Goal: Transaction & Acquisition: Purchase product/service

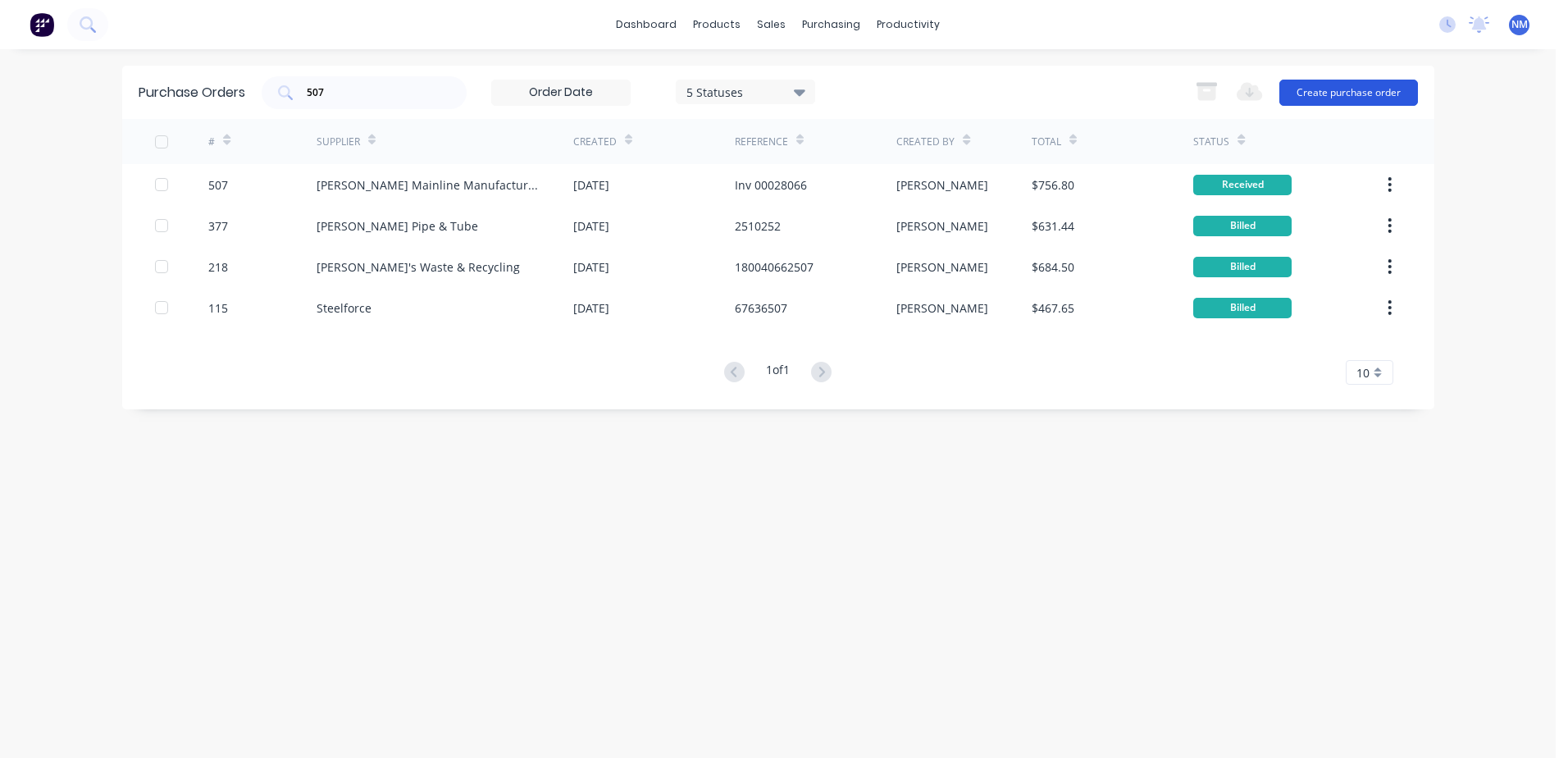
click at [1348, 94] on button "Create purchase order" at bounding box center [1349, 93] width 139 height 26
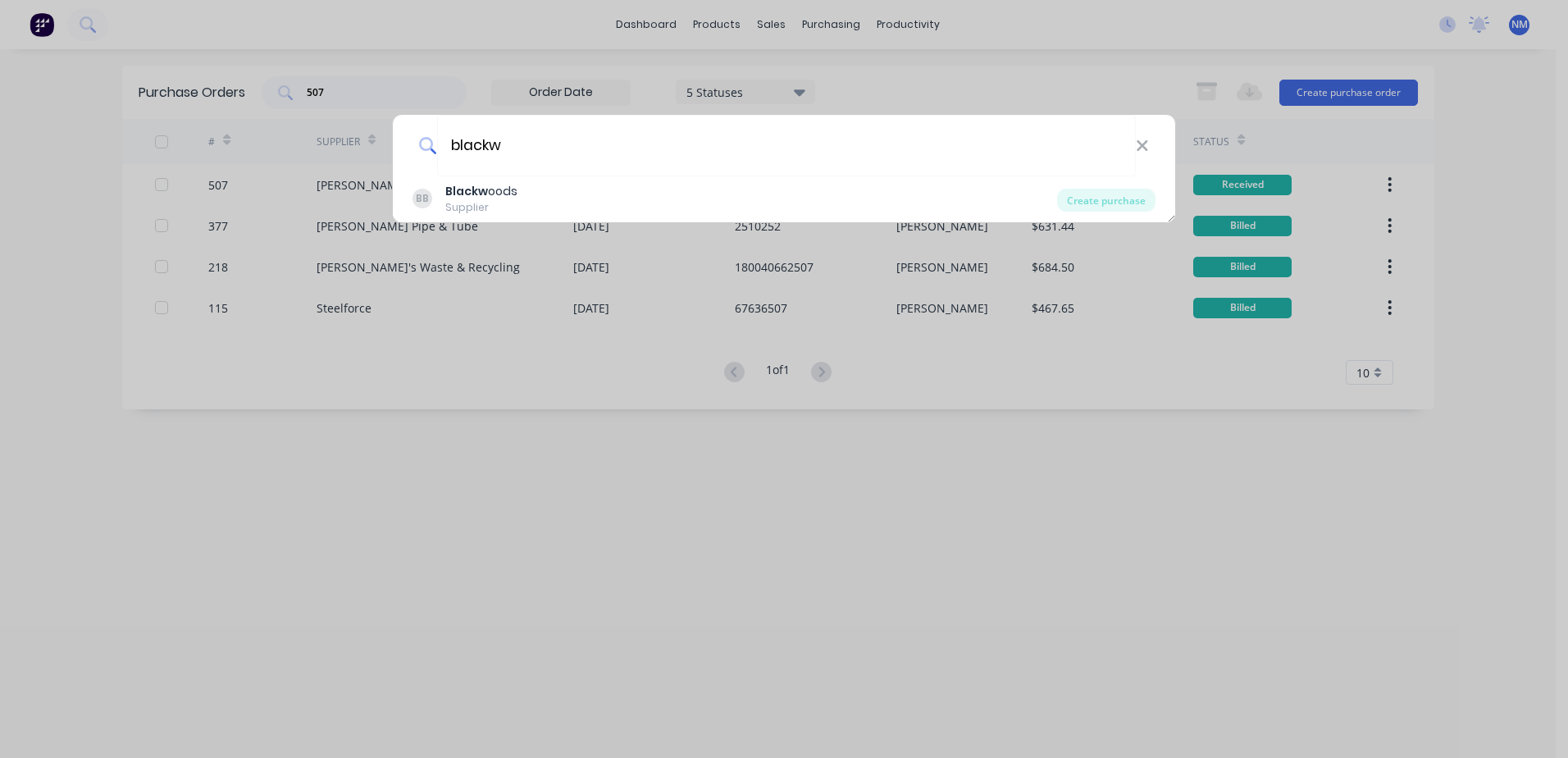
type input "blackw"
click at [584, 588] on div "blackw BB Blackw oods Supplier Create purchase" at bounding box center [784, 379] width 1568 height 758
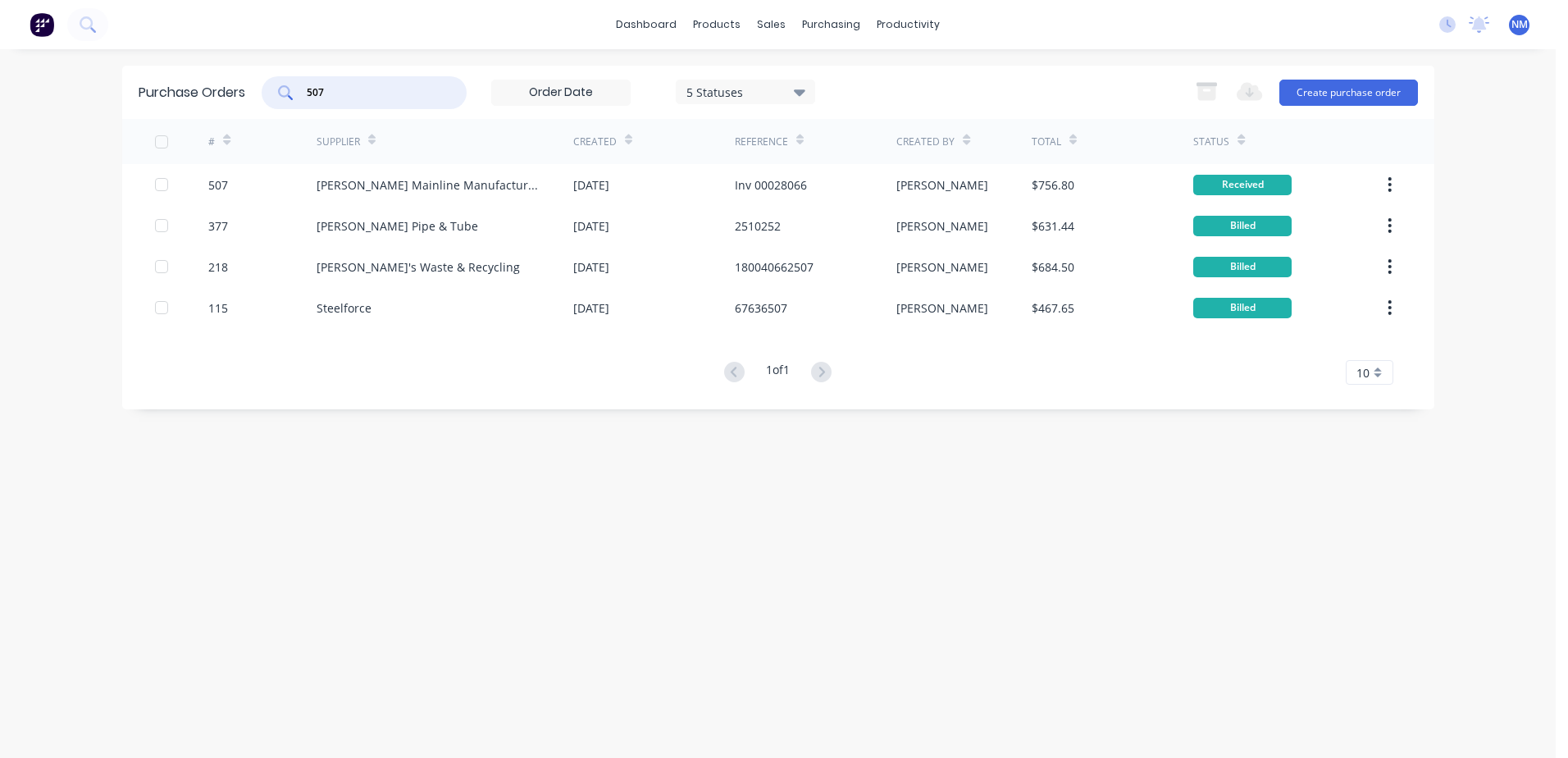
click at [347, 96] on input "507" at bounding box center [373, 92] width 136 height 16
type input "5"
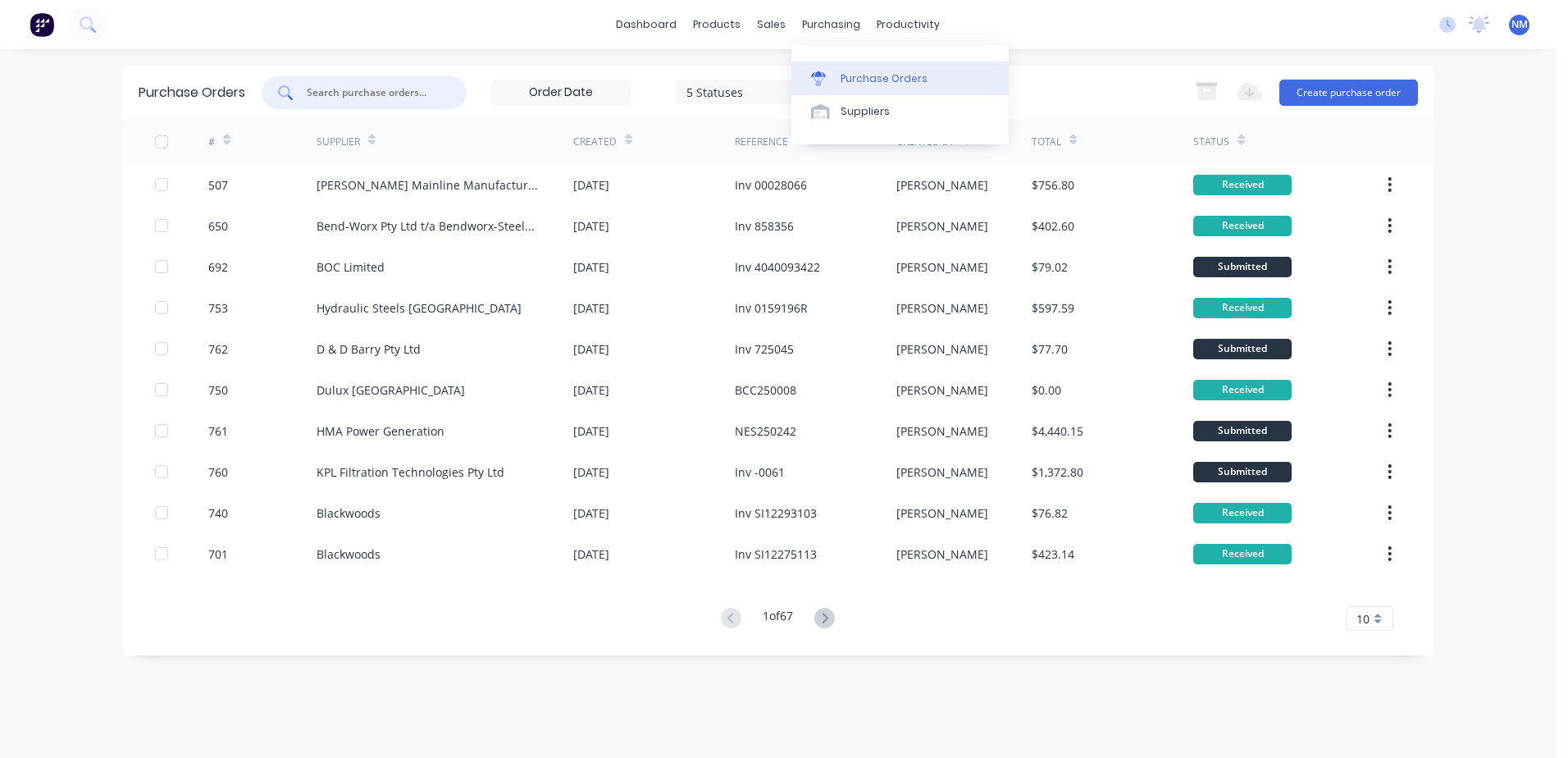
click at [862, 81] on div "Purchase Orders" at bounding box center [884, 79] width 87 height 15
click at [1340, 92] on button "Create purchase order" at bounding box center [1349, 93] width 139 height 26
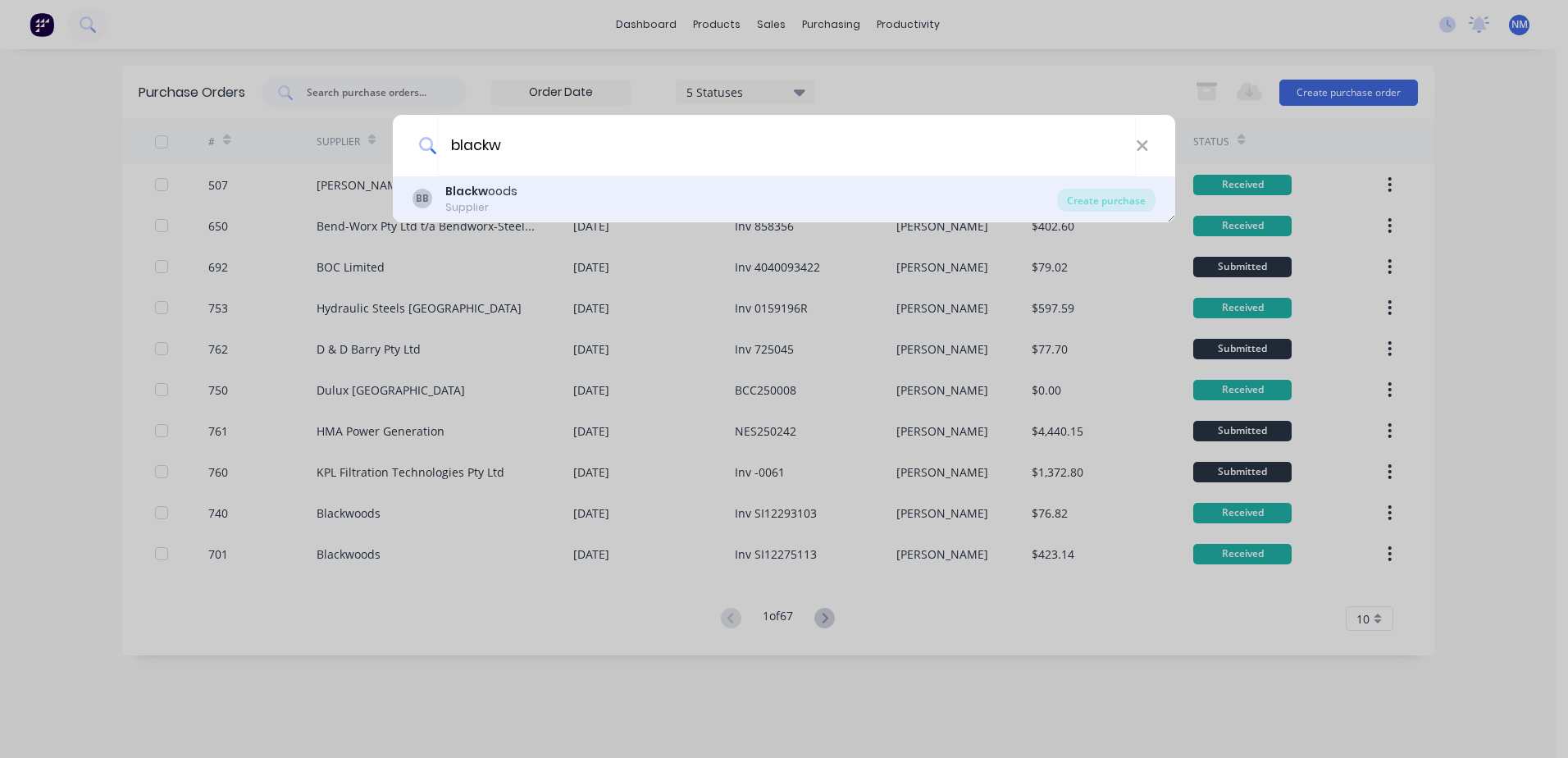
type input "blackw"
click at [519, 201] on div "BB Blackw oods Supplier" at bounding box center [734, 199] width 645 height 32
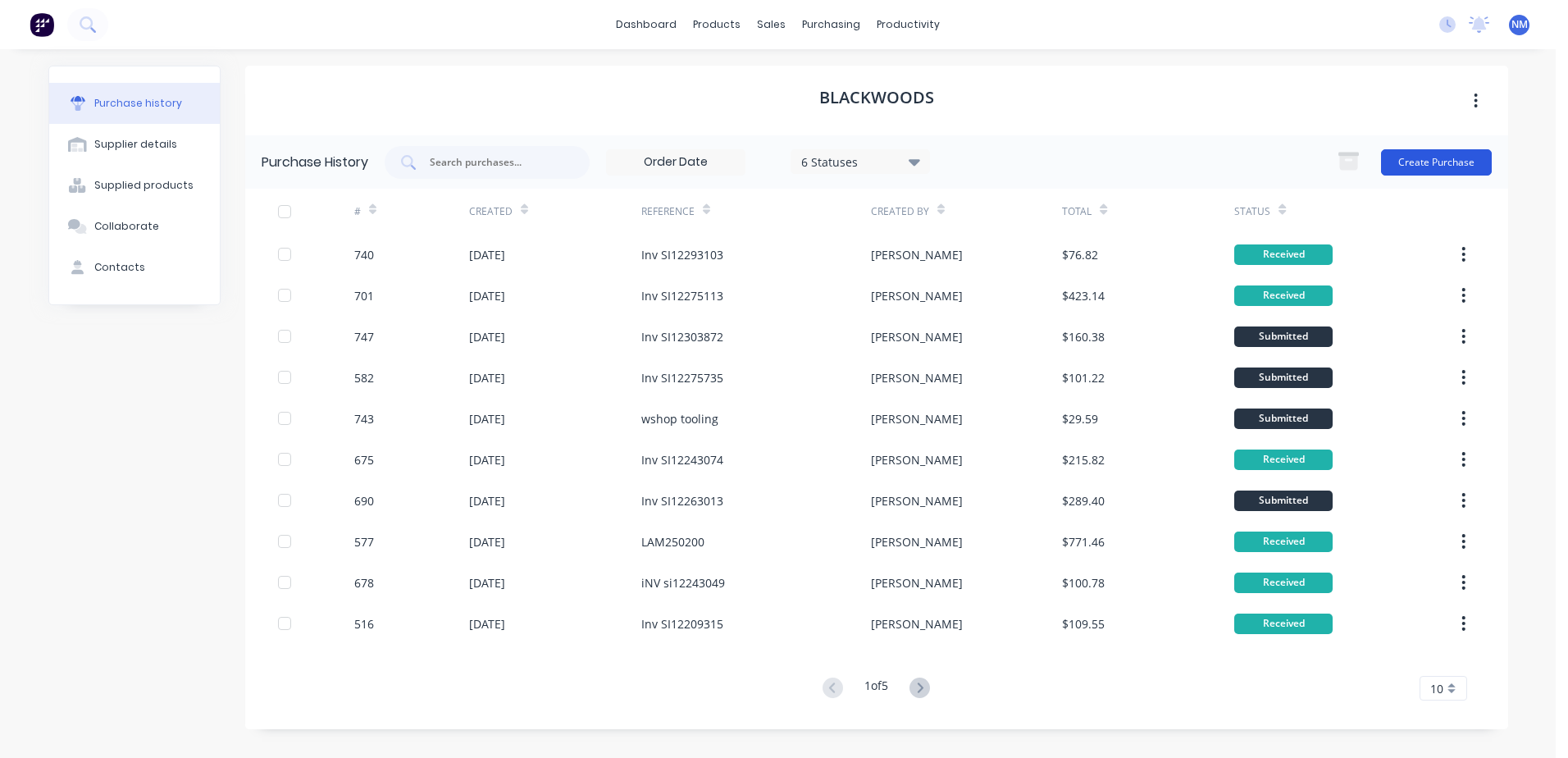
click at [1425, 170] on button "Create Purchase" at bounding box center [1437, 162] width 111 height 26
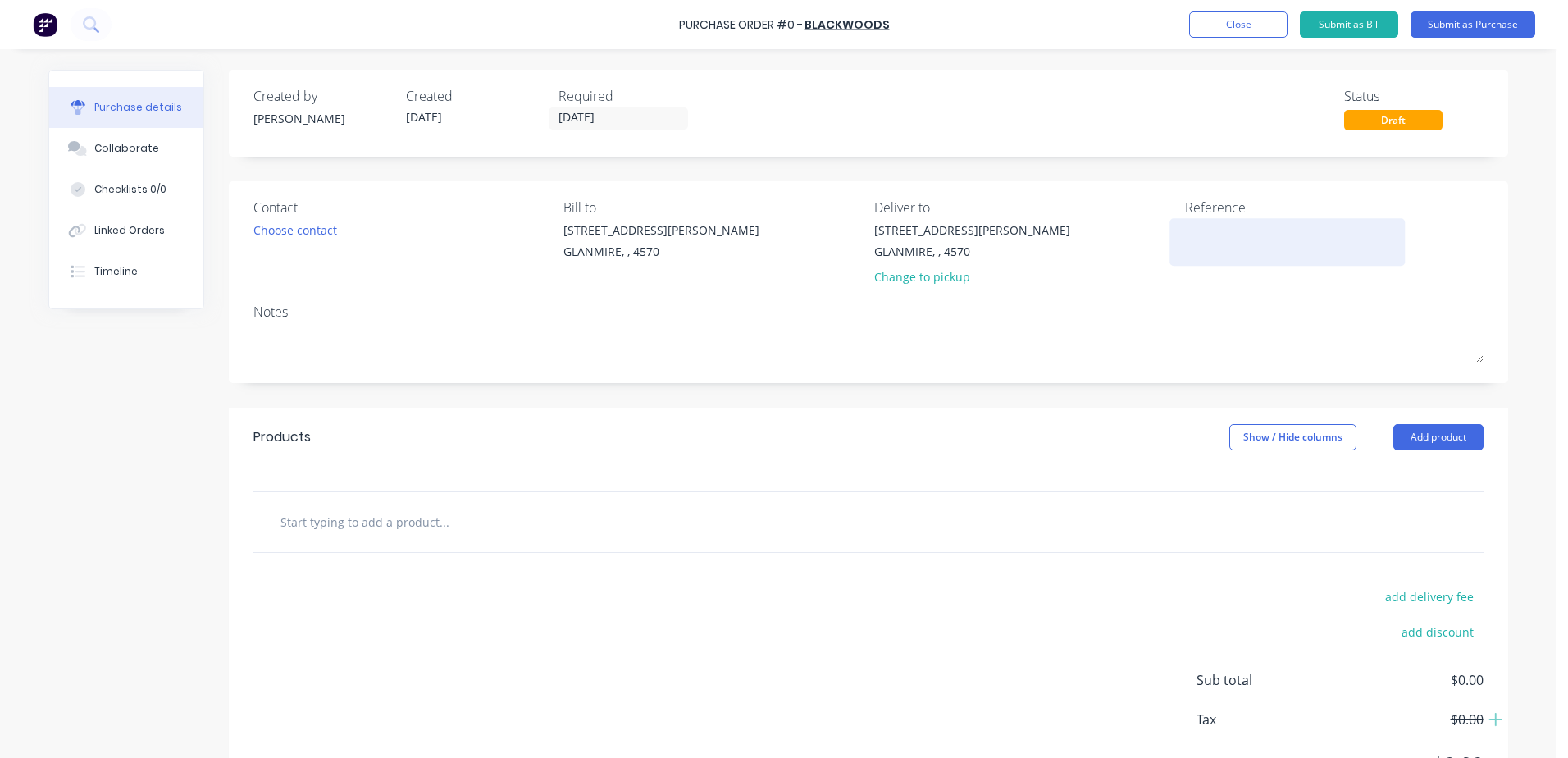
click at [1187, 238] on textarea at bounding box center [1287, 240] width 205 height 37
type textarea "sh"
type textarea "x"
type textarea "she"
type textarea "x"
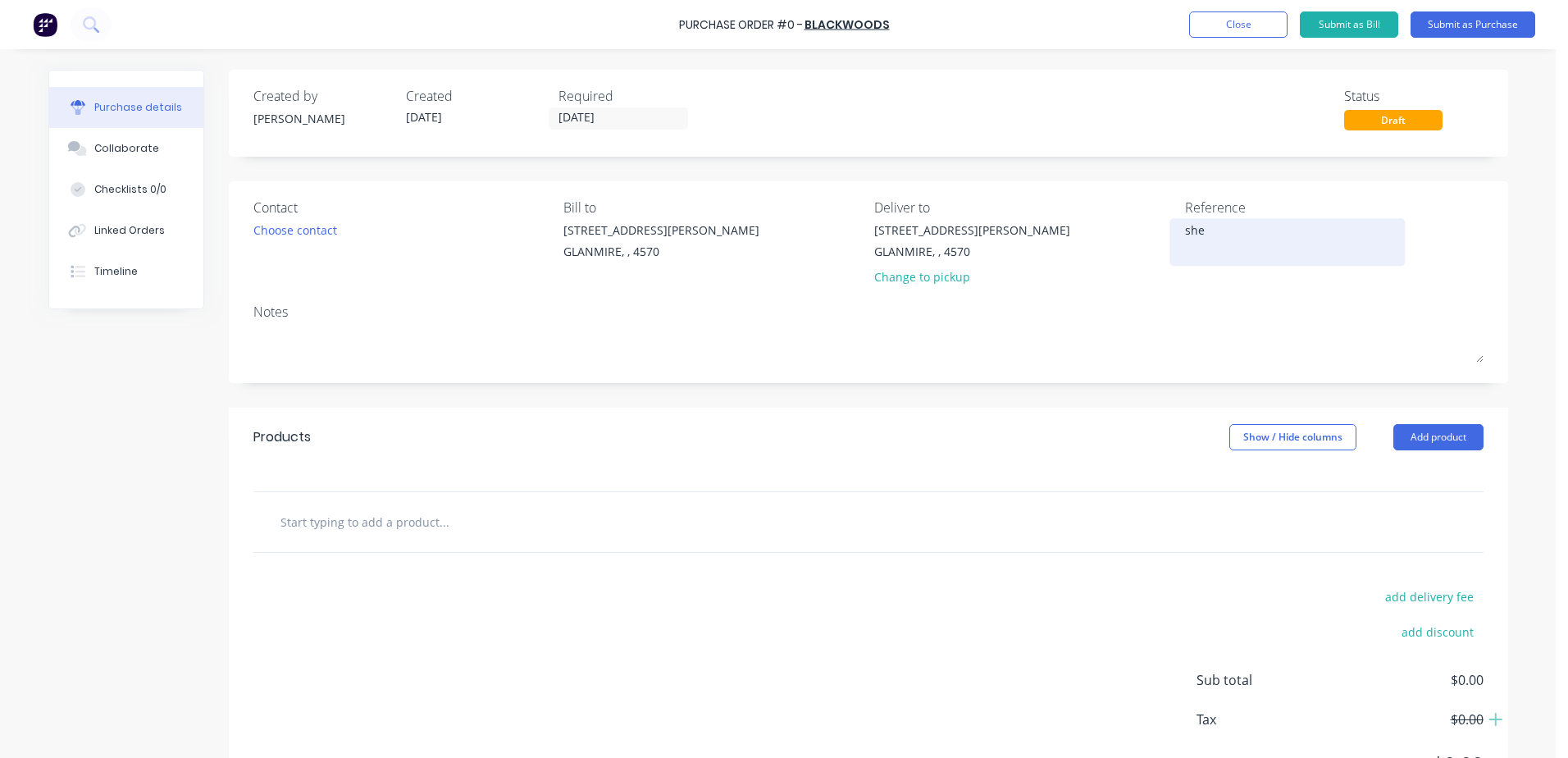
type textarea "shee"
type textarea "x"
type textarea "sheet"
type textarea "x"
type textarea "sheetm"
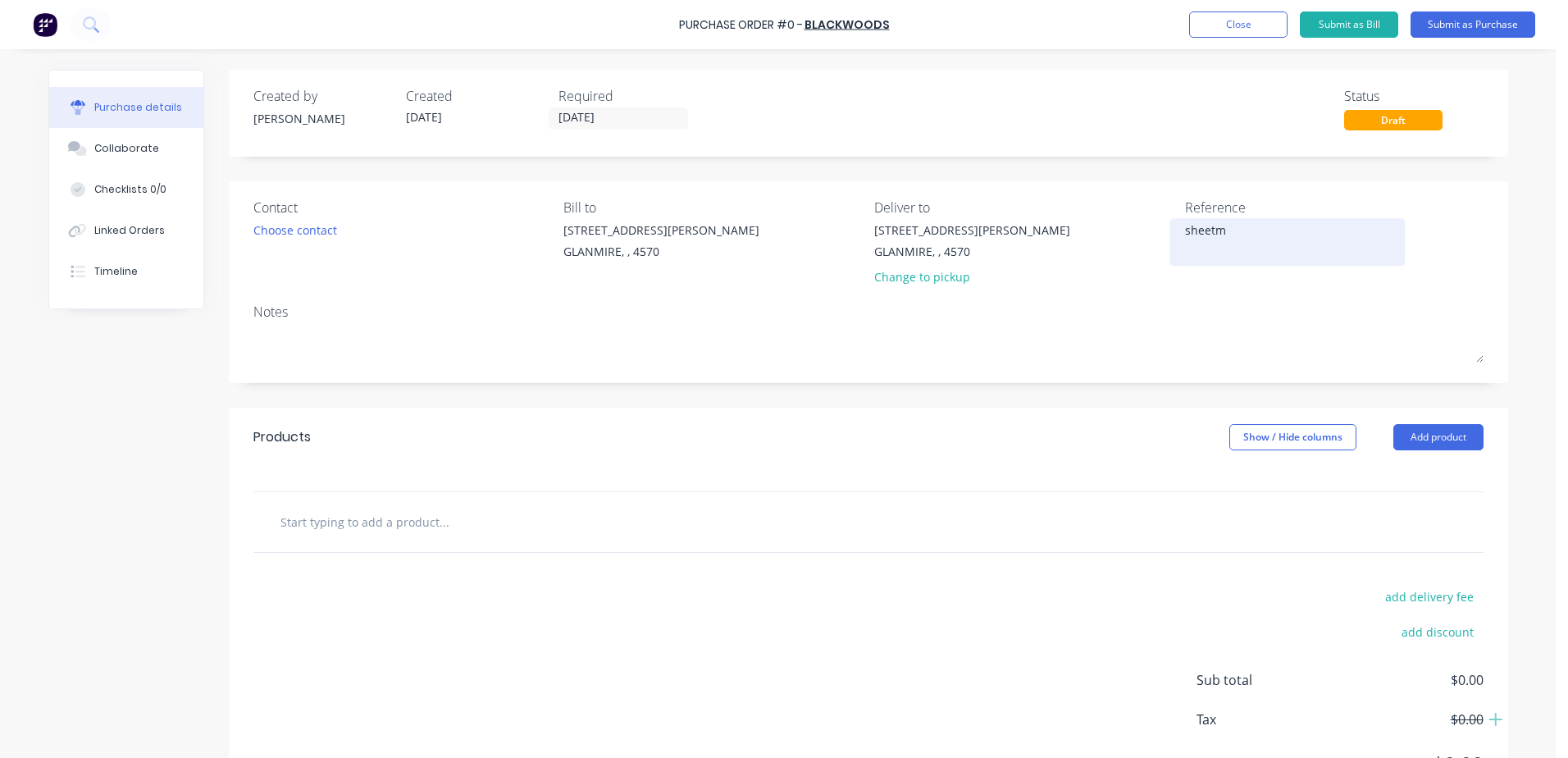
type textarea "x"
type textarea "sheetme"
type textarea "x"
type textarea "sheetmet"
type textarea "x"
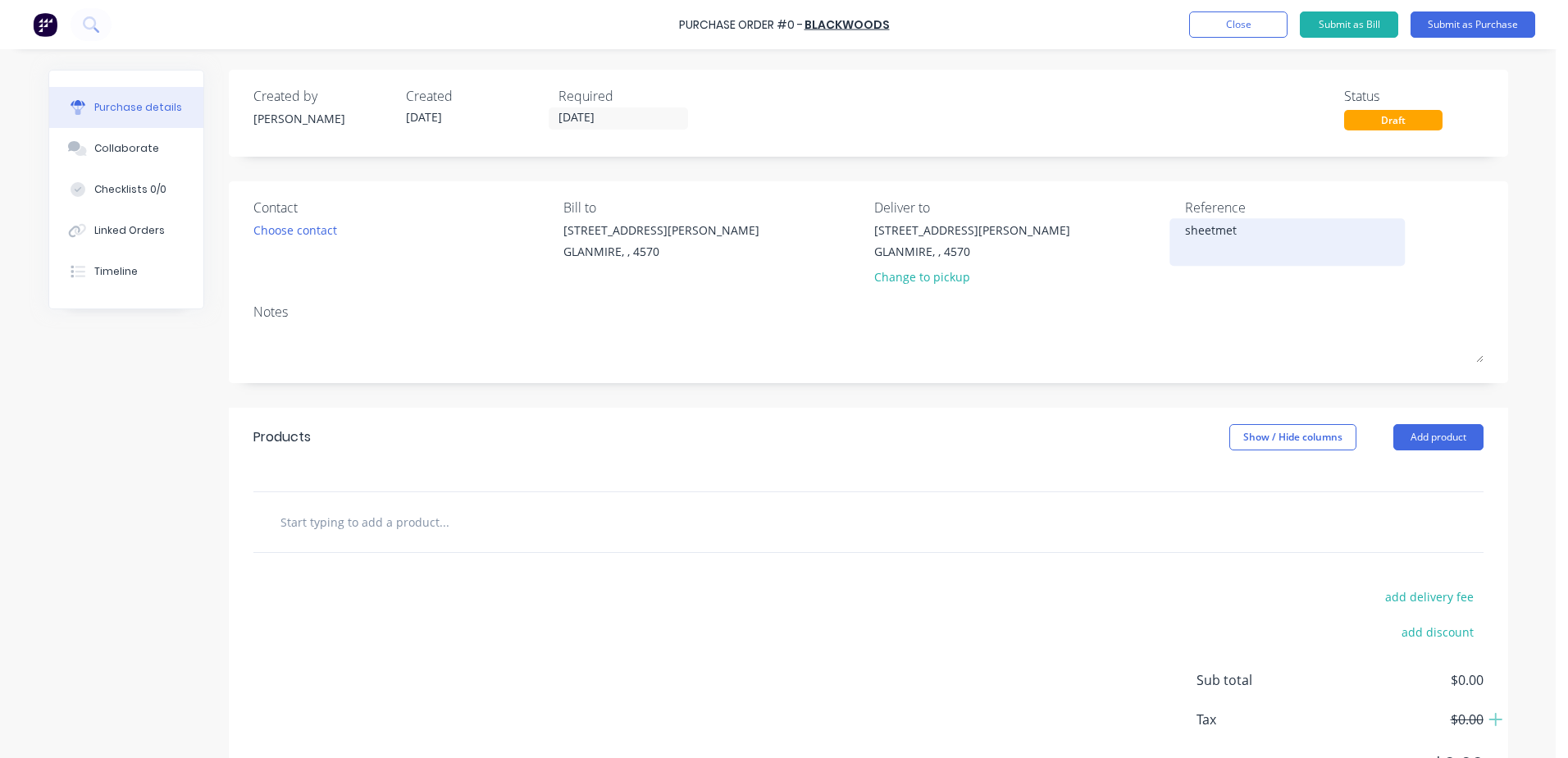
type textarea "sheetmeta"
type textarea "x"
type textarea "sheetmetal"
type textarea "x"
type textarea "sheetmetal b"
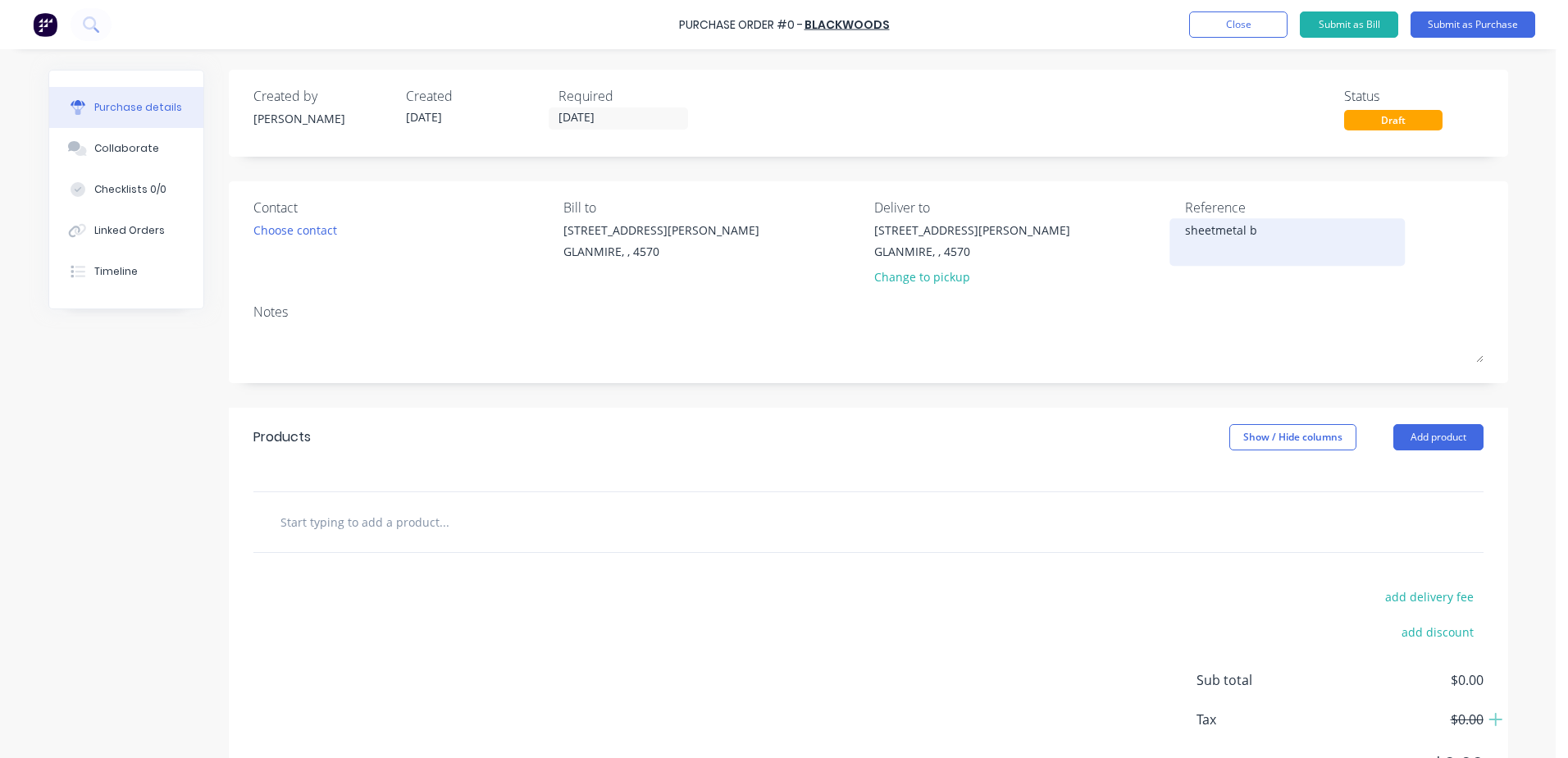
type textarea "x"
type textarea "sheetmetal ba"
type textarea "x"
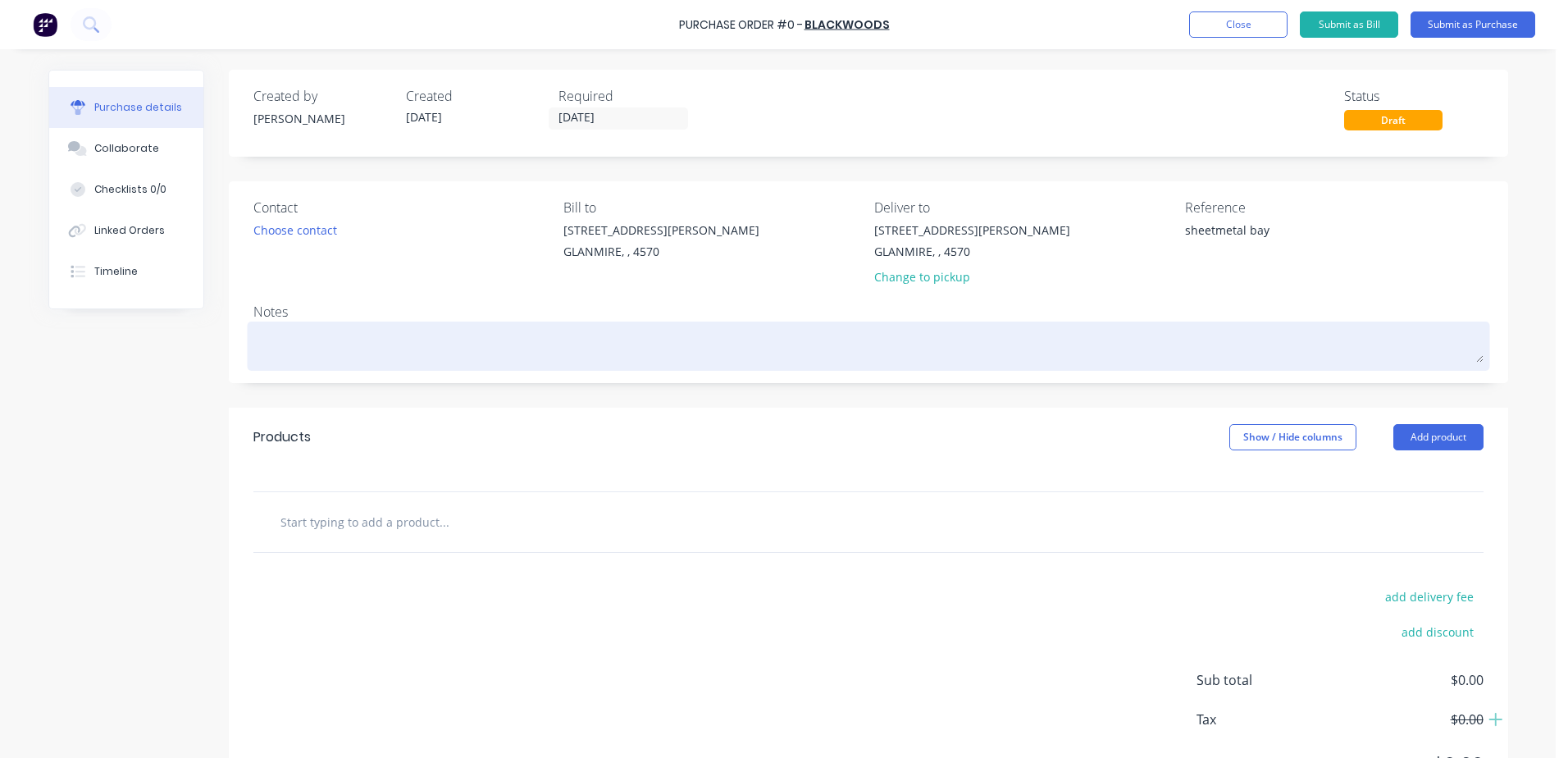
type textarea "sheetmetal bay"
type textarea "x"
type textarea "sheetmetal bay"
click at [278, 346] on textarea at bounding box center [869, 344] width 1230 height 37
type textarea "x"
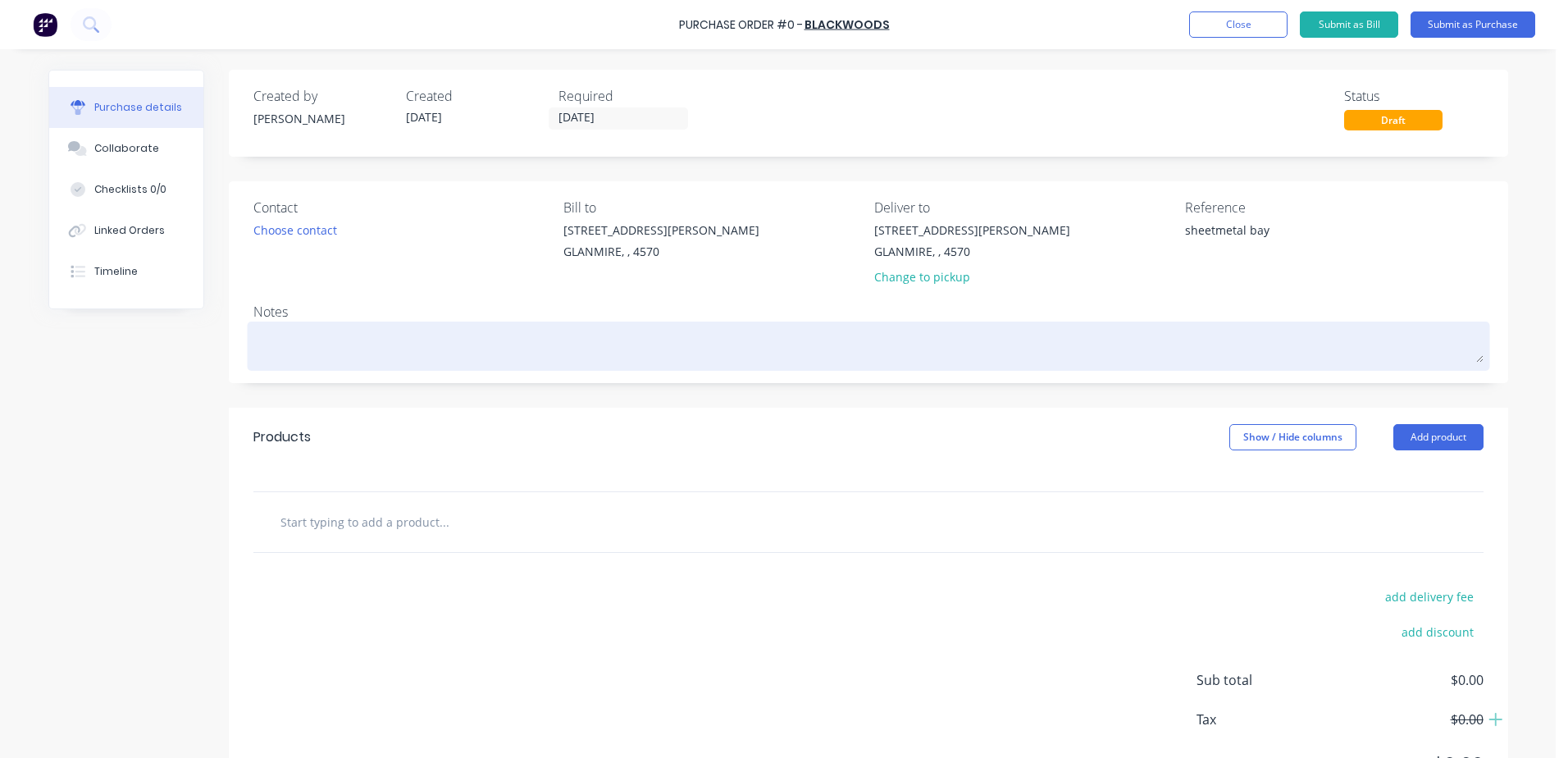
type textarea "s"
type textarea "x"
type textarea "sh"
type textarea "x"
type textarea "she"
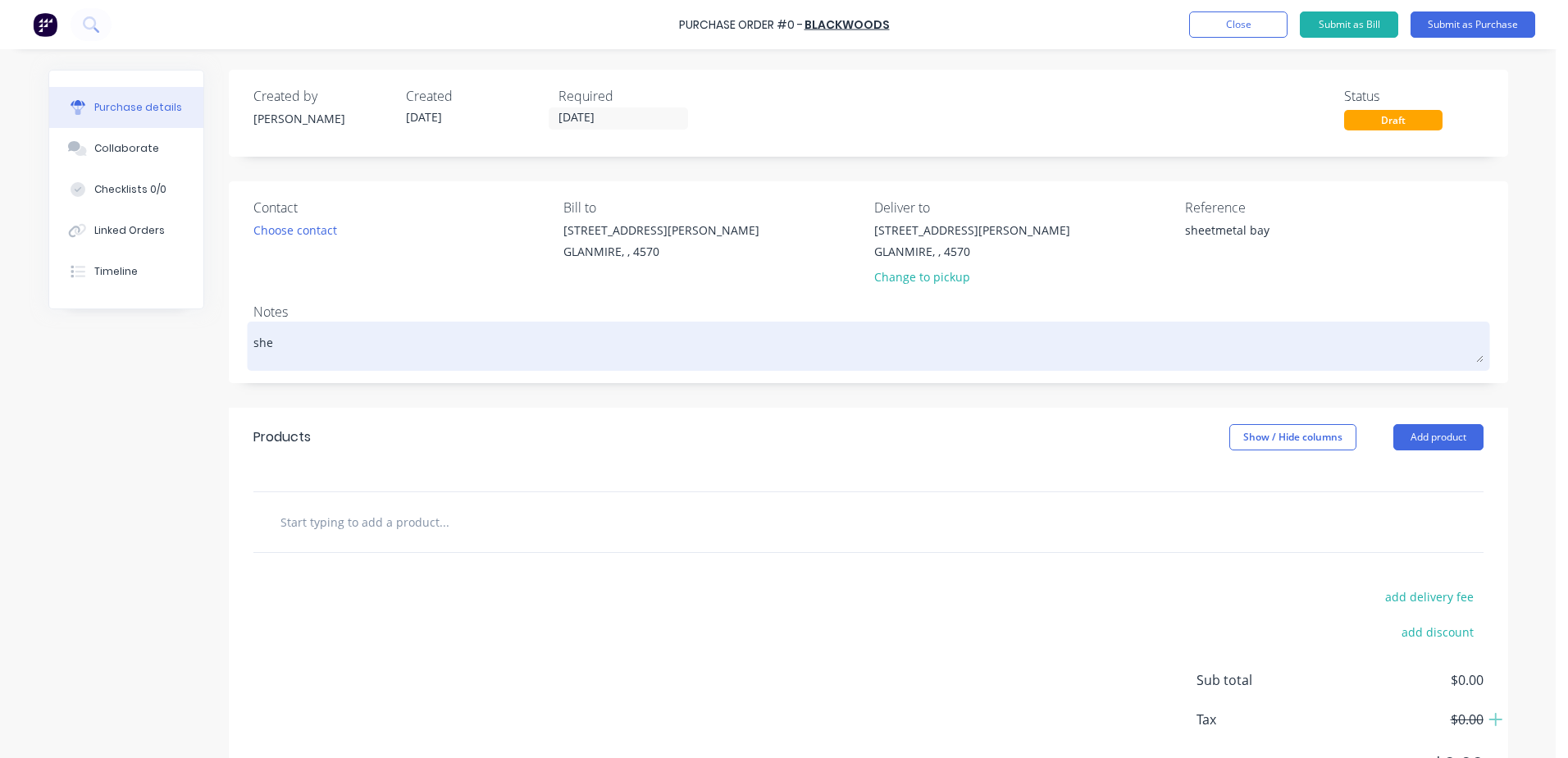
type textarea "x"
type textarea "[PERSON_NAME]"
type textarea "x"
type textarea "[PERSON_NAME]"
type textarea "x"
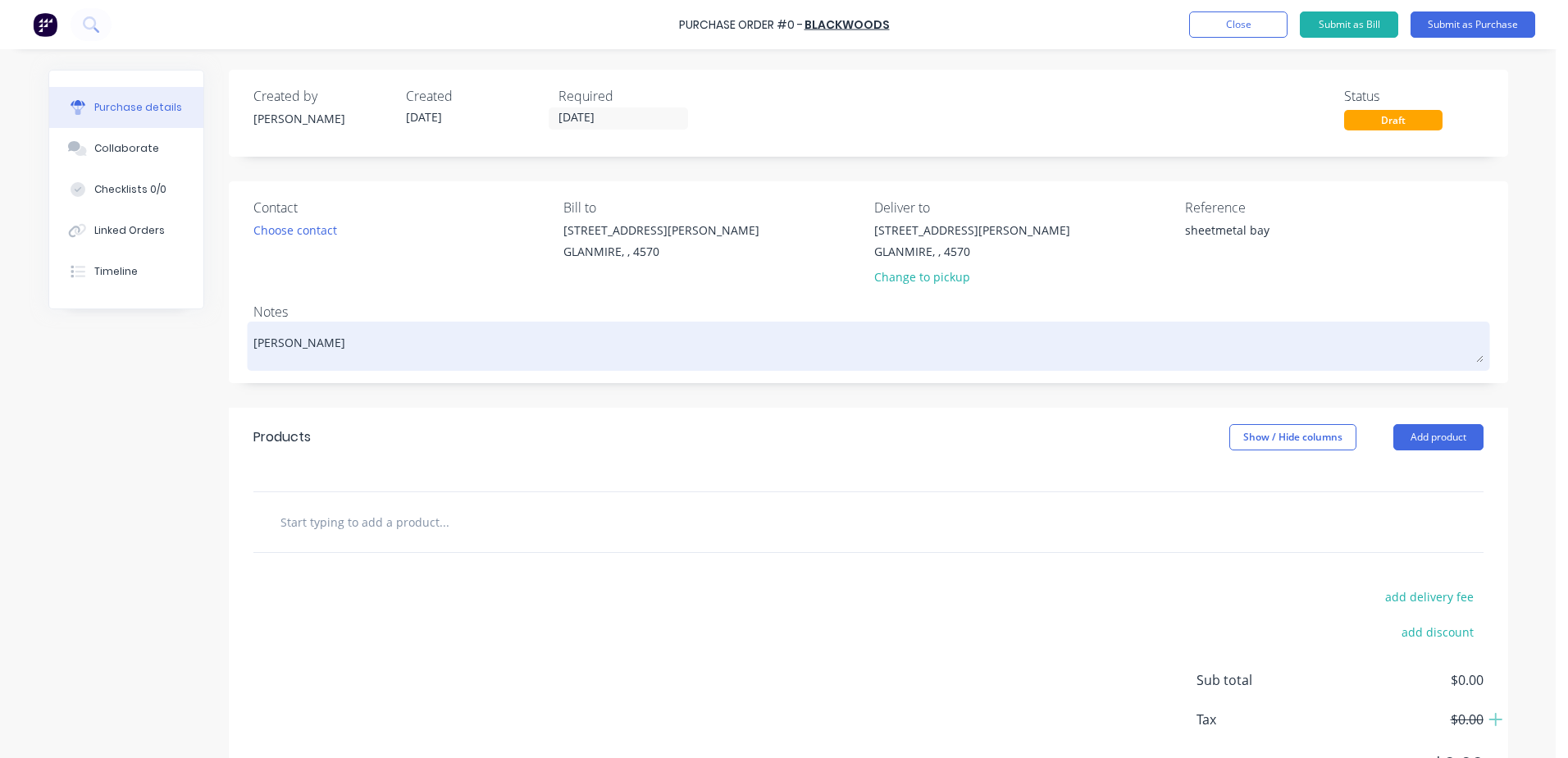
type textarea "shettm"
type textarea "x"
type textarea "[PERSON_NAME]"
type textarea "x"
type textarea "[PERSON_NAME]"
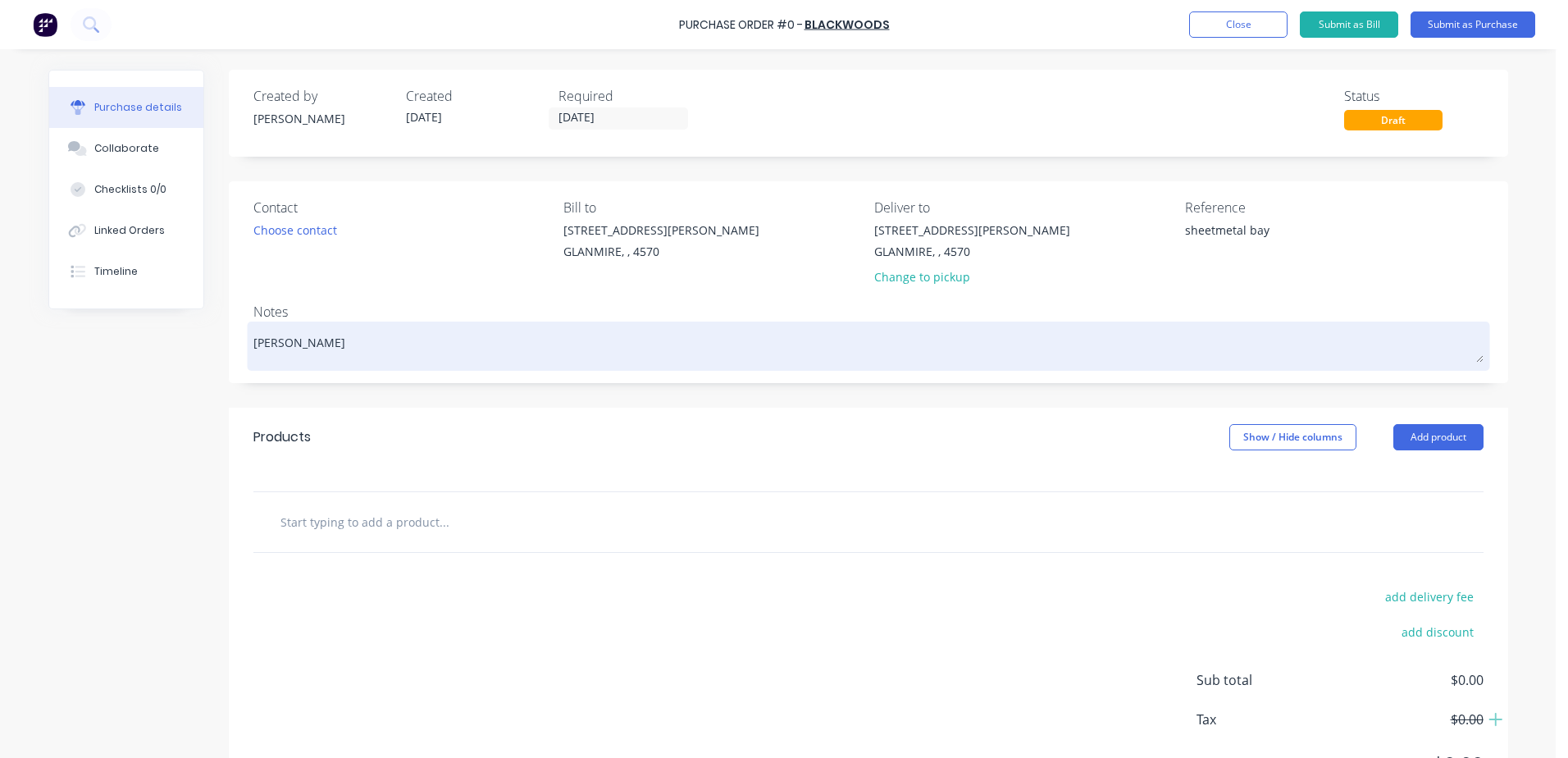
type textarea "x"
type textarea "she"
type textarea "x"
type textarea "shee"
type textarea "x"
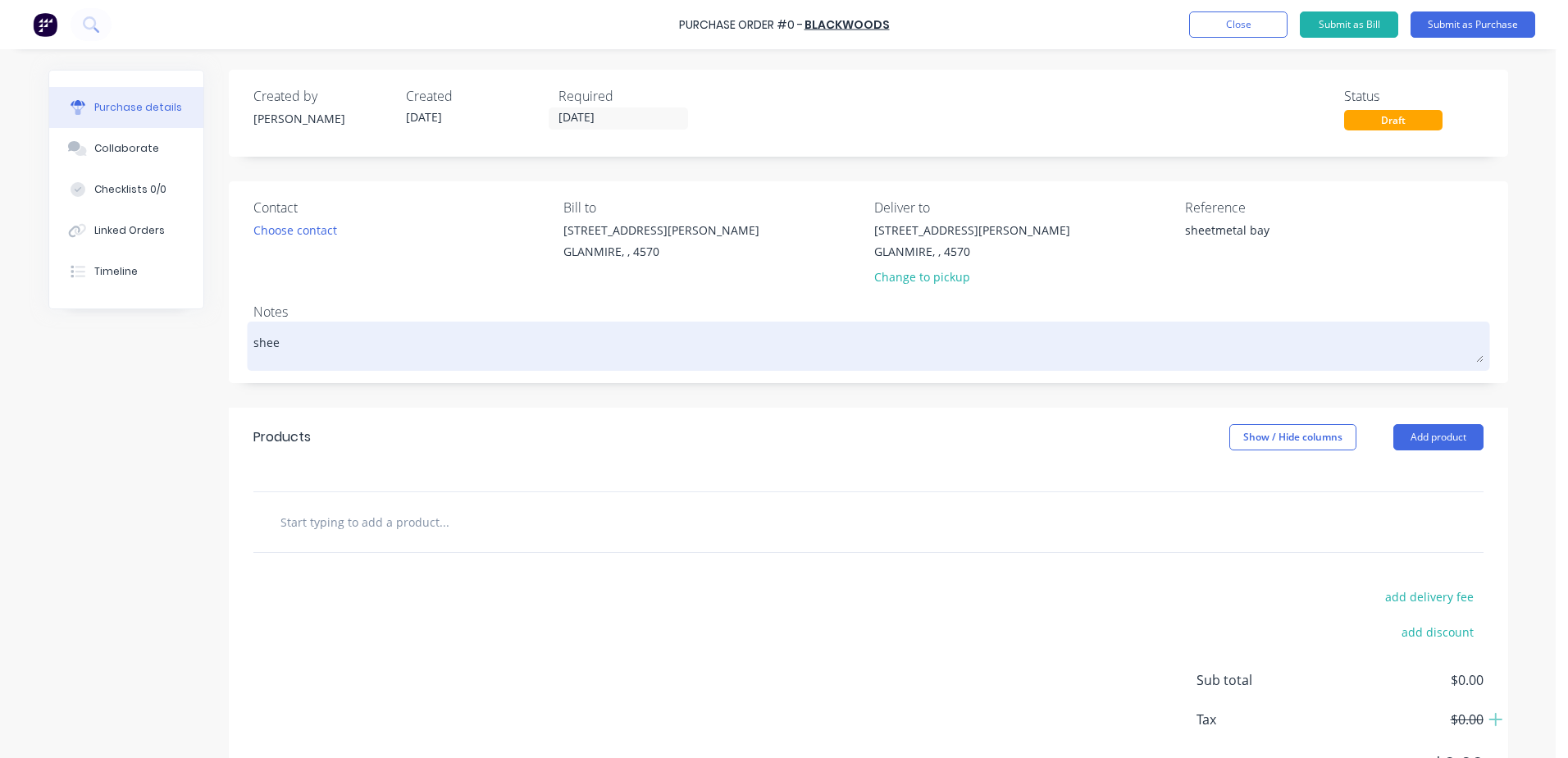
type textarea "sheet"
type textarea "x"
type textarea "sheetm"
type textarea "x"
type textarea "sheetme"
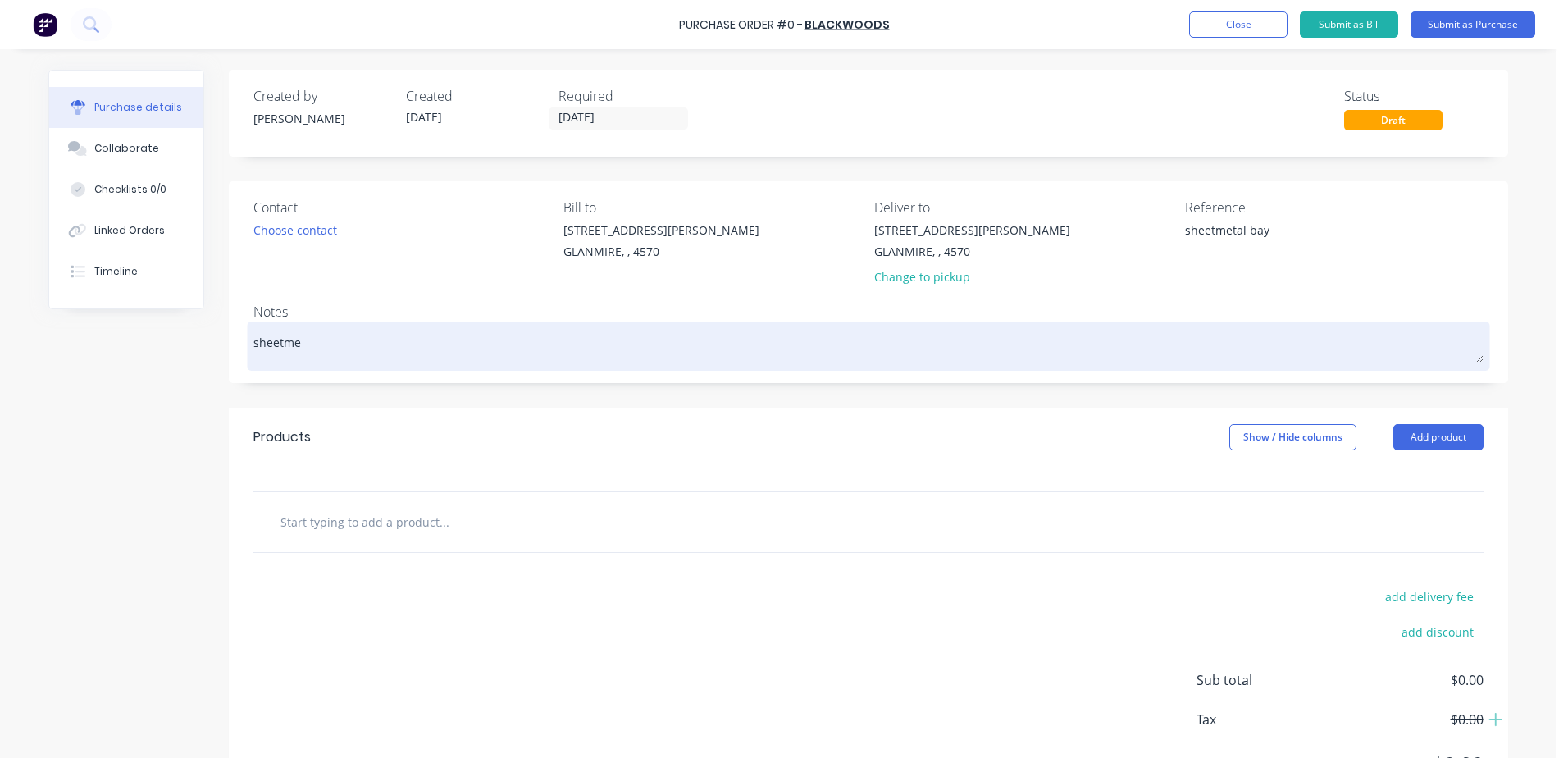
type textarea "x"
type textarea "sheetmet"
type textarea "x"
type textarea "sheetmeta"
type textarea "x"
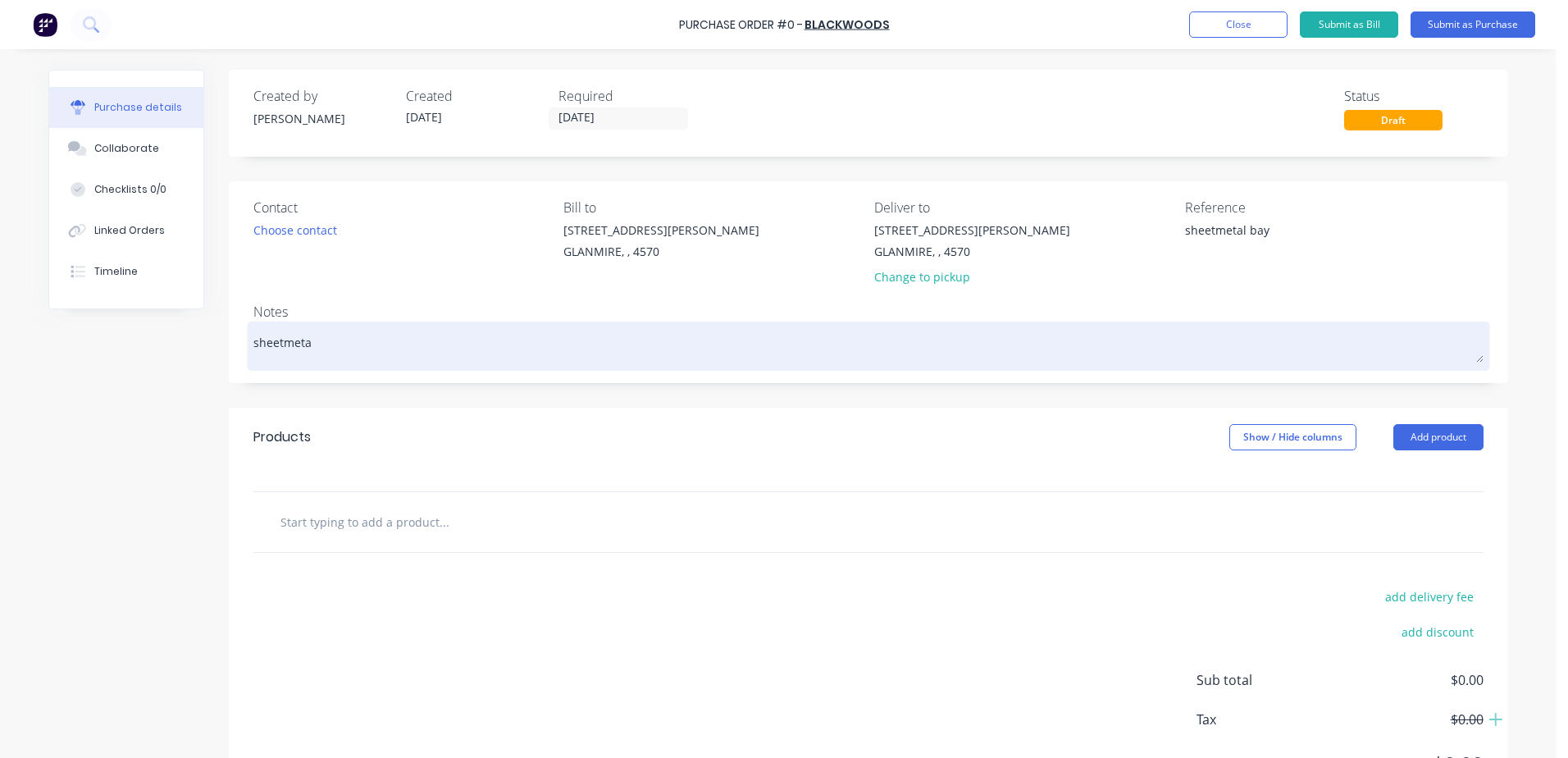
type textarea "sheetmetal"
type textarea "x"
type textarea "sheetmetal"
type textarea "x"
type textarea "sheetmetal b"
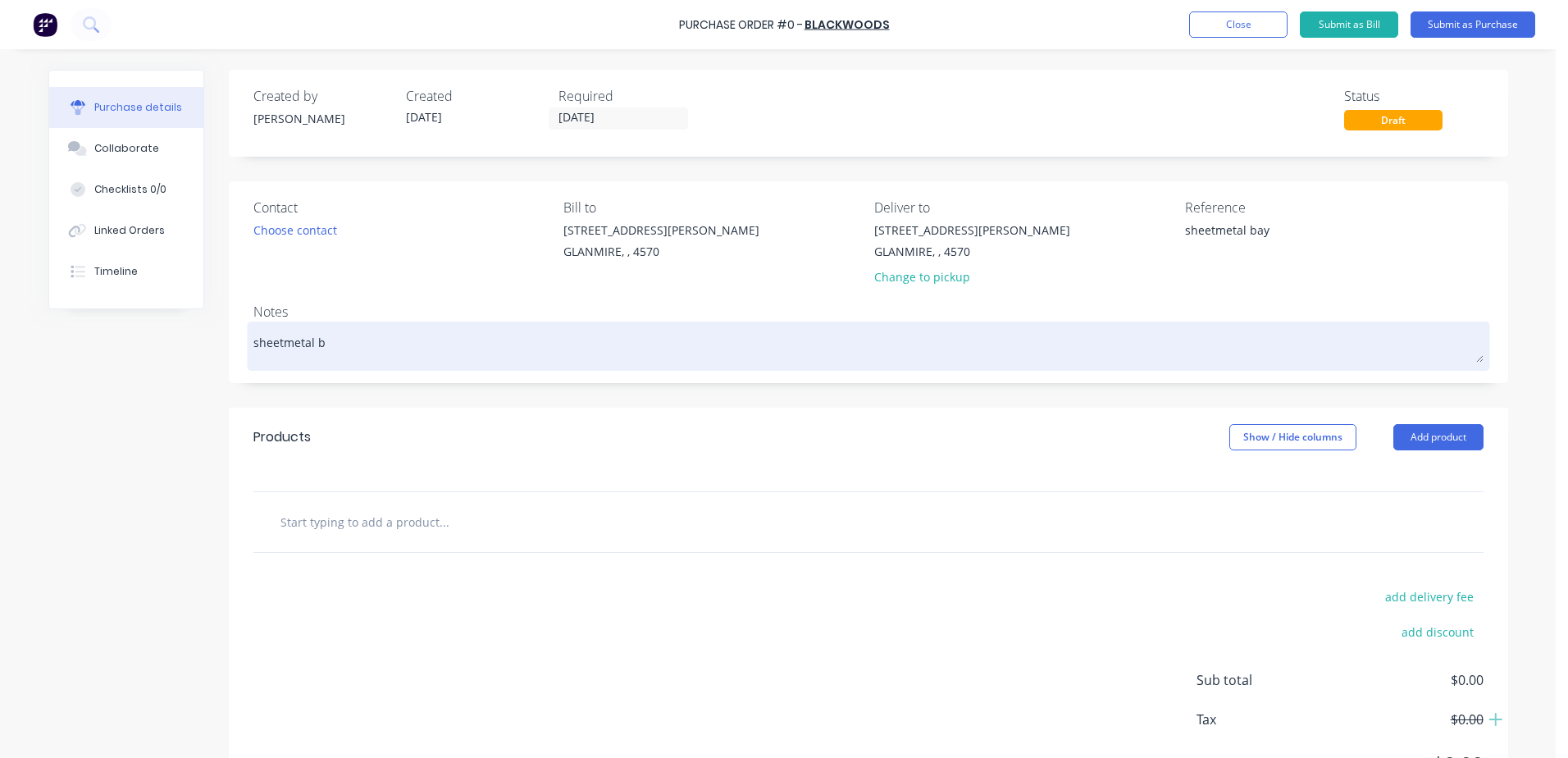
type textarea "x"
type textarea "sheetmetal ba"
type textarea "x"
type textarea "sheetmetal bay"
type textarea "x"
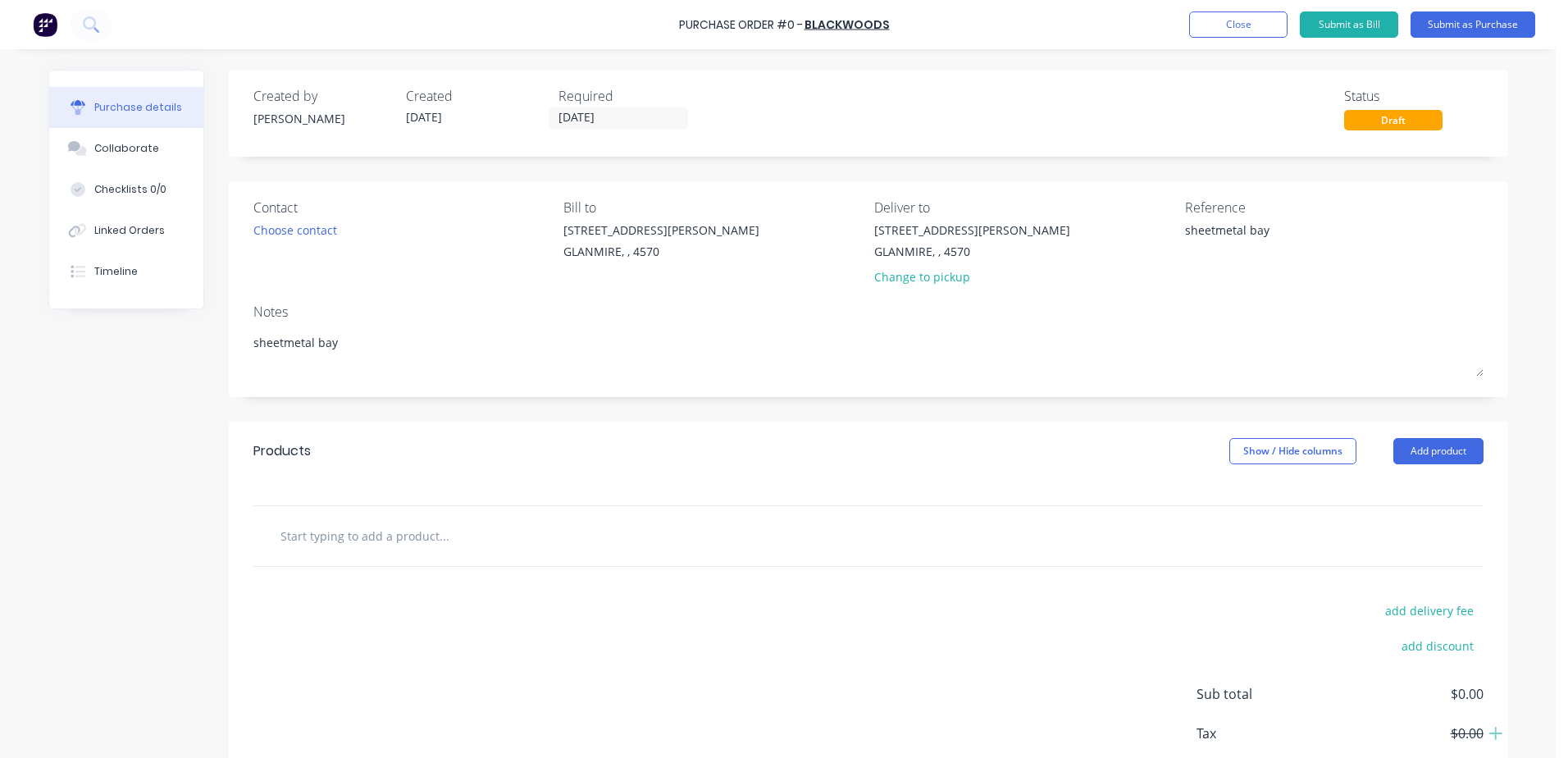
type textarea "sheetmetal bay"
type textarea "x"
type textarea "sheetmetal bay"
click at [525, 590] on div "add delivery fee add discount Sub total $0.00 Tax $0.00 Total $0.00" at bounding box center [869, 702] width 1280 height 270
click at [342, 549] on input "text" at bounding box center [443, 535] width 328 height 33
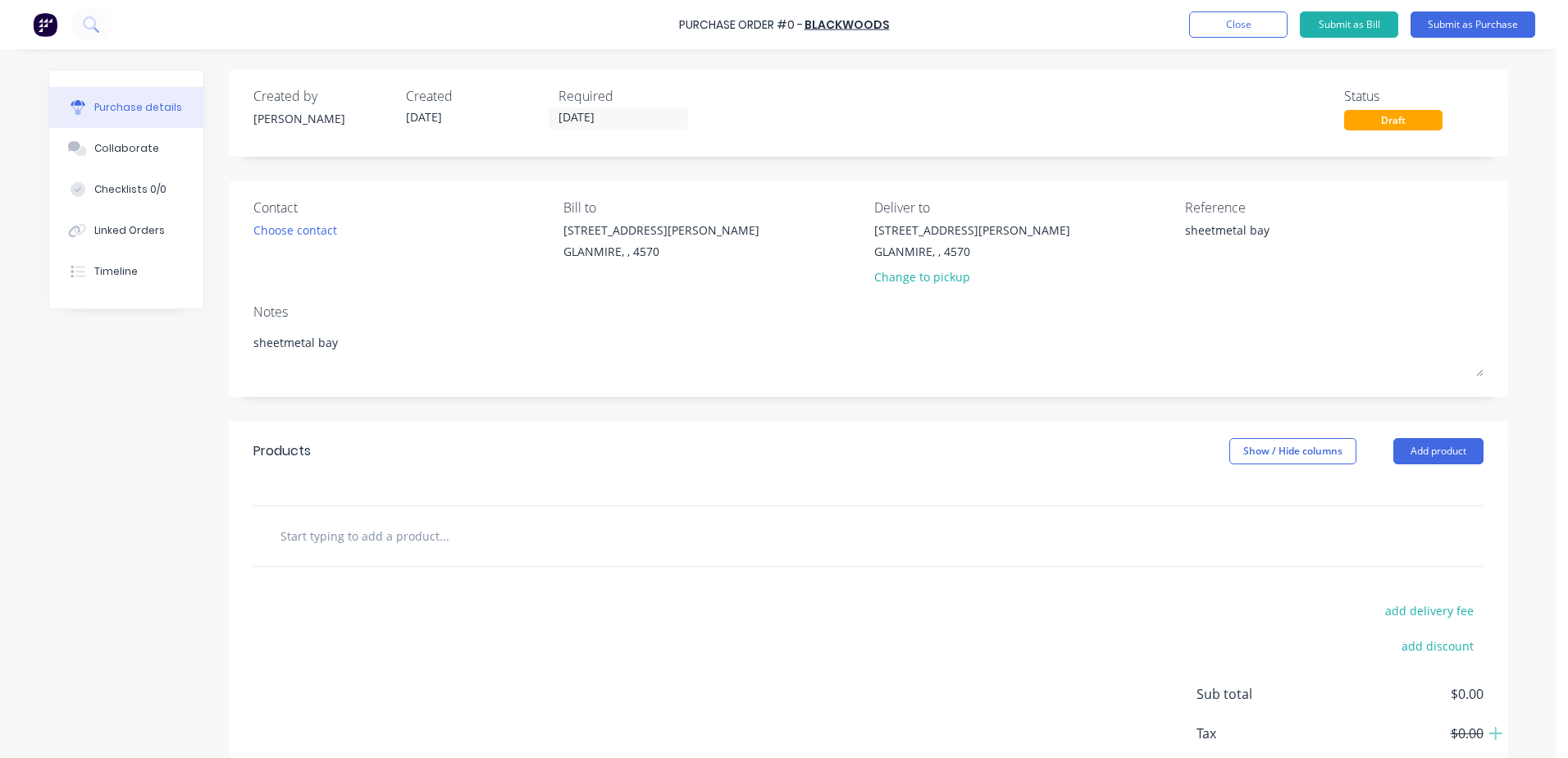
type textarea "x"
type input "0"
type textarea "x"
type input "00"
type textarea "x"
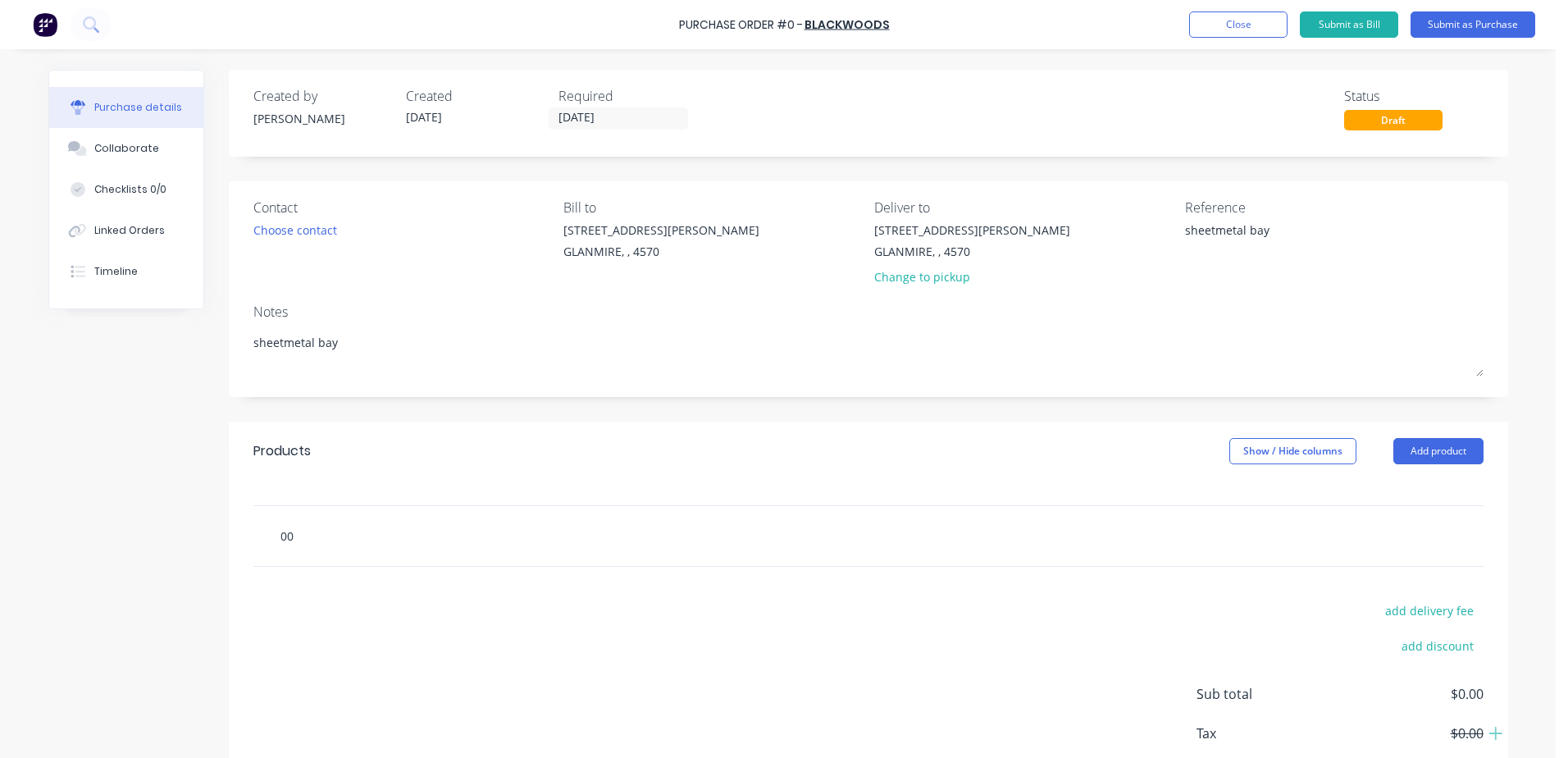
type input "007"
type textarea "x"
type input "0075"
type textarea "x"
type input "00754"
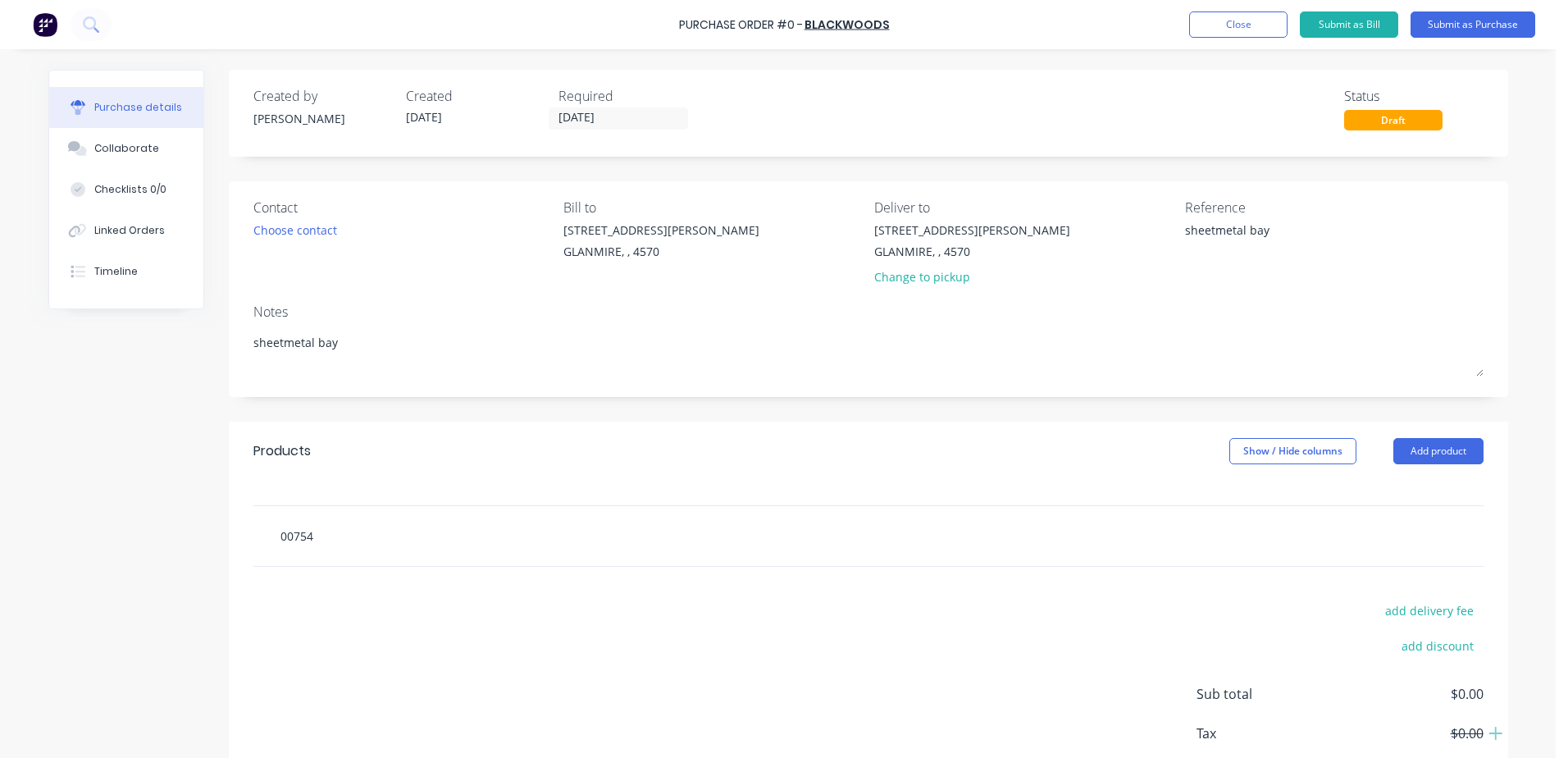
type textarea "x"
type input "007542"
type textarea "x"
type input "0075425"
type textarea "x"
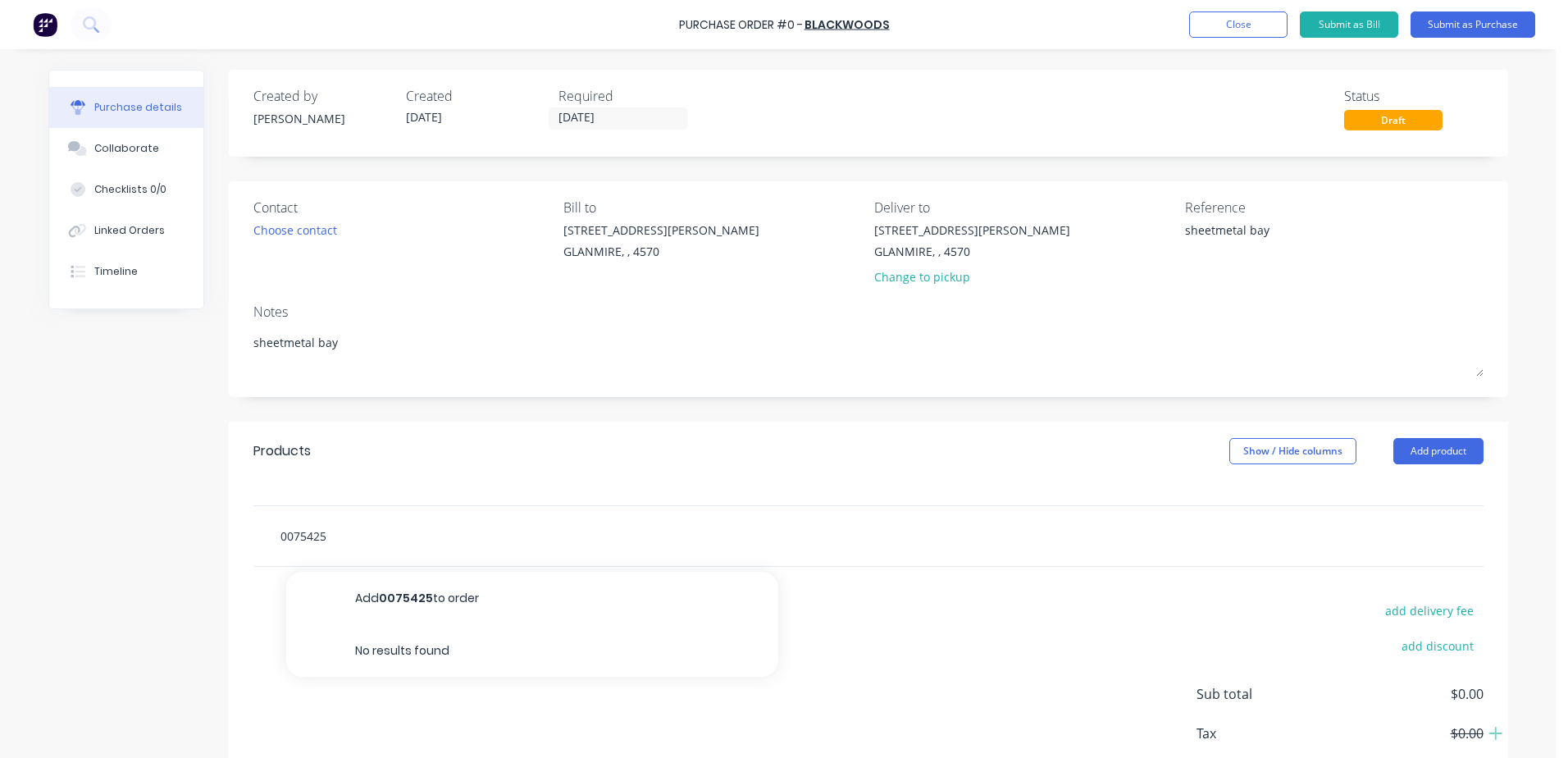
type input "0075425"
drag, startPoint x: 332, startPoint y: 534, endPoint x: 271, endPoint y: 529, distance: 61.2
click at [271, 529] on div "0075425 Add 0075425 to order No results found" at bounding box center [513, 535] width 492 height 33
type textarea "x"
type input "0"
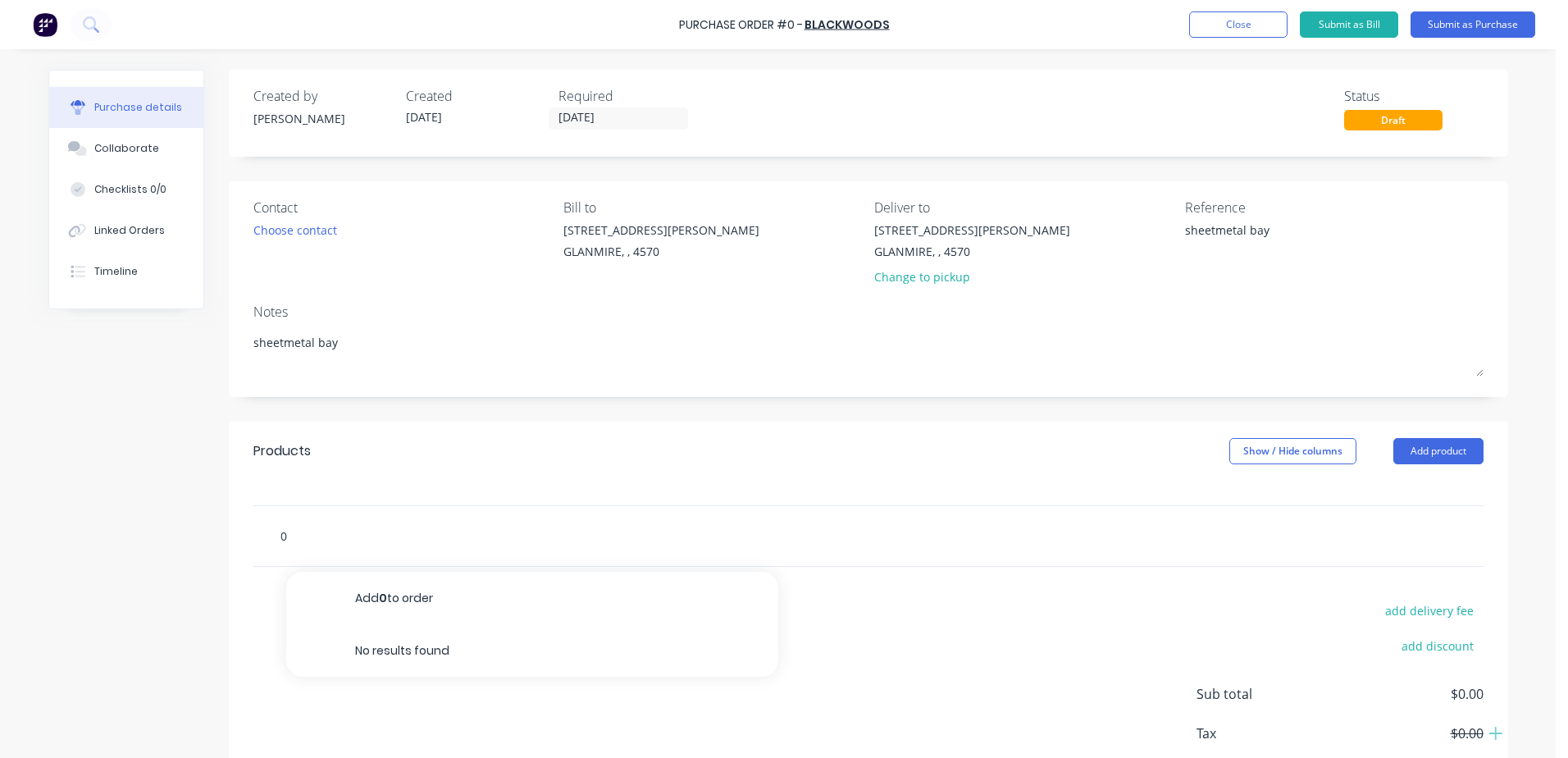
type textarea "x"
type input "00"
type textarea "x"
type input "007"
type textarea "x"
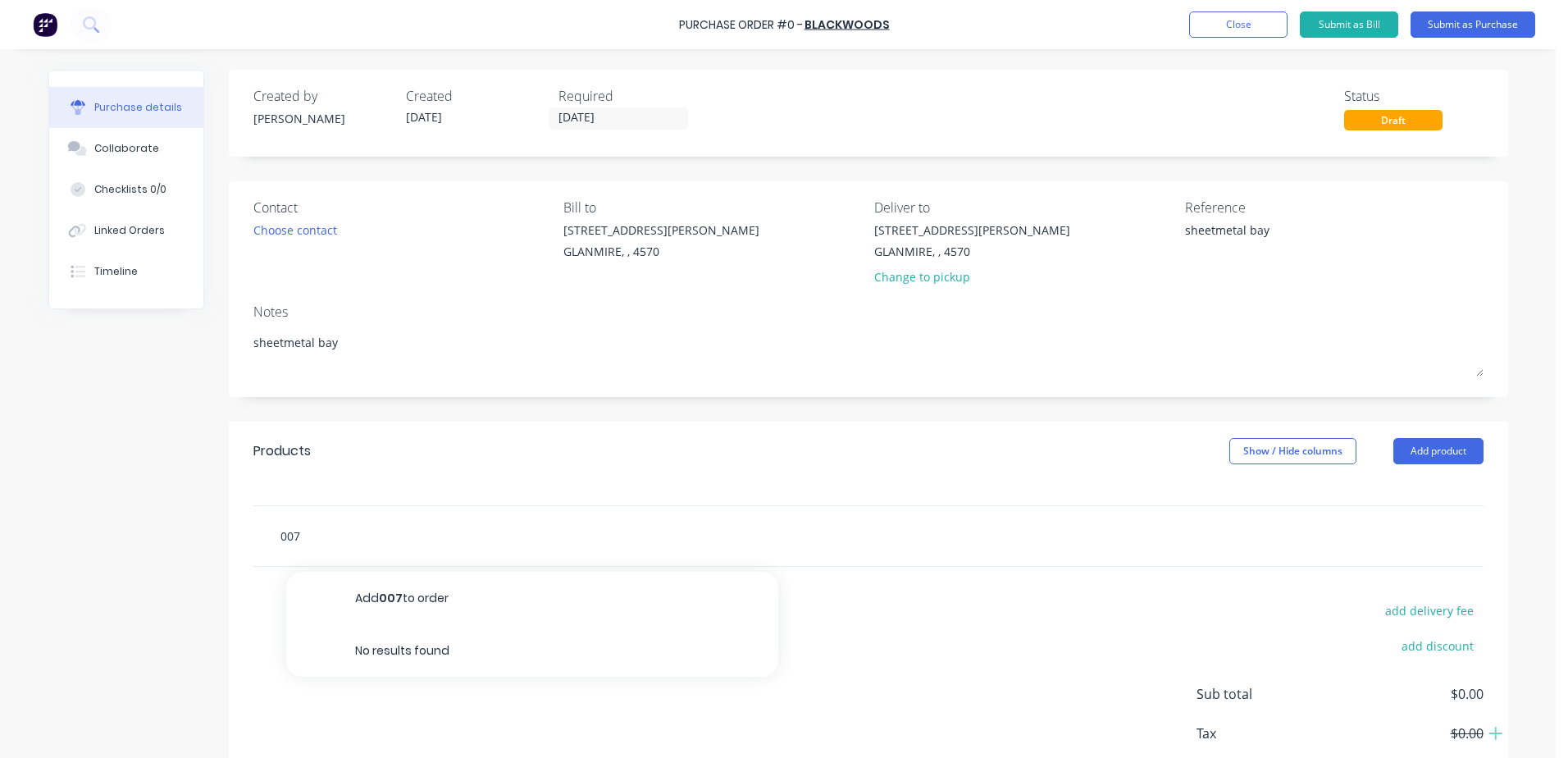
type input "0075"
type textarea "x"
type input "00754"
type textarea "x"
type input "007542"
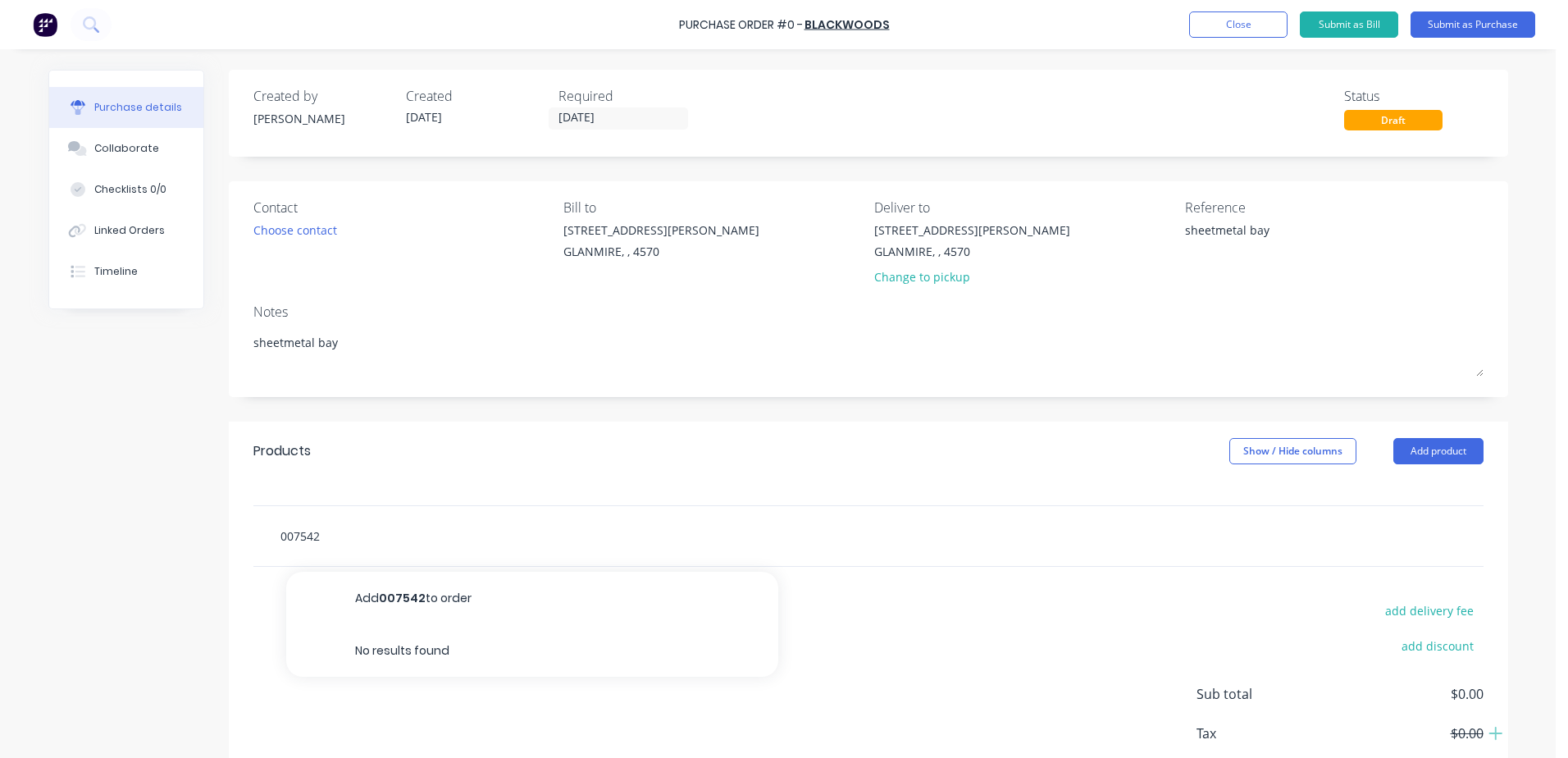
type textarea "x"
type input "00754256"
type textarea "x"
type input "0075425"
type textarea "x"
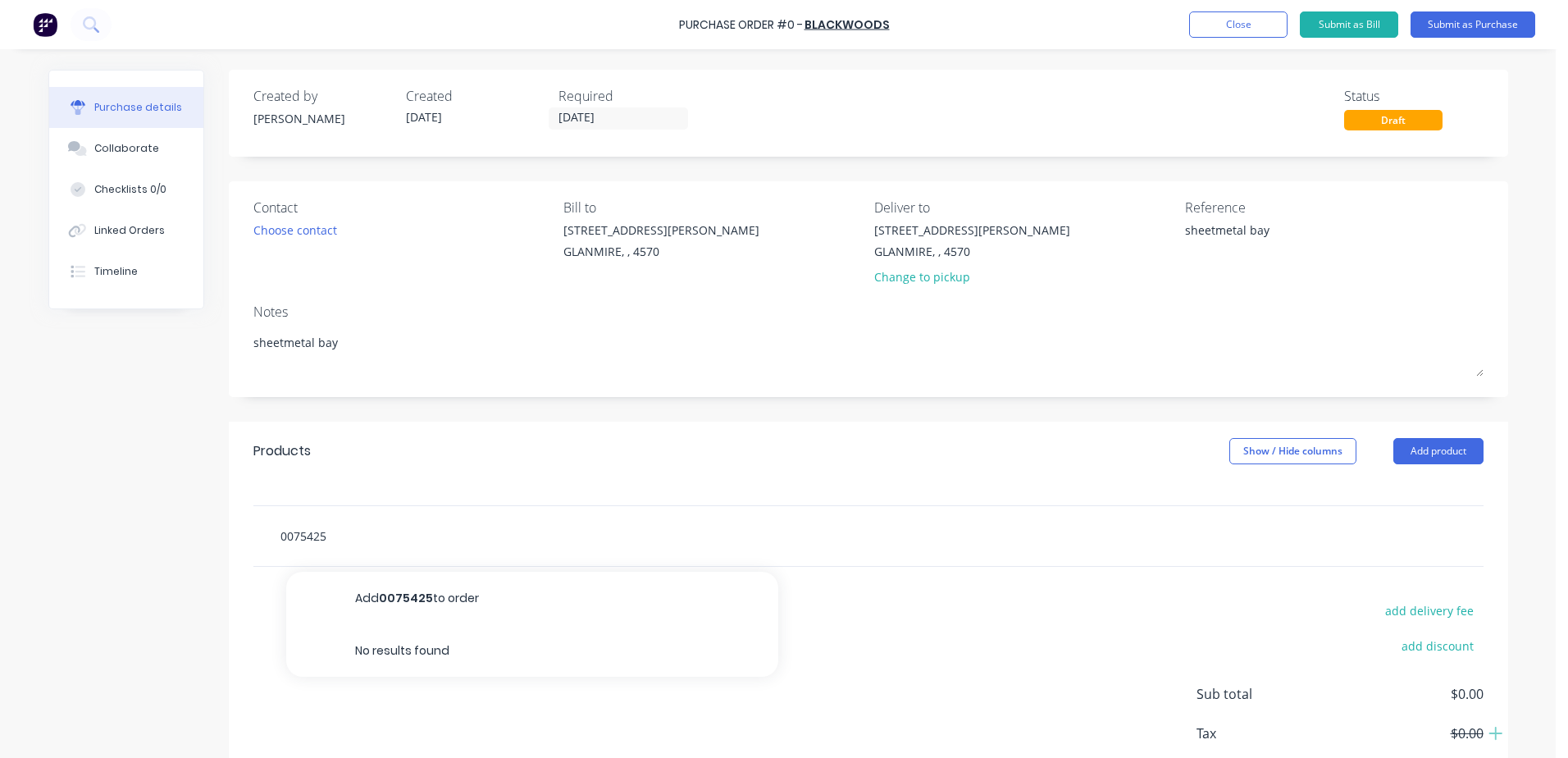
type input "007542"
type textarea "x"
type input "00754"
type textarea "x"
type input "0075"
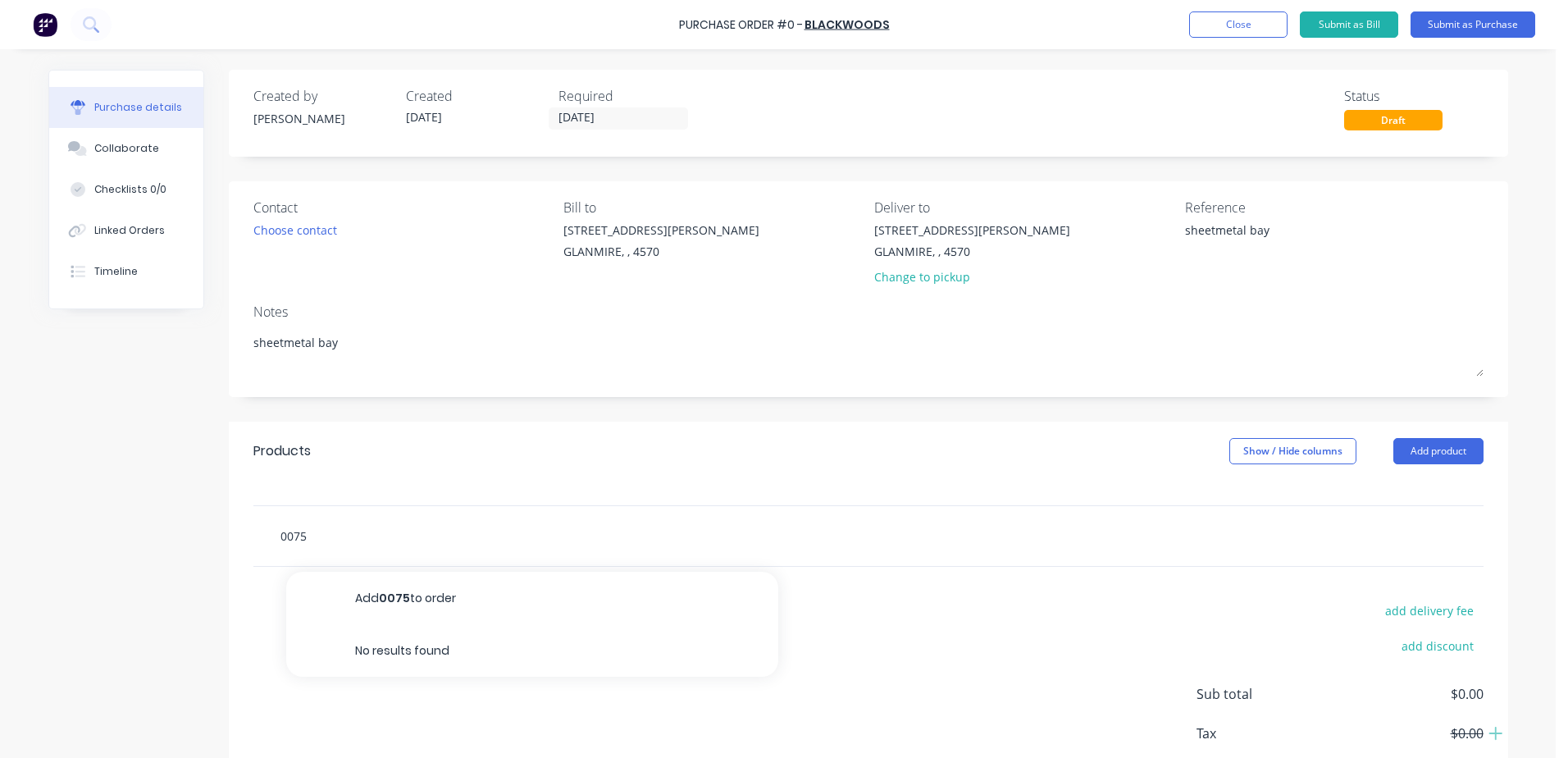
type textarea "x"
type input "007"
type textarea "x"
type input "00"
type textarea "x"
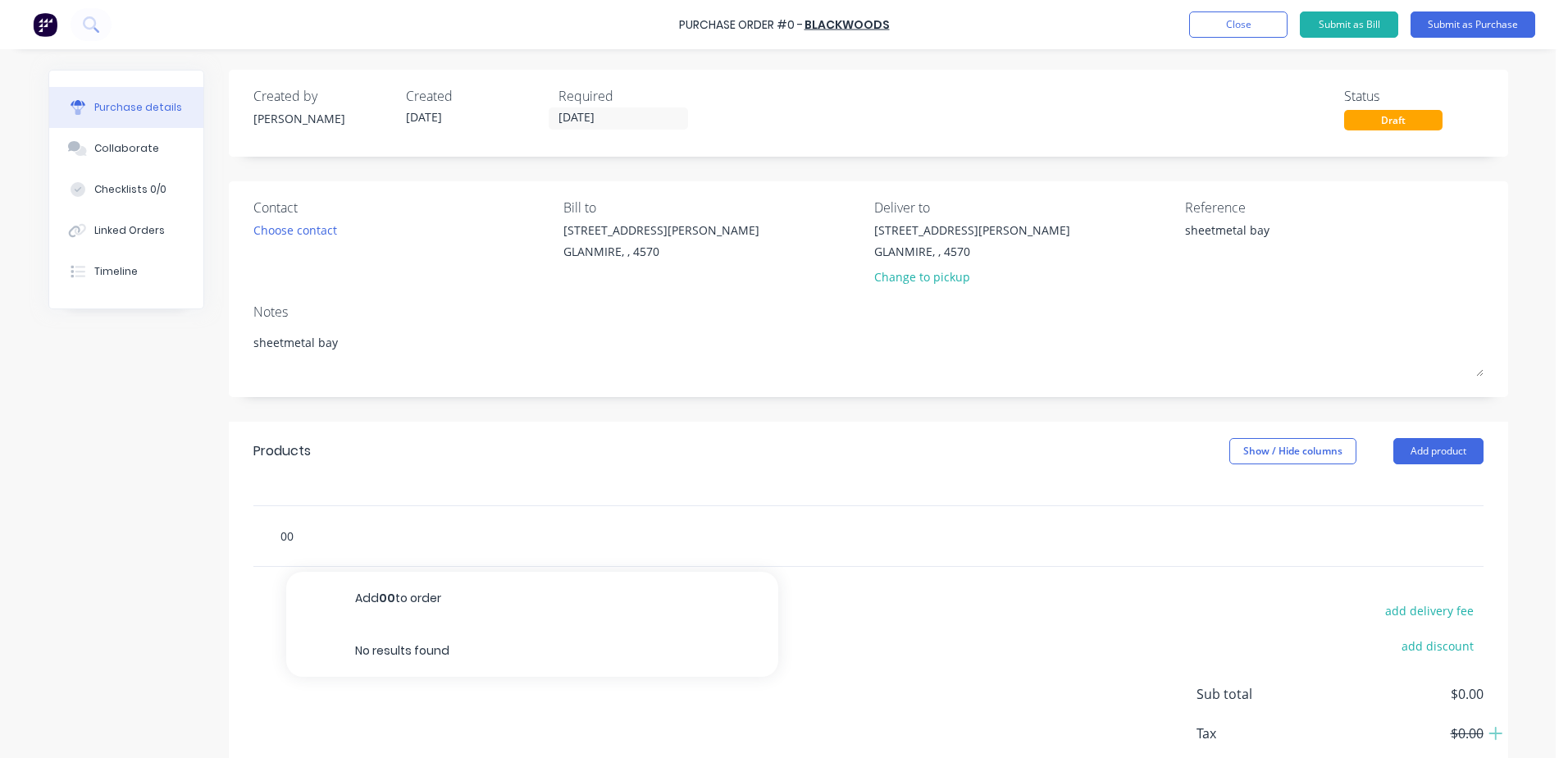
type input "0"
type textarea "x"
type input "6"
type textarea "x"
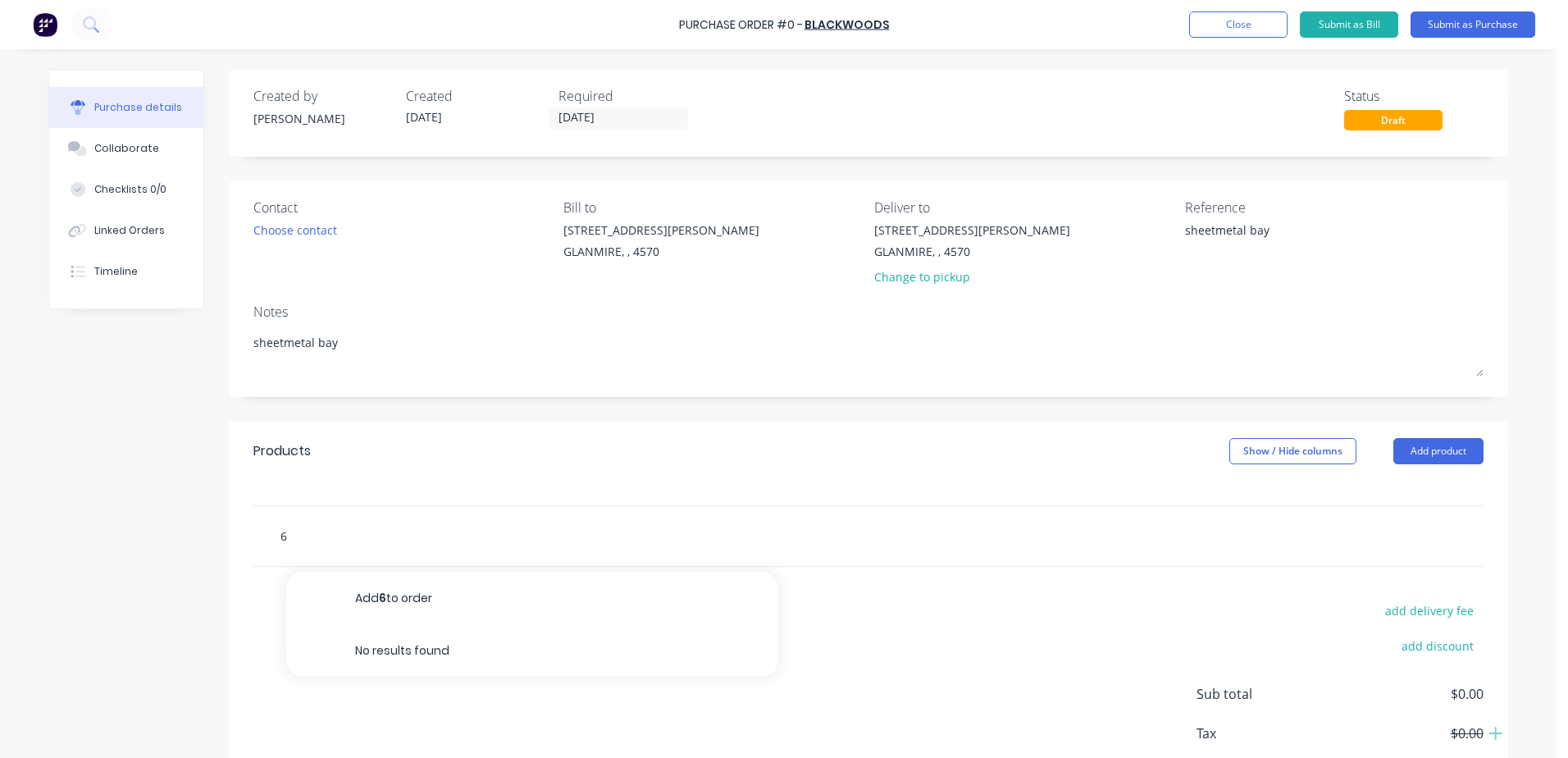
type input "66"
type textarea "x"
type input "666"
type textarea "x"
type input "6662"
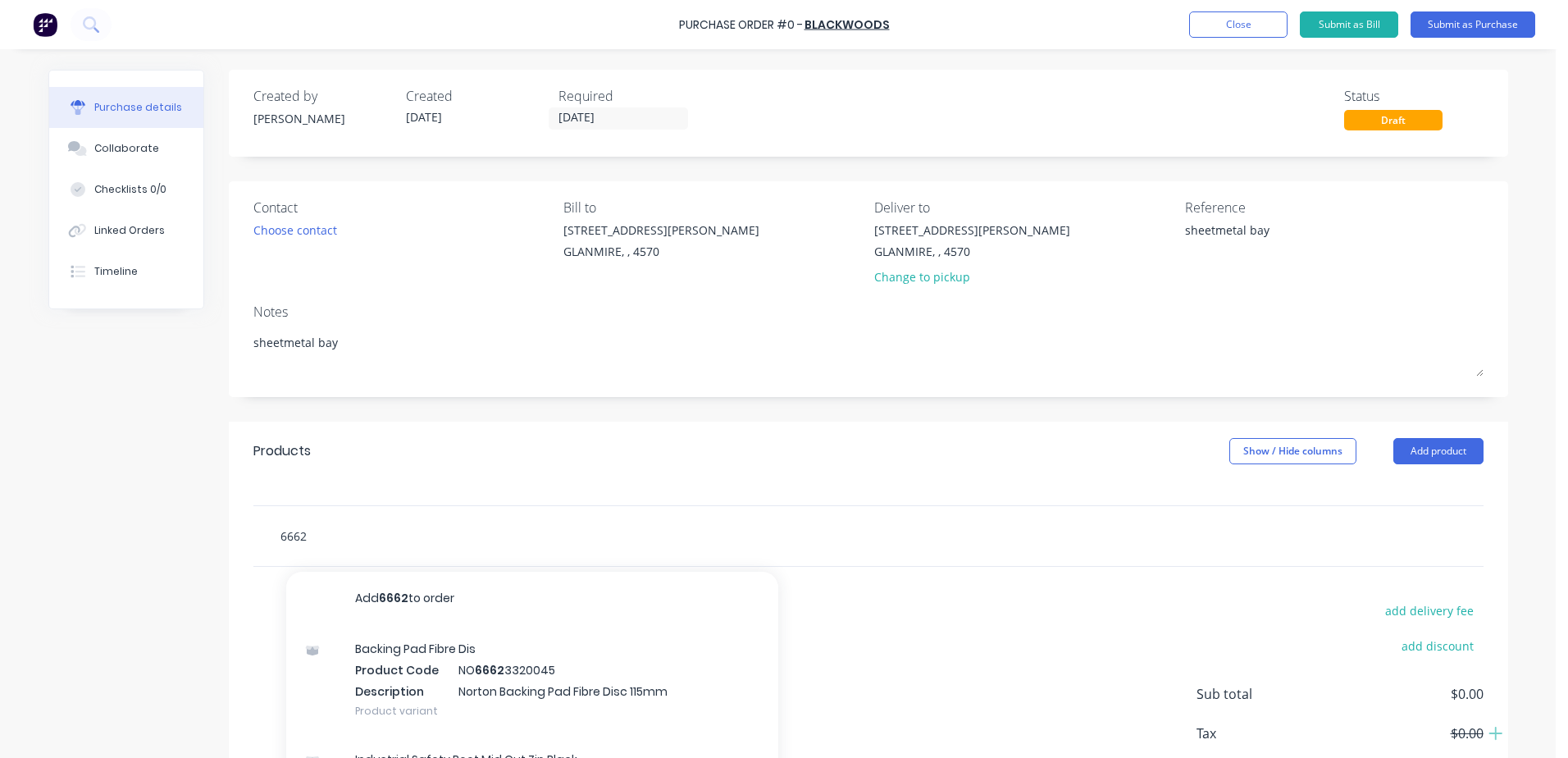
type textarea "x"
type input "66623"
type textarea "x"
type input "666233"
type textarea "x"
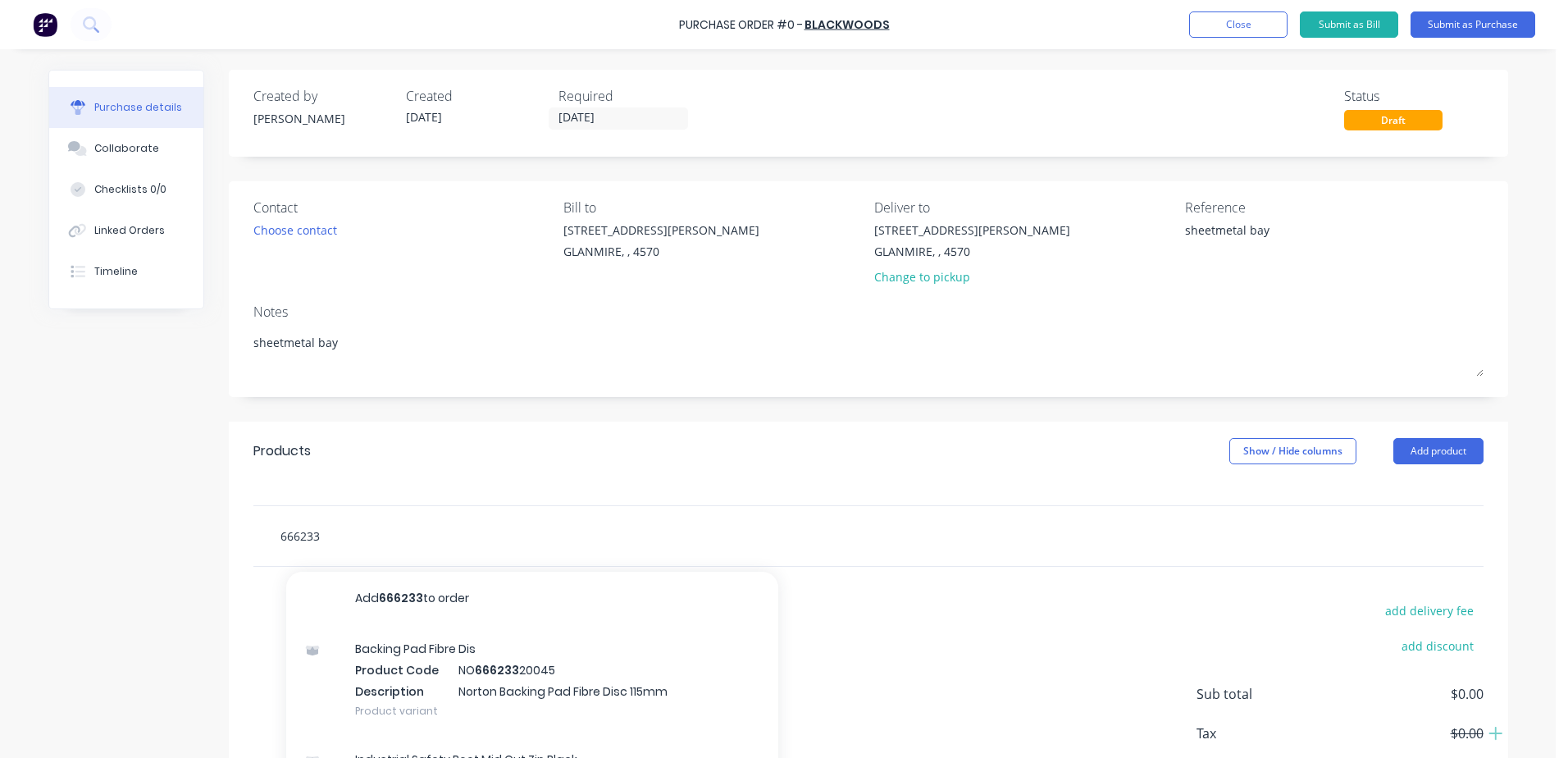
type input "6662332"
type textarea "x"
type input "66623321"
type textarea "x"
type input "666233212"
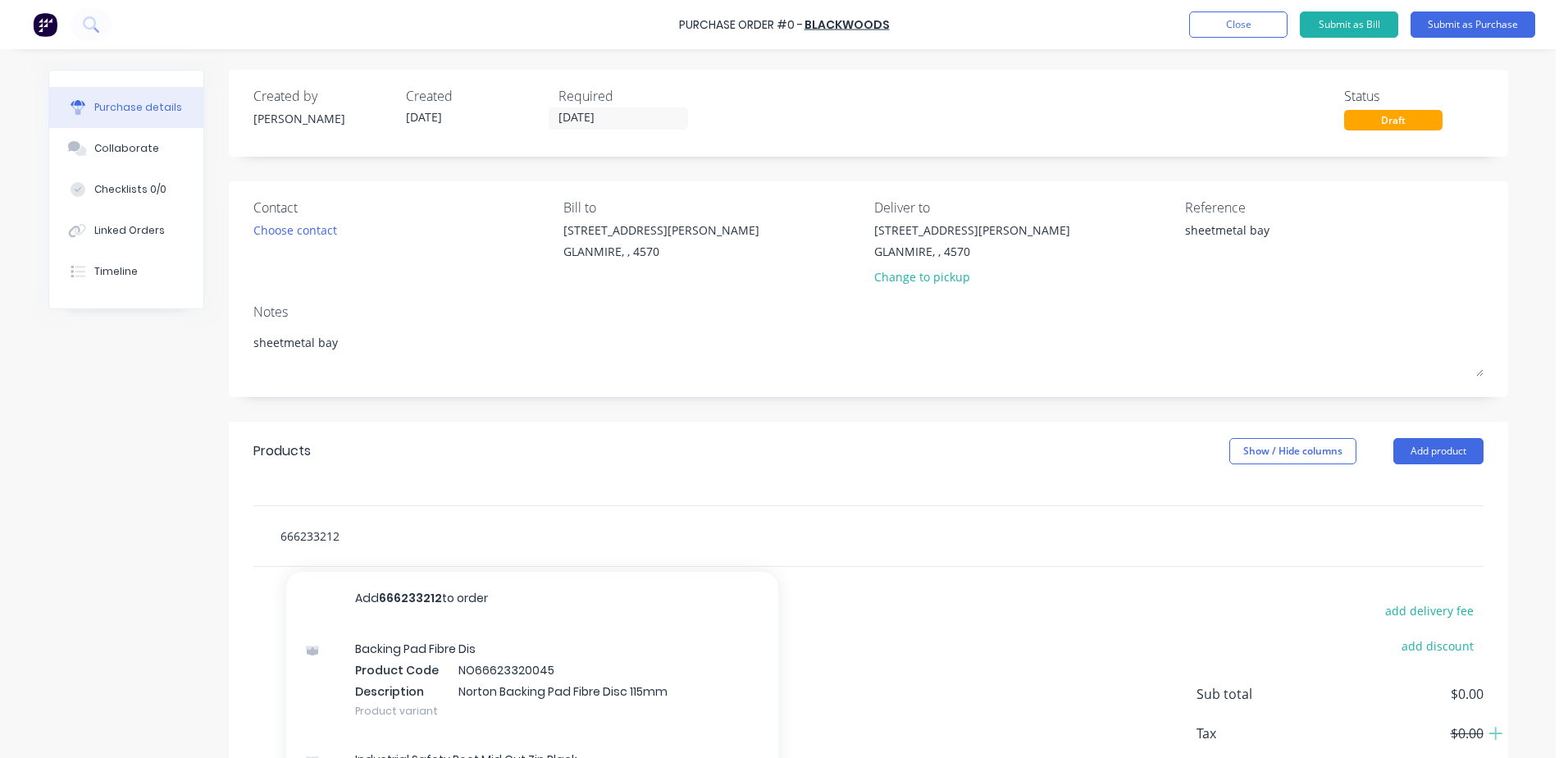
type textarea "x"
type input "6662332129"
type textarea "x"
type input "66623321299"
type textarea "x"
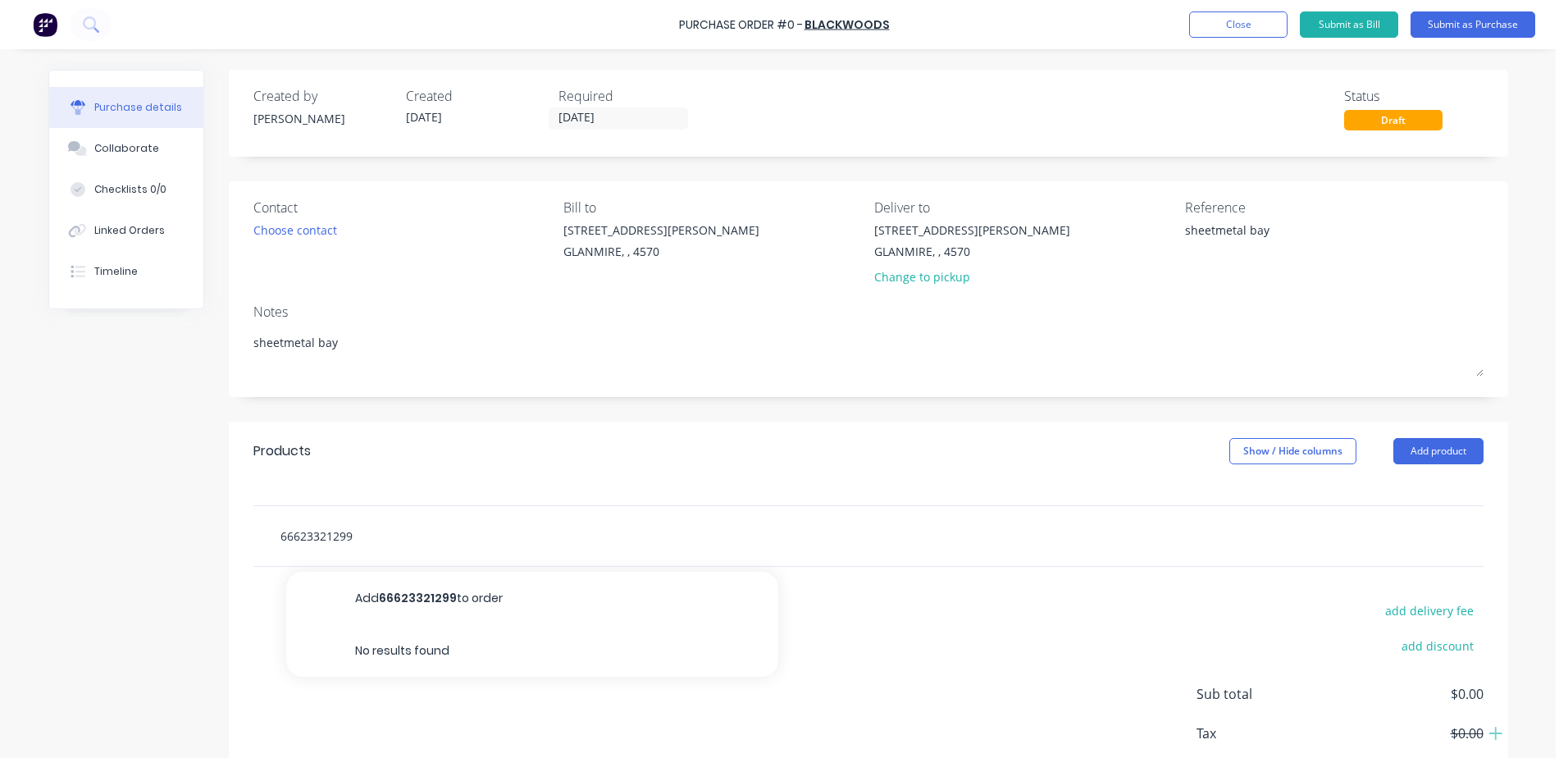
type input "6662332129"
type textarea "x"
type input "666233212"
type textarea "x"
type input "66623321"
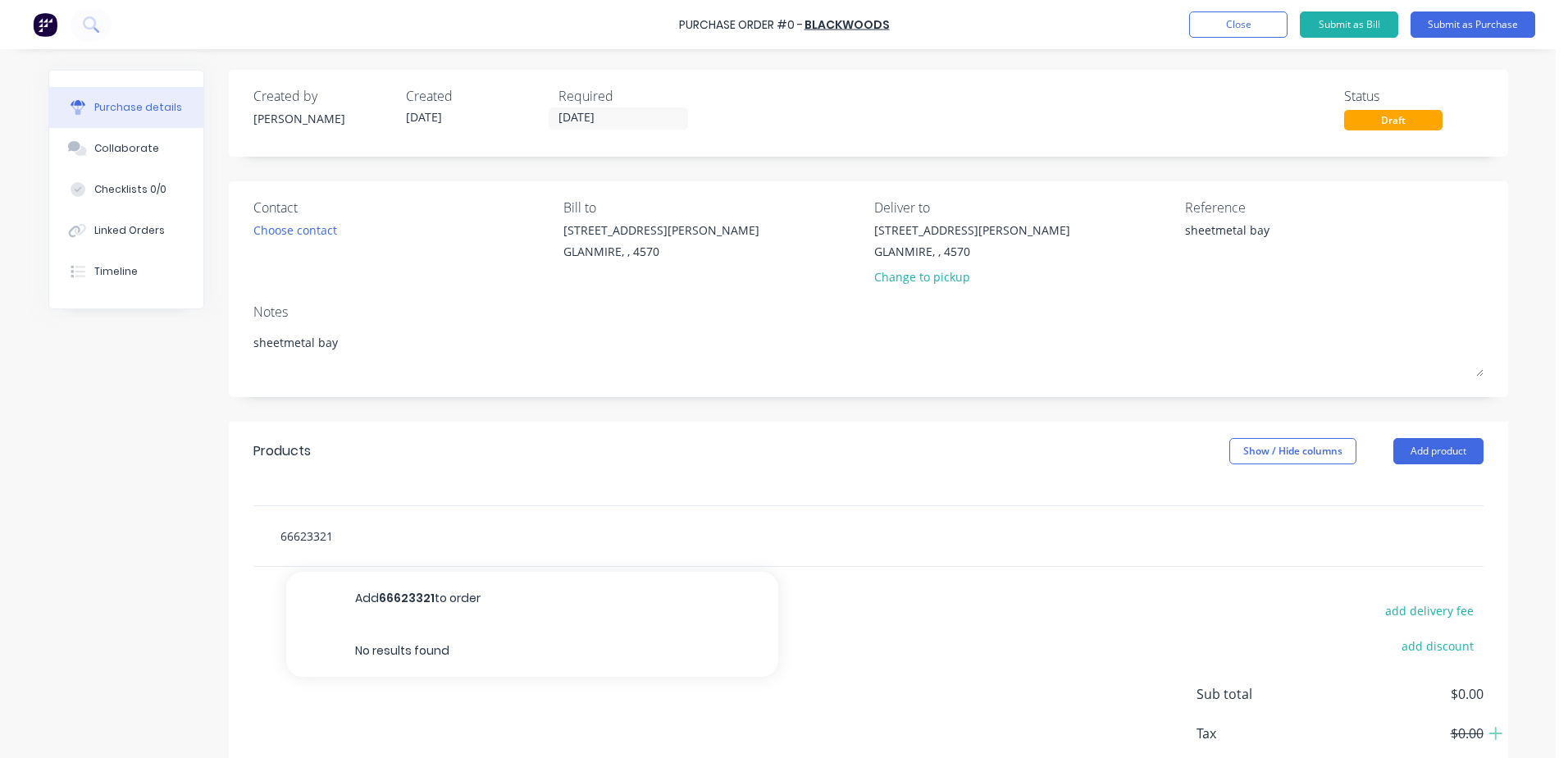
type textarea "x"
type input "6662332"
type textarea "x"
type input "666233"
type textarea "x"
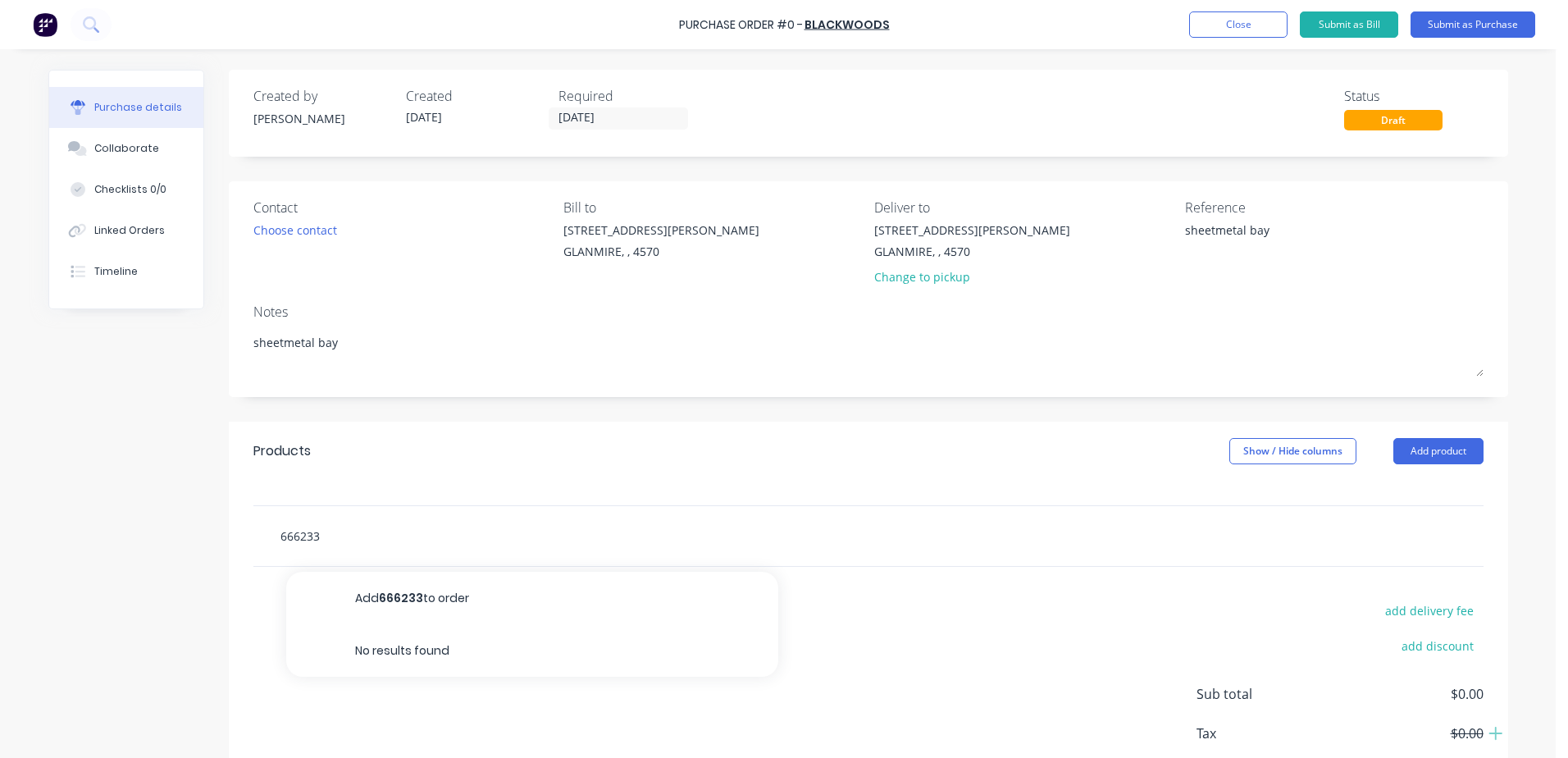
type input "66623"
type textarea "x"
type input "6662"
type textarea "x"
type input "666"
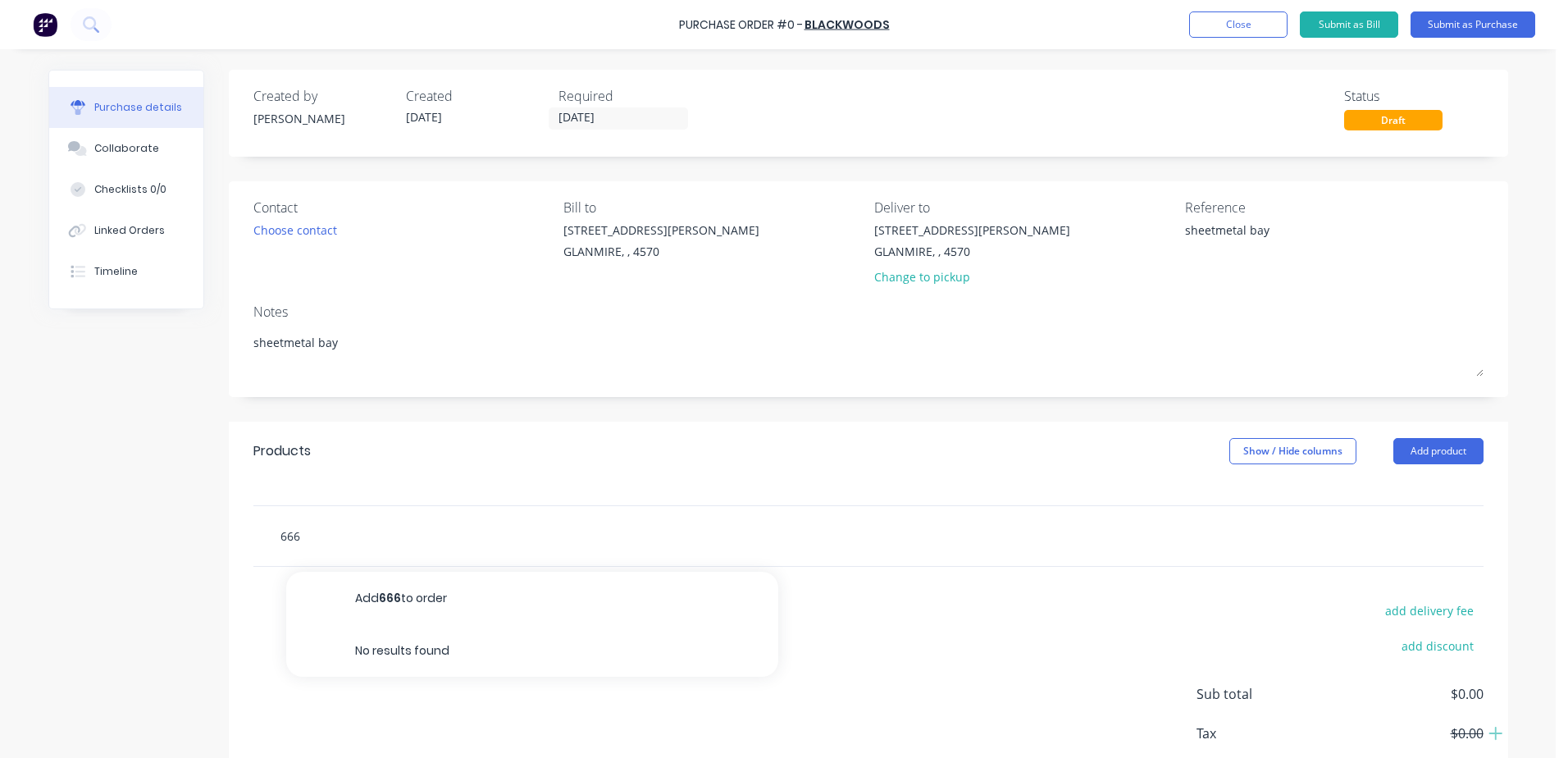
type textarea "x"
type input "66"
type textarea "x"
type input "6"
type textarea "x"
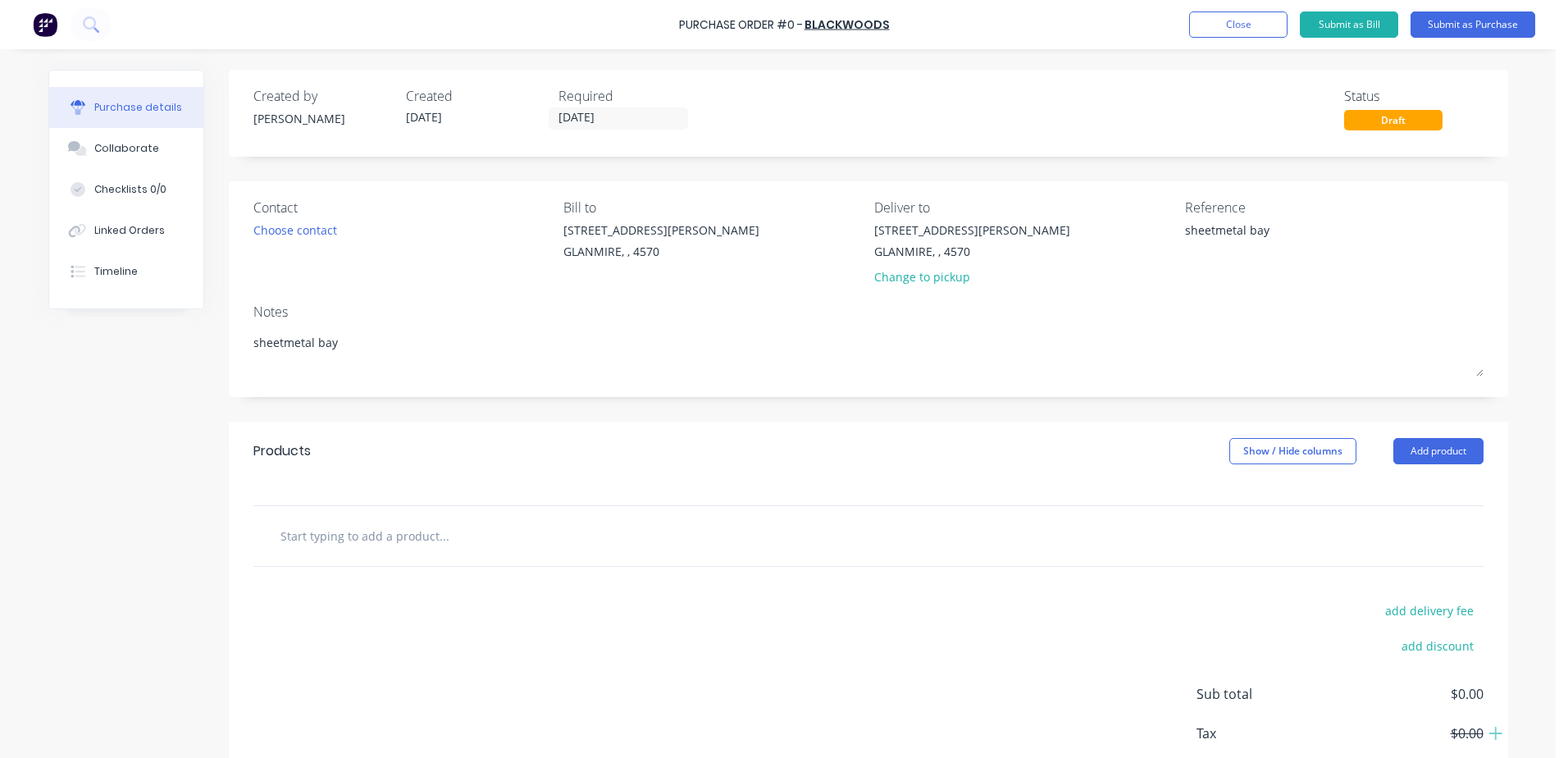
type textarea "x"
type input "0"
type textarea "x"
type input "00"
type textarea "x"
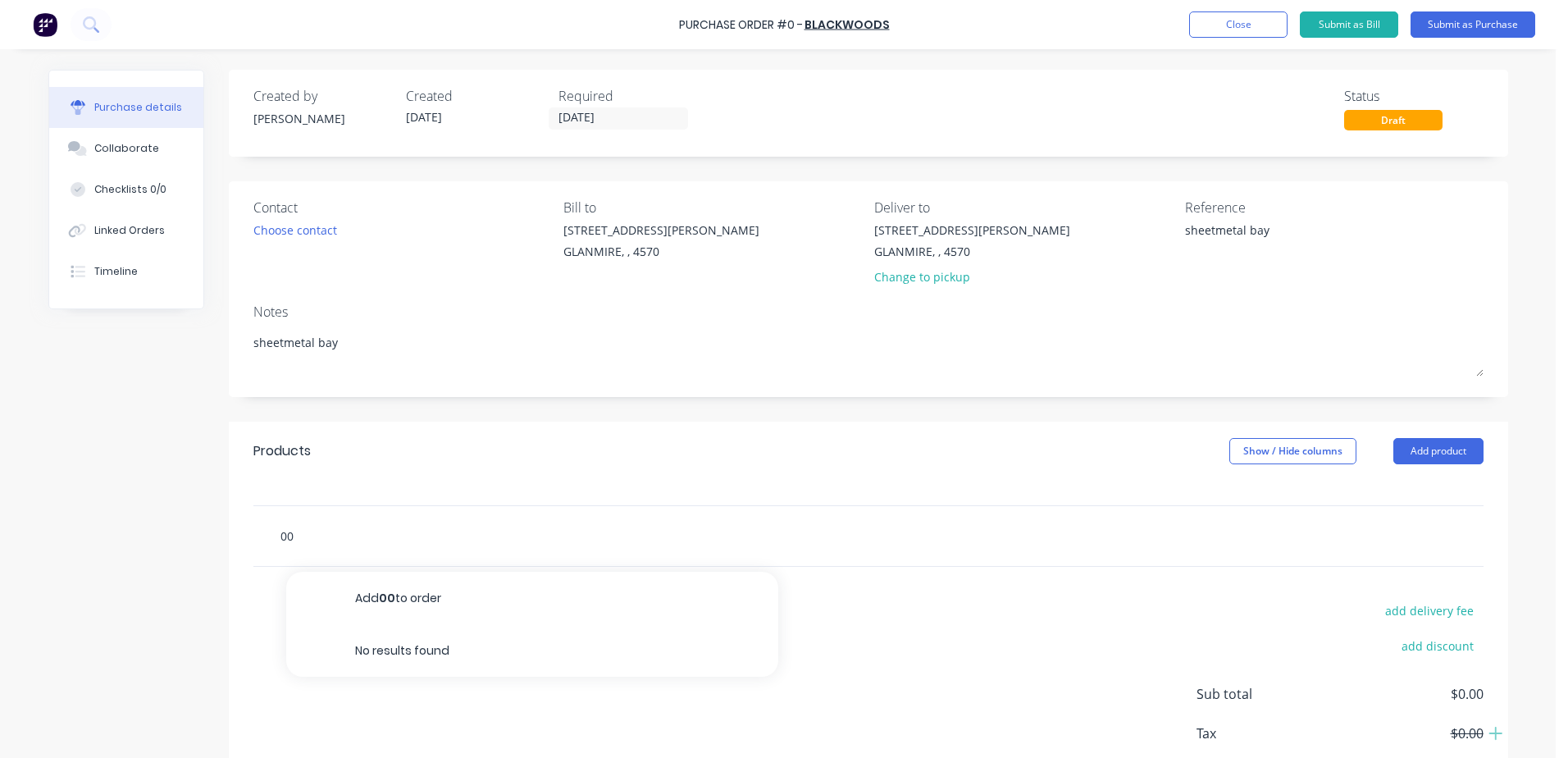
type input "007"
type textarea "x"
type input "0075"
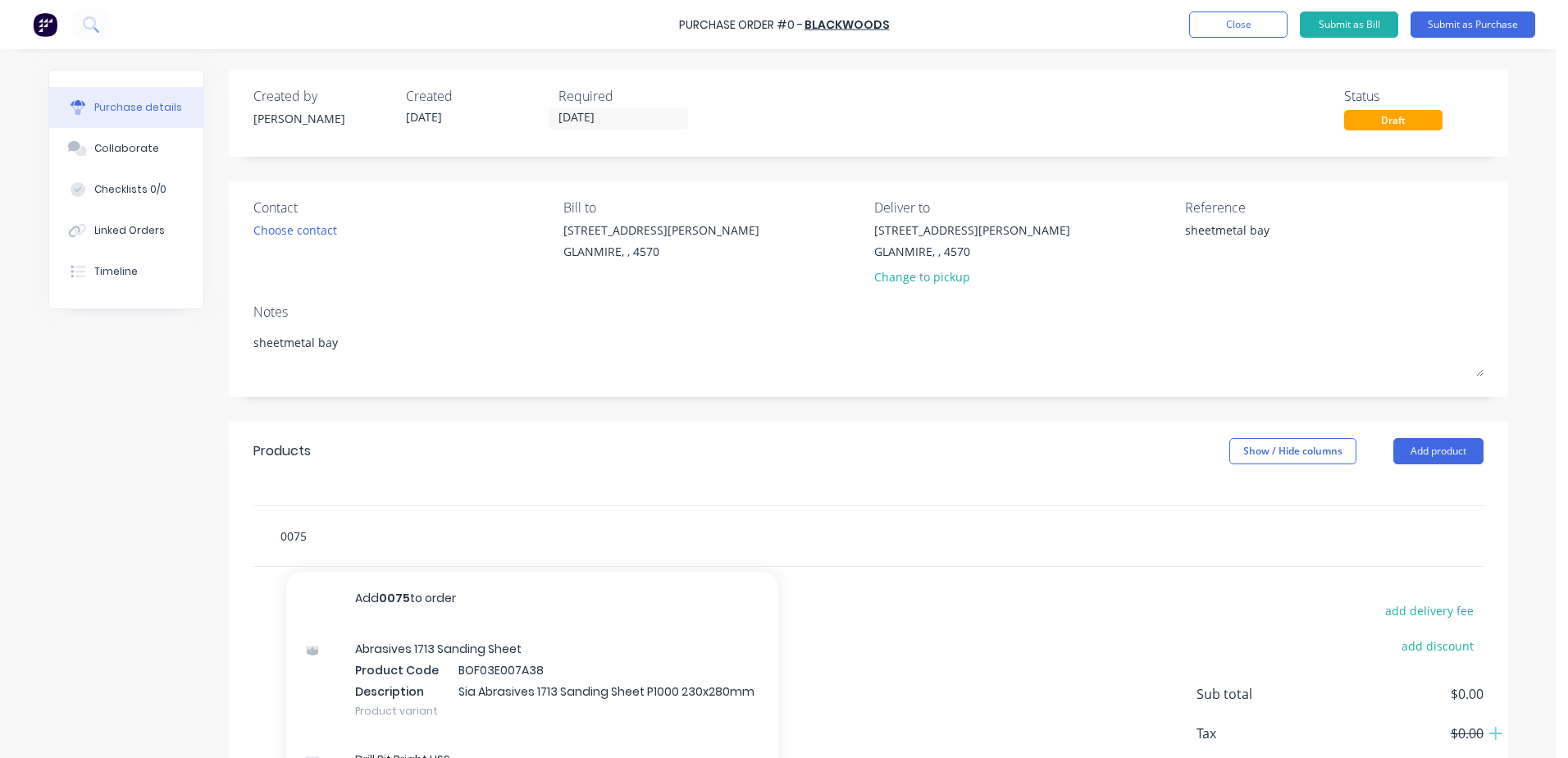
type textarea "x"
type input "00754"
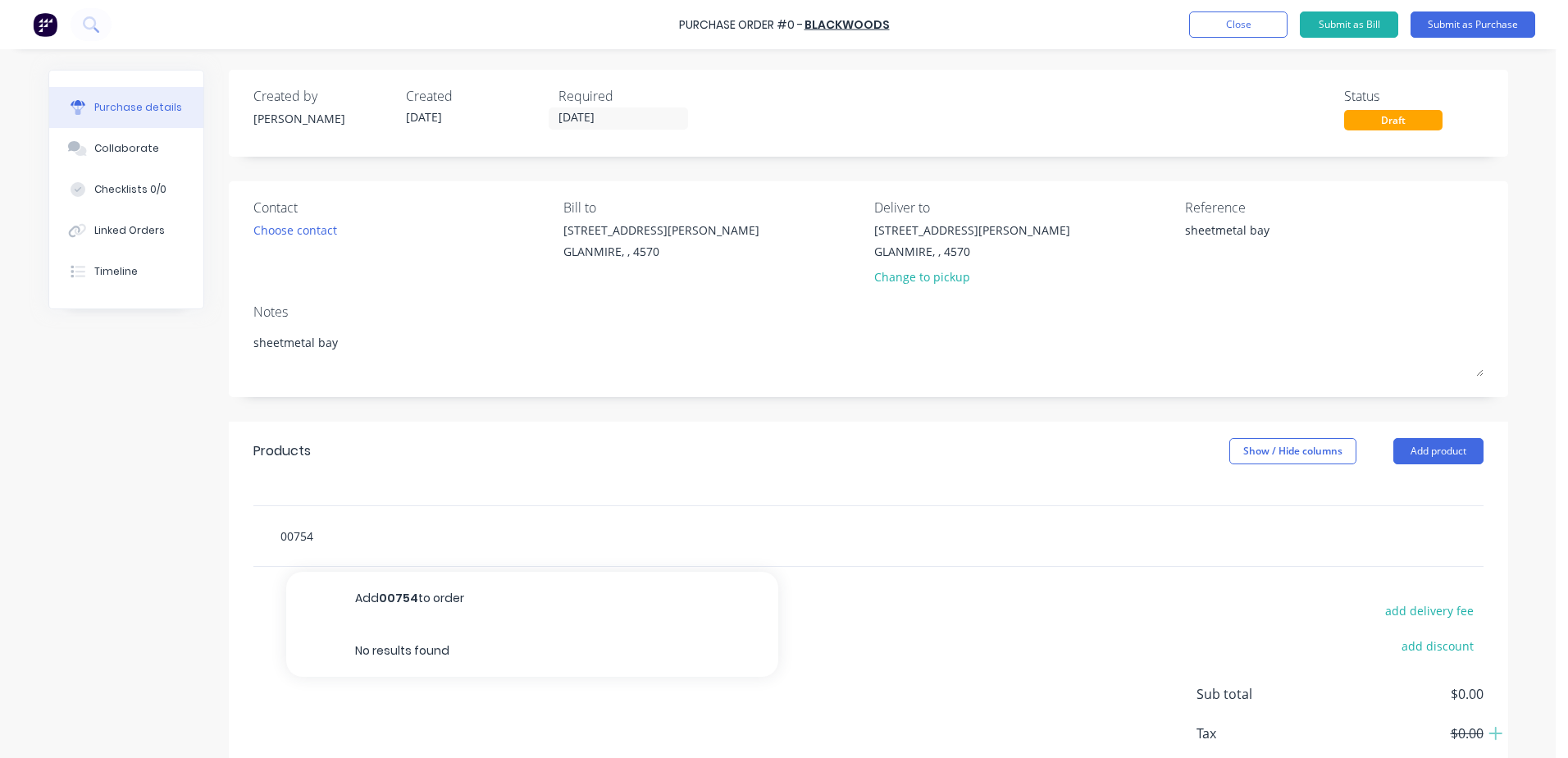
type textarea "x"
type input "007542"
type textarea "x"
type input "0075425"
type textarea "x"
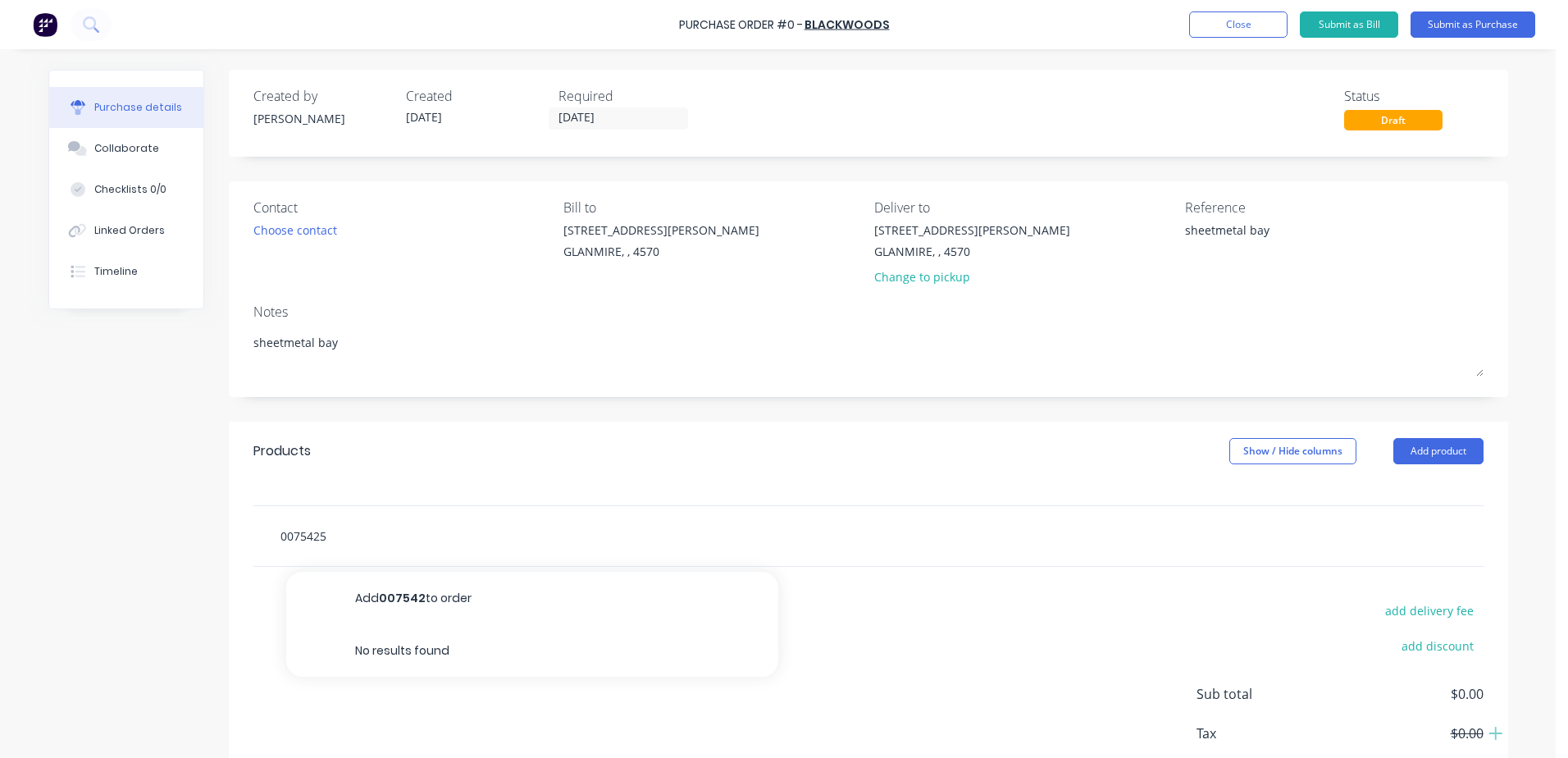
type input "00754256"
type textarea "x"
type input "00754256"
type textarea "x"
type input "00754256"
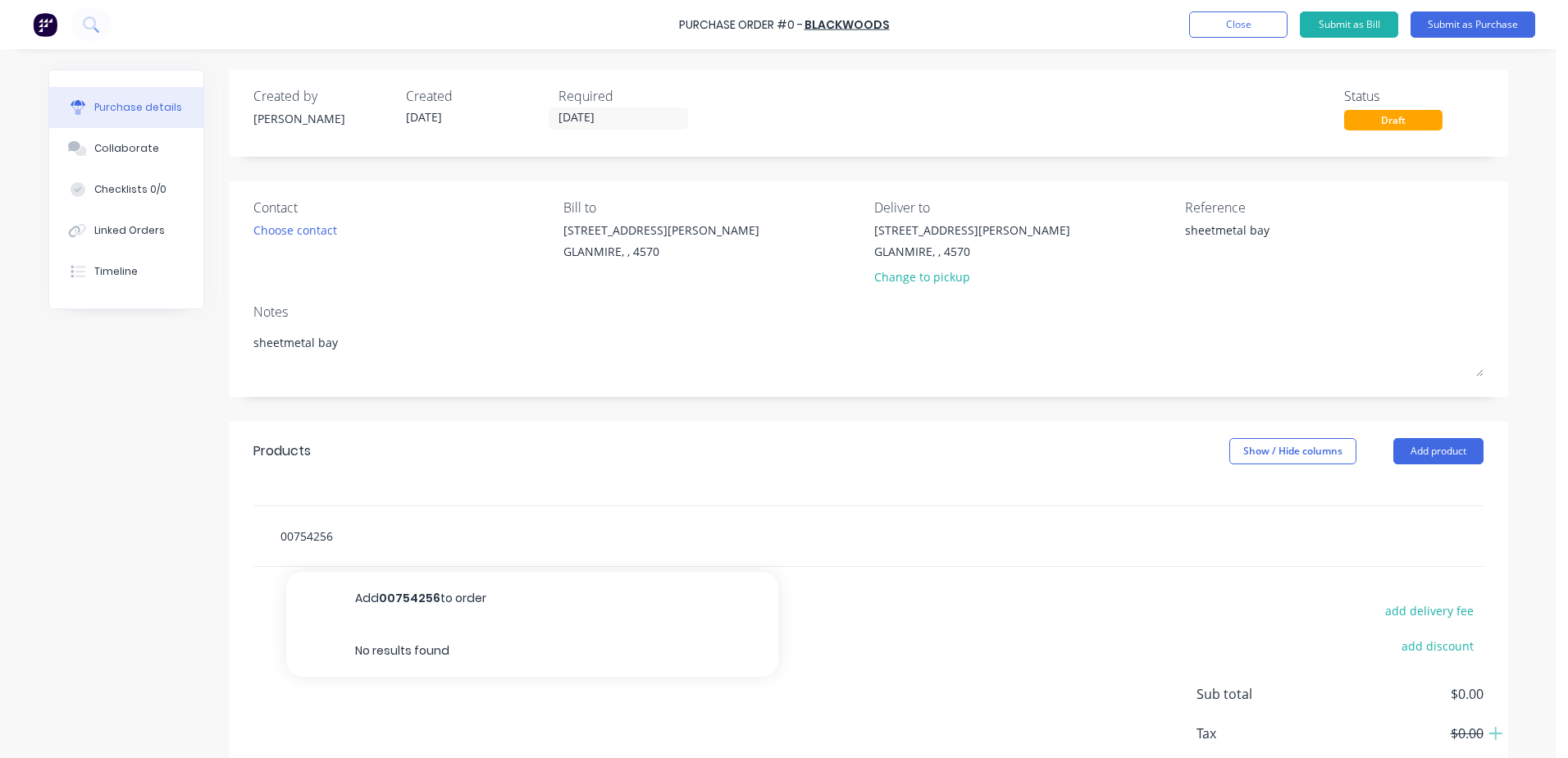
type textarea "x"
type input "00754256"
type textarea "x"
type input "00754256 -"
type textarea "x"
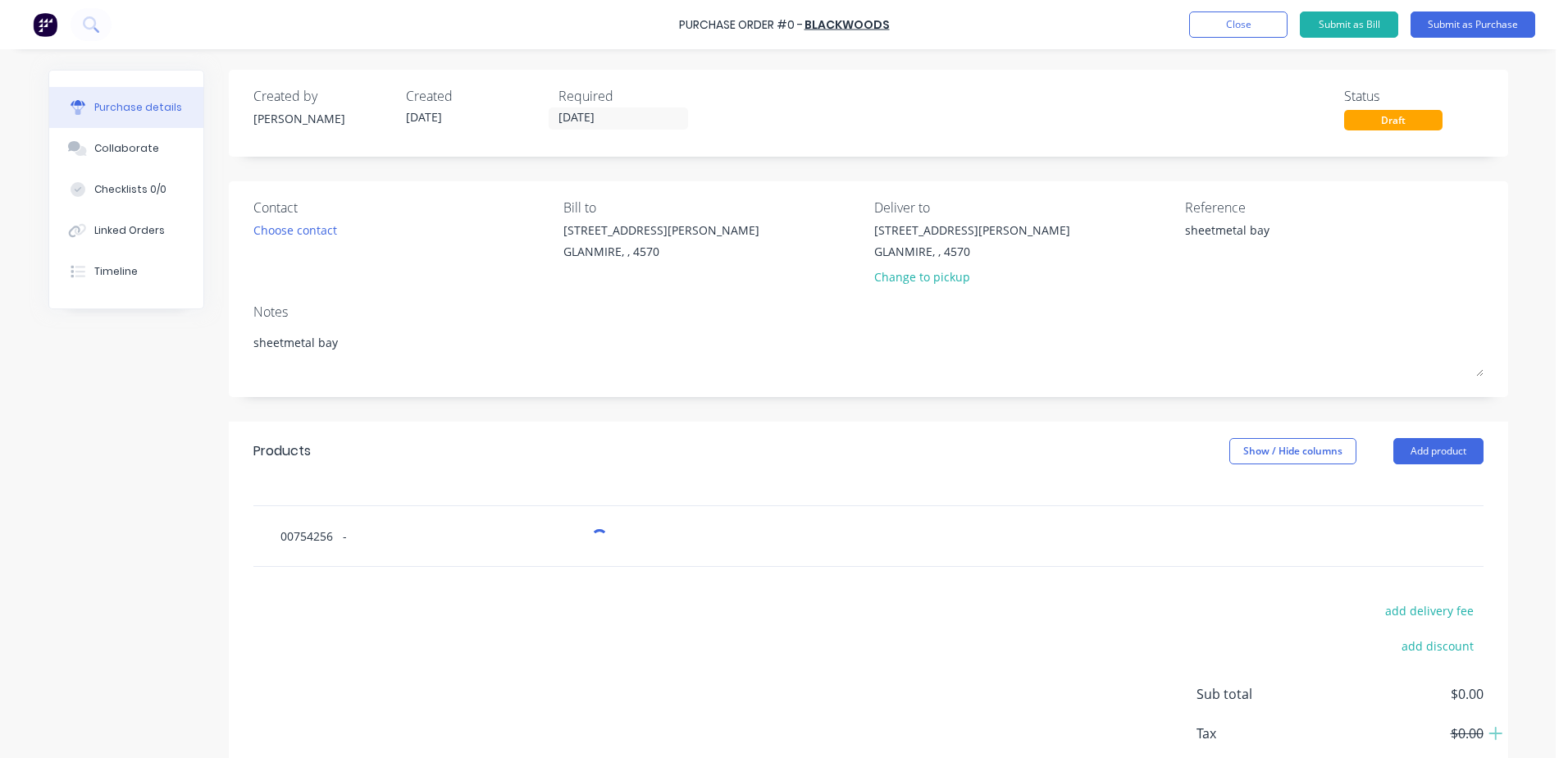
type input "00754256 -"
type textarea "x"
type input "00754256 -"
type textarea "x"
type input "00754256 - 6"
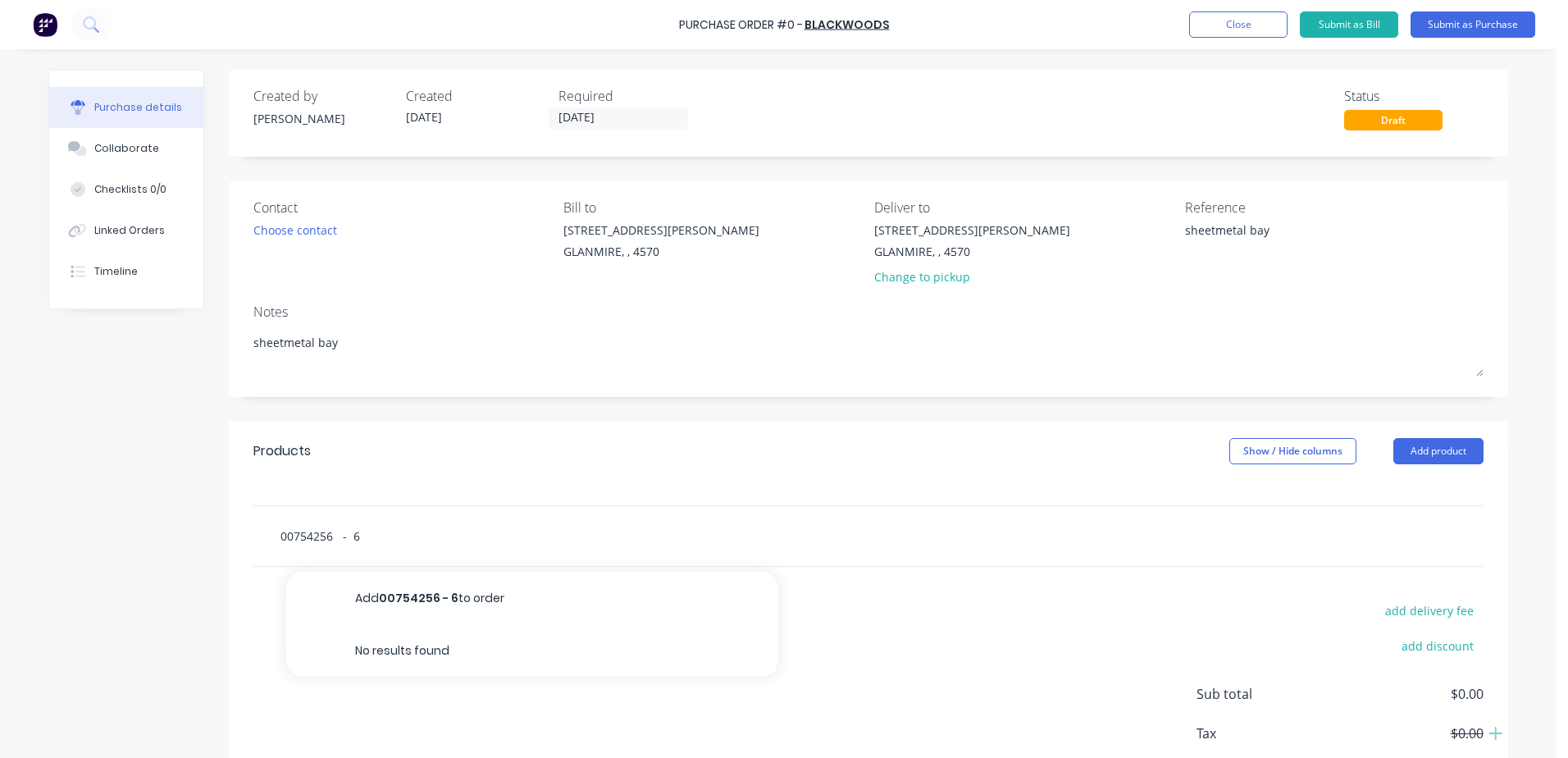
type textarea "x"
type input "00754256 - 66"
type textarea "x"
type input "00754256 - 666"
type textarea "x"
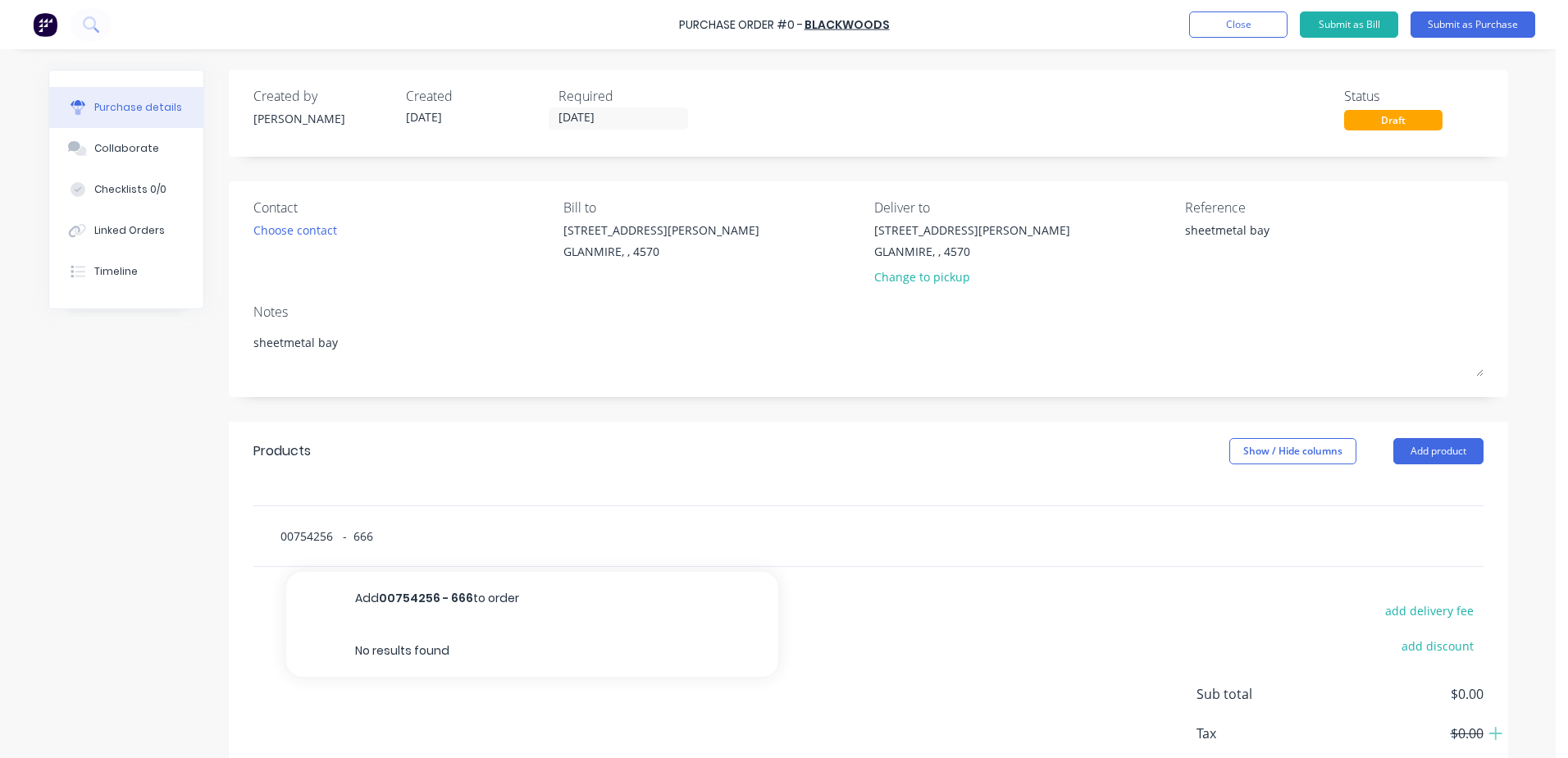
type input "00754256 - 6662"
type textarea "x"
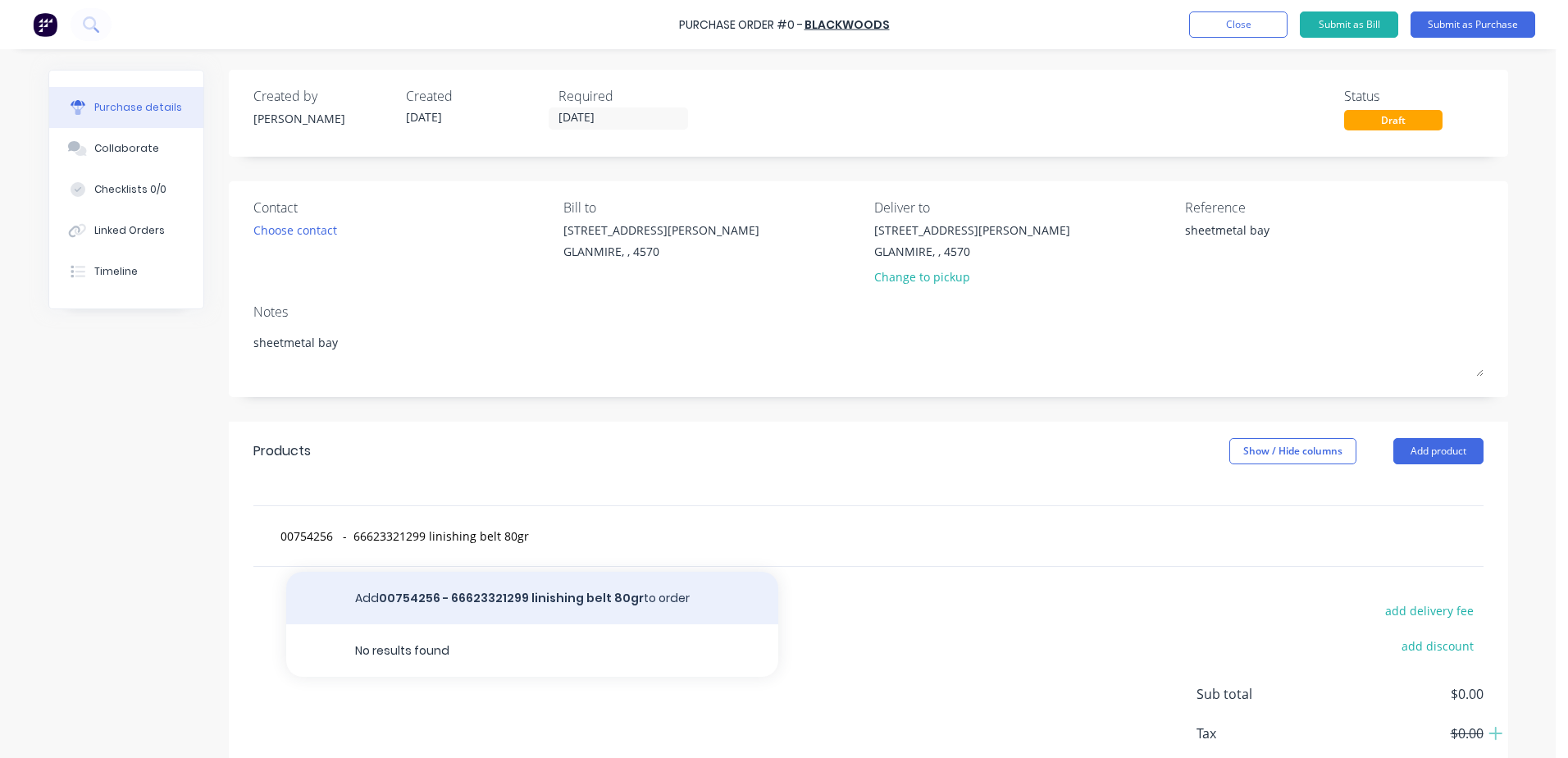
click at [509, 600] on button "Add 00754256 - 66623321299 linishing belt 80gr to order" at bounding box center [532, 598] width 492 height 53
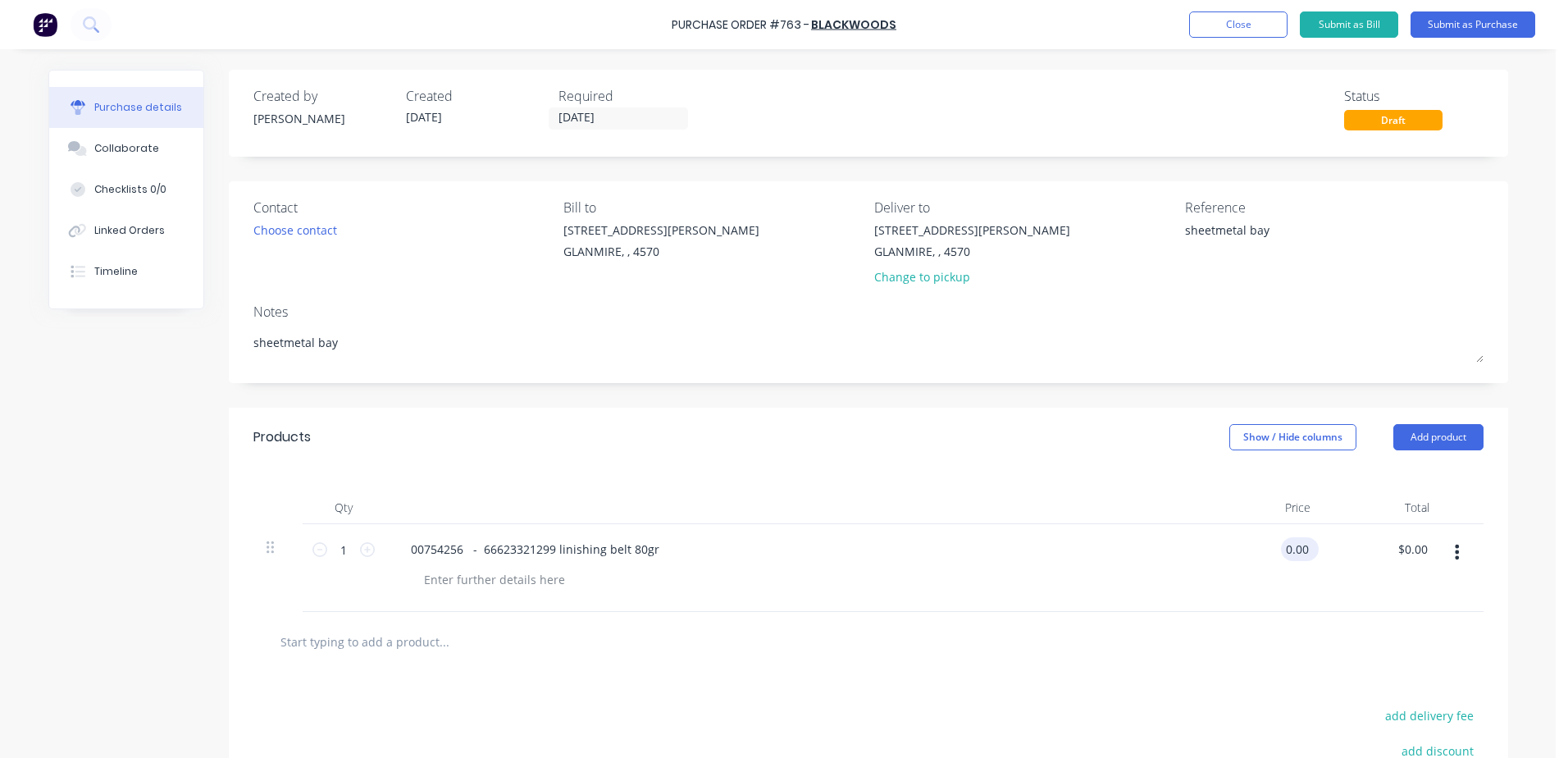
click at [1289, 560] on input "0.00" at bounding box center [1297, 549] width 31 height 23
drag, startPoint x: 1280, startPoint y: 551, endPoint x: 1434, endPoint y: 528, distance: 155.7
click at [1434, 528] on div "1 1 00754256 - 66623321299 linishing belt 80gr 0.00 0.00 $0.00 $0.00" at bounding box center [869, 567] width 1230 height 87
drag, startPoint x: 336, startPoint y: 549, endPoint x: 369, endPoint y: 549, distance: 33.0
click at [369, 549] on div "1 1" at bounding box center [343, 567] width 82 height 87
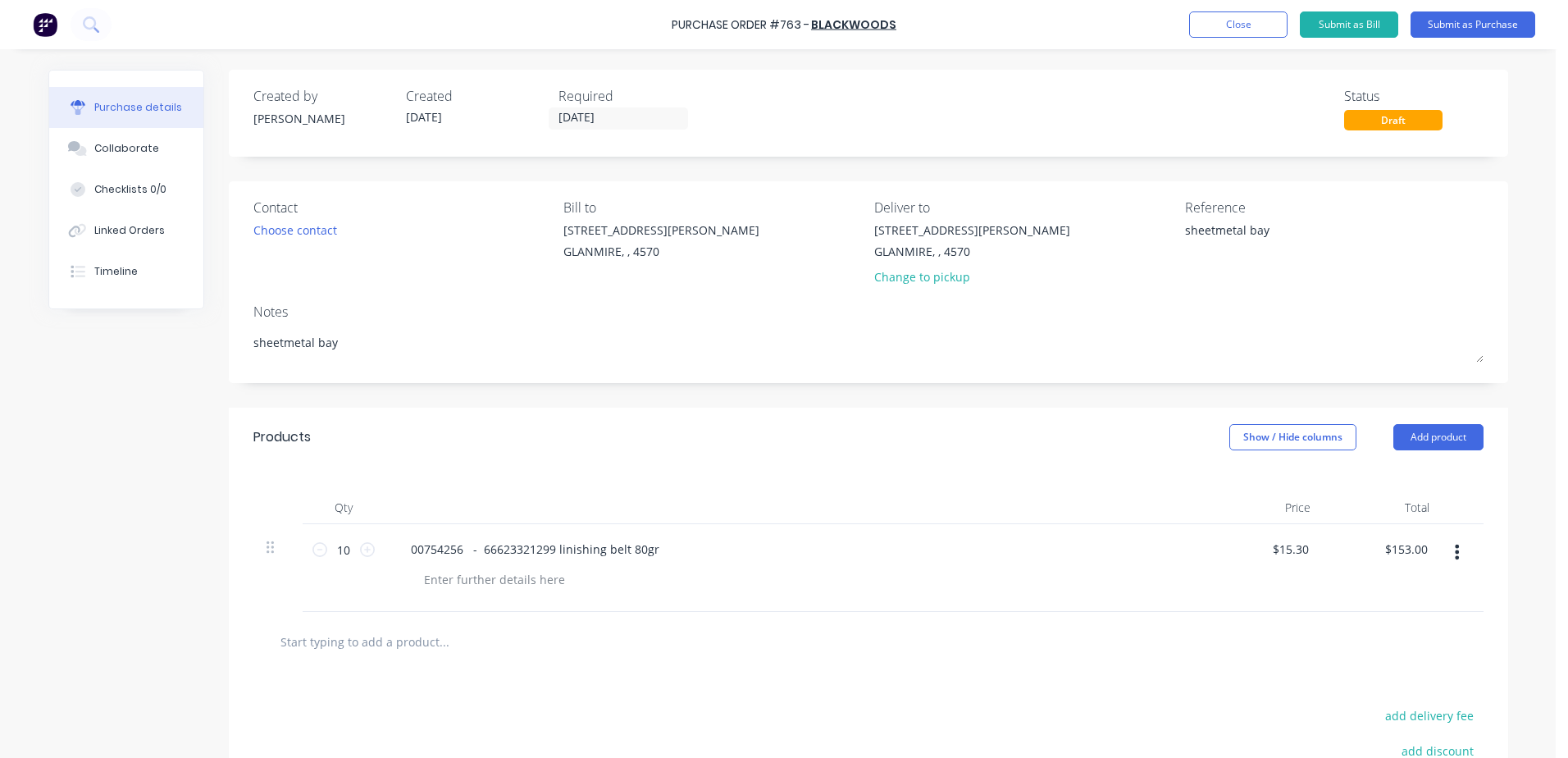
click at [549, 613] on div at bounding box center [869, 642] width 1230 height 60
click at [315, 552] on icon at bounding box center [320, 549] width 15 height 15
click at [315, 551] on icon at bounding box center [320, 549] width 15 height 15
drag, startPoint x: 665, startPoint y: 547, endPoint x: 402, endPoint y: 549, distance: 263.0
click at [402, 549] on div "00754256 - 66623321299 linishing belt 80gr" at bounding box center [795, 549] width 794 height 23
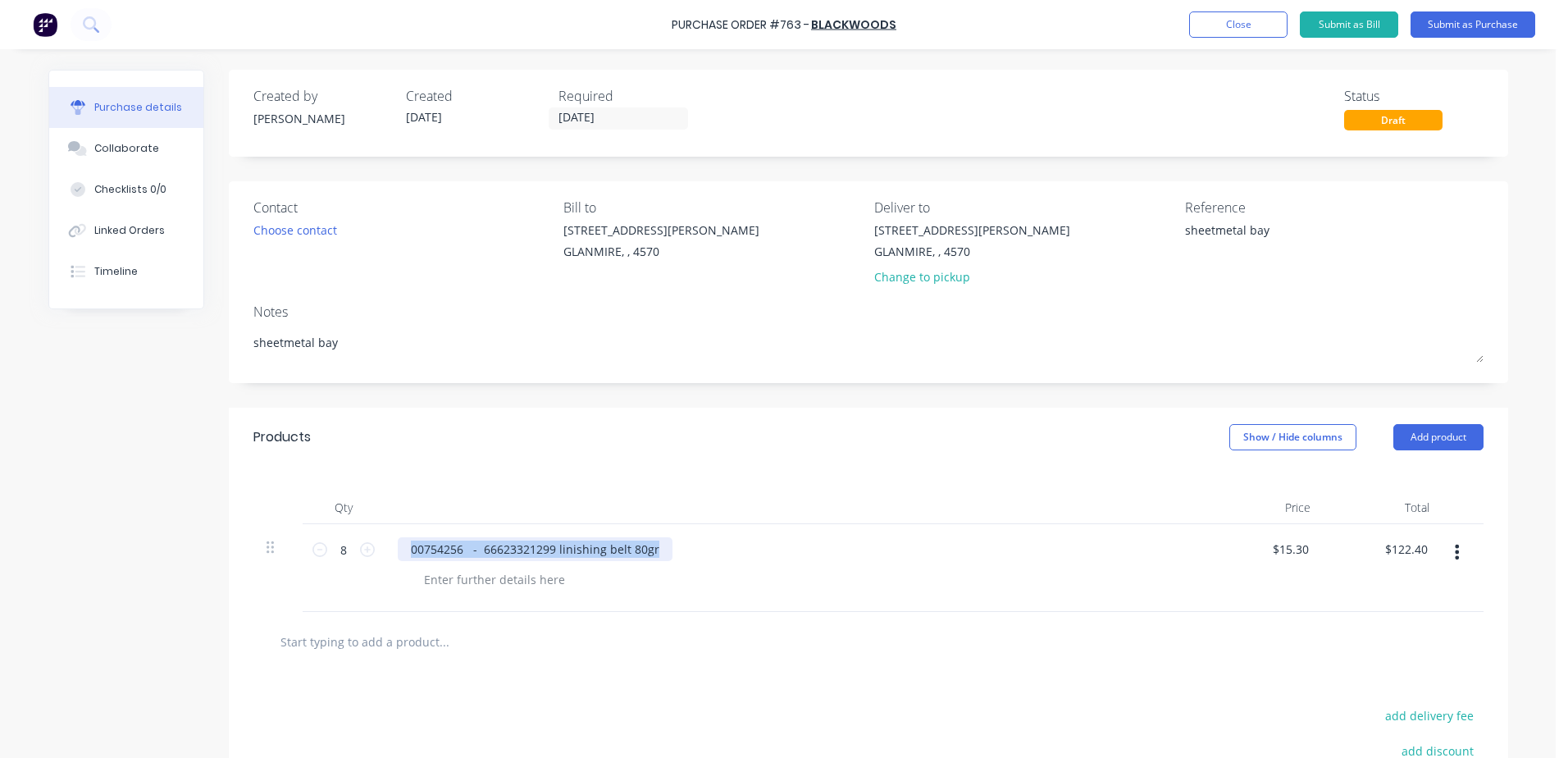
copy div "00754256 - 66623321299 linishing belt 80gr"
click at [1454, 23] on button "Submit as Purchase" at bounding box center [1473, 24] width 125 height 26
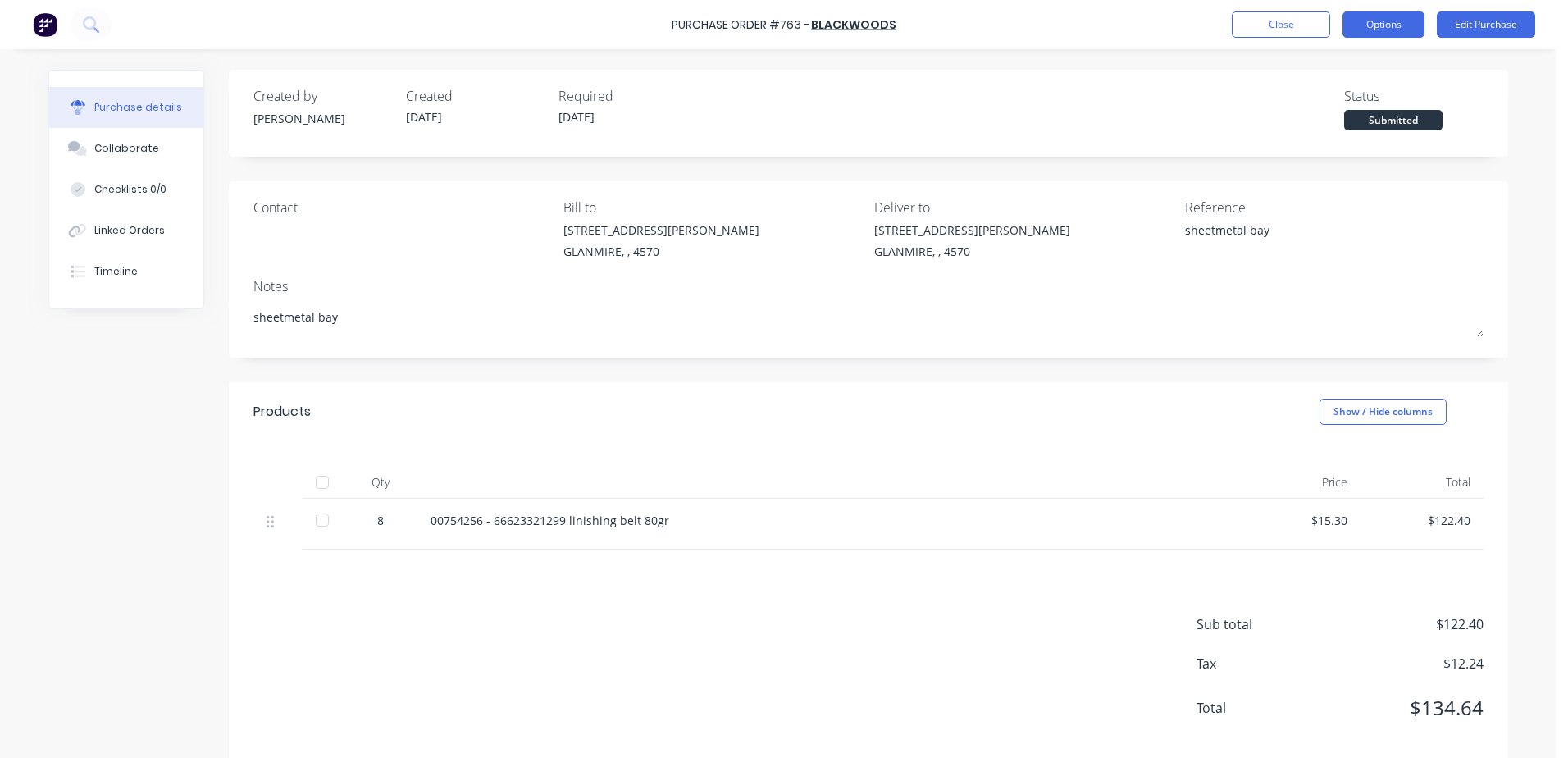
click at [1391, 23] on button "Options" at bounding box center [1383, 24] width 82 height 26
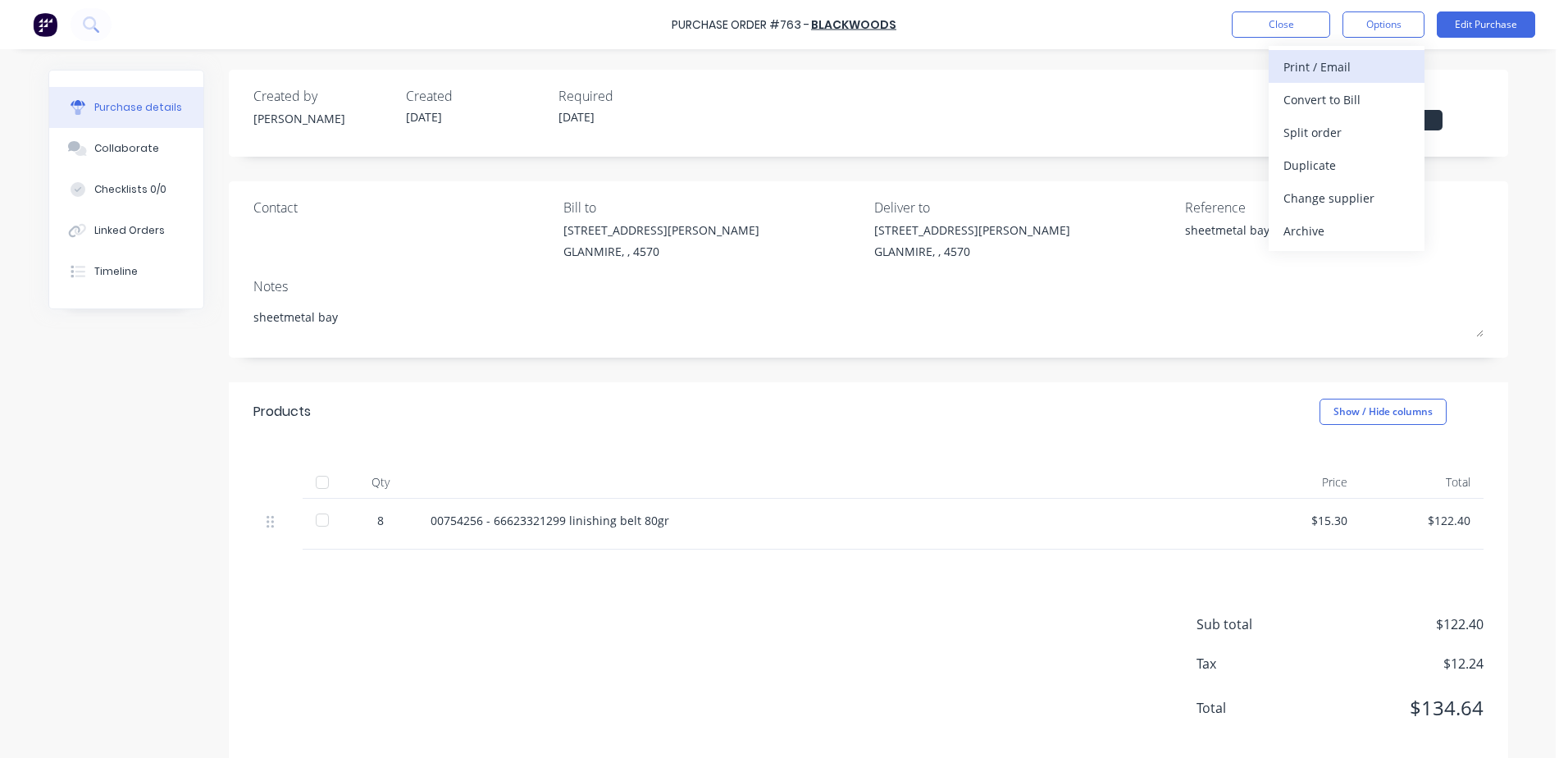
click at [1372, 71] on div "Print / Email" at bounding box center [1346, 67] width 127 height 23
click at [1340, 100] on div "With pricing" at bounding box center [1346, 99] width 127 height 23
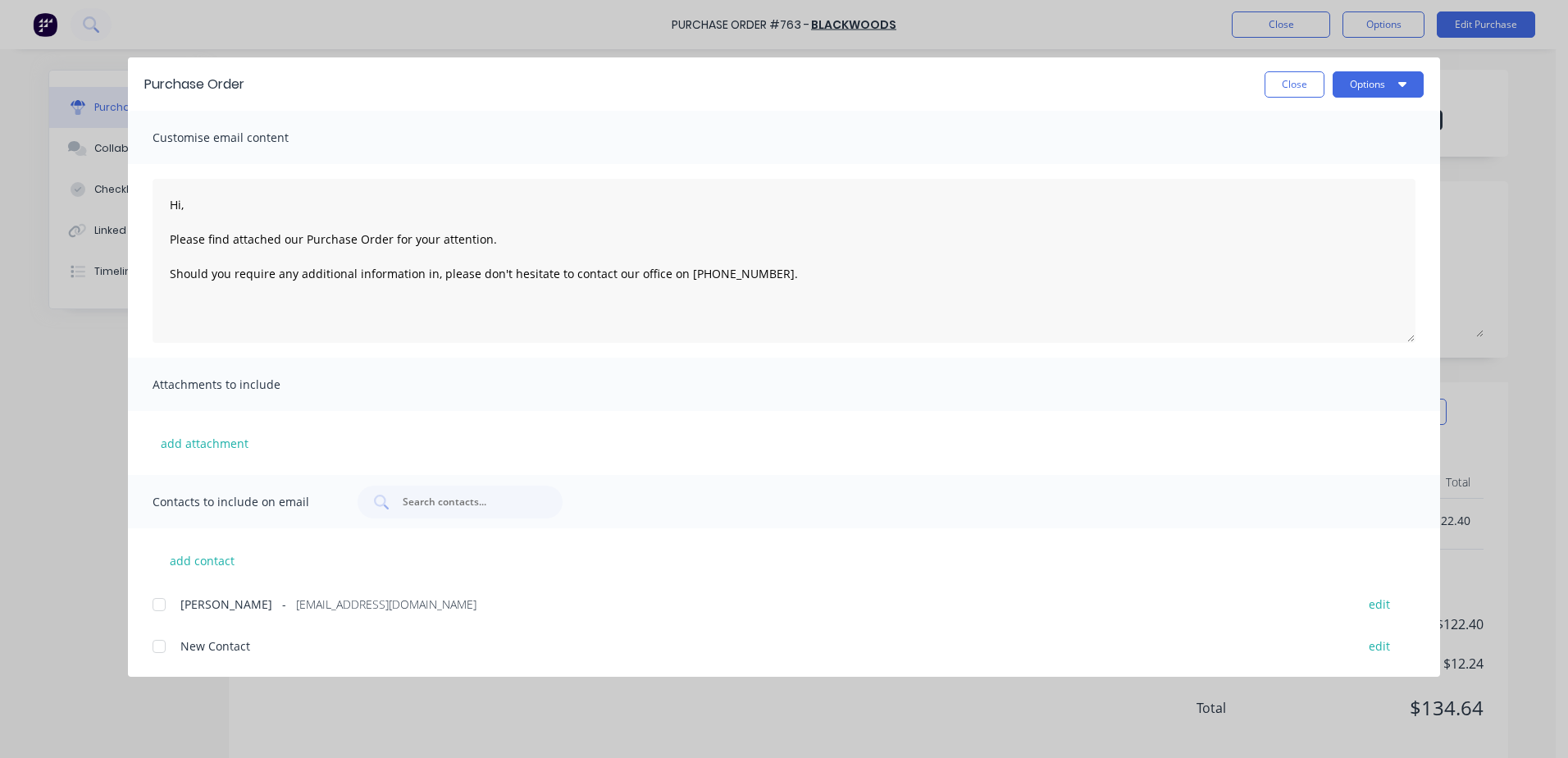
click at [162, 614] on div at bounding box center [159, 604] width 33 height 33
click at [1383, 84] on button "Options" at bounding box center [1378, 85] width 91 height 26
click at [1335, 196] on div "Email" at bounding box center [1345, 191] width 127 height 23
click at [1356, 88] on button "Options" at bounding box center [1378, 85] width 91 height 26
click at [1322, 152] on div "Print" at bounding box center [1345, 158] width 127 height 23
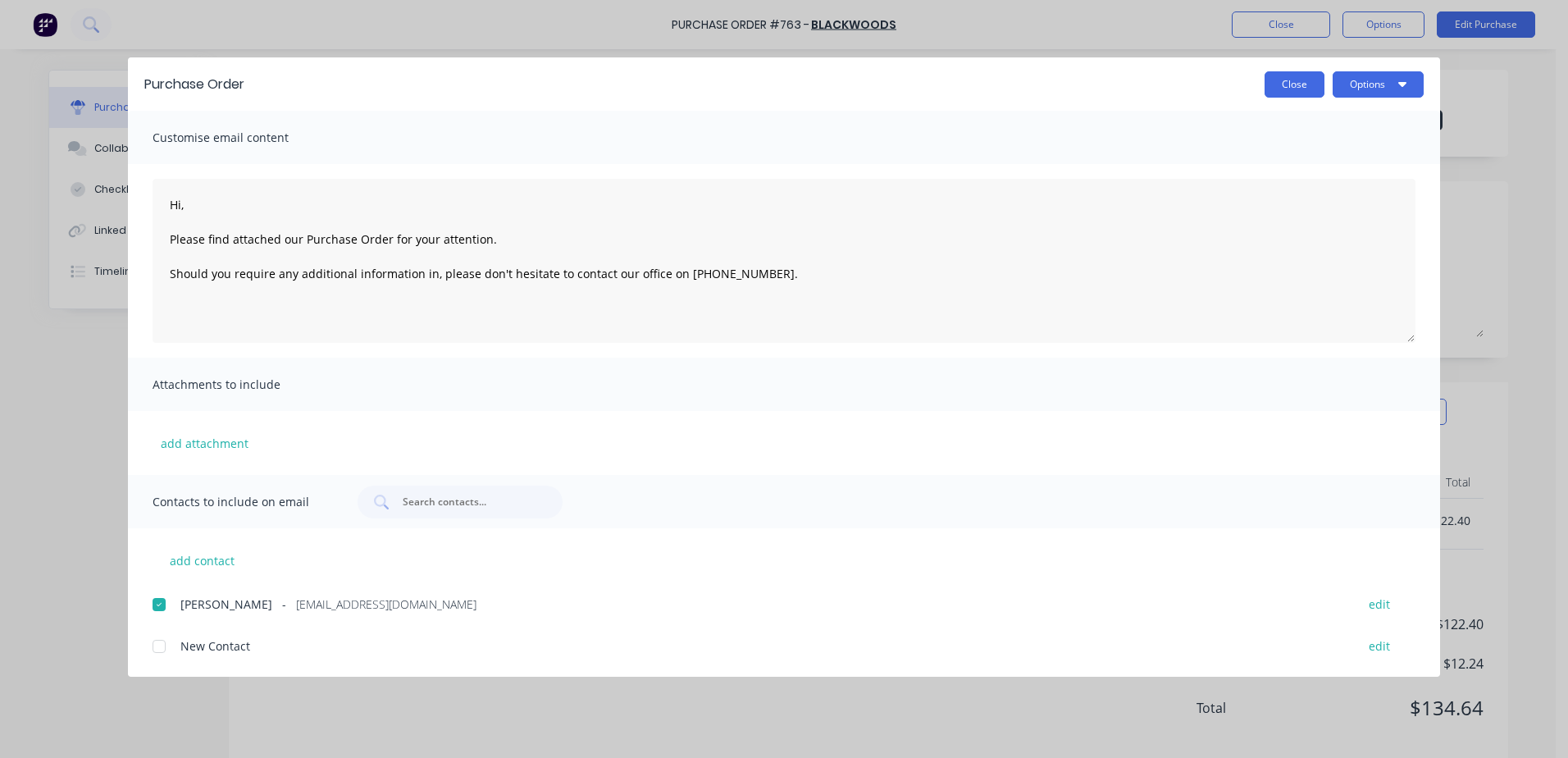
click at [1291, 95] on button "Close" at bounding box center [1295, 85] width 60 height 26
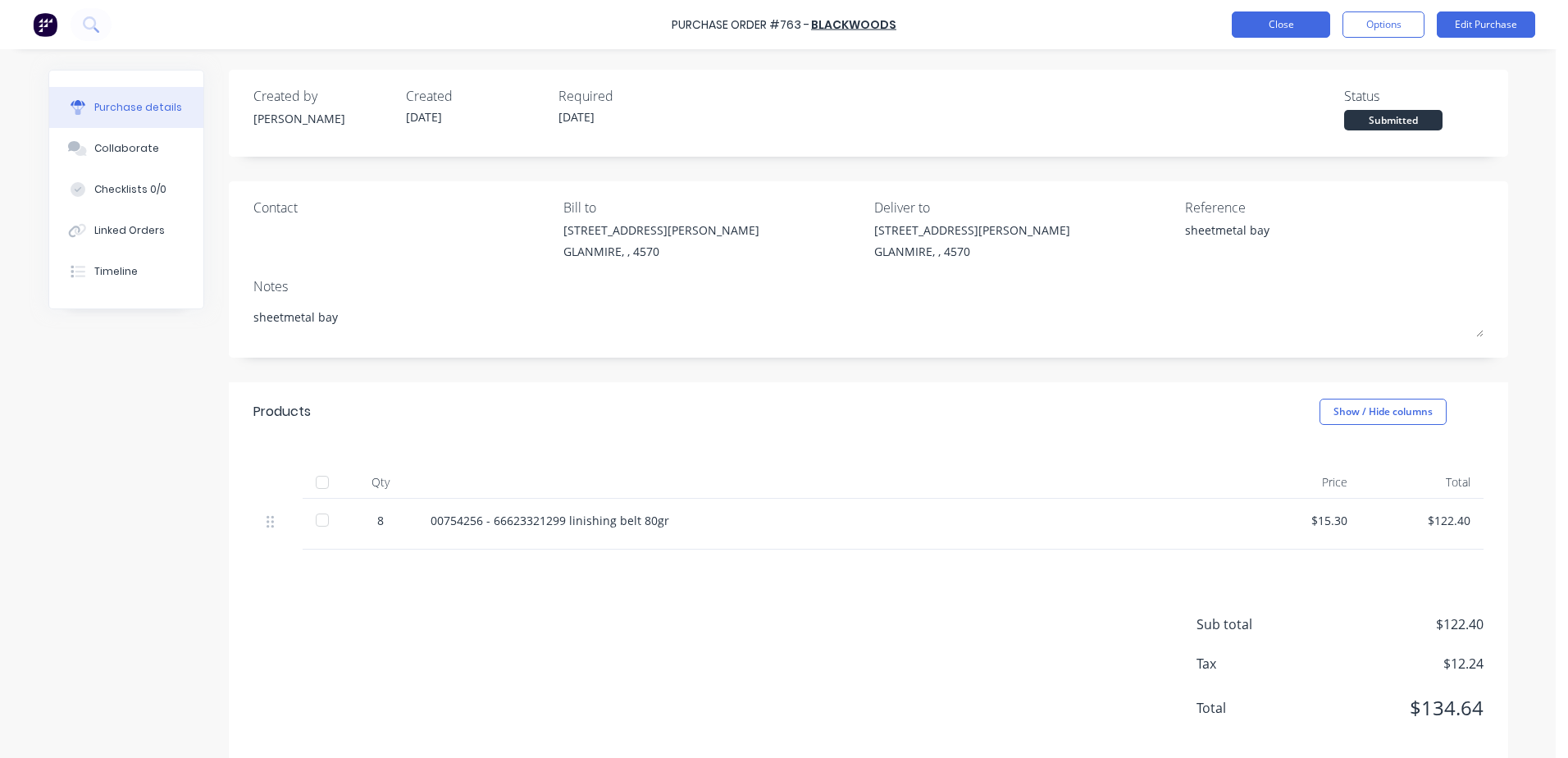
click at [1288, 32] on button "Close" at bounding box center [1281, 24] width 99 height 26
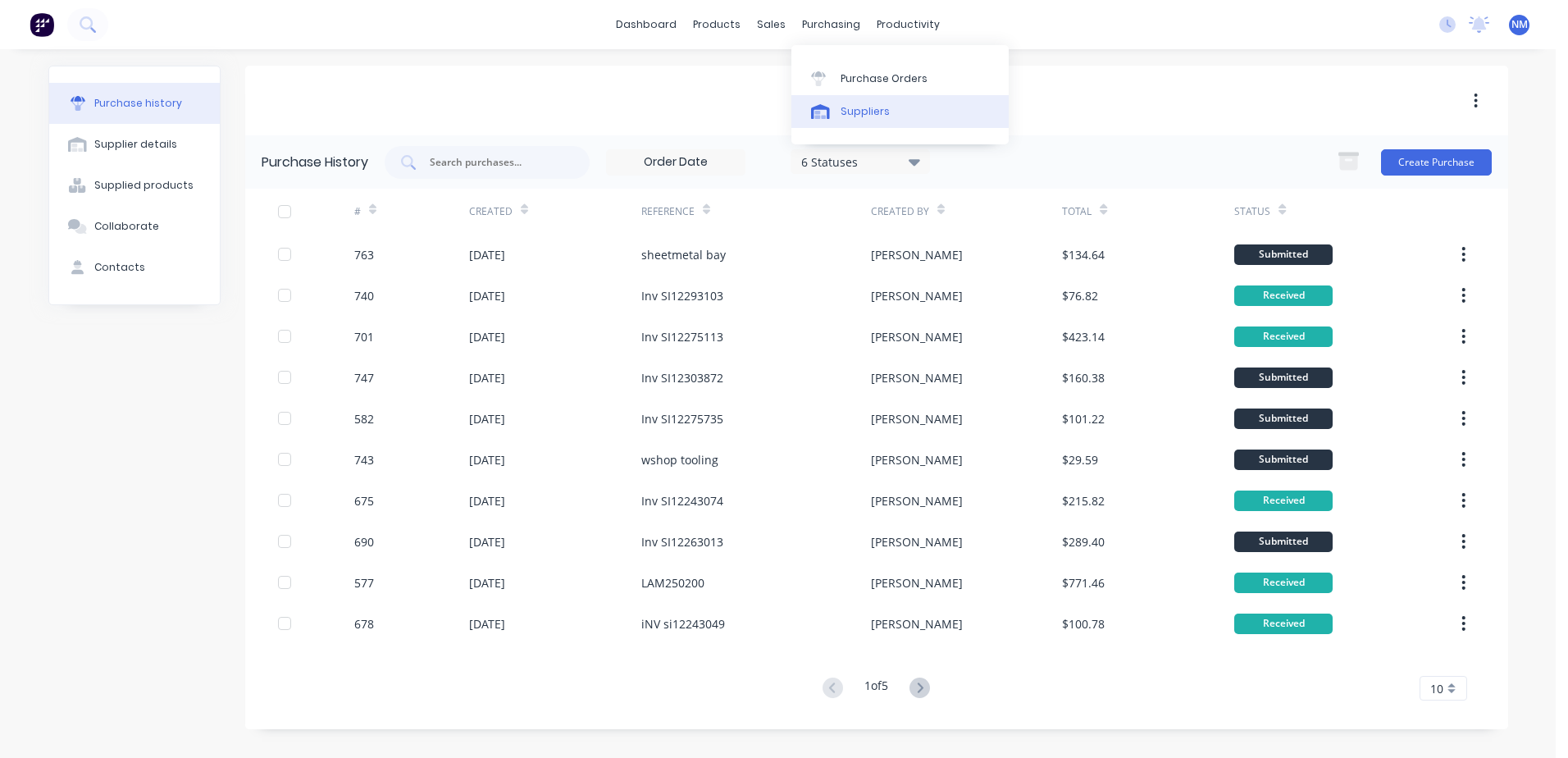
click at [863, 107] on div "Suppliers" at bounding box center [865, 112] width 49 height 15
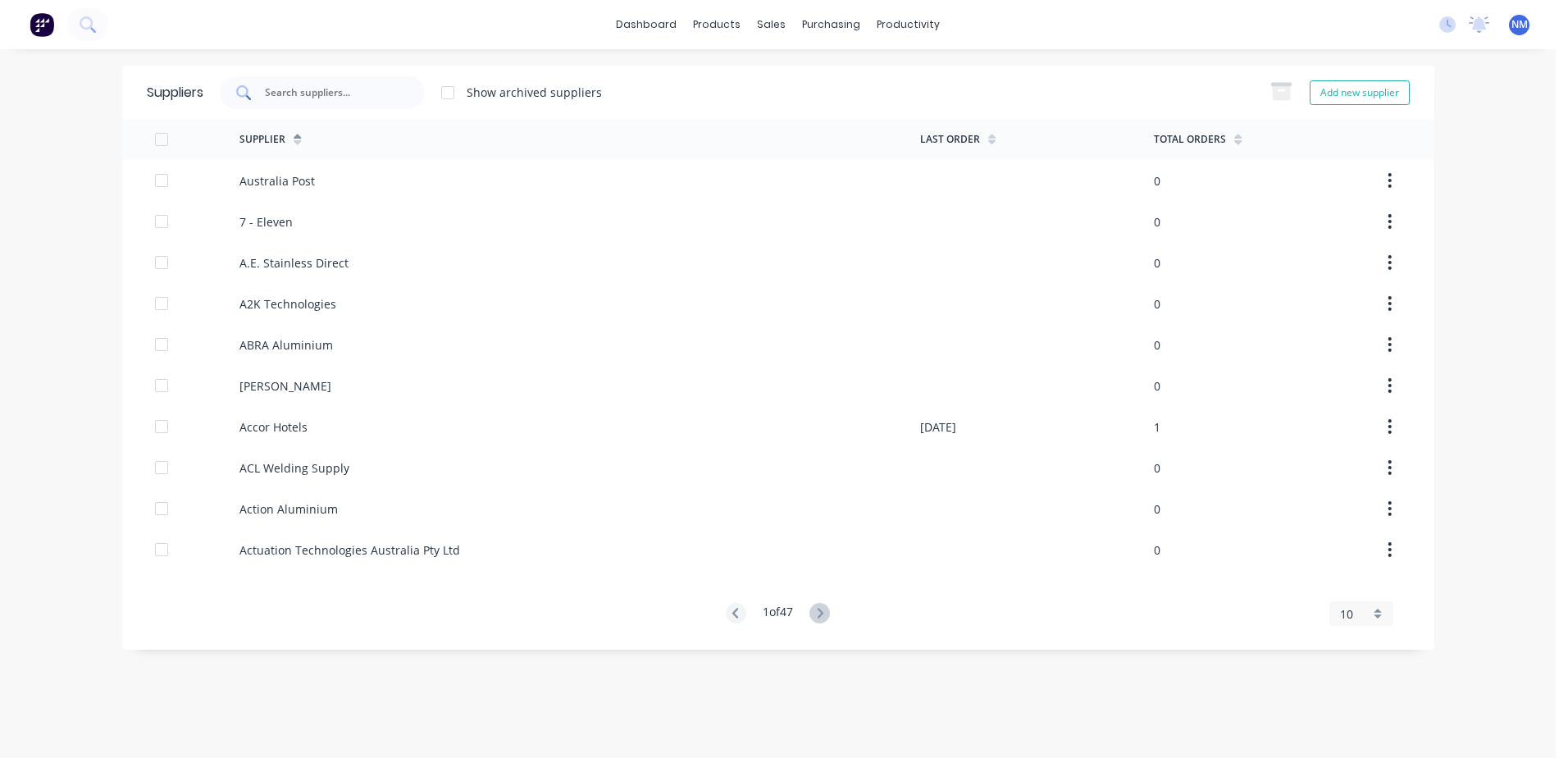
click at [315, 90] on input "text" at bounding box center [331, 92] width 136 height 16
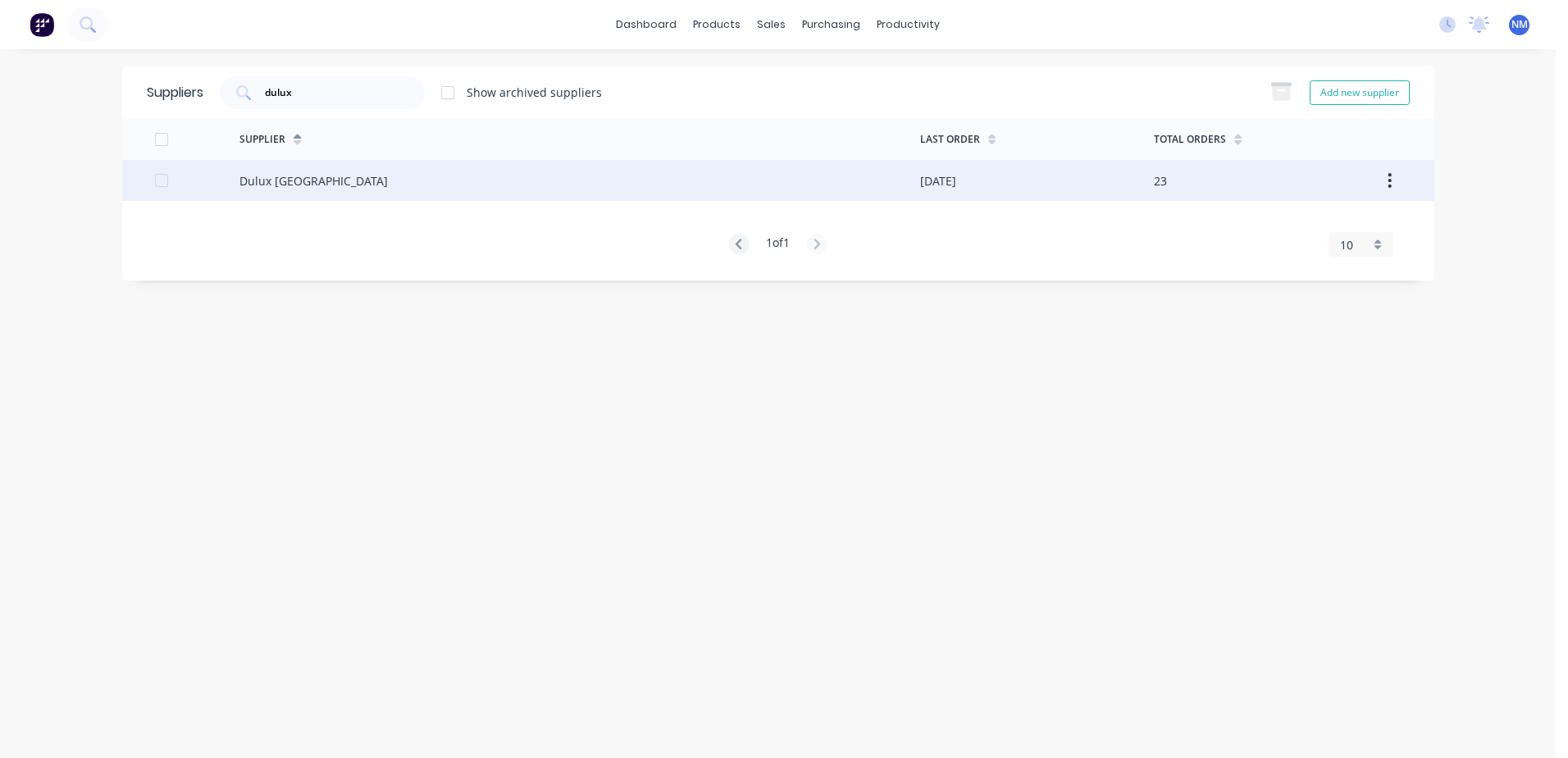
click at [839, 190] on div "Dulux [GEOGRAPHIC_DATA]" at bounding box center [579, 180] width 681 height 41
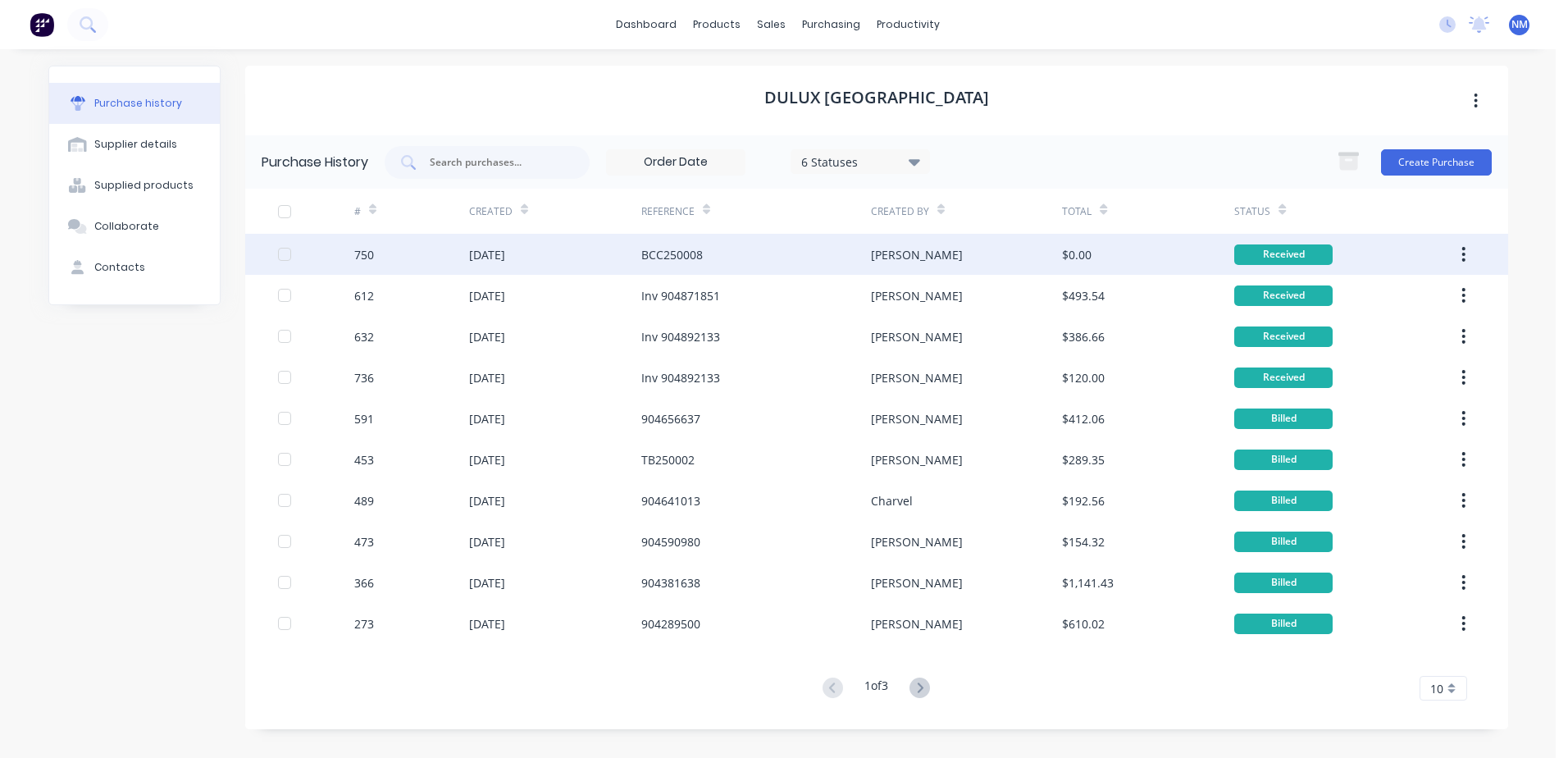
click at [976, 256] on div "[PERSON_NAME]" at bounding box center [967, 255] width 192 height 41
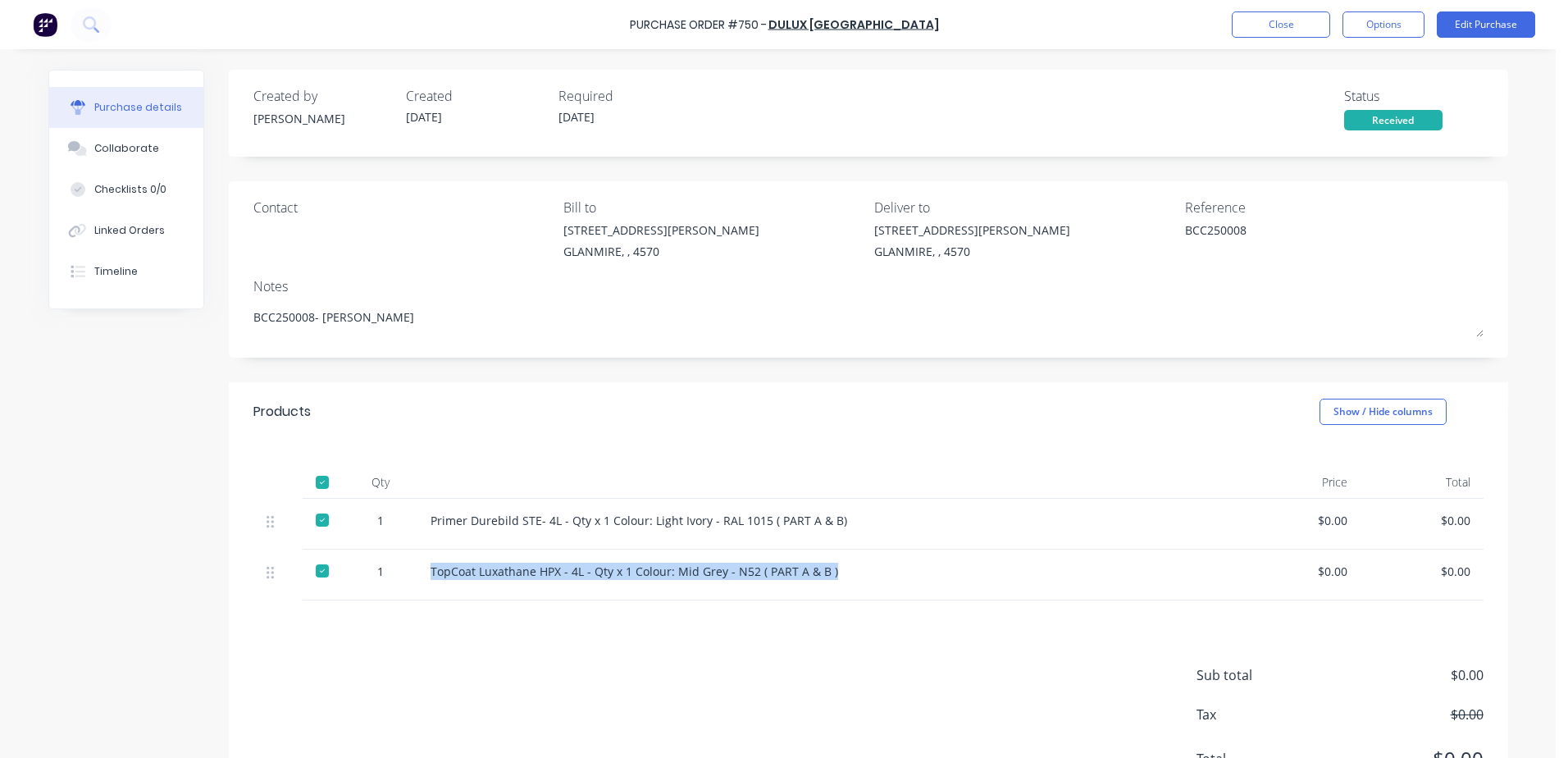
drag, startPoint x: 833, startPoint y: 573, endPoint x: 423, endPoint y: 575, distance: 410.0
click at [423, 575] on div "TopCoat Luxathane HPX - 4L - Qty x 1 Colour: Mid Grey - N52 ( PART A & B )" at bounding box center [828, 575] width 821 height 51
drag, startPoint x: 423, startPoint y: 575, endPoint x: 432, endPoint y: 575, distance: 9.0
copy div "TopCoat Luxathane HPX - 4L - Qty x 1 Colour: Mid Grey - N52 ( PART A & B )"
click at [1284, 24] on button "Close" at bounding box center [1281, 24] width 99 height 26
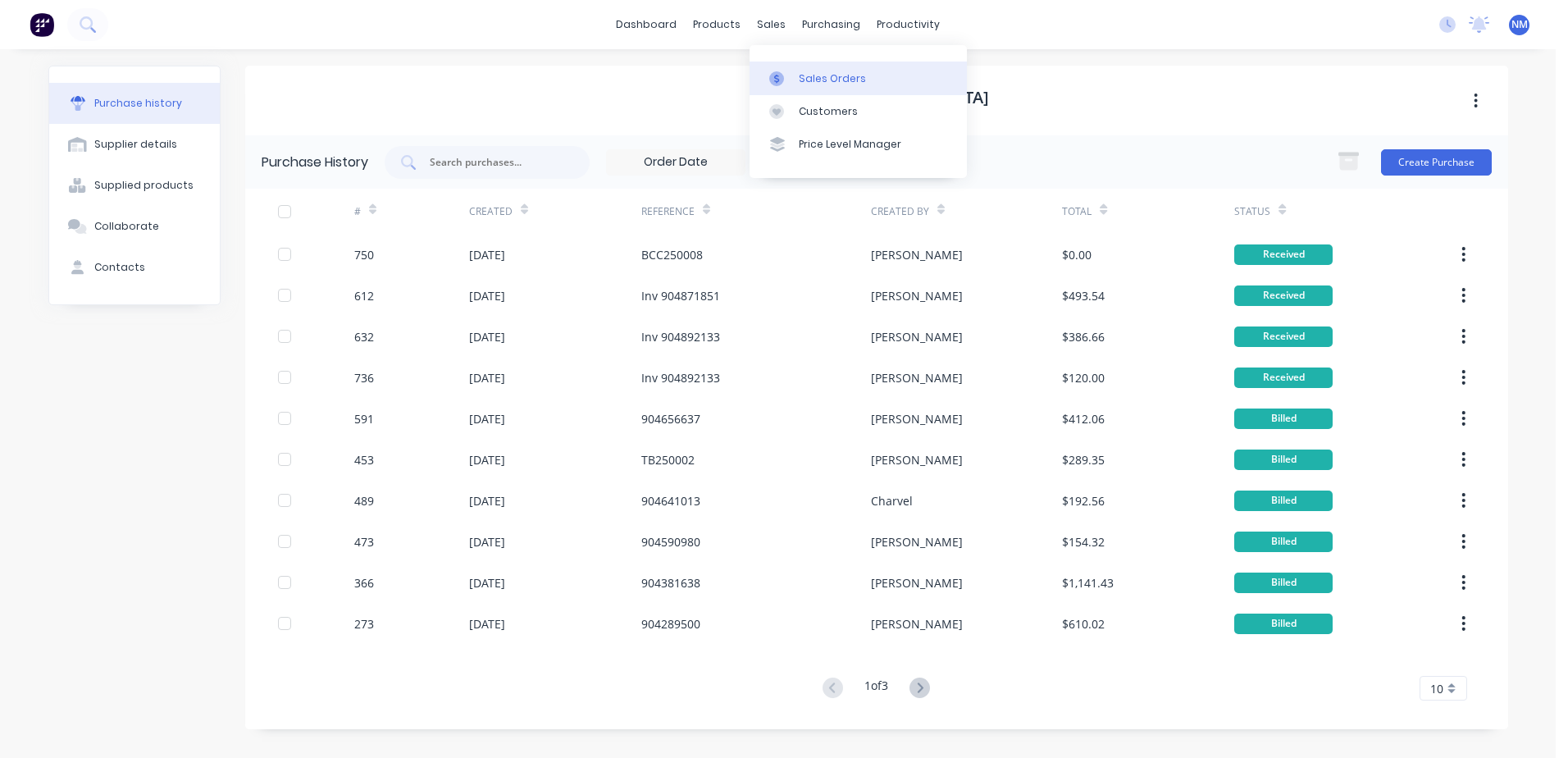
click at [811, 81] on div "Sales Orders" at bounding box center [833, 79] width 68 height 15
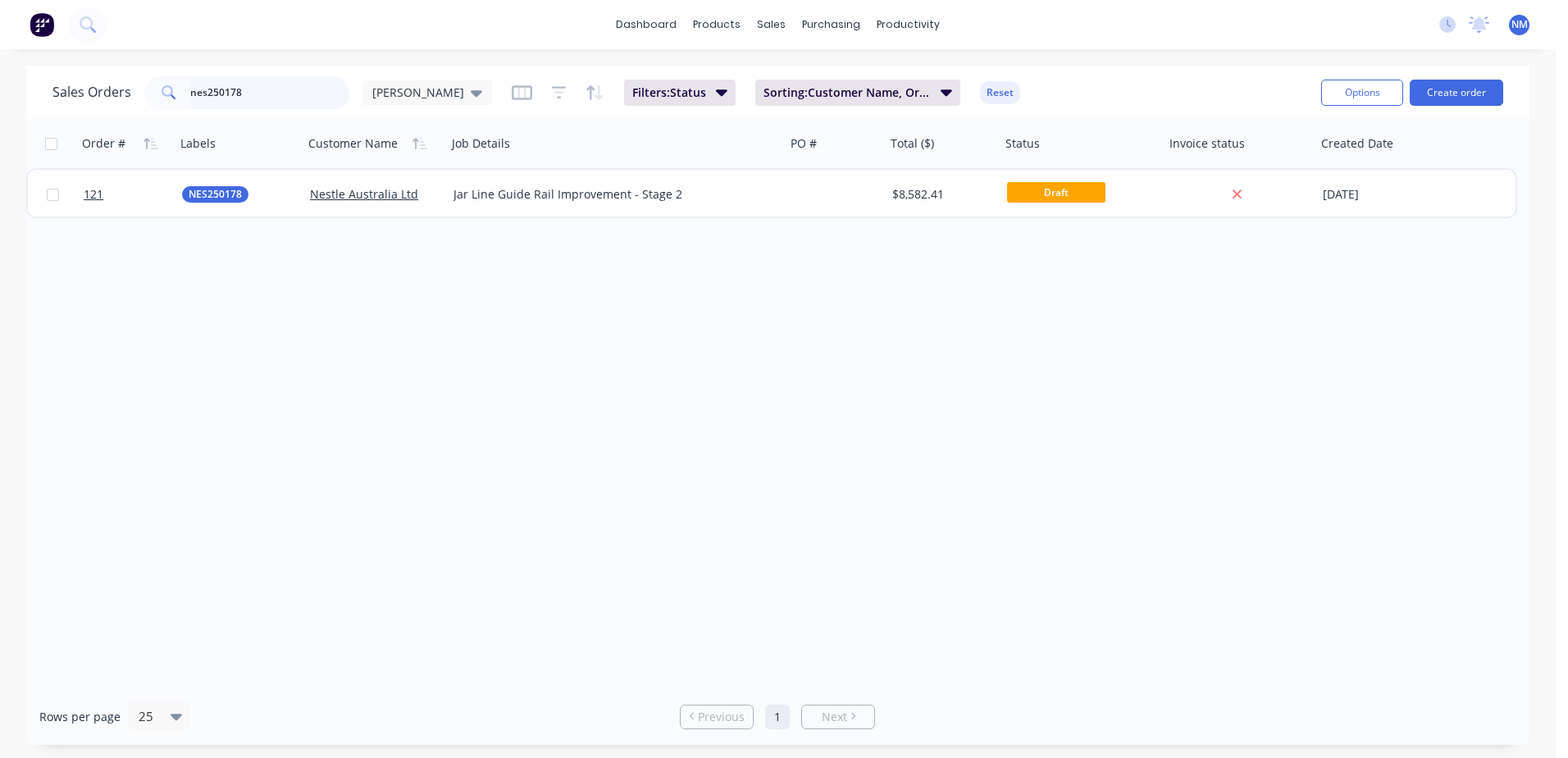
drag, startPoint x: 200, startPoint y: 91, endPoint x: 82, endPoint y: 98, distance: 118.2
click at [82, 98] on div "Sales Orders nes250178 [PERSON_NAME]" at bounding box center [272, 92] width 439 height 33
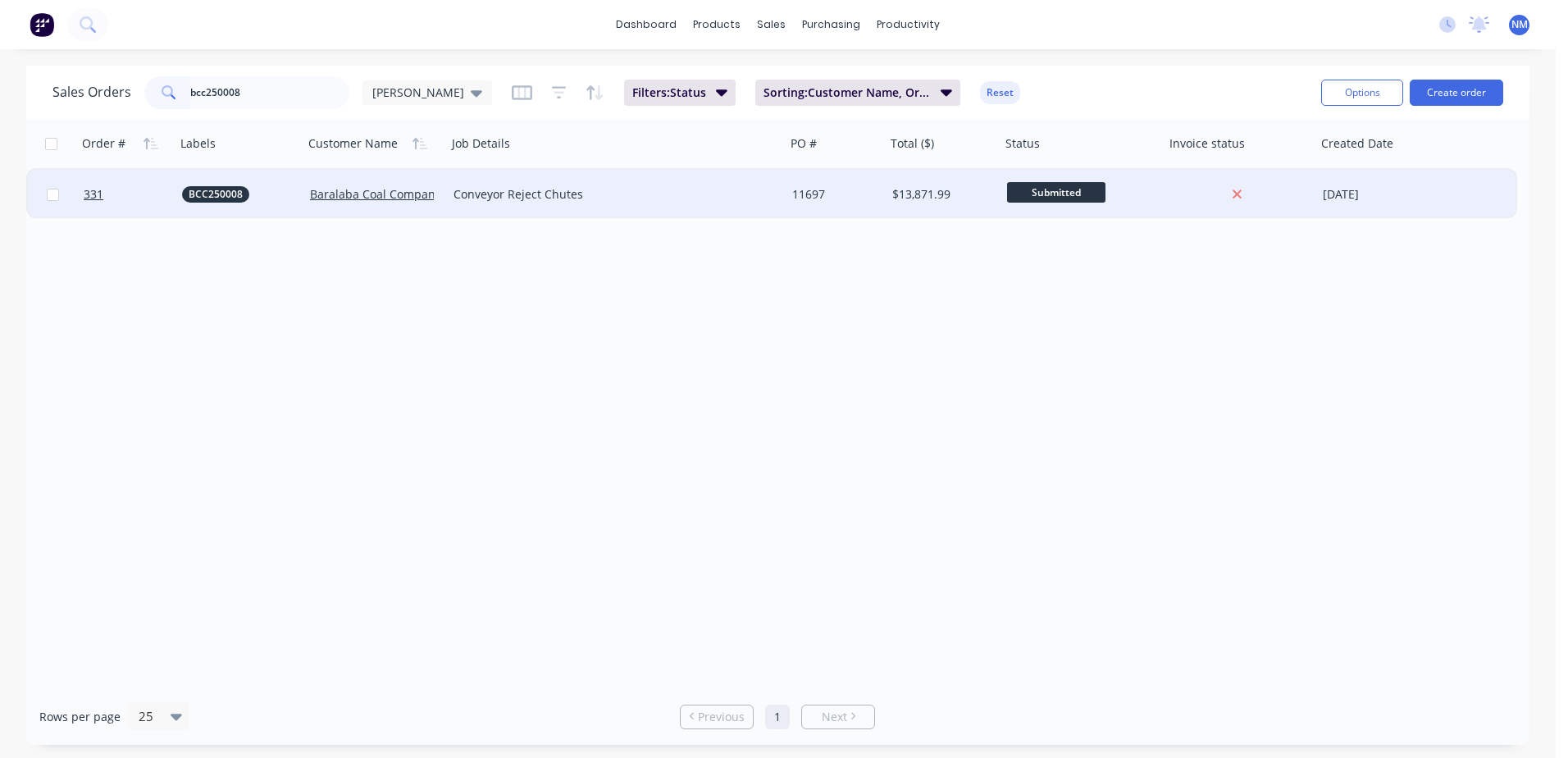
click at [976, 196] on div "$13,871.99" at bounding box center [940, 193] width 97 height 16
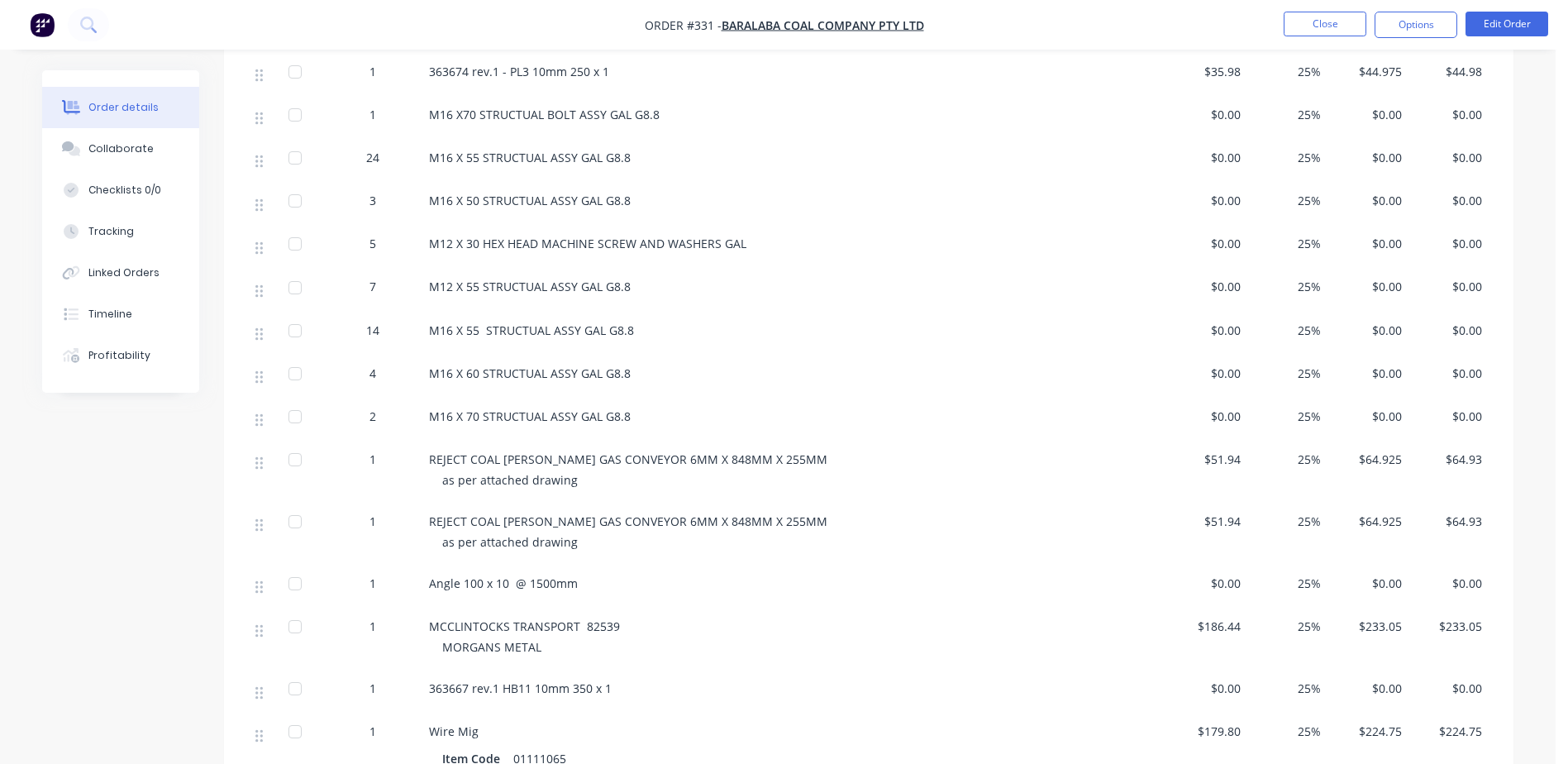
scroll to position [2895, 0]
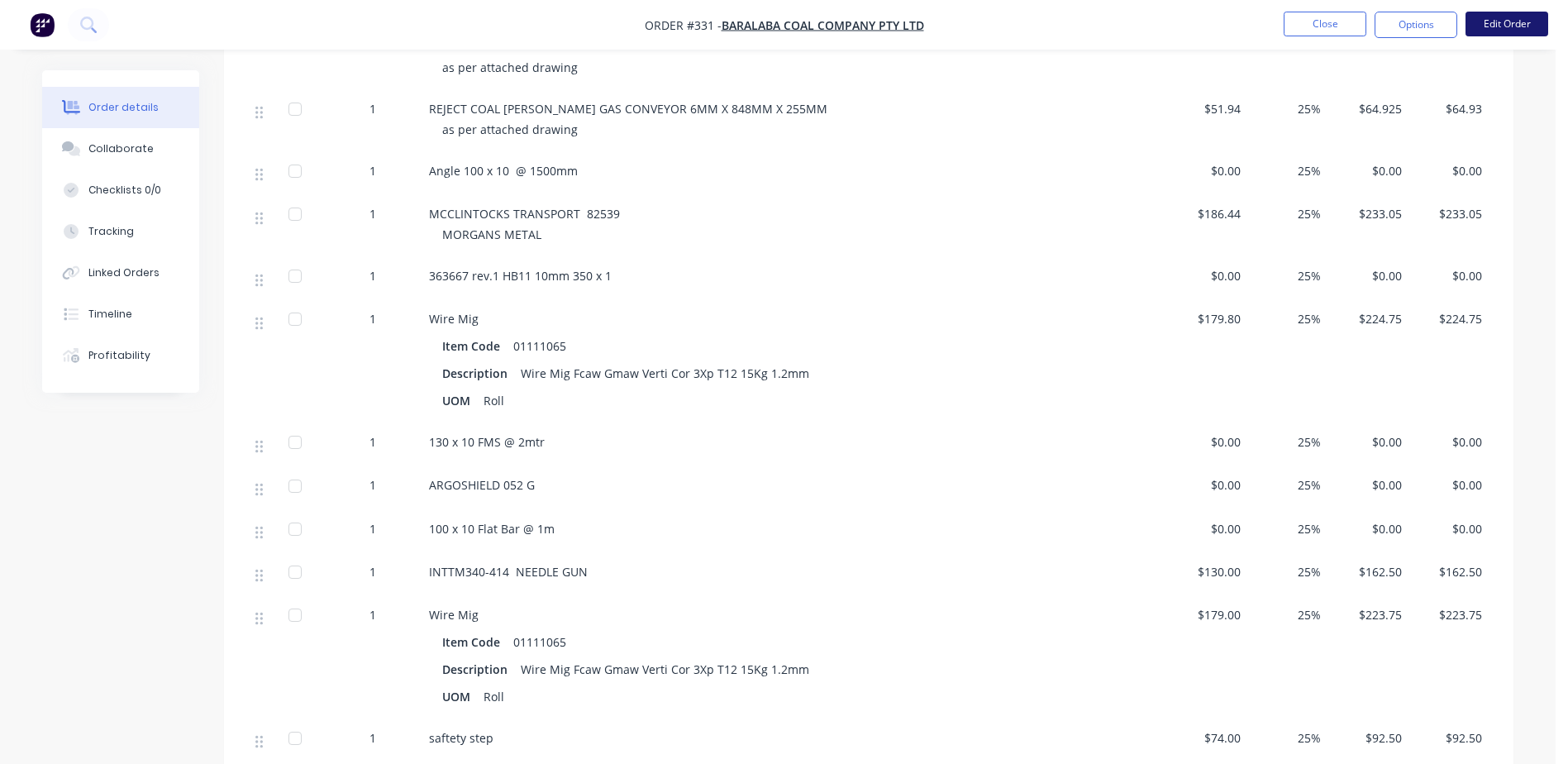
click at [1490, 32] on button "Edit Order" at bounding box center [1506, 24] width 82 height 25
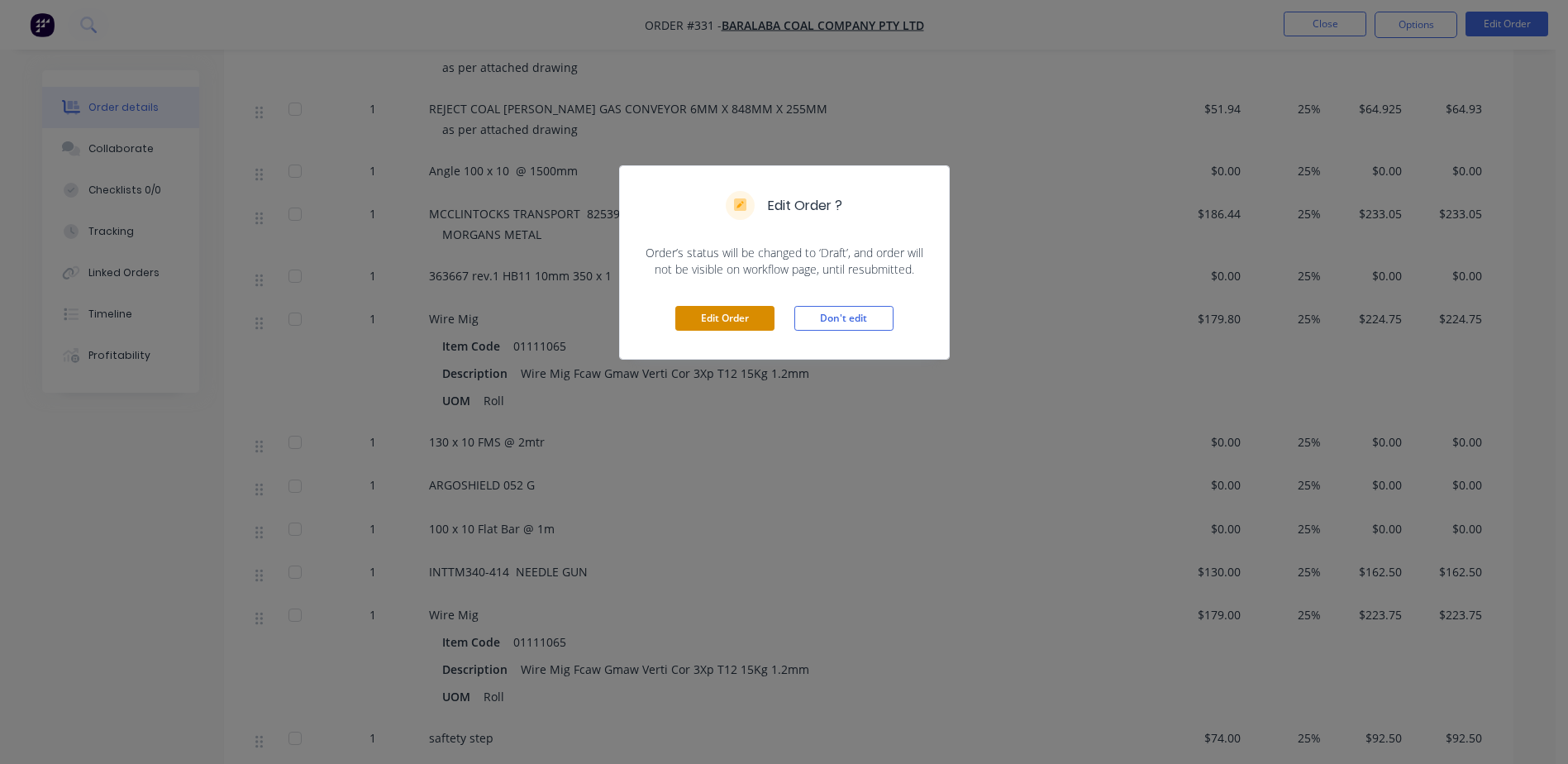
drag, startPoint x: 736, startPoint y: 313, endPoint x: 704, endPoint y: 313, distance: 32.0
click at [735, 313] on button "Edit Order" at bounding box center [725, 318] width 99 height 25
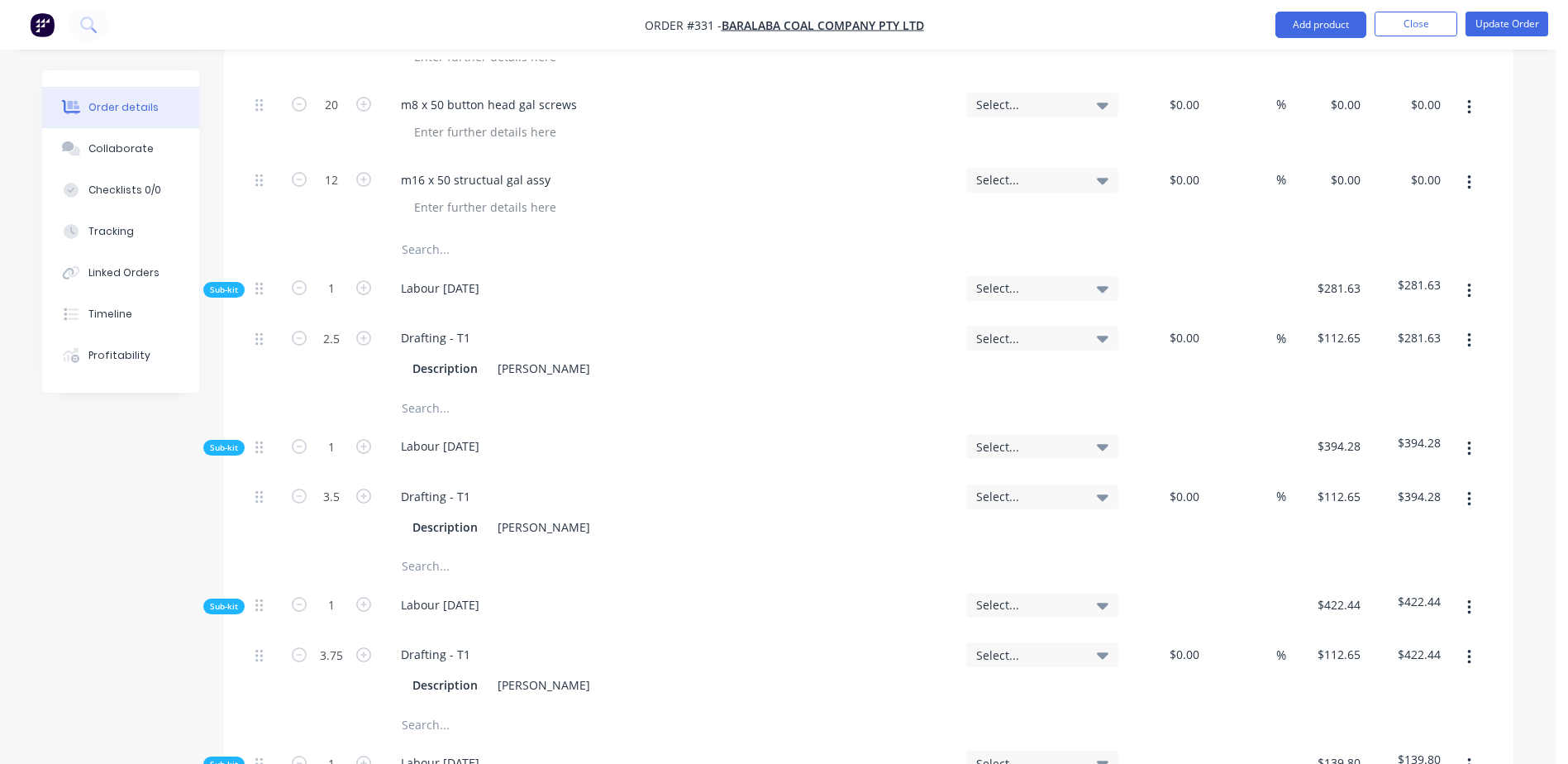
scroll to position [6533, 0]
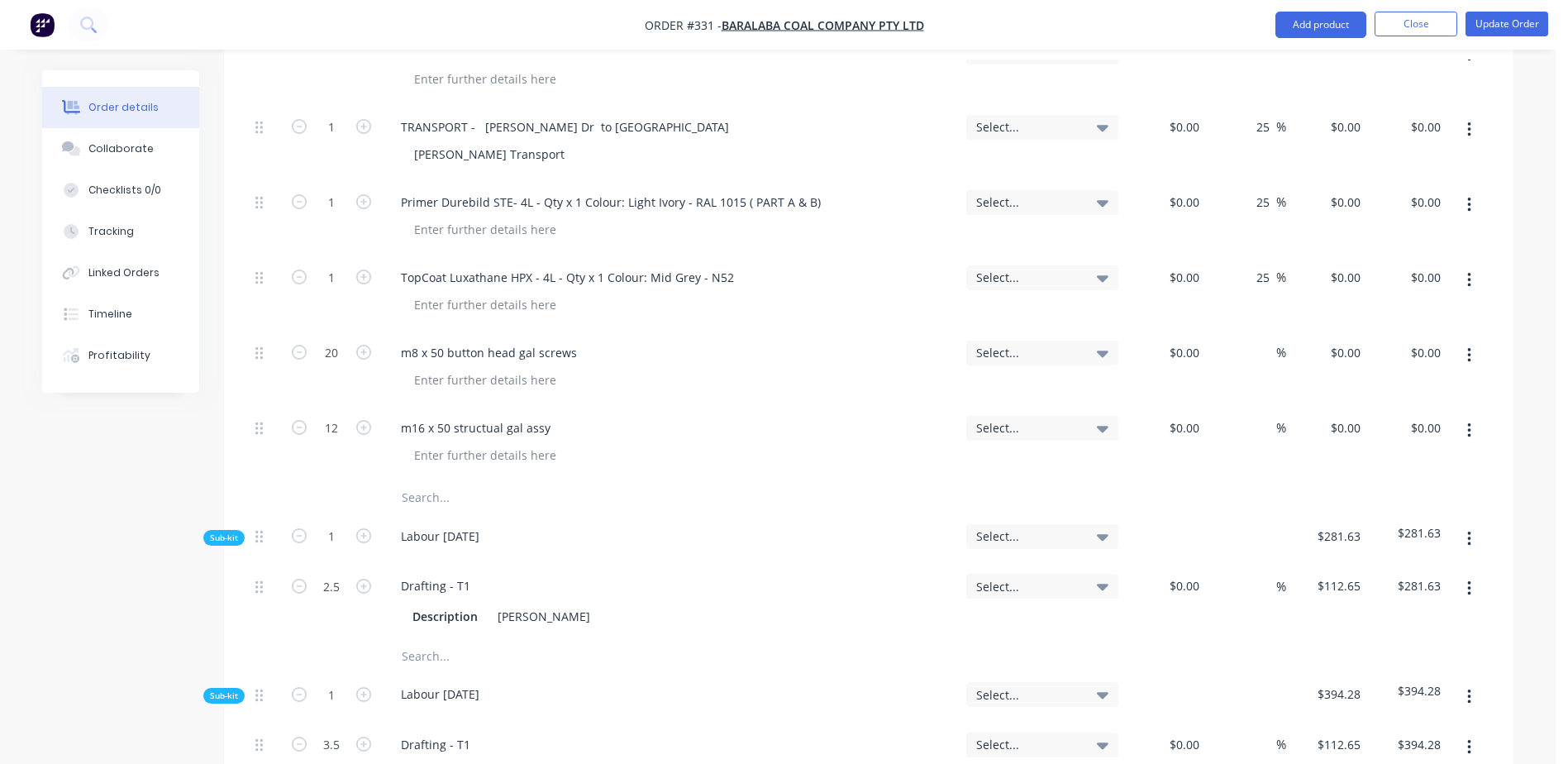
click at [431, 481] on input "text" at bounding box center [566, 497] width 330 height 33
paste input "TopCoat Luxathane HPX - 4L - Qty x 1 Colour: Mid Grey - N52 ( PART A & B )"
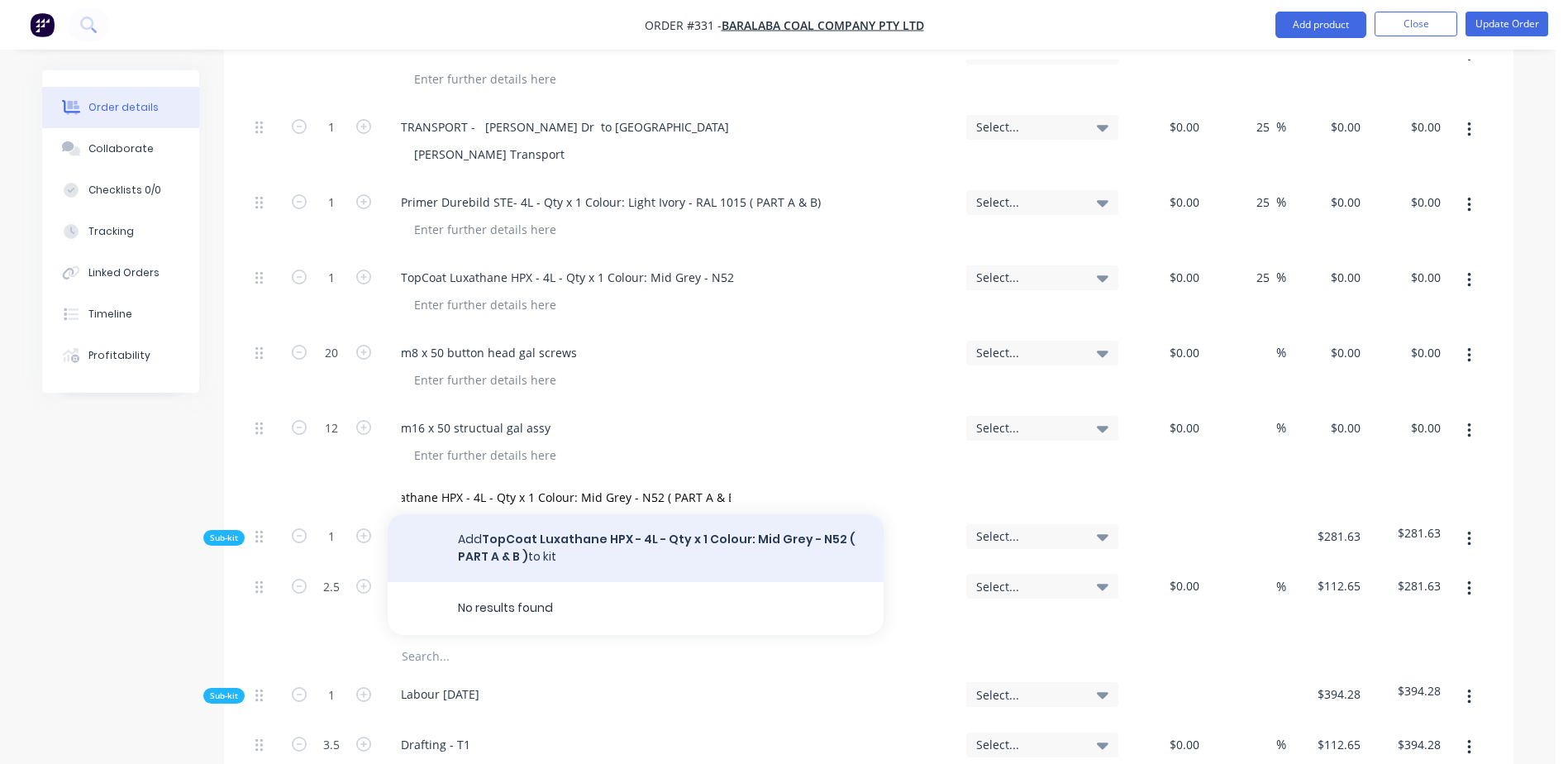
click at [723, 514] on button "Add TopCoat Luxathane HPX - 4L - Qty x 1 Colour: Mid Grey - N52 ( PART A & B ) …" at bounding box center [636, 548] width 496 height 68
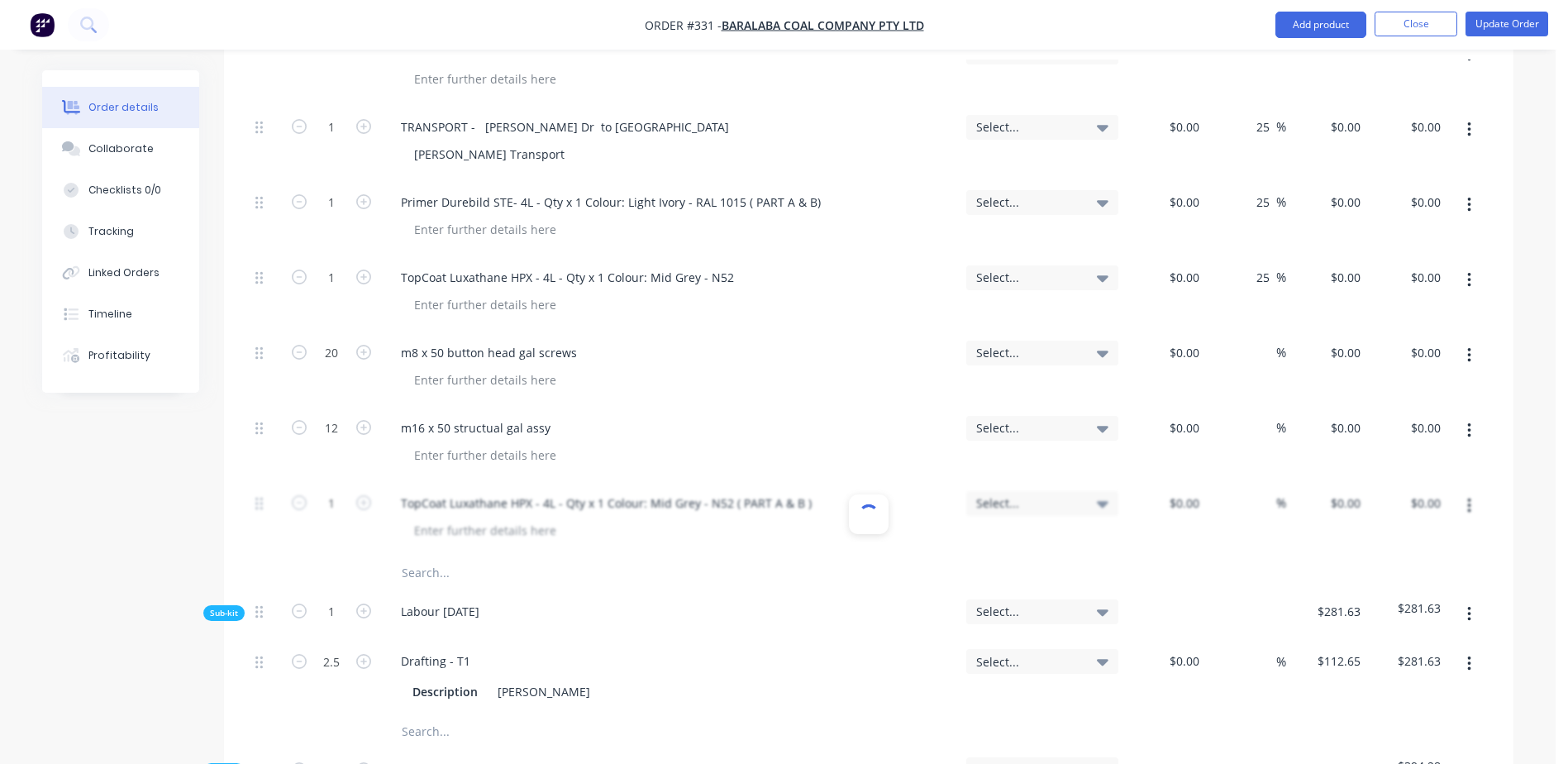
scroll to position [0, 0]
click at [1510, 25] on button "Update Order" at bounding box center [1506, 24] width 82 height 25
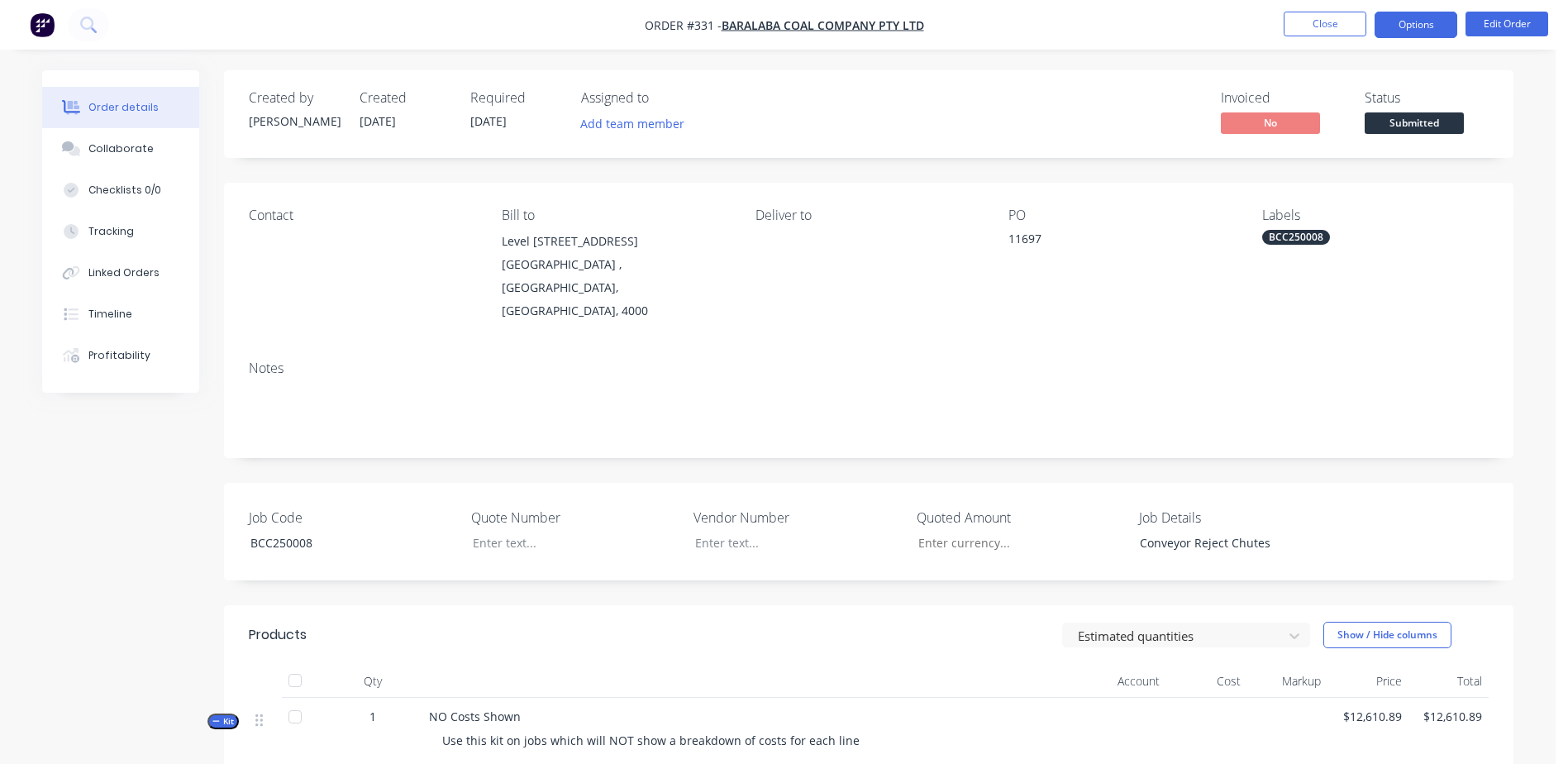
click at [1416, 24] on button "Options" at bounding box center [1416, 25] width 82 height 27
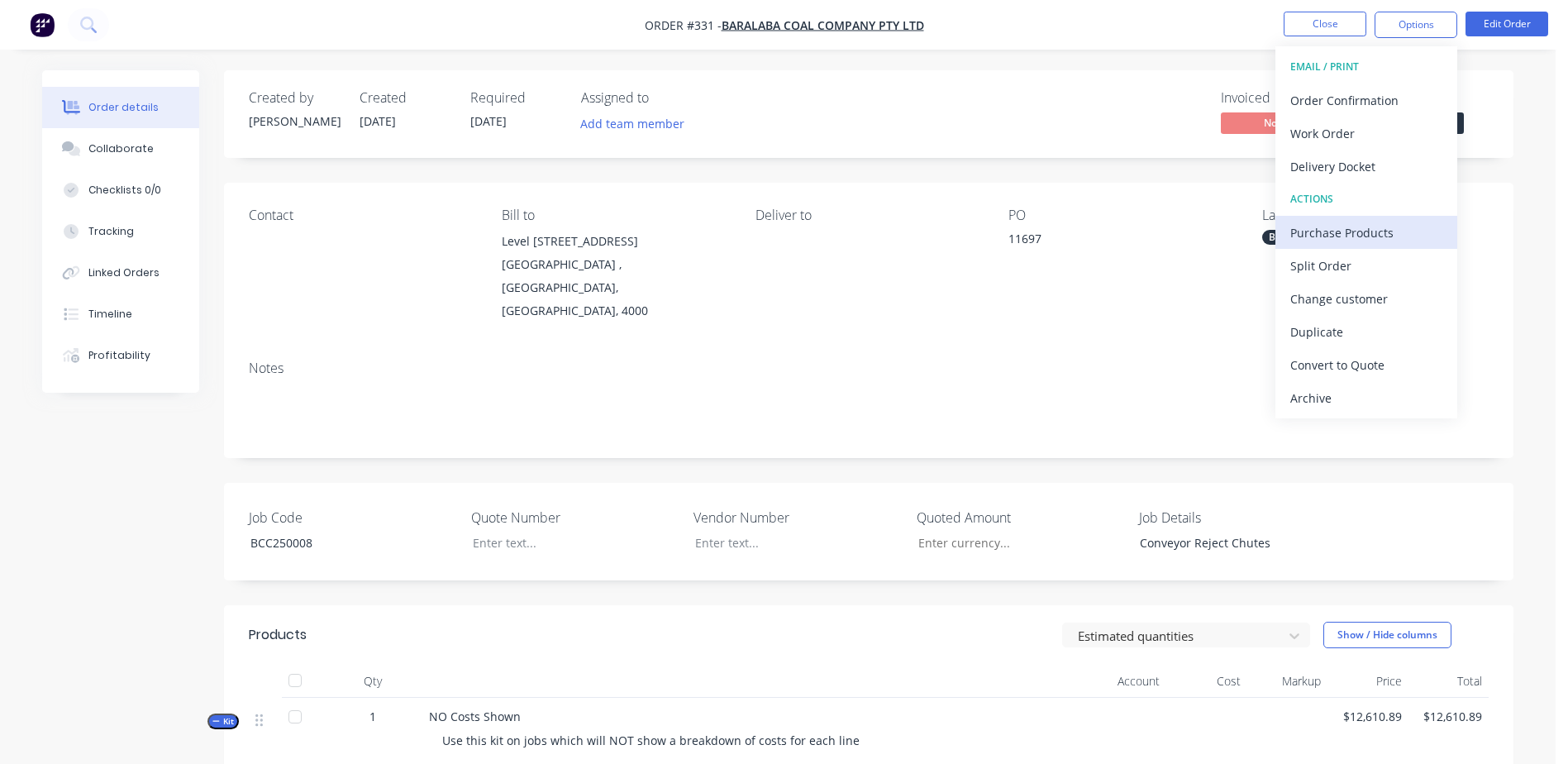
click at [1404, 226] on div "Purchase Products" at bounding box center [1366, 232] width 152 height 24
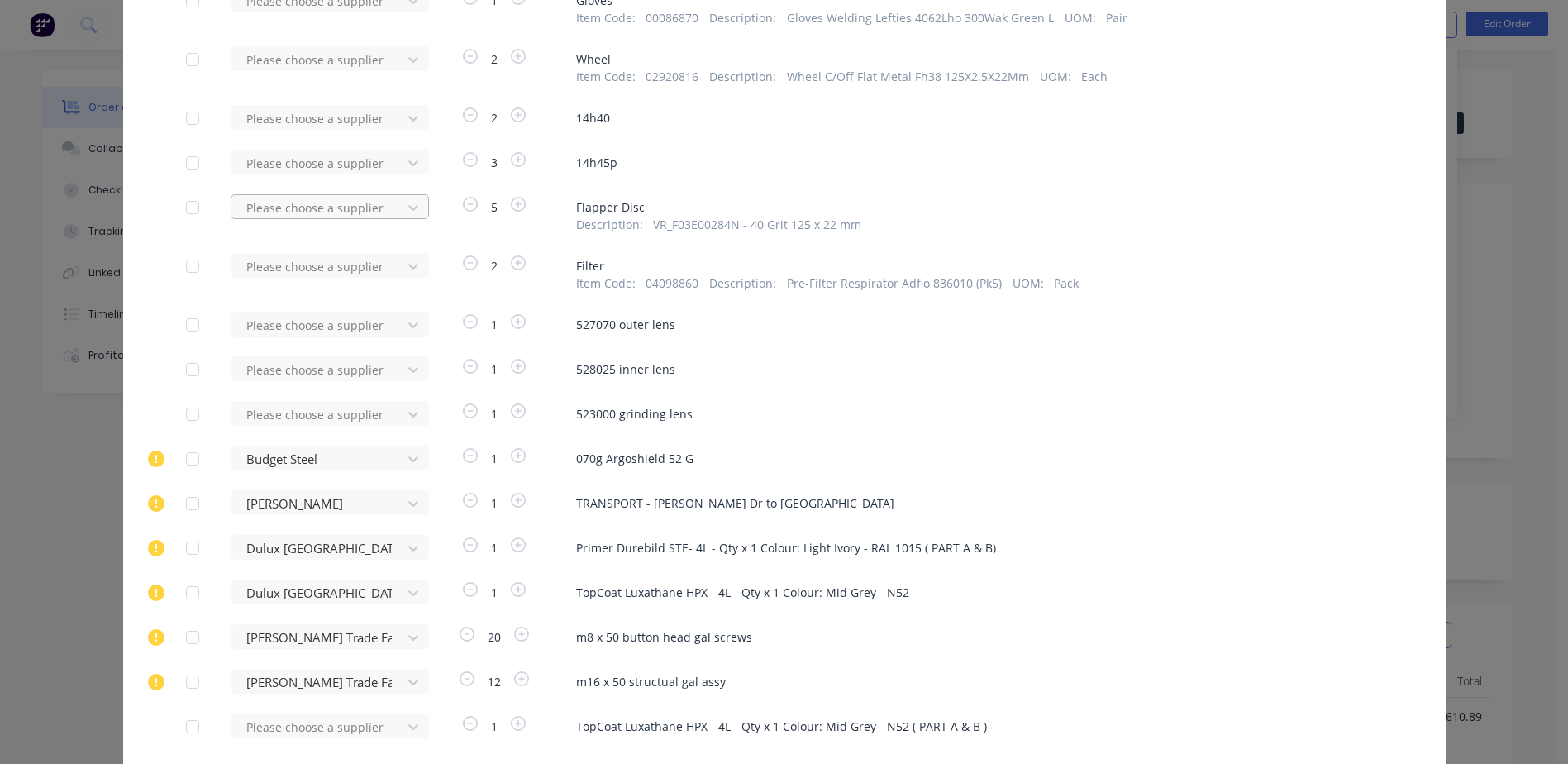
scroll to position [3935, 0]
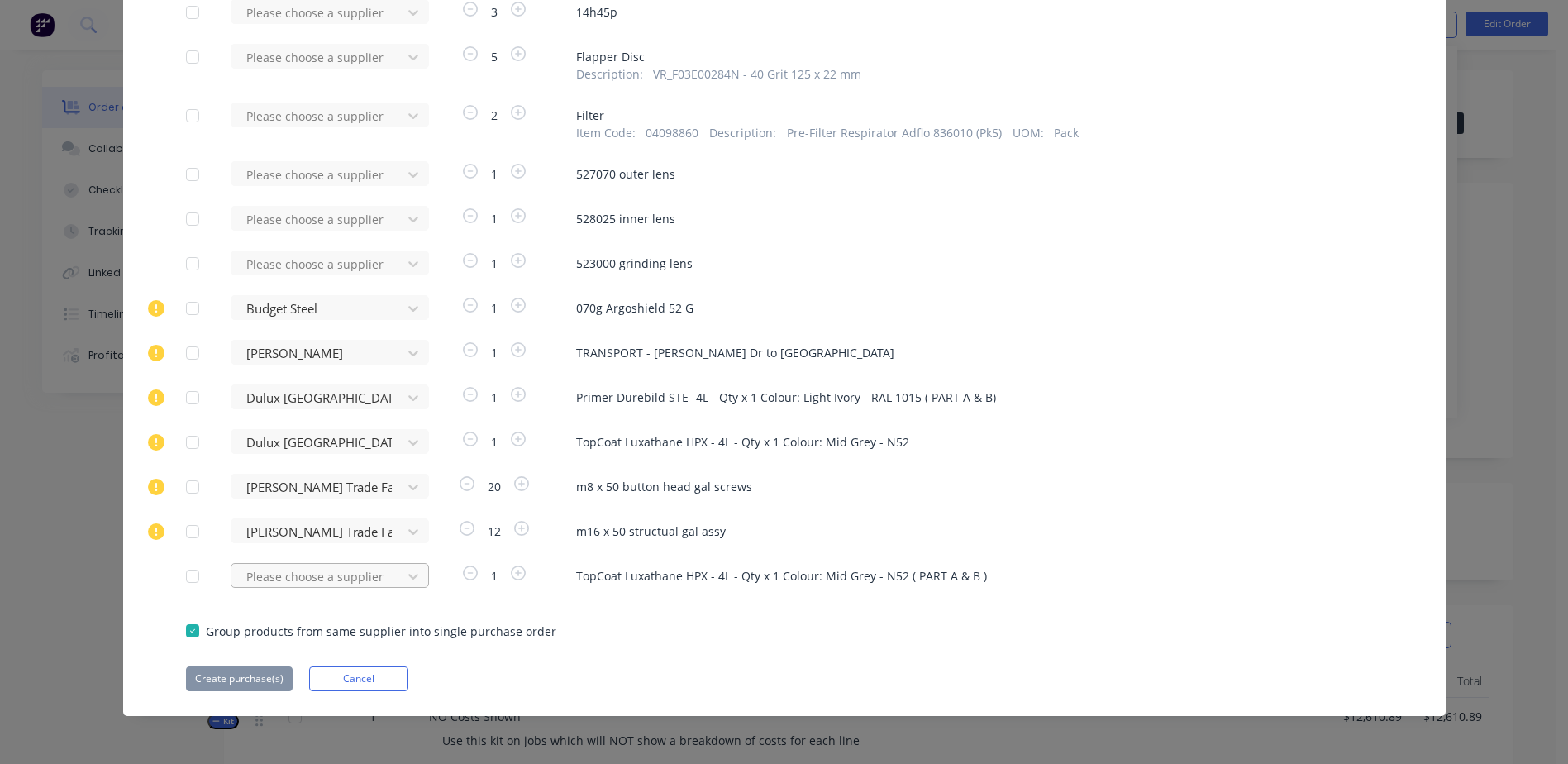
click at [256, 579] on div "Please choose a supplier" at bounding box center [322, 576] width 182 height 25
click at [315, 638] on div "Dulux [GEOGRAPHIC_DATA]" at bounding box center [330, 637] width 199 height 30
click at [208, 684] on button "Create purchase(s)" at bounding box center [239, 679] width 107 height 25
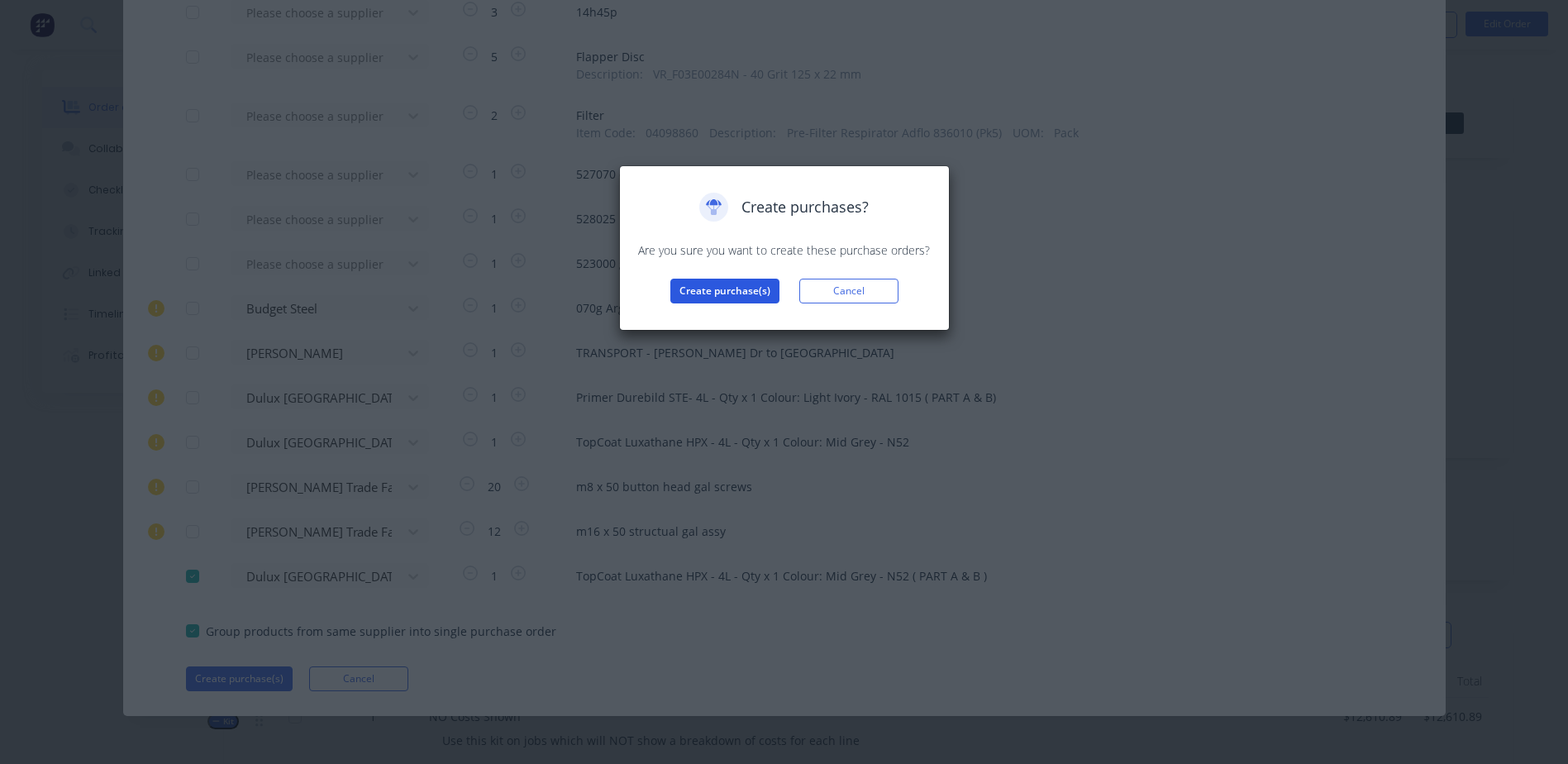
click at [741, 294] on button "Create purchase(s)" at bounding box center [724, 291] width 109 height 25
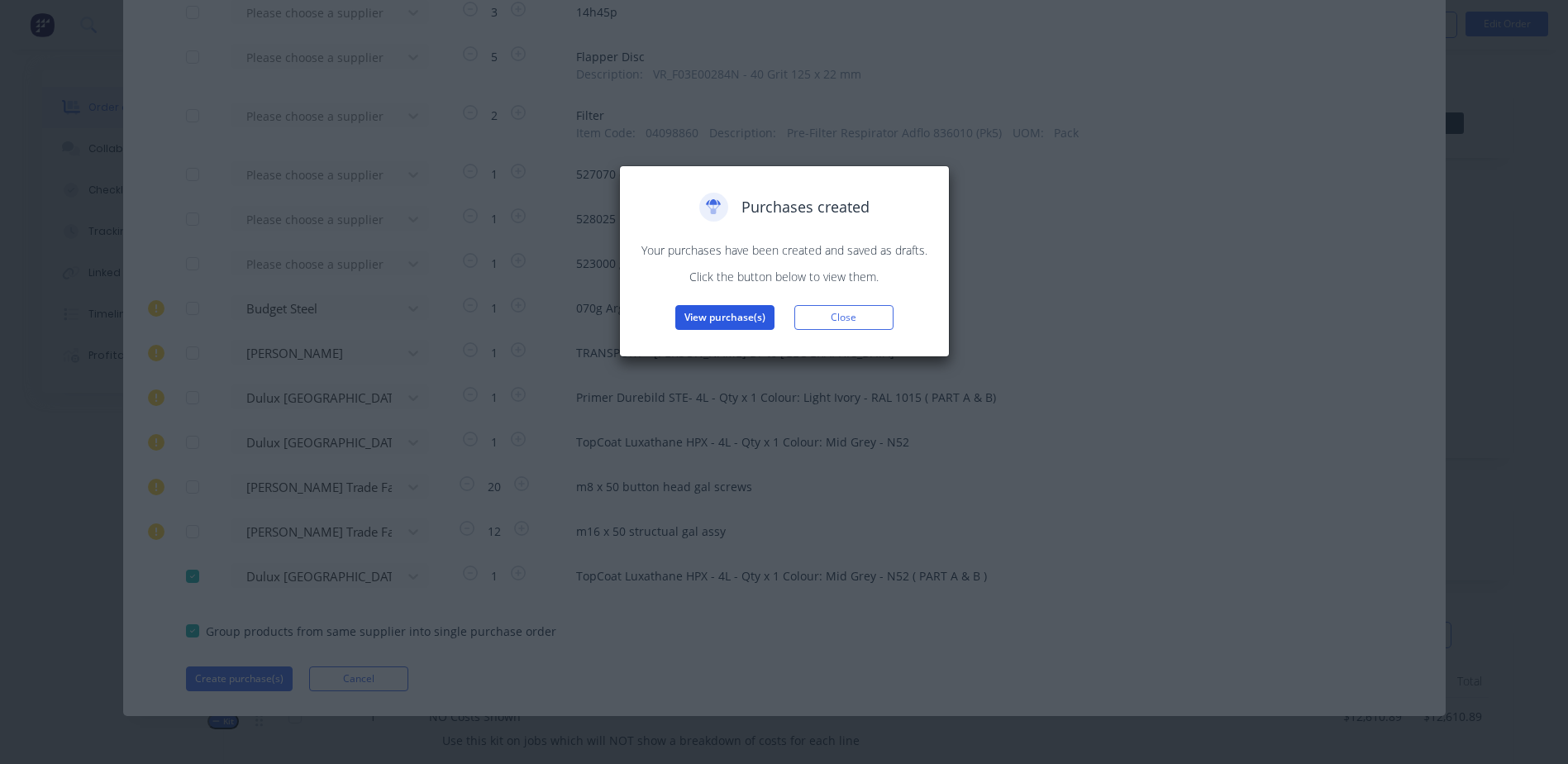
click at [711, 320] on button "View purchase(s)" at bounding box center [725, 317] width 99 height 25
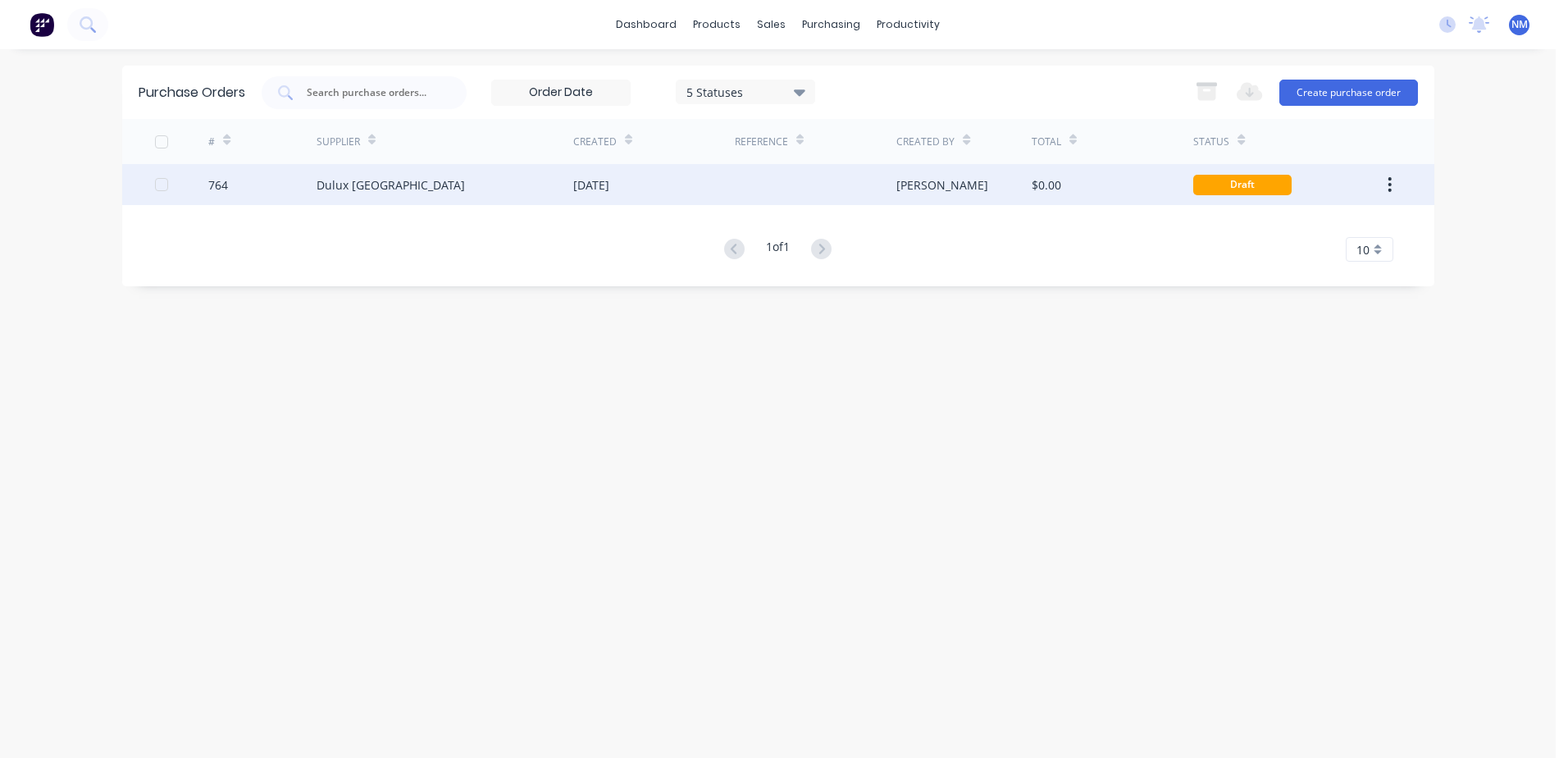
click at [1116, 189] on div "$0.00" at bounding box center [1113, 185] width 161 height 41
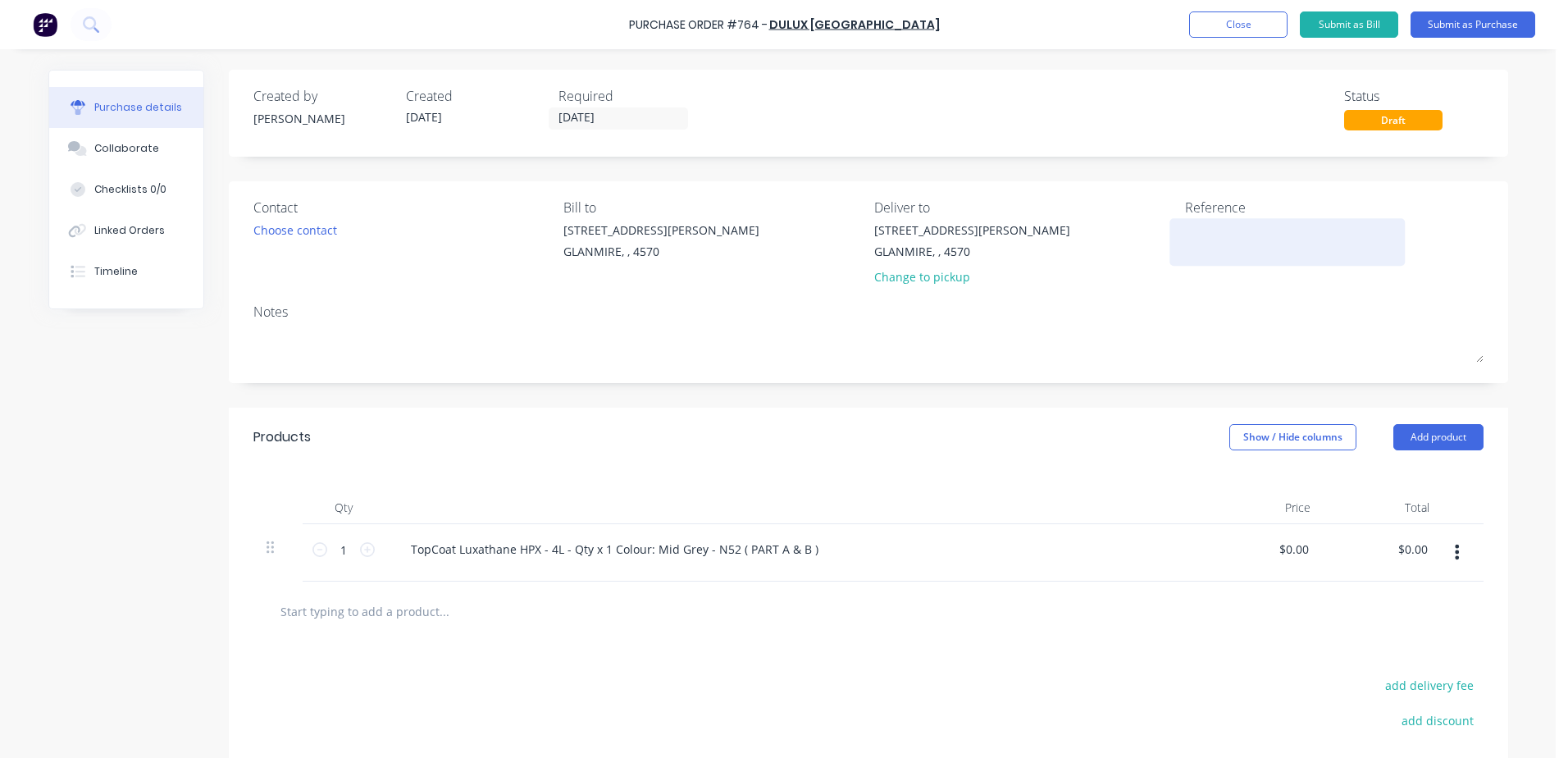
click at [1206, 250] on textarea at bounding box center [1287, 240] width 205 height 37
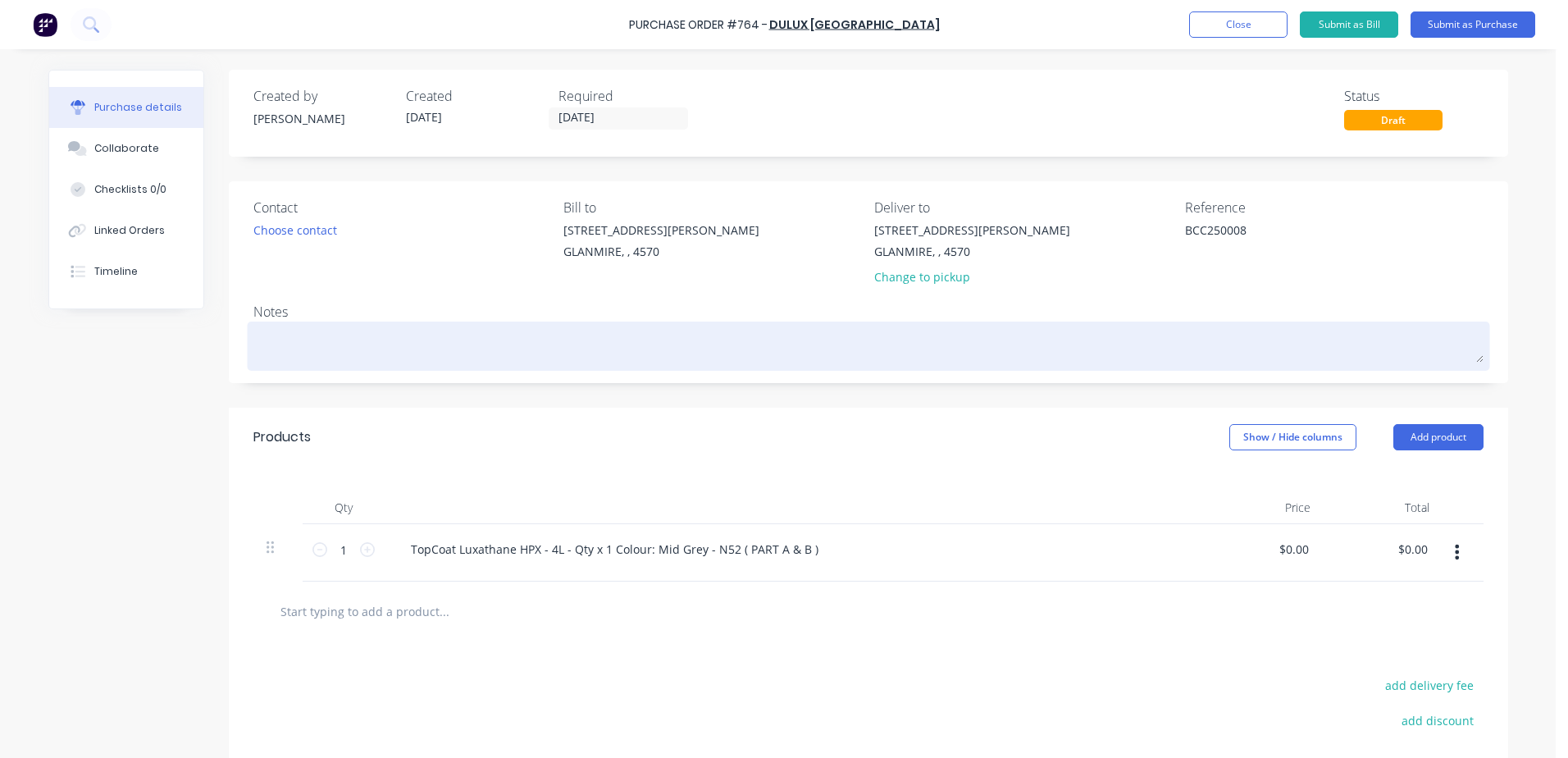
click at [344, 359] on textarea at bounding box center [869, 344] width 1230 height 37
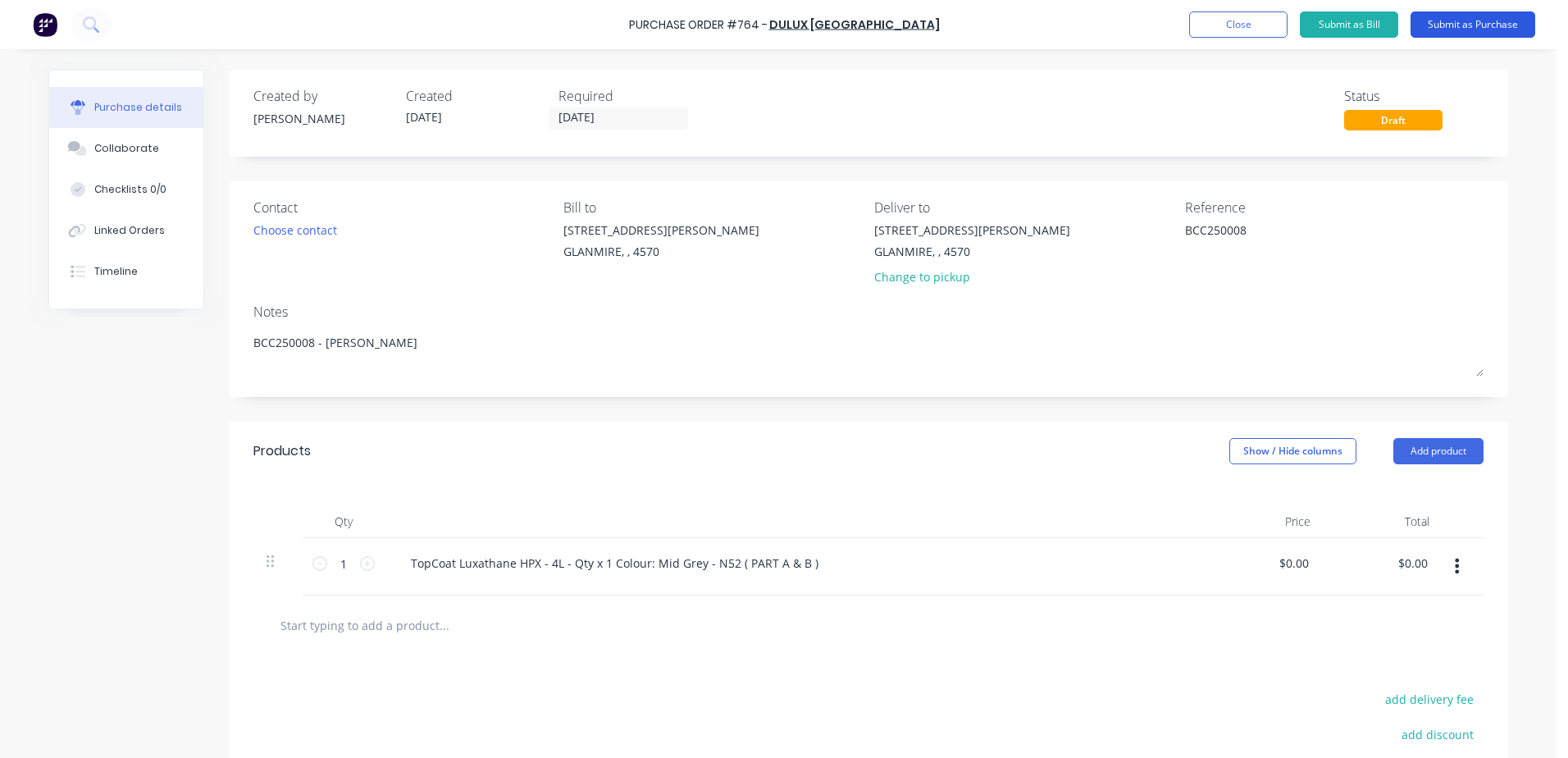
click at [1487, 16] on button "Submit as Purchase" at bounding box center [1473, 24] width 125 height 26
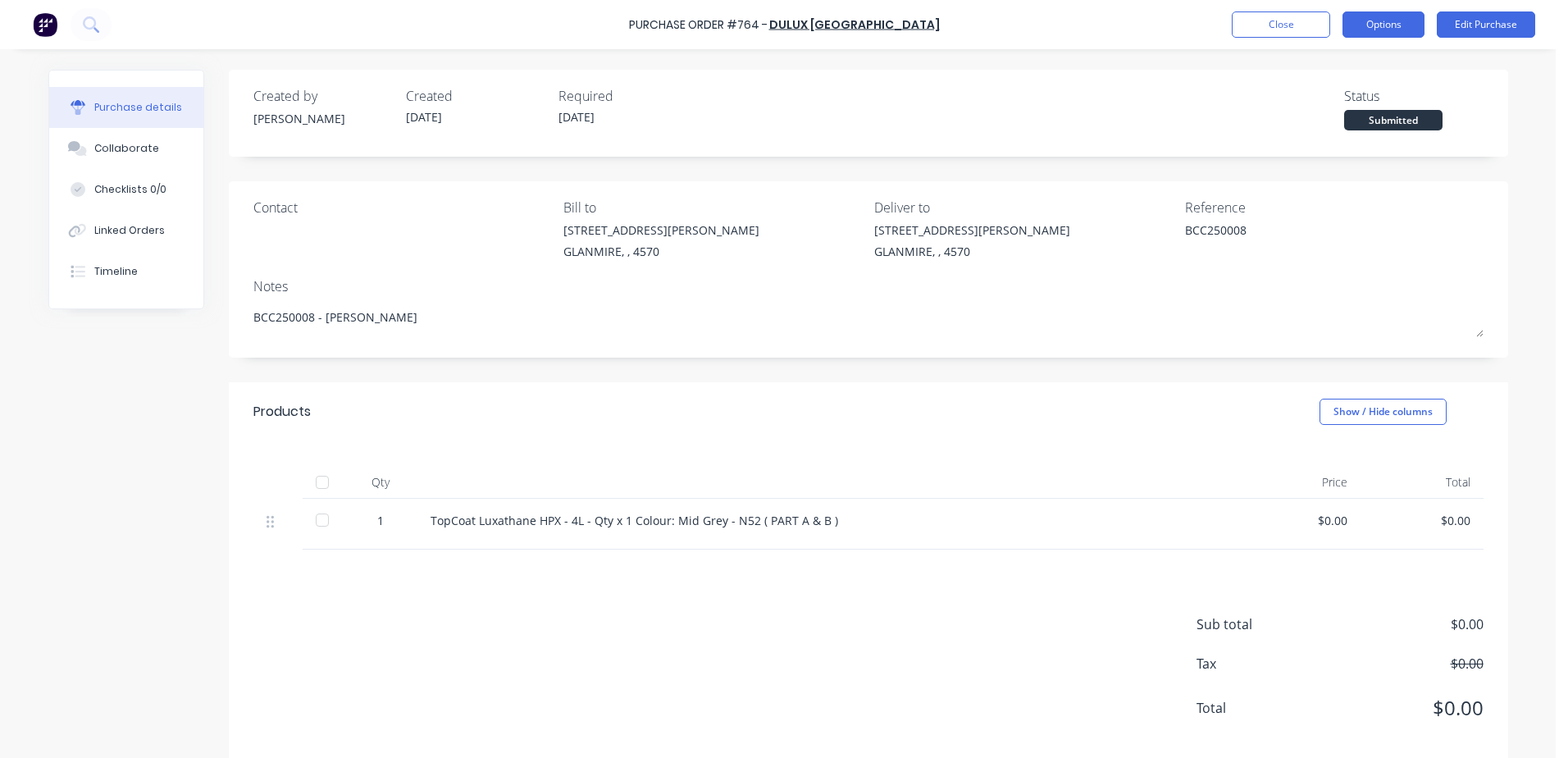
click at [1409, 24] on button "Options" at bounding box center [1383, 24] width 82 height 26
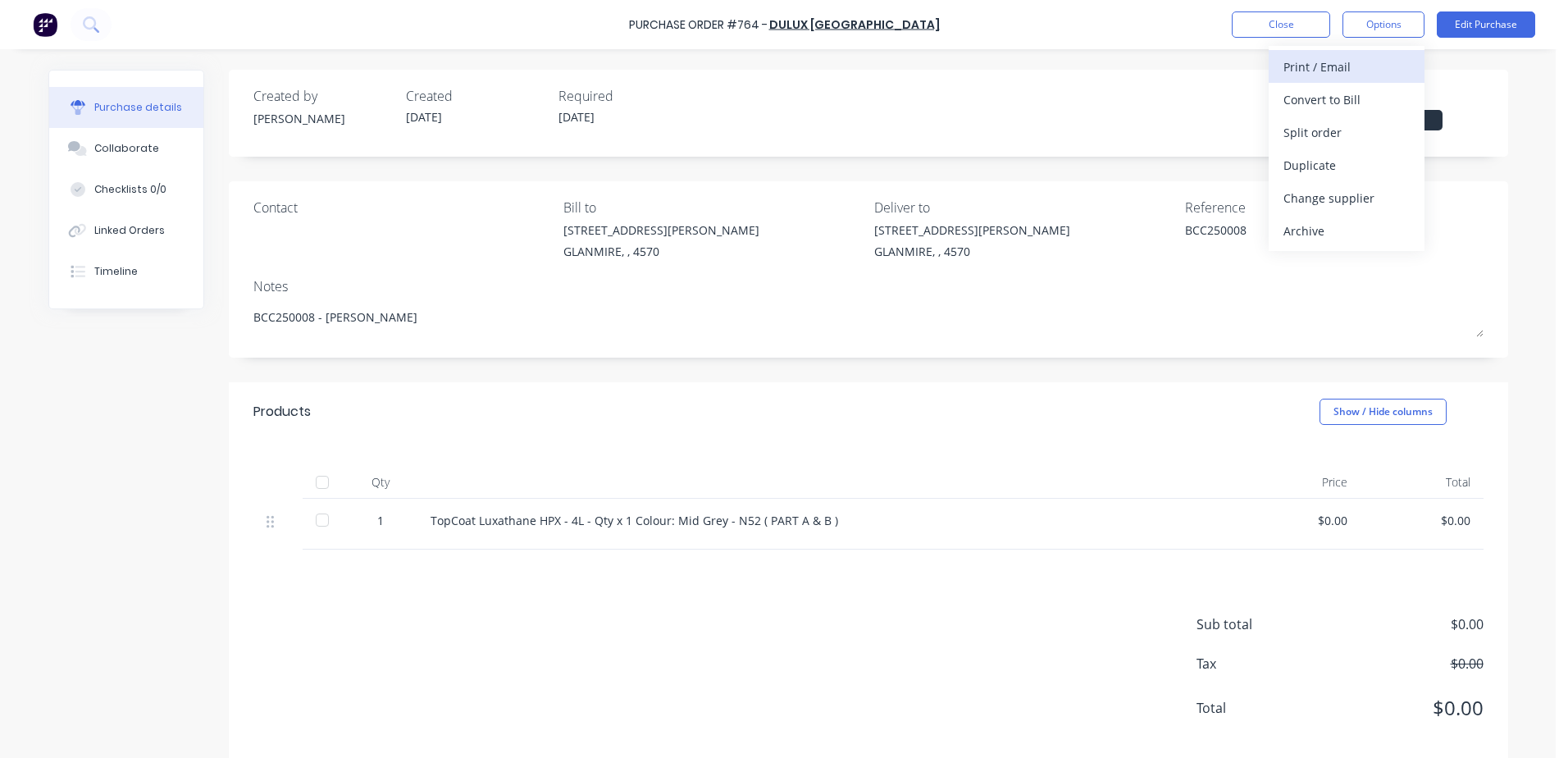
click at [1335, 69] on div "Print / Email" at bounding box center [1346, 67] width 127 height 23
click at [1335, 93] on div "With pricing" at bounding box center [1346, 99] width 127 height 23
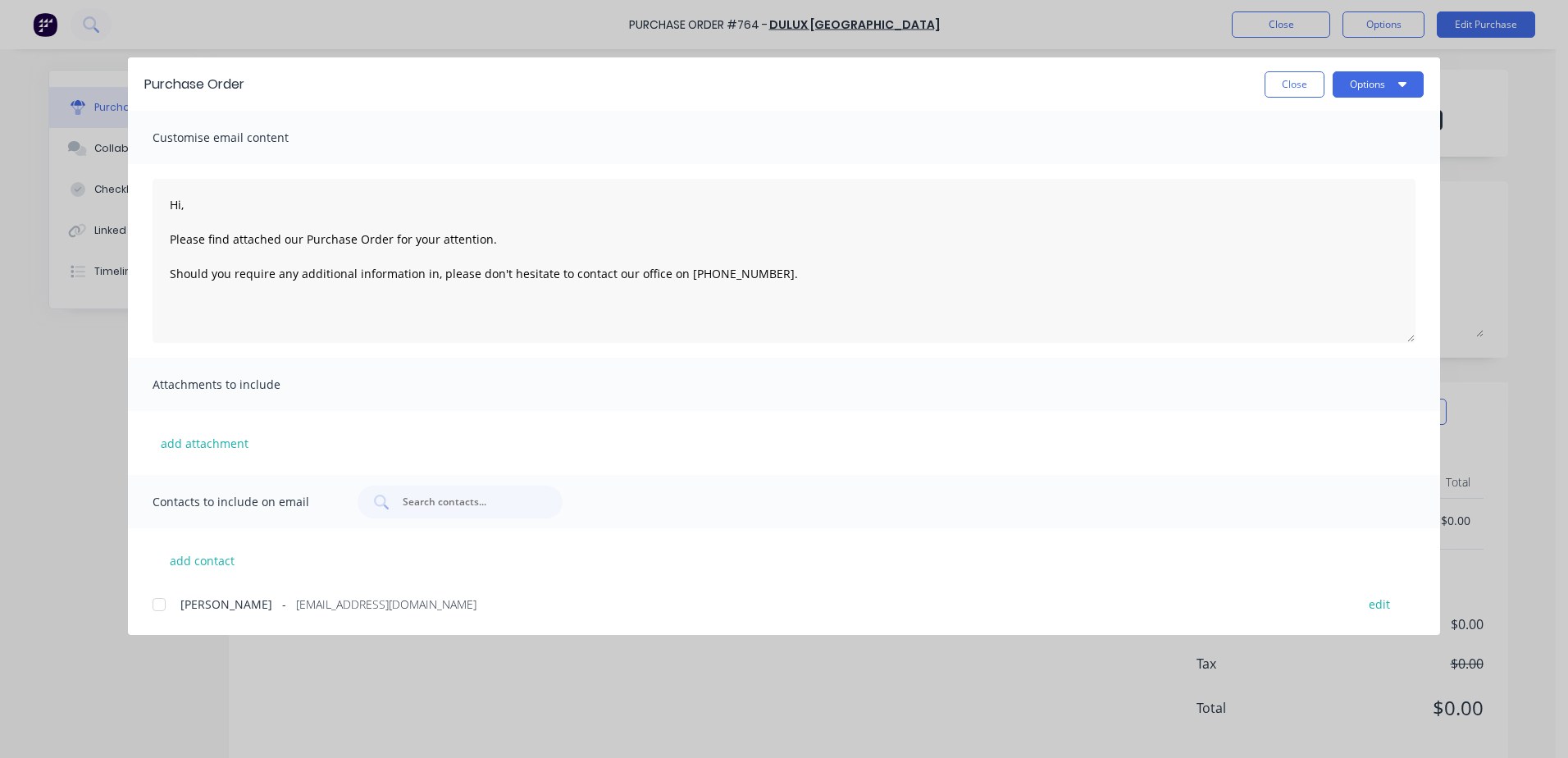
click at [159, 613] on div at bounding box center [159, 604] width 33 height 33
click at [1385, 75] on button "Options" at bounding box center [1378, 85] width 91 height 26
click at [1348, 201] on div "Email" at bounding box center [1345, 191] width 127 height 23
click at [1388, 87] on button "Options" at bounding box center [1378, 85] width 91 height 26
click at [1280, 164] on button "Print" at bounding box center [1346, 159] width 156 height 33
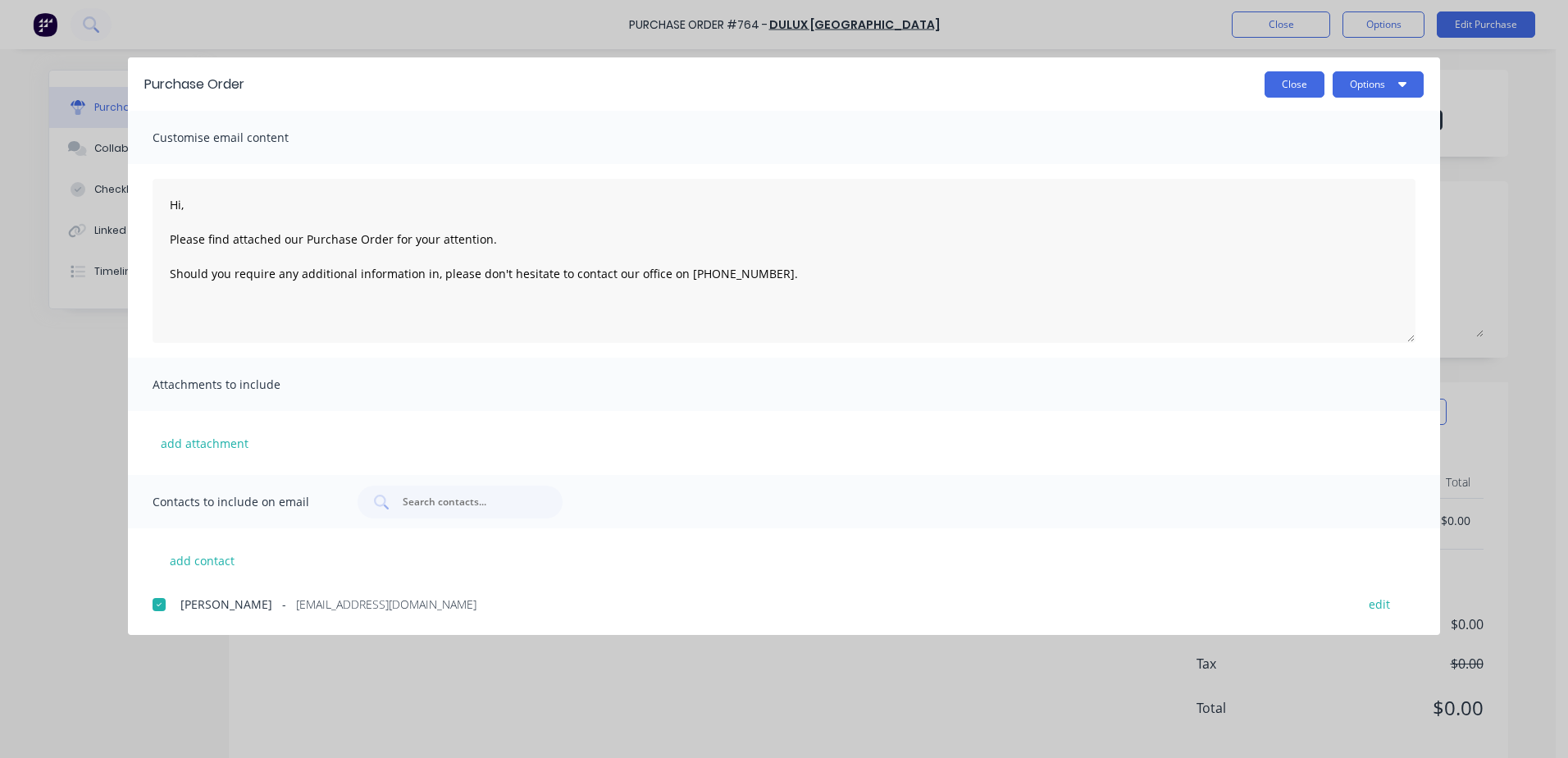
click at [1274, 87] on button "Close" at bounding box center [1295, 85] width 60 height 26
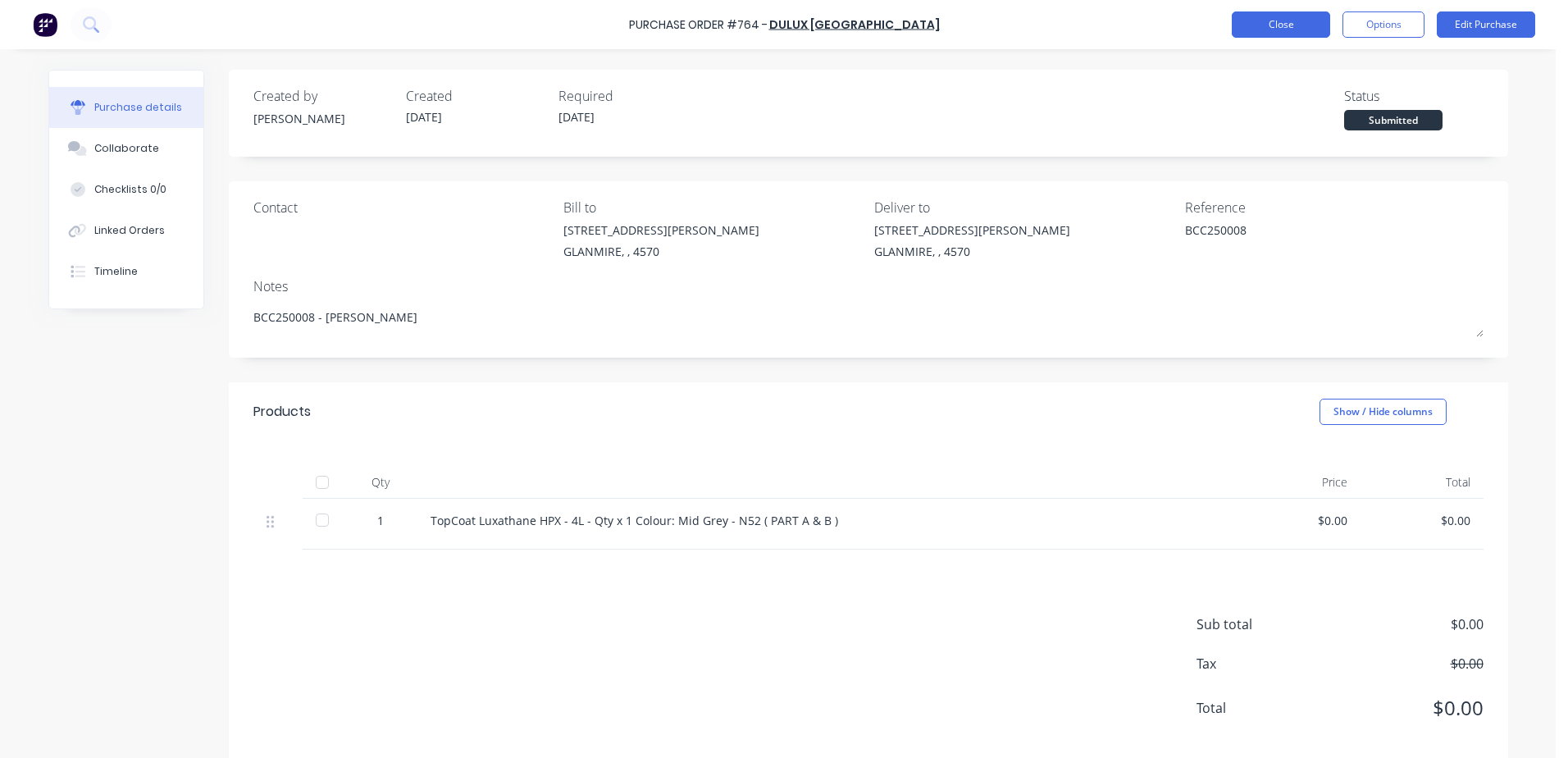
click at [1274, 34] on button "Close" at bounding box center [1281, 24] width 99 height 26
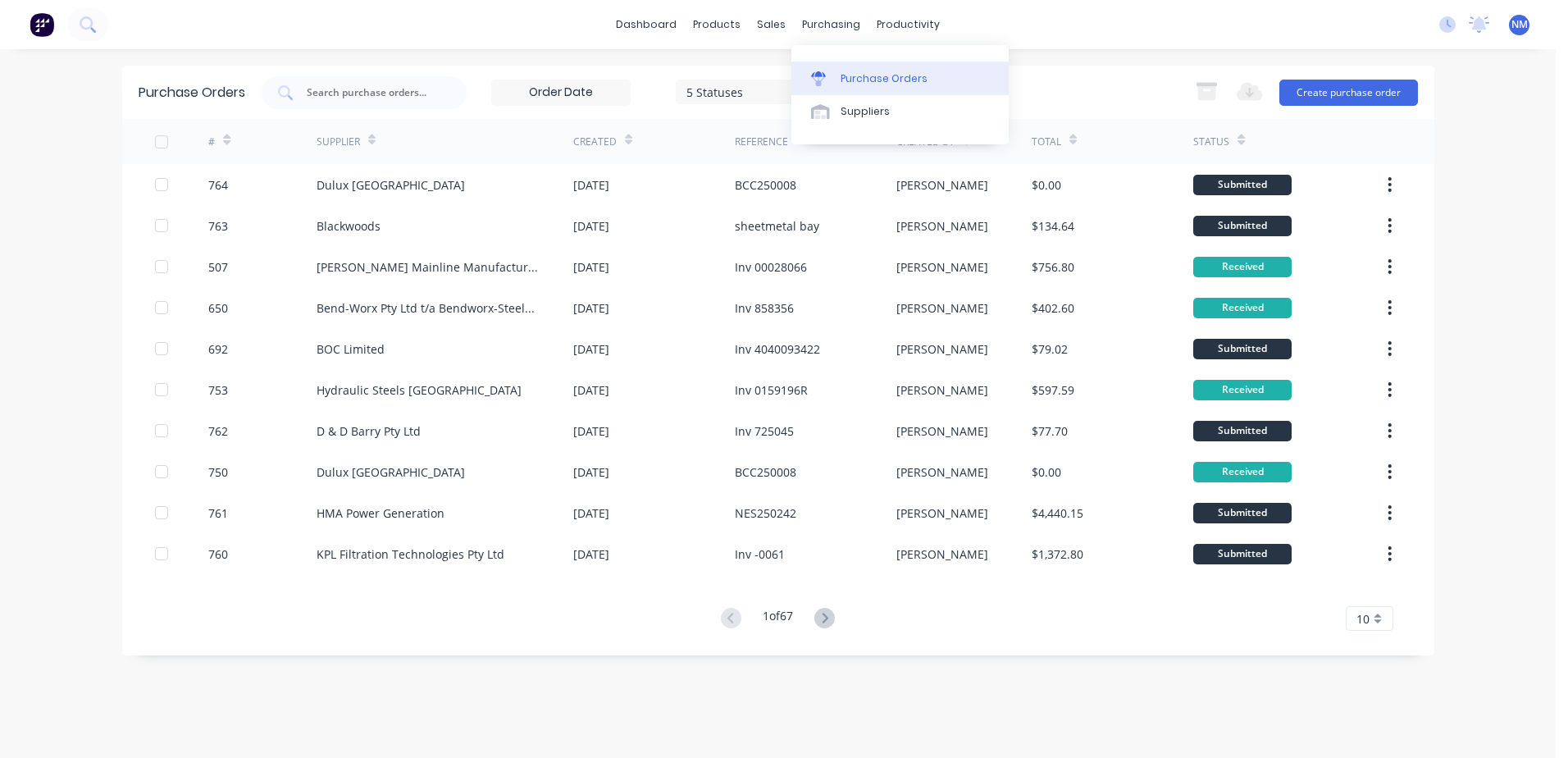
drag, startPoint x: 875, startPoint y: 78, endPoint x: 834, endPoint y: 82, distance: 41.2
click at [875, 78] on div "Purchase Orders" at bounding box center [884, 79] width 87 height 15
click at [348, 93] on input "text" at bounding box center [373, 92] width 136 height 16
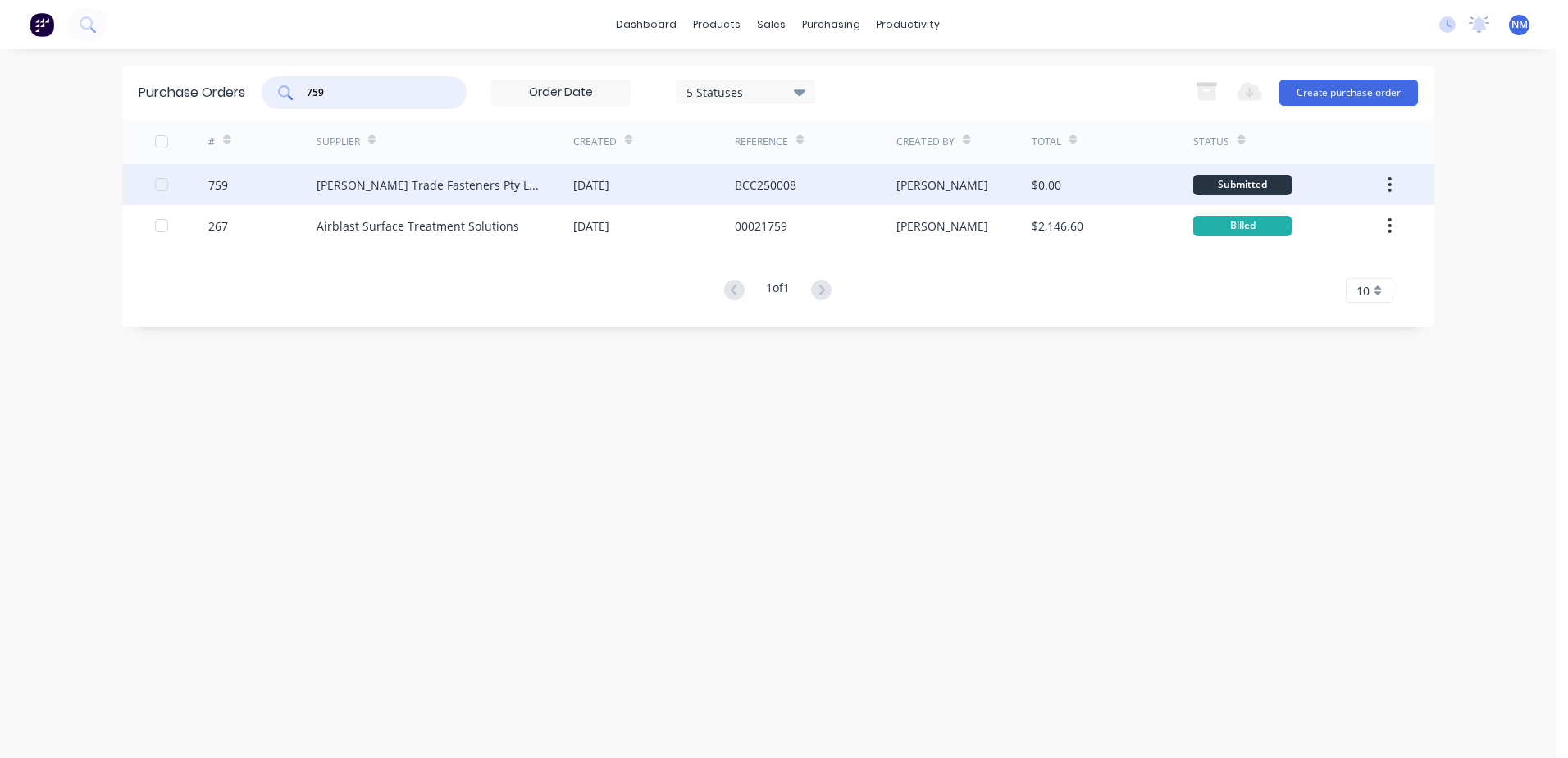
click at [1138, 183] on div "$0.00" at bounding box center [1113, 185] width 161 height 41
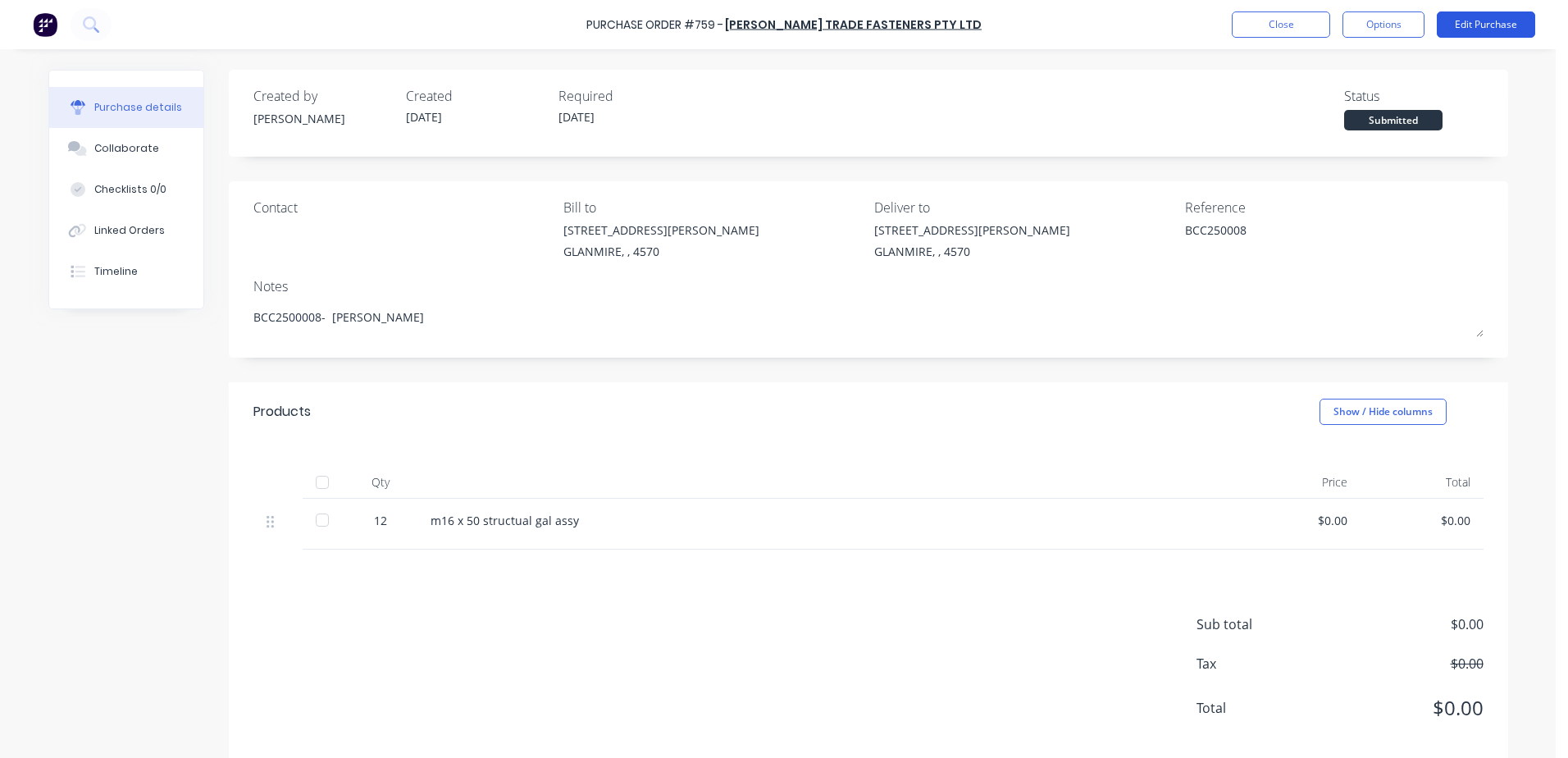
click at [1476, 20] on button "Edit Purchase" at bounding box center [1486, 24] width 99 height 26
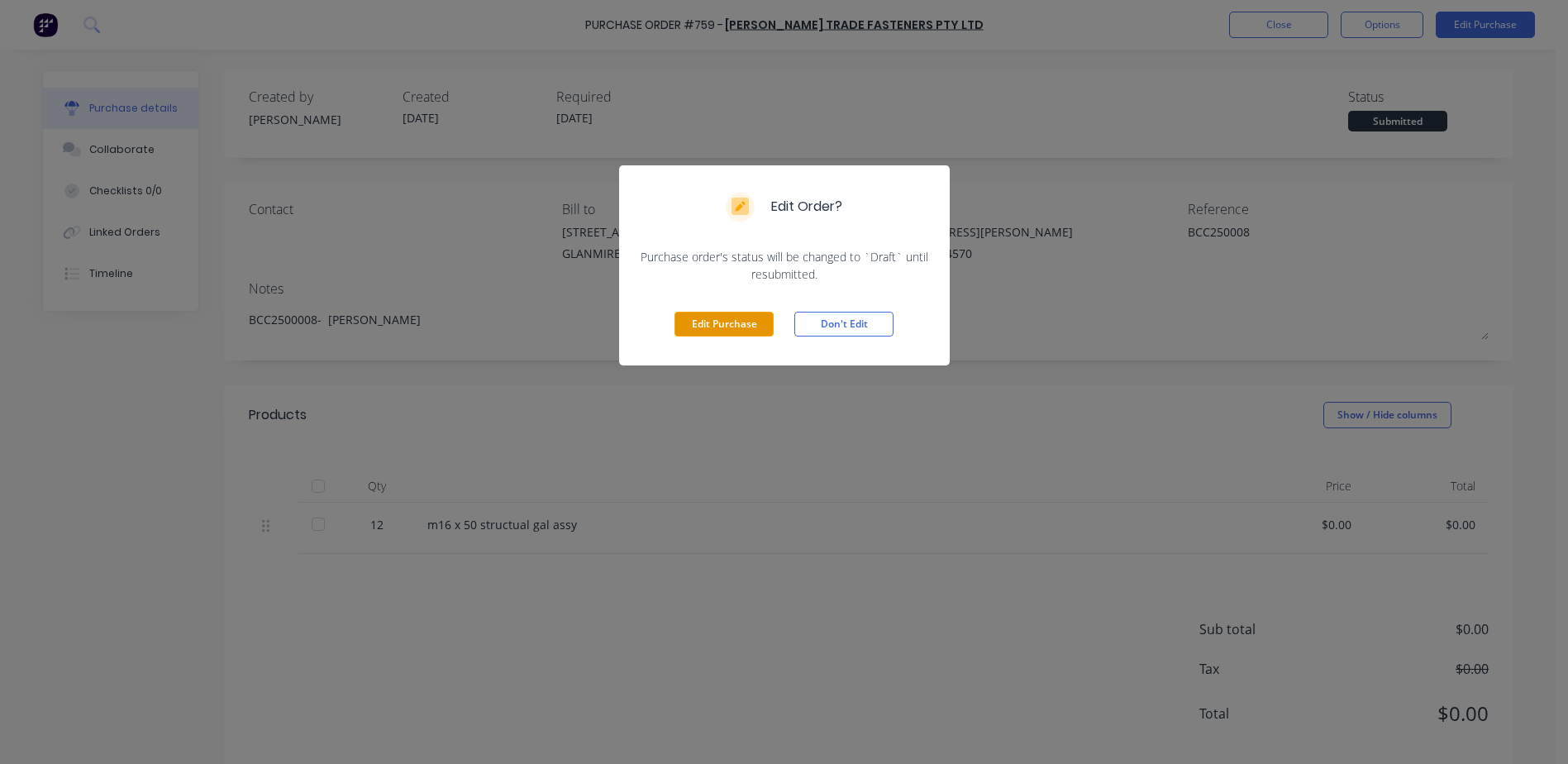
click at [704, 316] on button "Edit Purchase" at bounding box center [724, 324] width 99 height 25
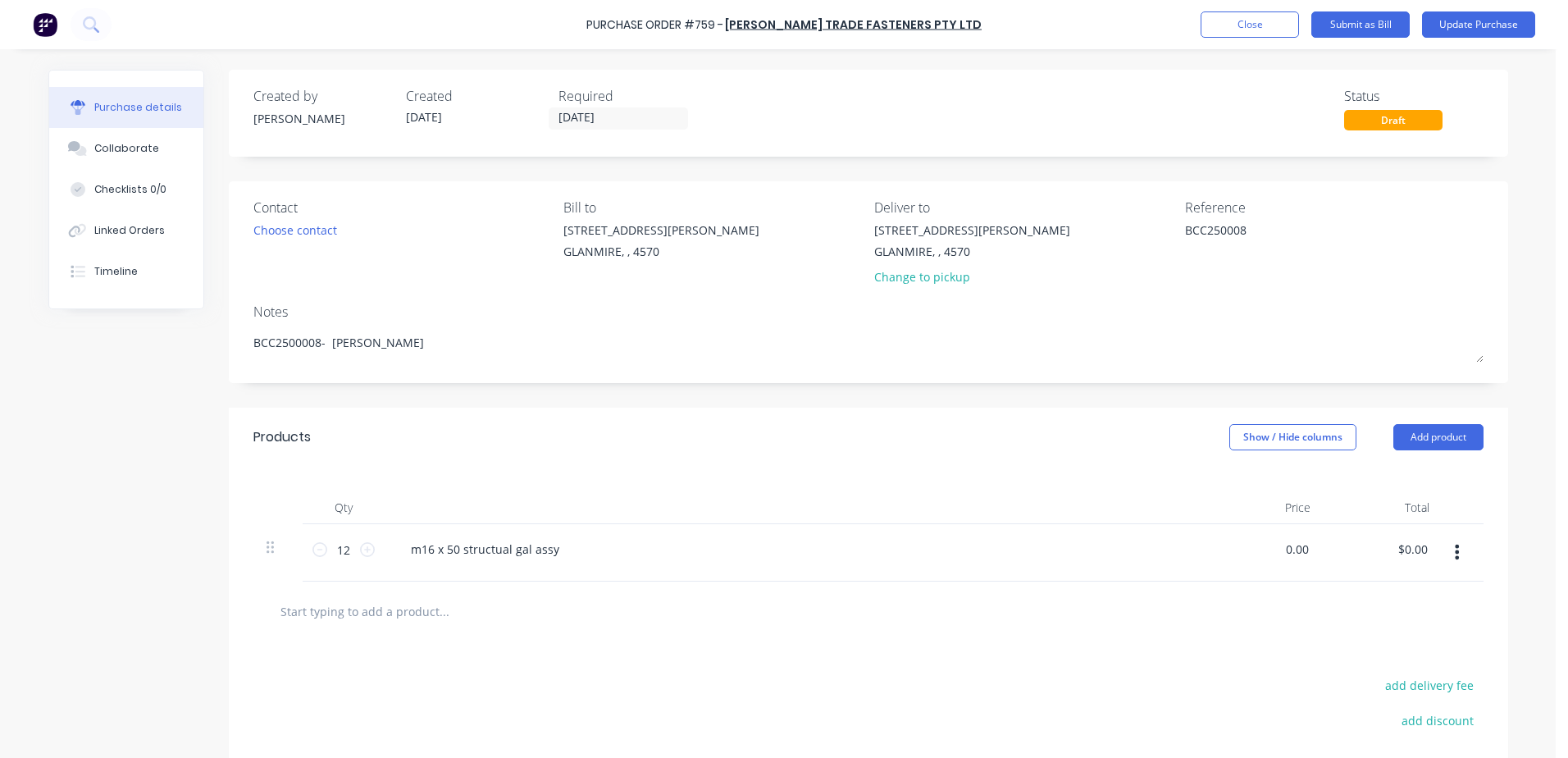
drag, startPoint x: 1272, startPoint y: 546, endPoint x: 1426, endPoint y: 527, distance: 155.2
click at [1428, 549] on div "12 12 m16 x 50 structual gal assy 0.00 0.00 $0.00 $0.00" at bounding box center [869, 552] width 1230 height 57
click at [1513, 16] on button "Update Purchase" at bounding box center [1479, 24] width 114 height 26
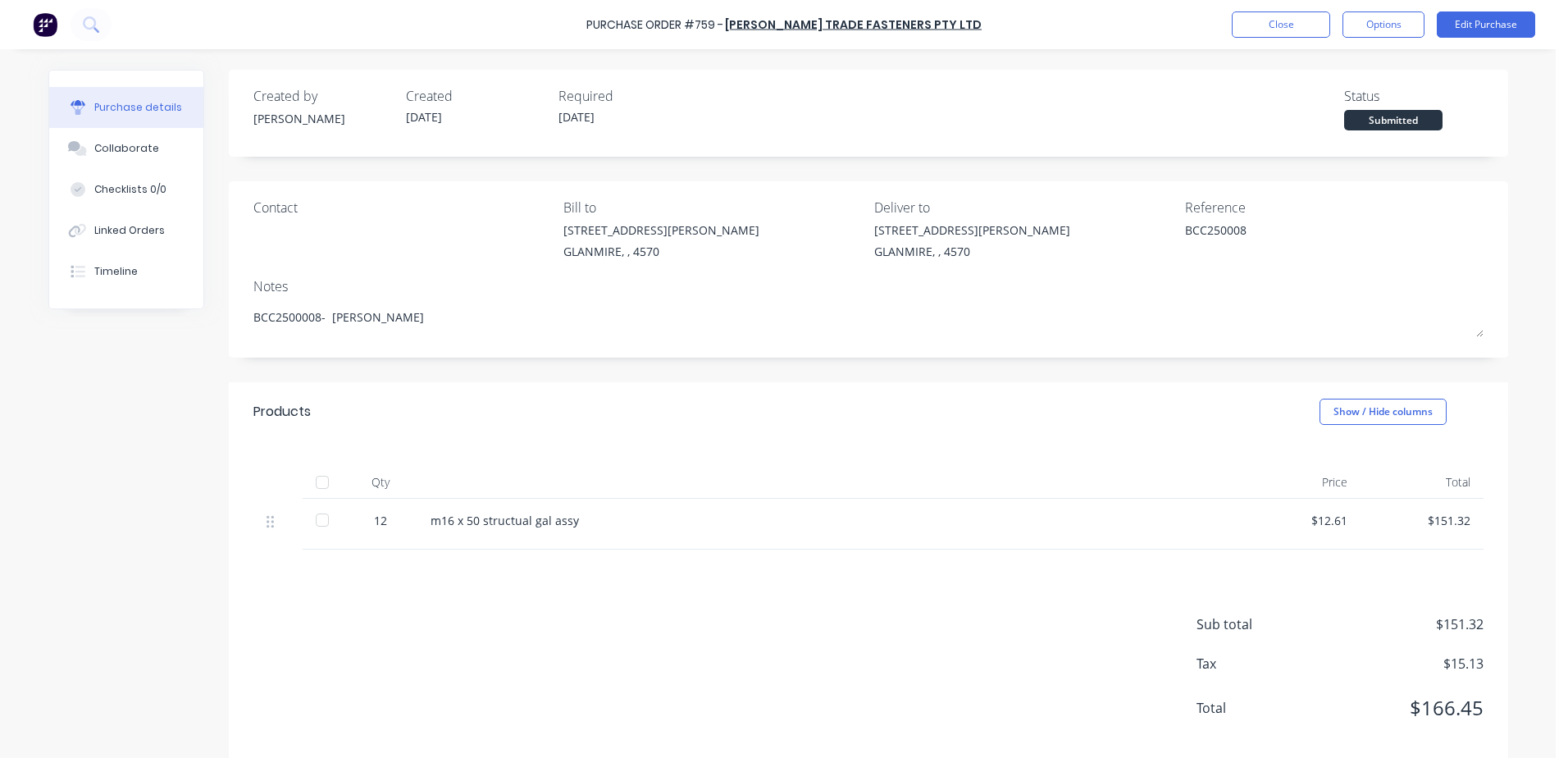
drag, startPoint x: 326, startPoint y: 493, endPoint x: 325, endPoint y: 479, distance: 14.0
click at [325, 490] on div at bounding box center [322, 482] width 33 height 33
click at [1428, 525] on div "$151.32" at bounding box center [1422, 520] width 97 height 17
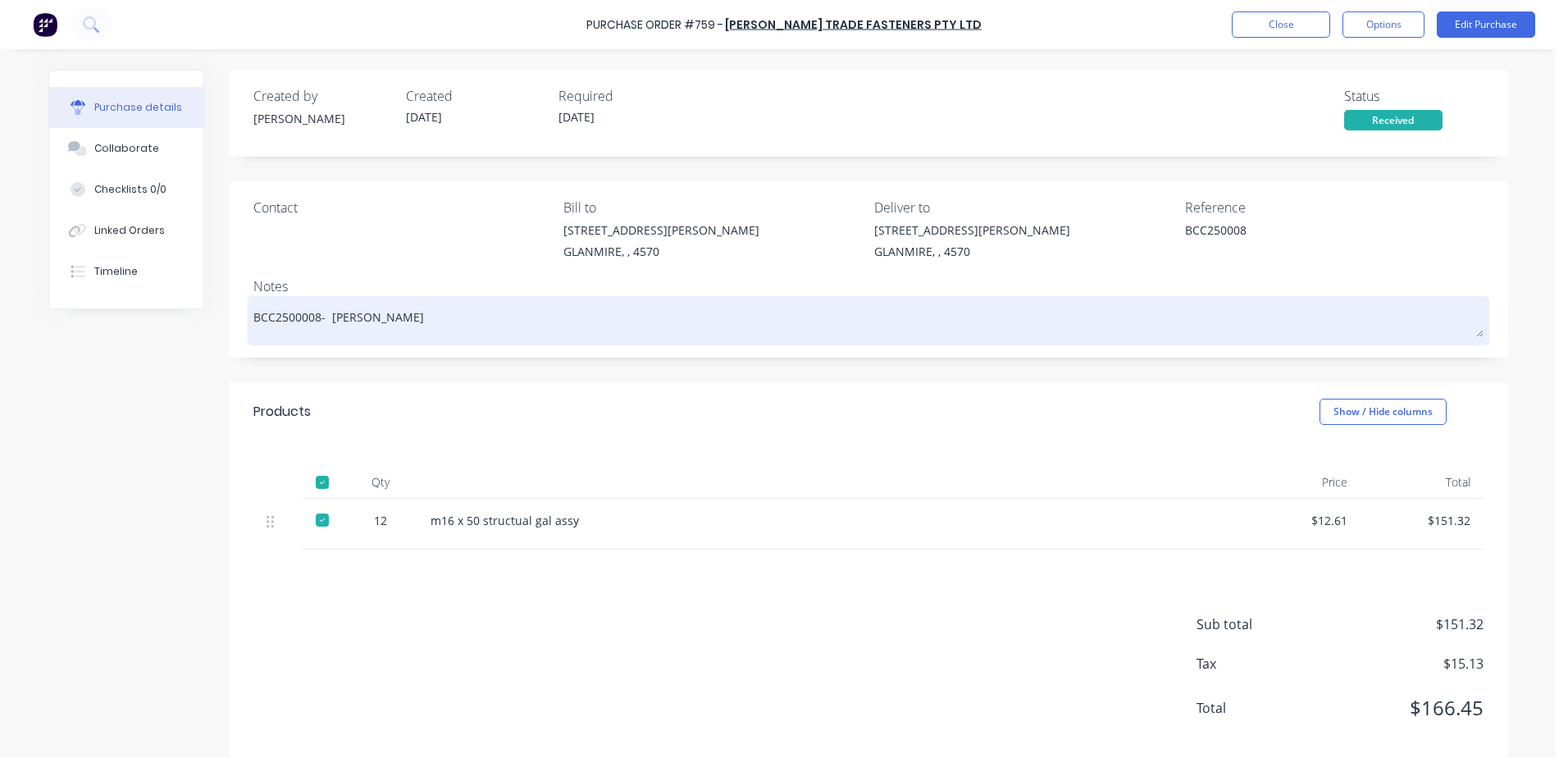
drag, startPoint x: 1419, startPoint y: 526, endPoint x: 1432, endPoint y: 318, distance: 208.4
click at [1424, 502] on div "$151.32" at bounding box center [1422, 524] width 123 height 51
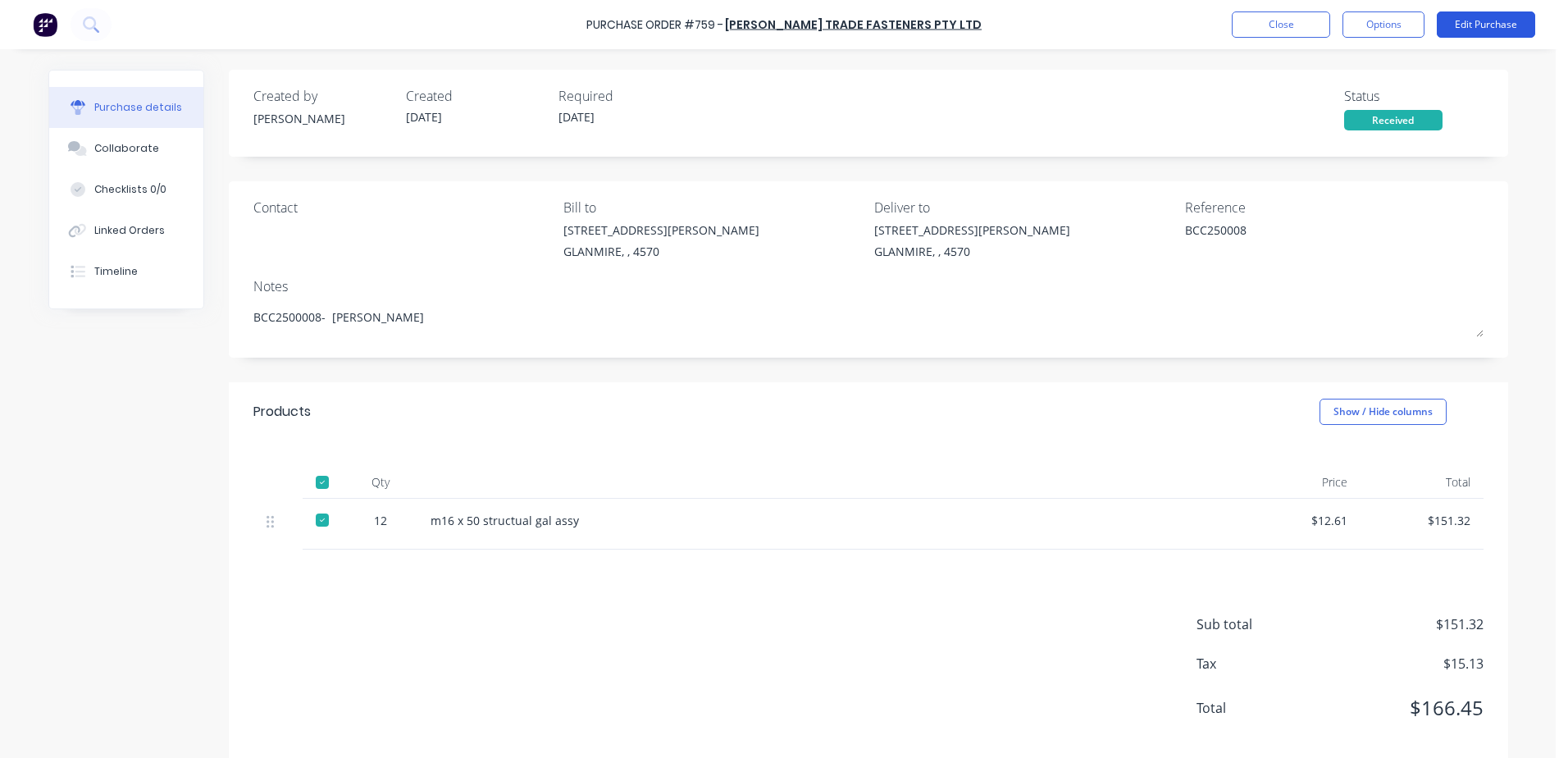
click at [1474, 23] on button "Edit Purchase" at bounding box center [1486, 24] width 99 height 26
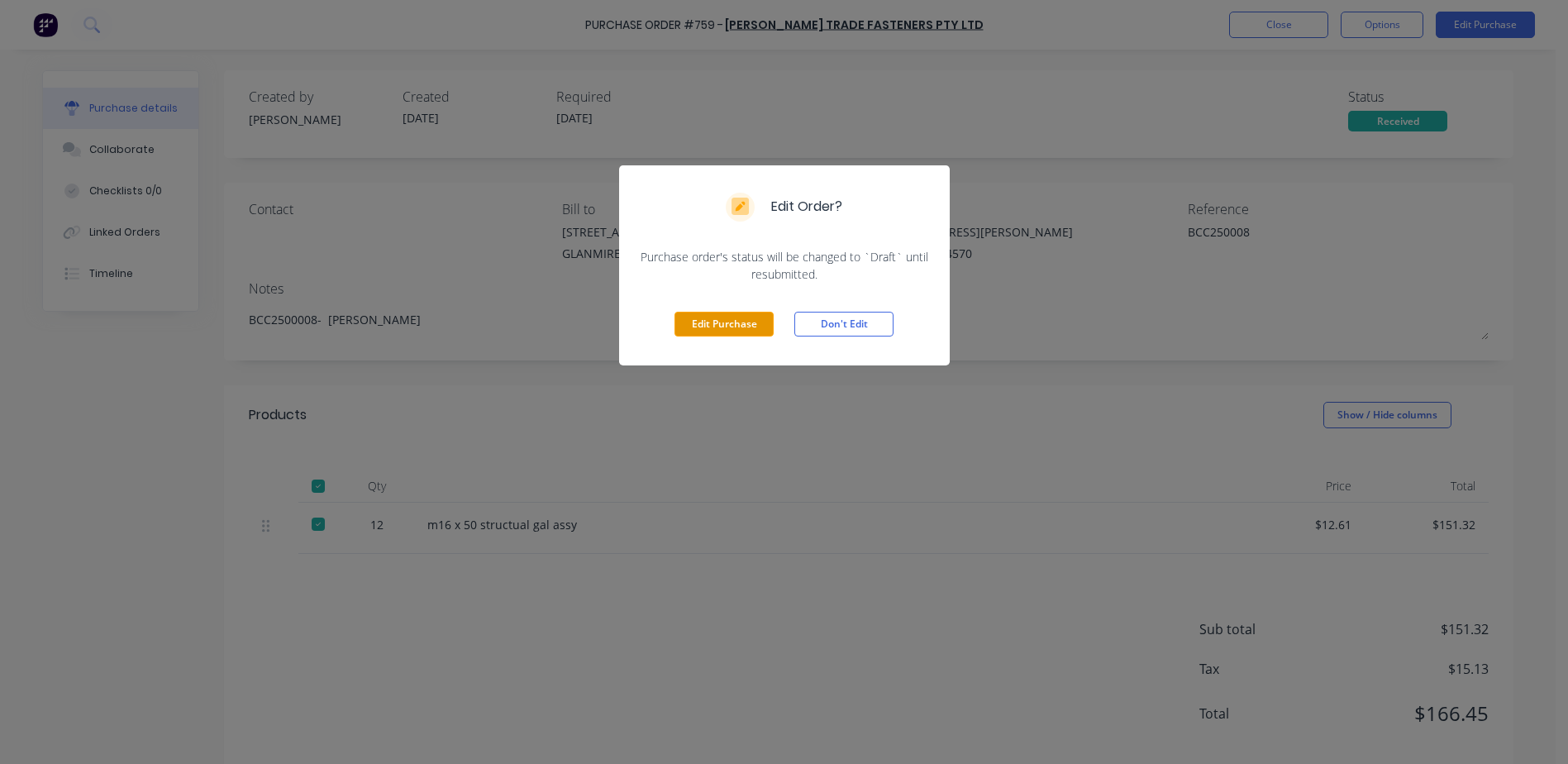
click at [689, 318] on button "Edit Purchase" at bounding box center [724, 324] width 99 height 25
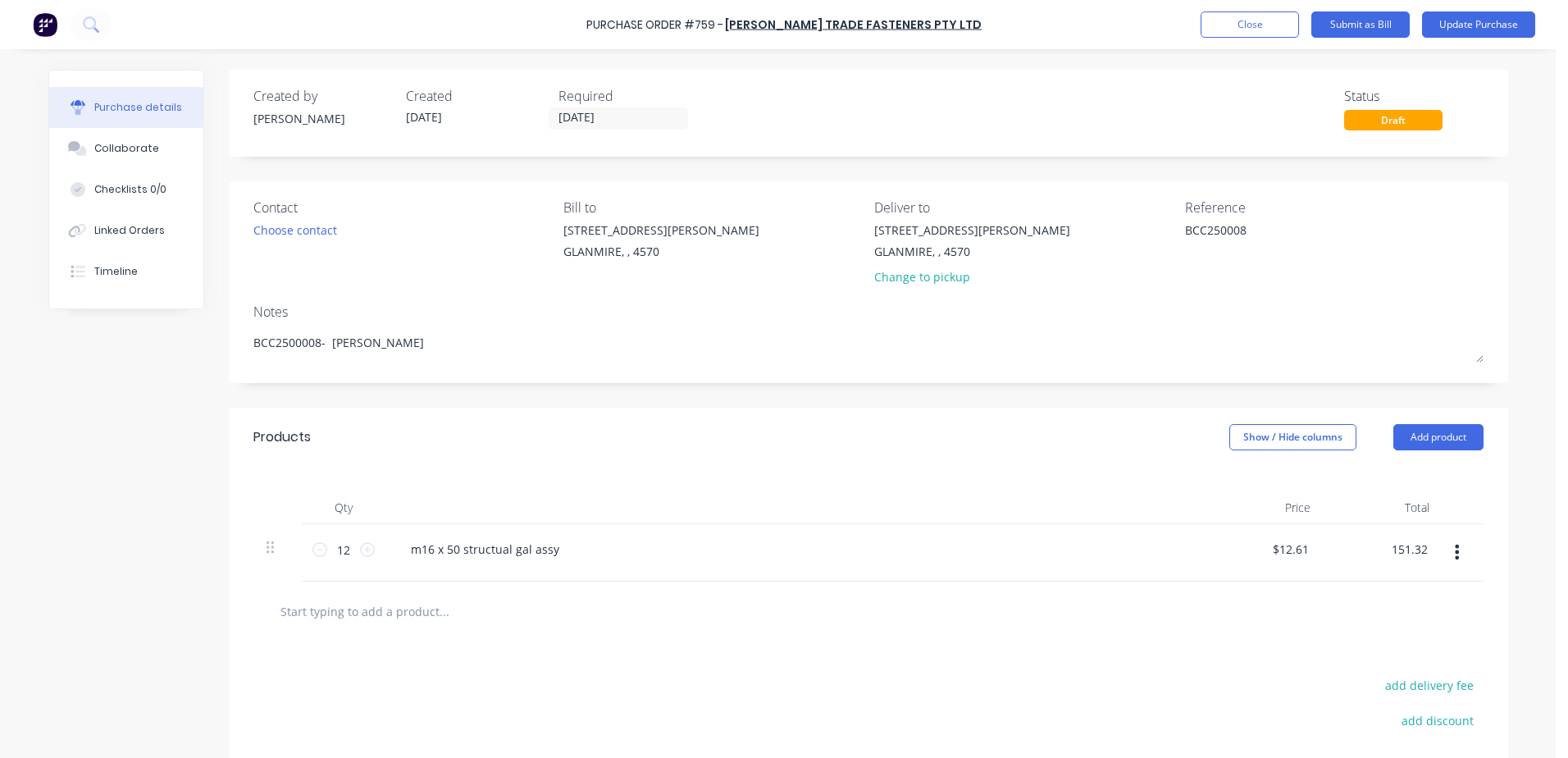
drag, startPoint x: 1378, startPoint y: 555, endPoint x: 1571, endPoint y: 513, distance: 197.5
click at [1567, 513] on html "Purchase Order #759 - [PERSON_NAME] Trade Fasteners Pty Ltd Add product Close S…" at bounding box center [784, 379] width 1568 height 758
click at [712, 596] on div at bounding box center [513, 611] width 492 height 33
drag, startPoint x: 1257, startPoint y: 230, endPoint x: 1007, endPoint y: 232, distance: 250.0
click at [1007, 232] on div "Contact Choose contact [PERSON_NAME] to [STREET_ADDRESS][PERSON_NAME] Deliver t…" at bounding box center [869, 246] width 1230 height 96
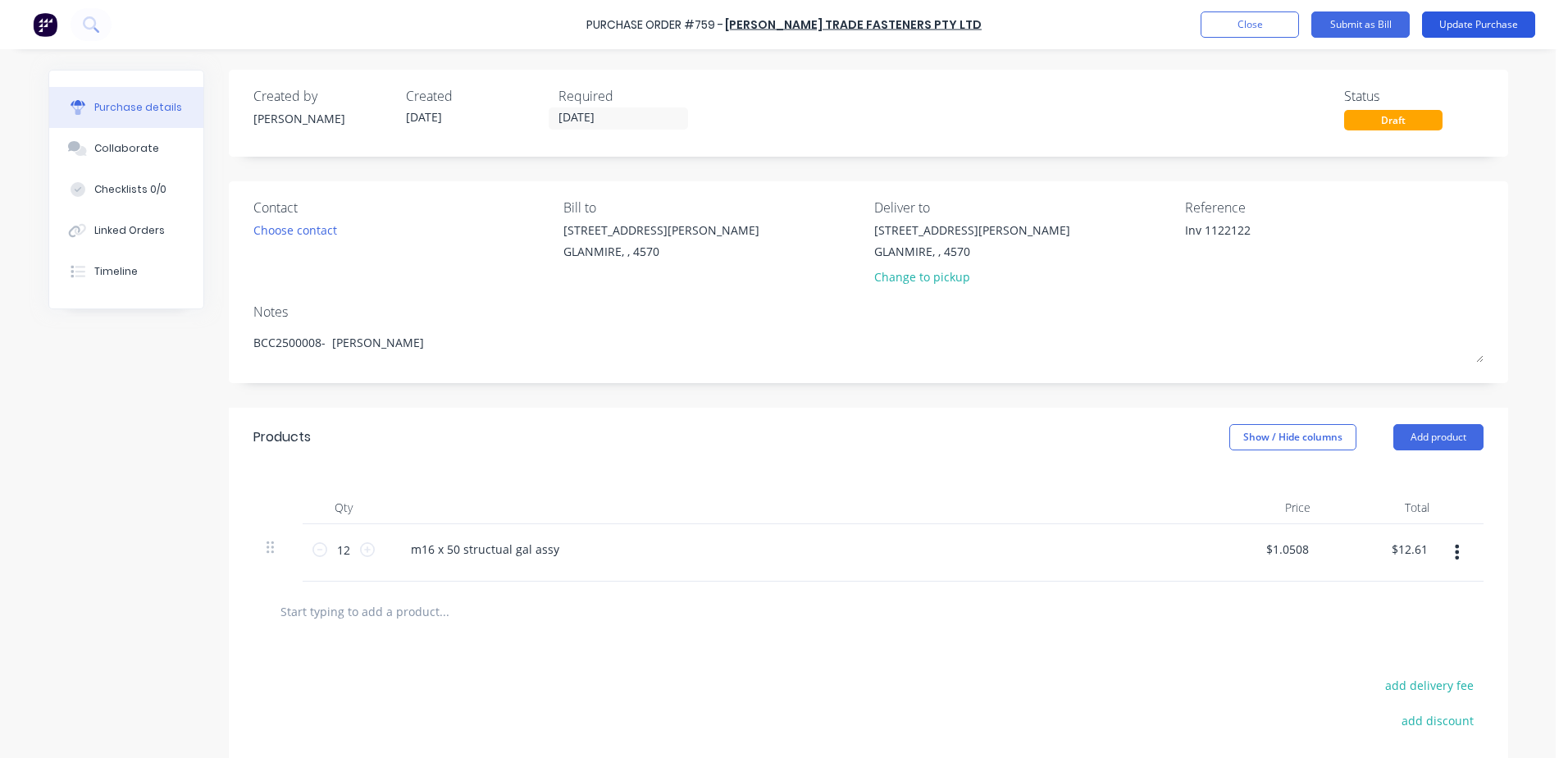
click at [1501, 16] on button "Update Purchase" at bounding box center [1479, 24] width 114 height 26
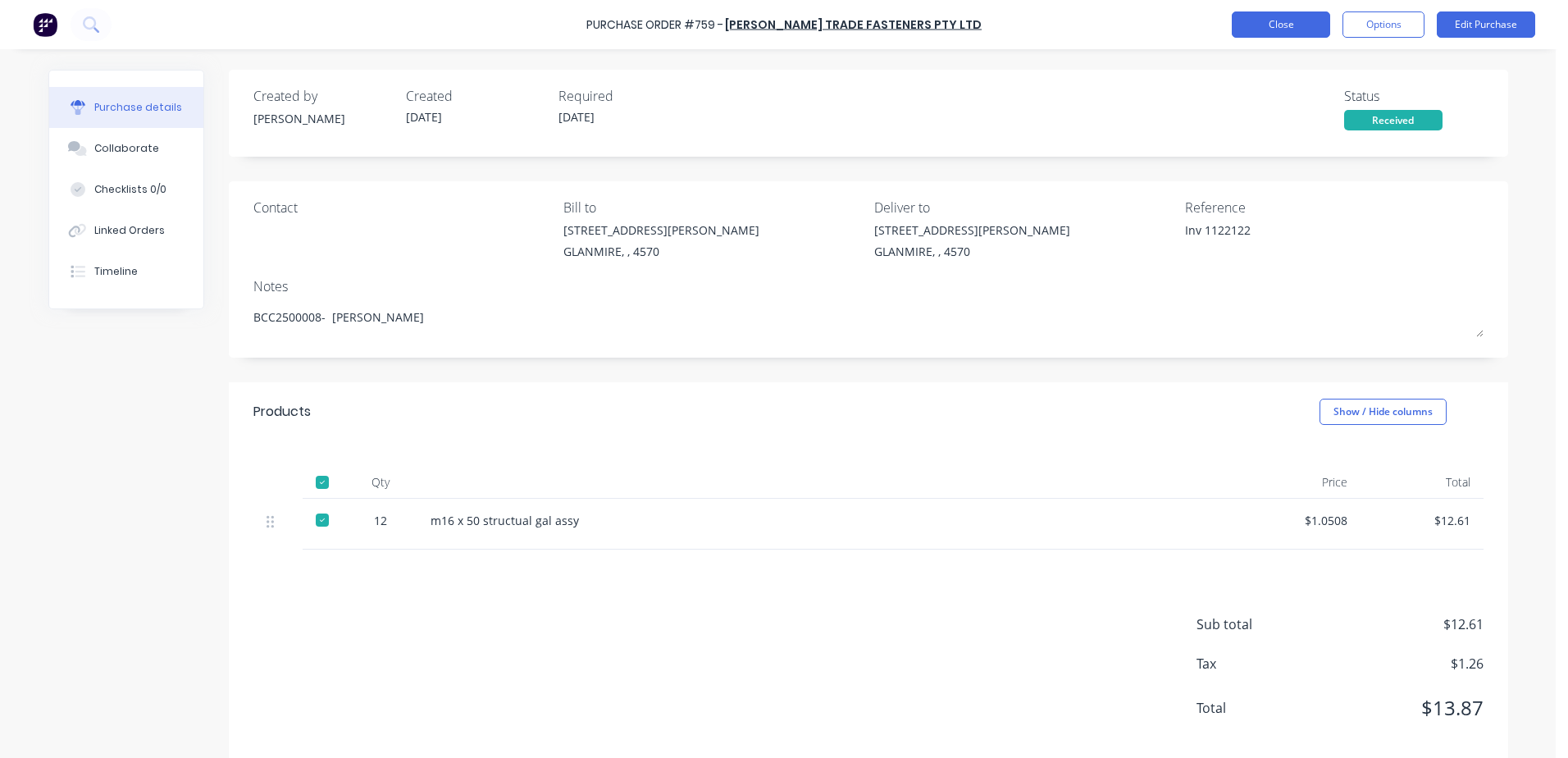
click at [1276, 36] on button "Close" at bounding box center [1281, 24] width 99 height 26
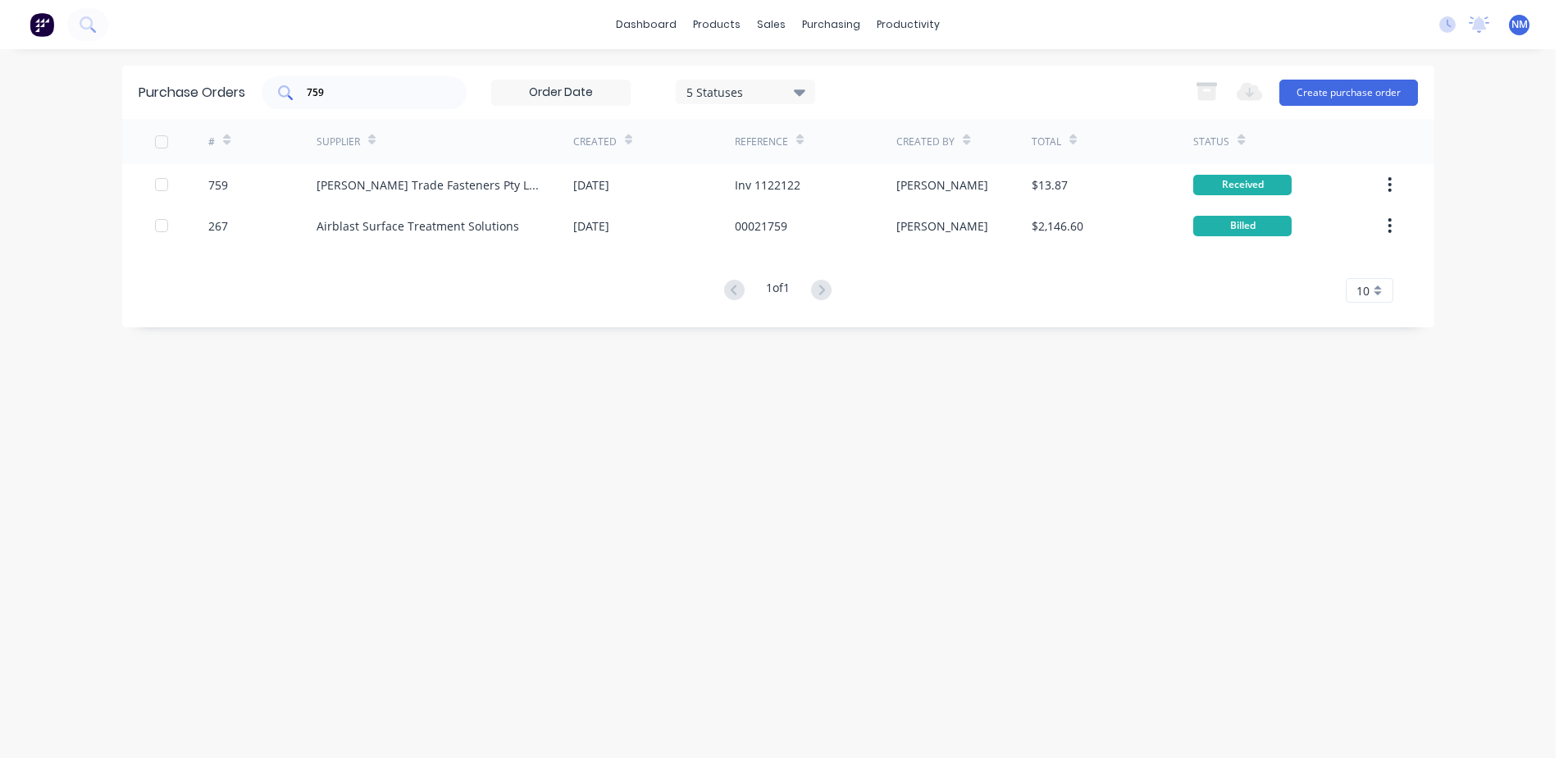
click at [376, 103] on div "759" at bounding box center [364, 92] width 205 height 33
click at [369, 99] on input "759" at bounding box center [373, 92] width 136 height 16
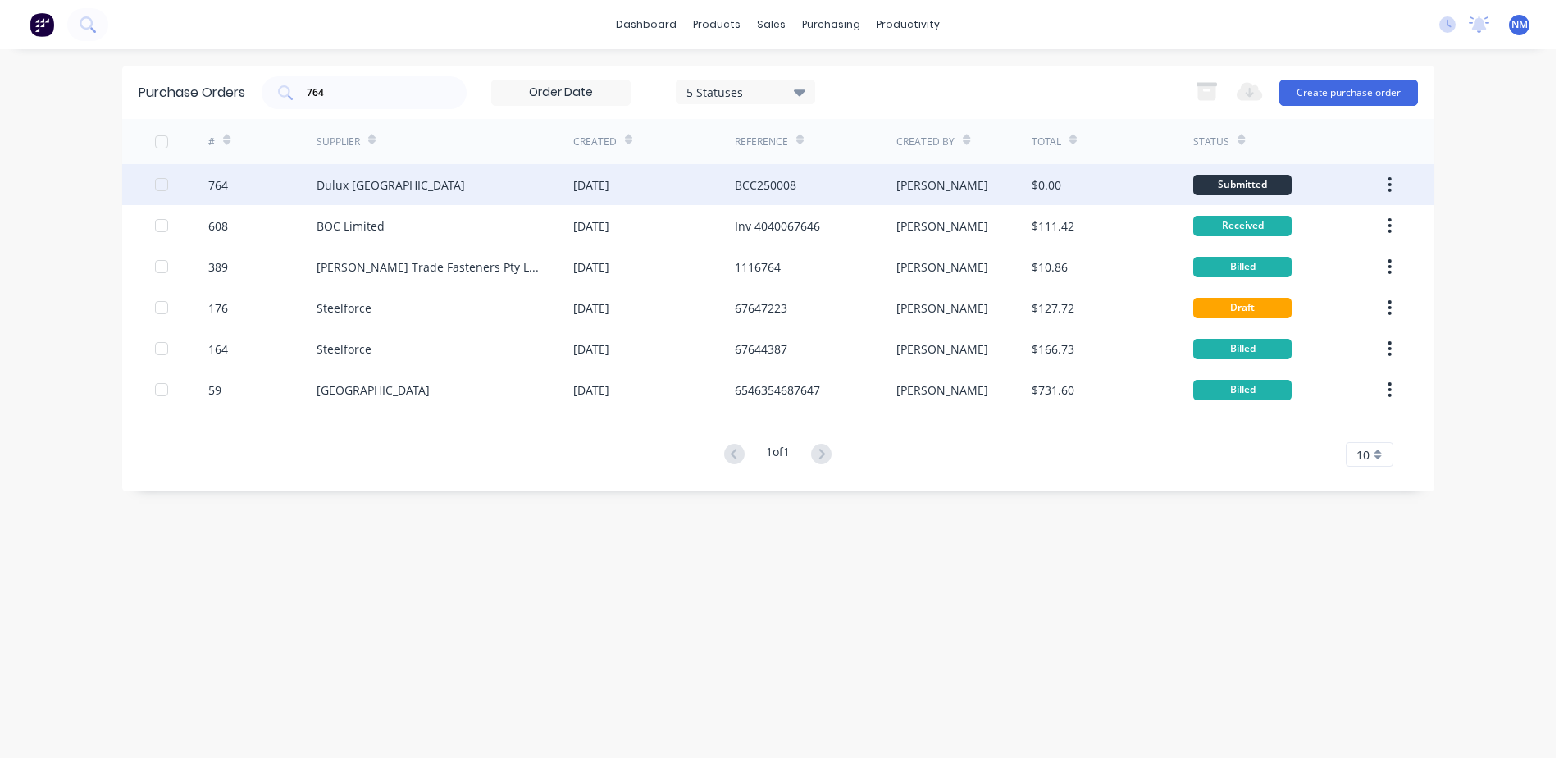
click at [1142, 188] on div "$0.00" at bounding box center [1113, 185] width 161 height 41
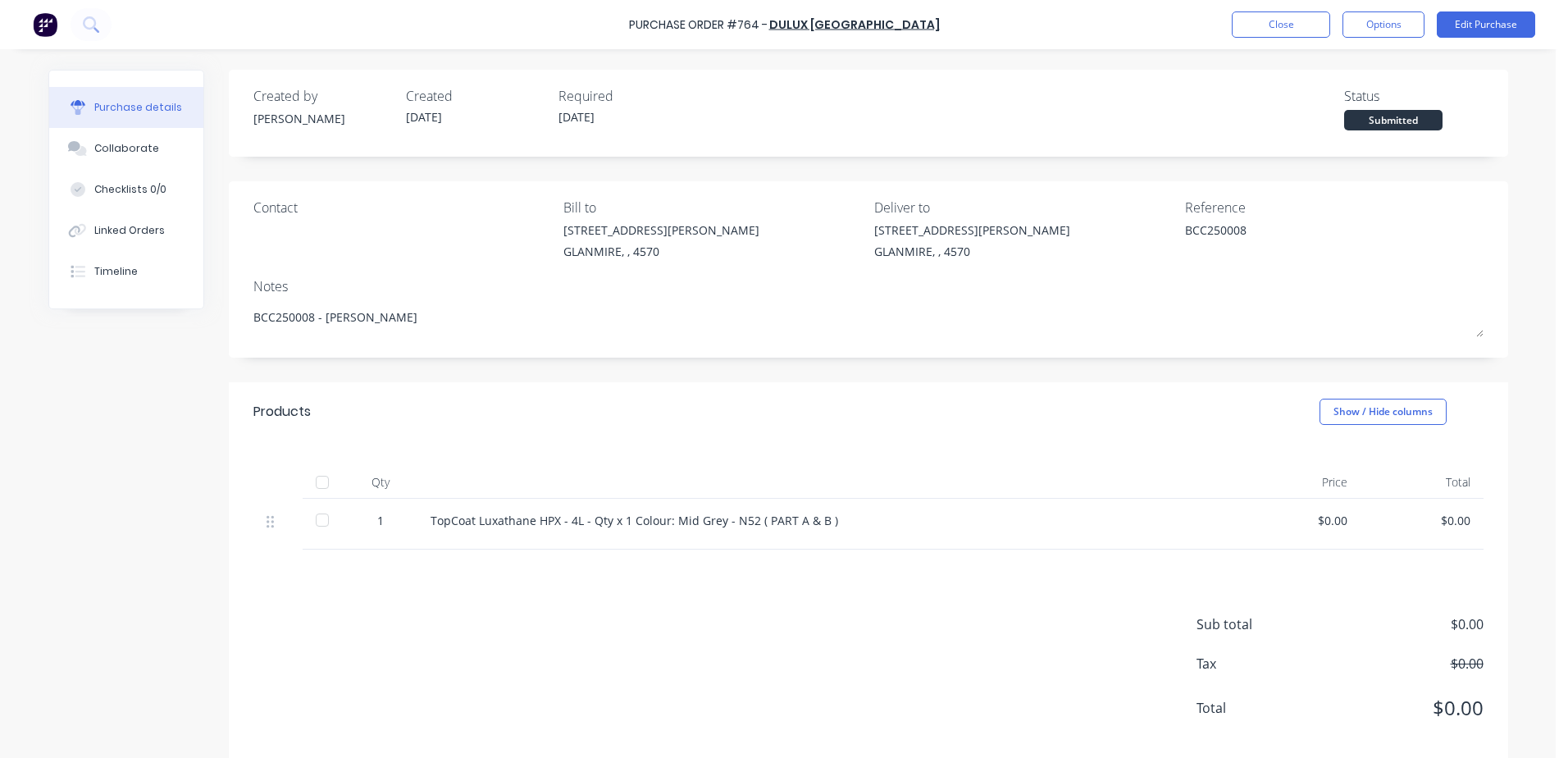
click at [315, 481] on div at bounding box center [322, 482] width 33 height 33
click at [1280, 31] on button "Close" at bounding box center [1281, 24] width 99 height 26
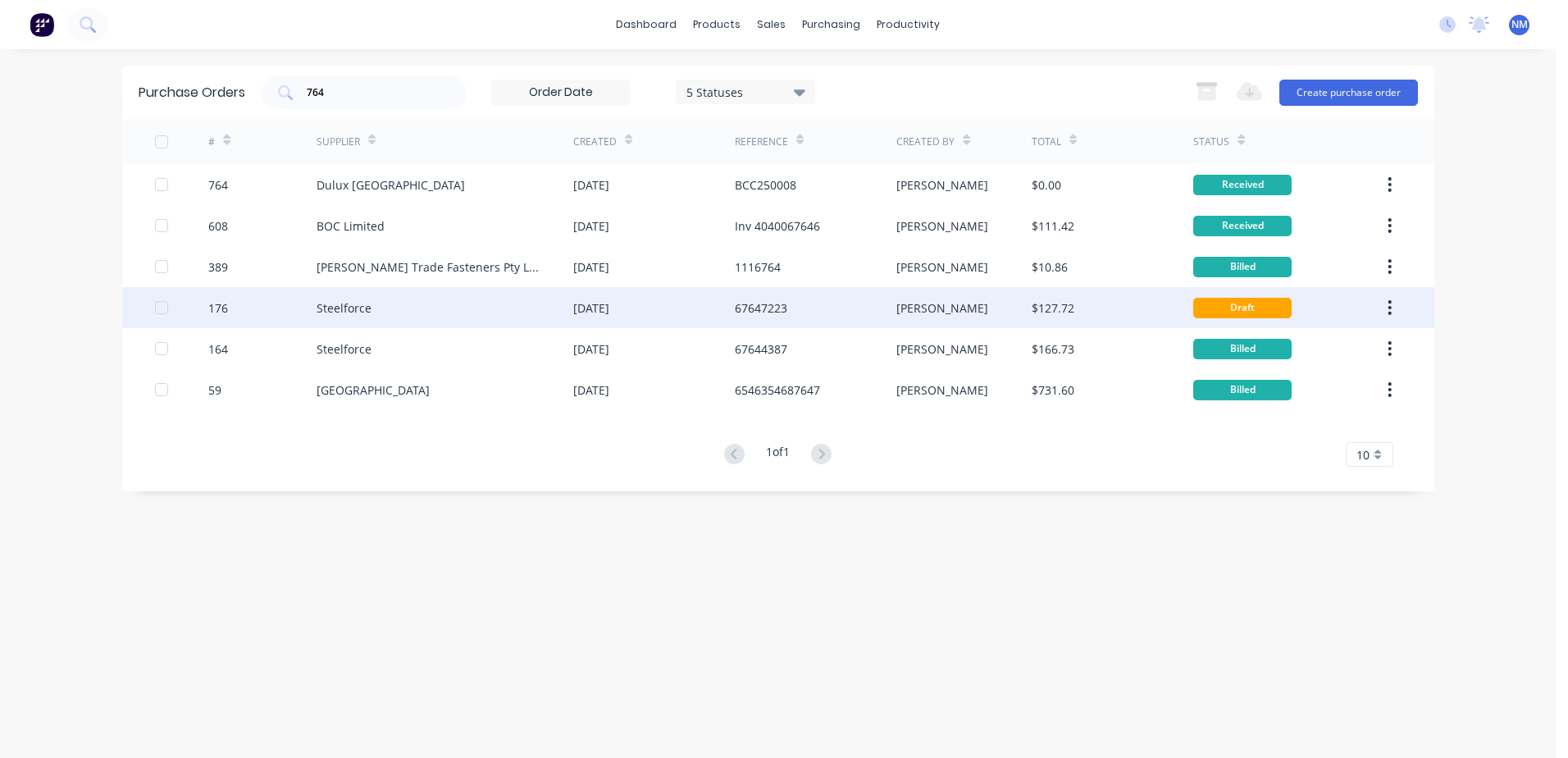
click at [964, 305] on div "[PERSON_NAME]" at bounding box center [964, 308] width 135 height 41
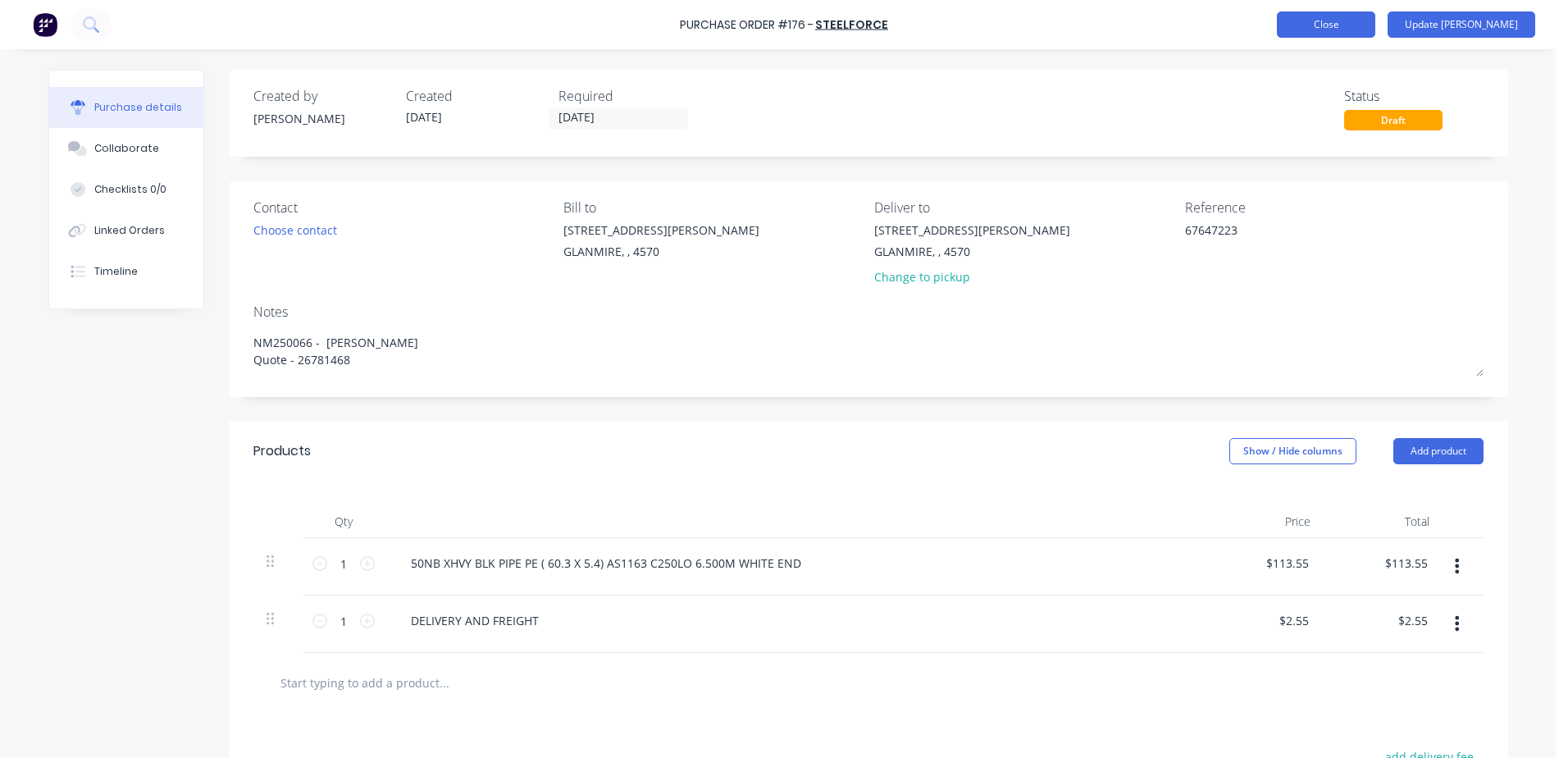
click at [1360, 29] on button "Close" at bounding box center [1326, 24] width 99 height 26
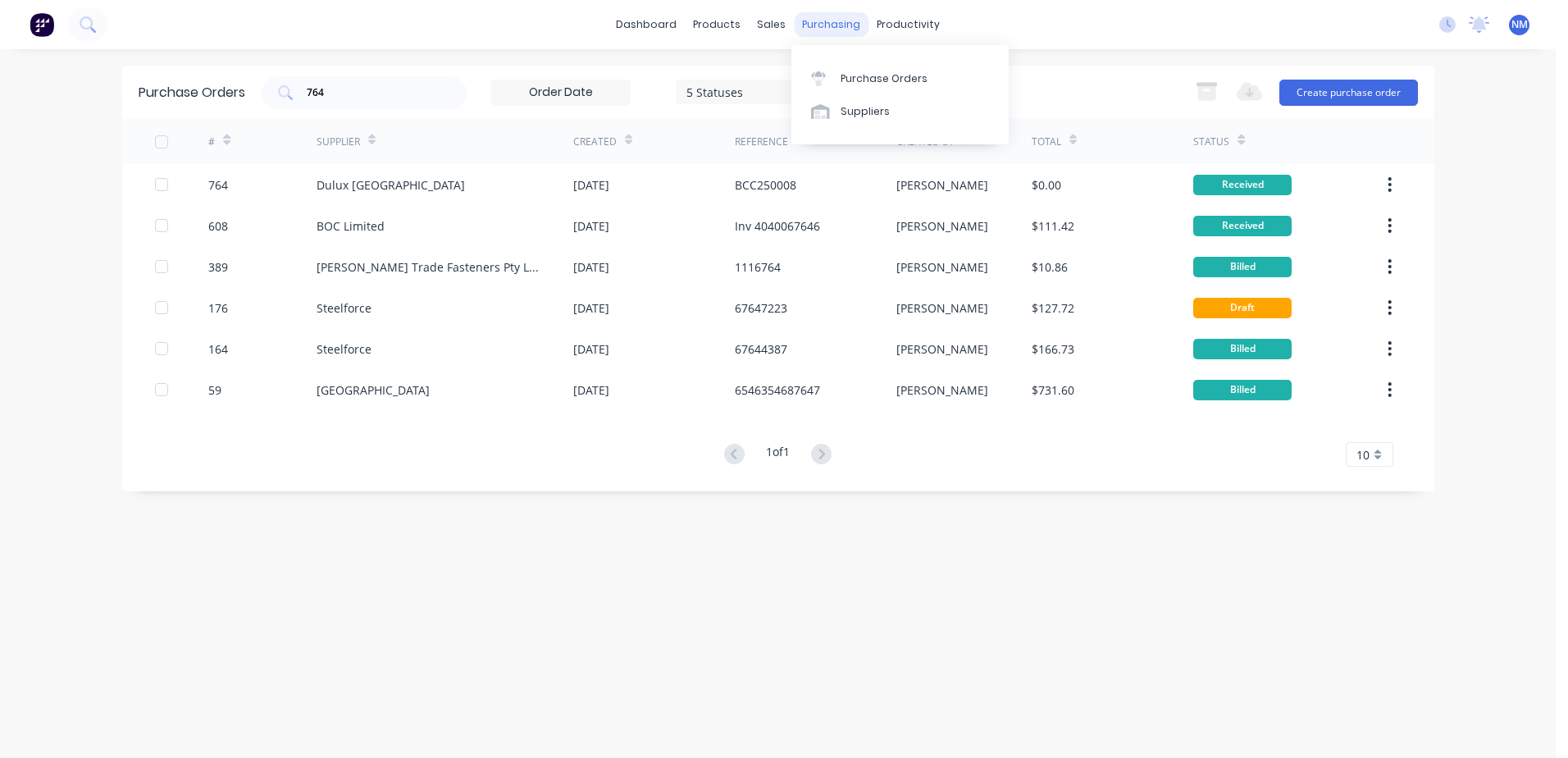
click at [829, 23] on div "purchasing" at bounding box center [831, 24] width 74 height 24
click at [860, 71] on div "Purchase Orders" at bounding box center [884, 79] width 87 height 15
click at [1326, 95] on button "Create purchase order" at bounding box center [1349, 93] width 139 height 26
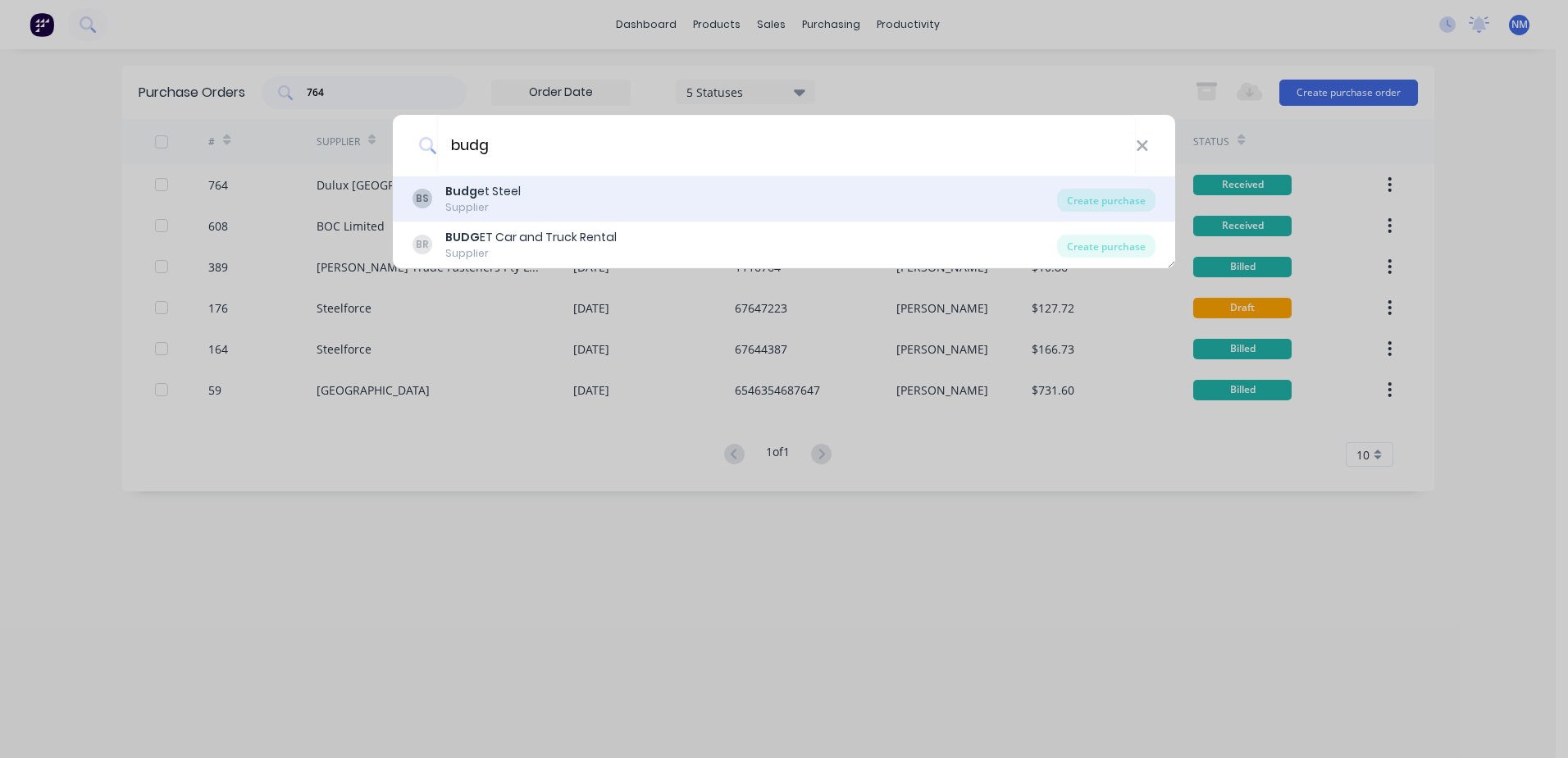
click at [553, 192] on div "BS Budg et Steel Supplier" at bounding box center [734, 199] width 645 height 32
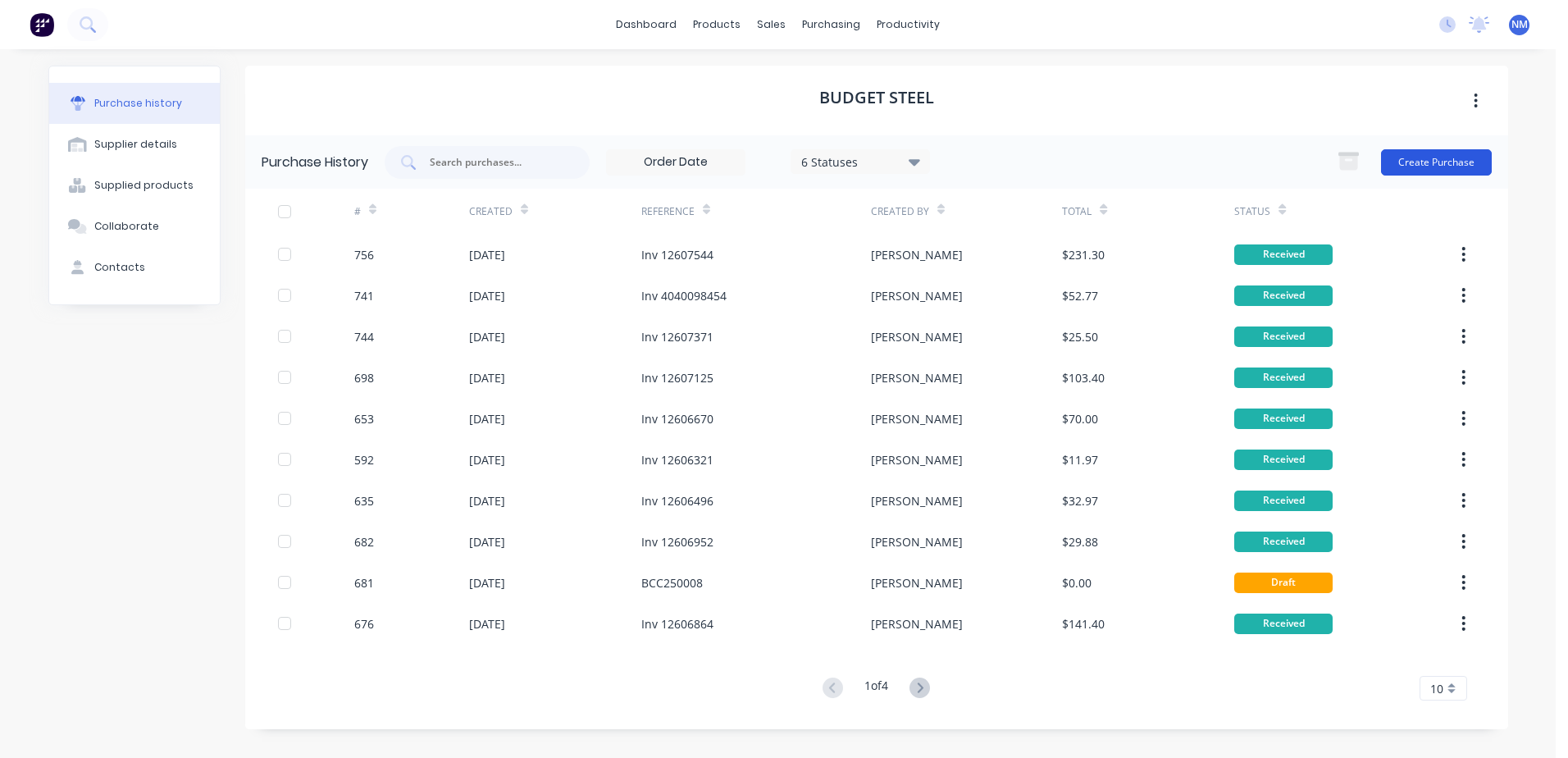
click at [1432, 165] on button "Create Purchase" at bounding box center [1437, 162] width 111 height 26
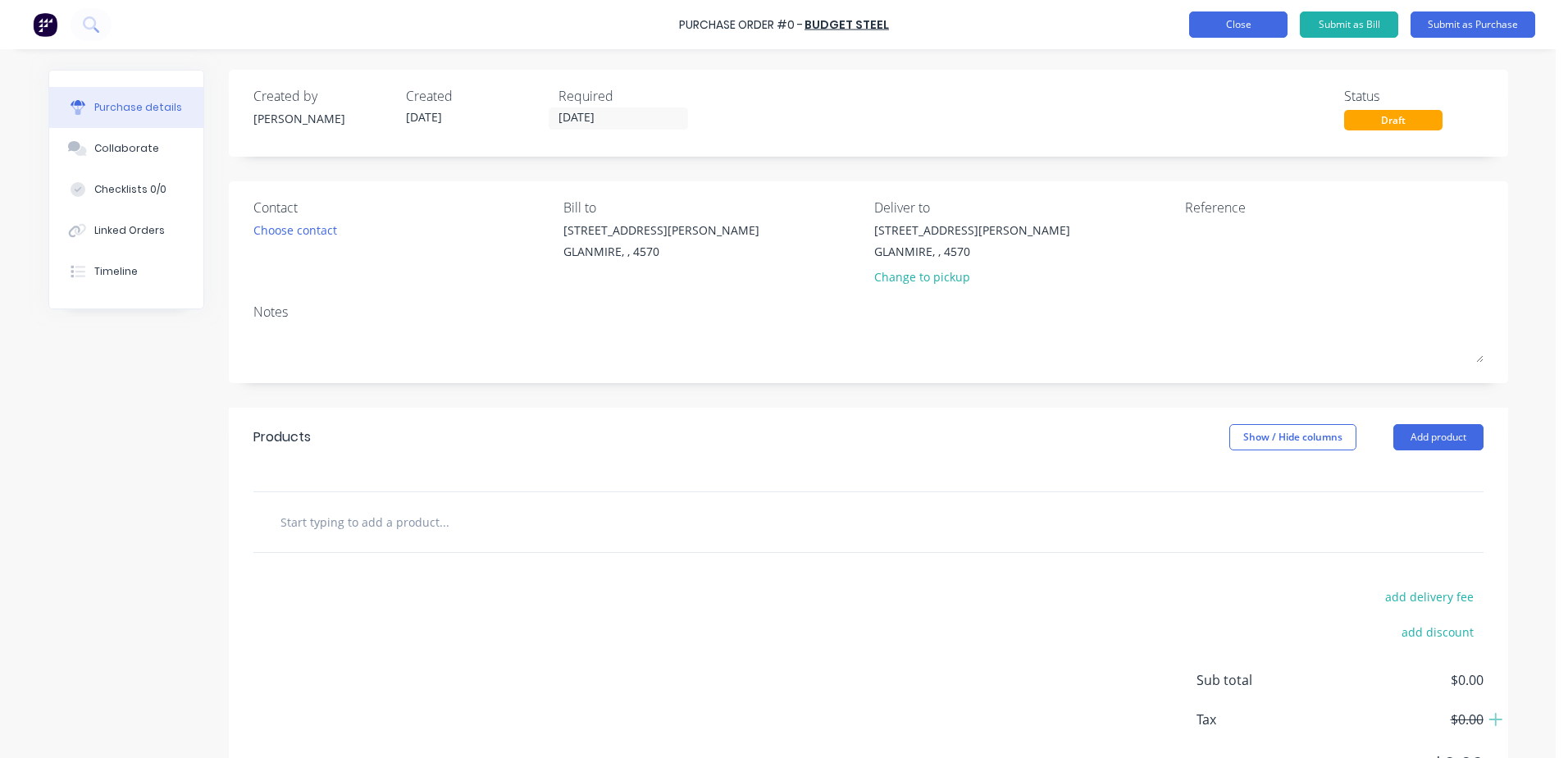
click at [1236, 27] on button "Close" at bounding box center [1238, 24] width 99 height 26
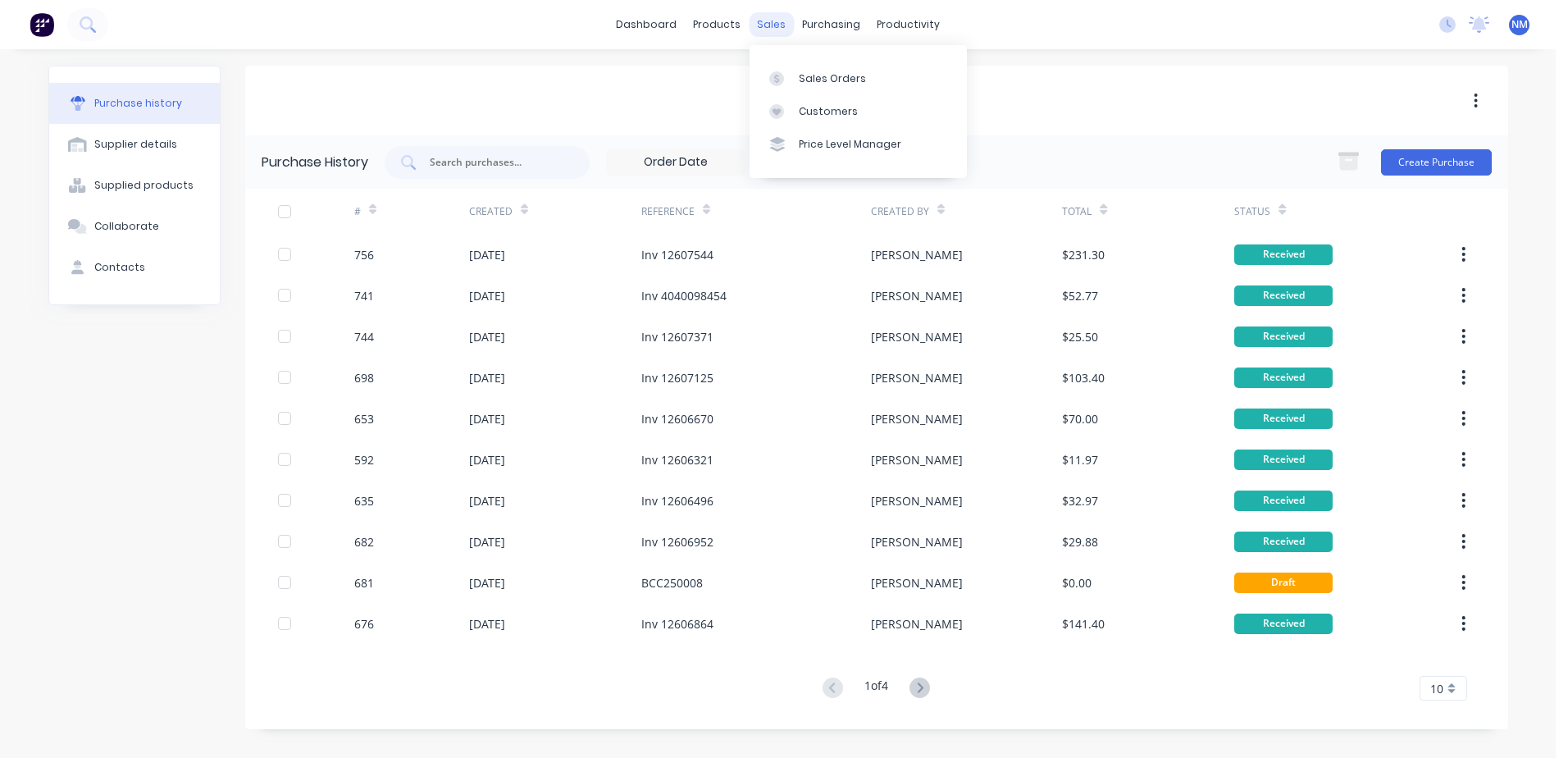
click at [767, 19] on div "sales" at bounding box center [772, 24] width 45 height 24
click at [834, 78] on div "Sales Orders" at bounding box center [833, 79] width 68 height 15
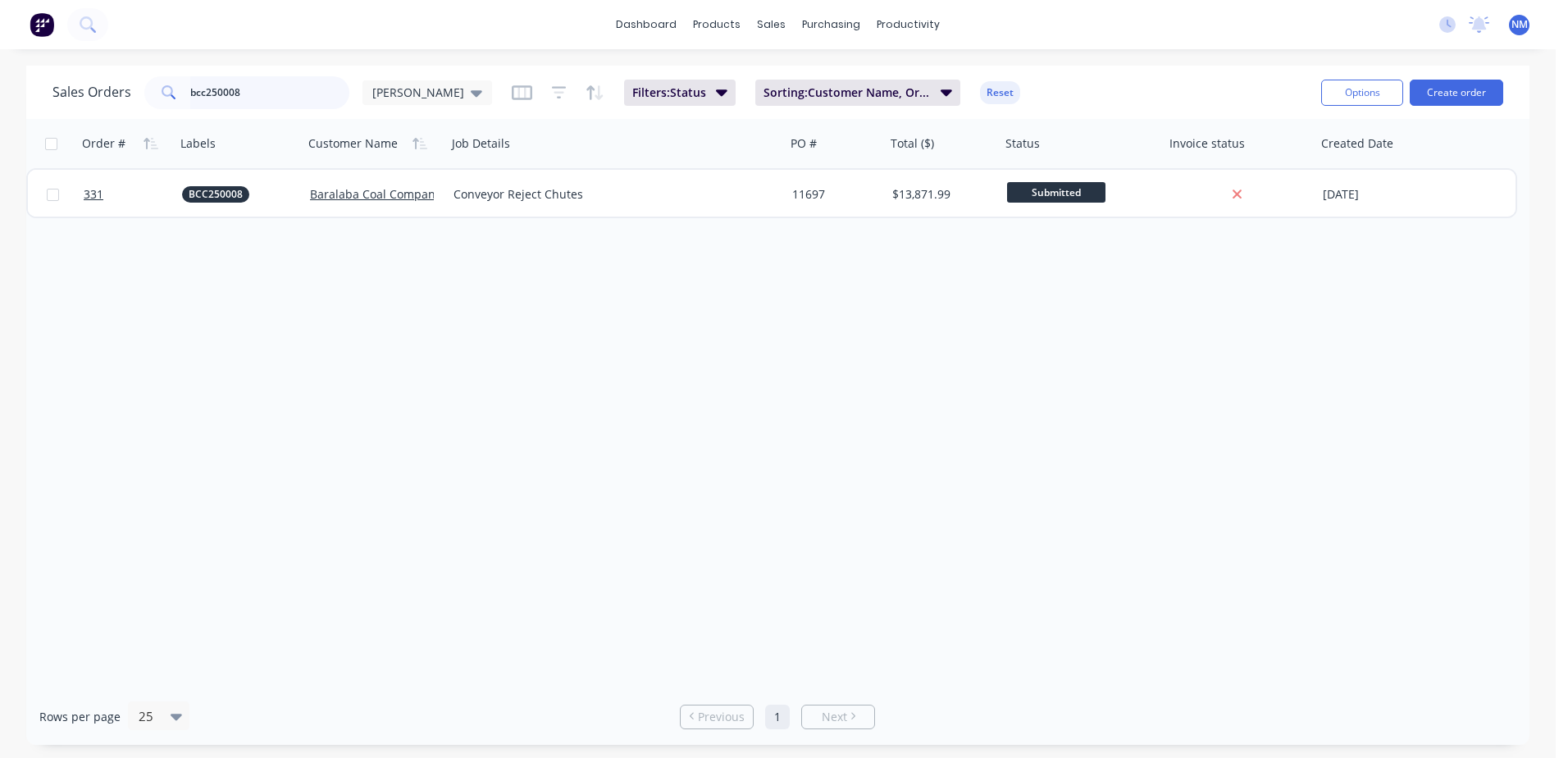
drag, startPoint x: 251, startPoint y: 87, endPoint x: 115, endPoint y: 101, distance: 136.7
click at [115, 101] on div "Sales Orders bcc250008 [PERSON_NAME]" at bounding box center [272, 92] width 439 height 33
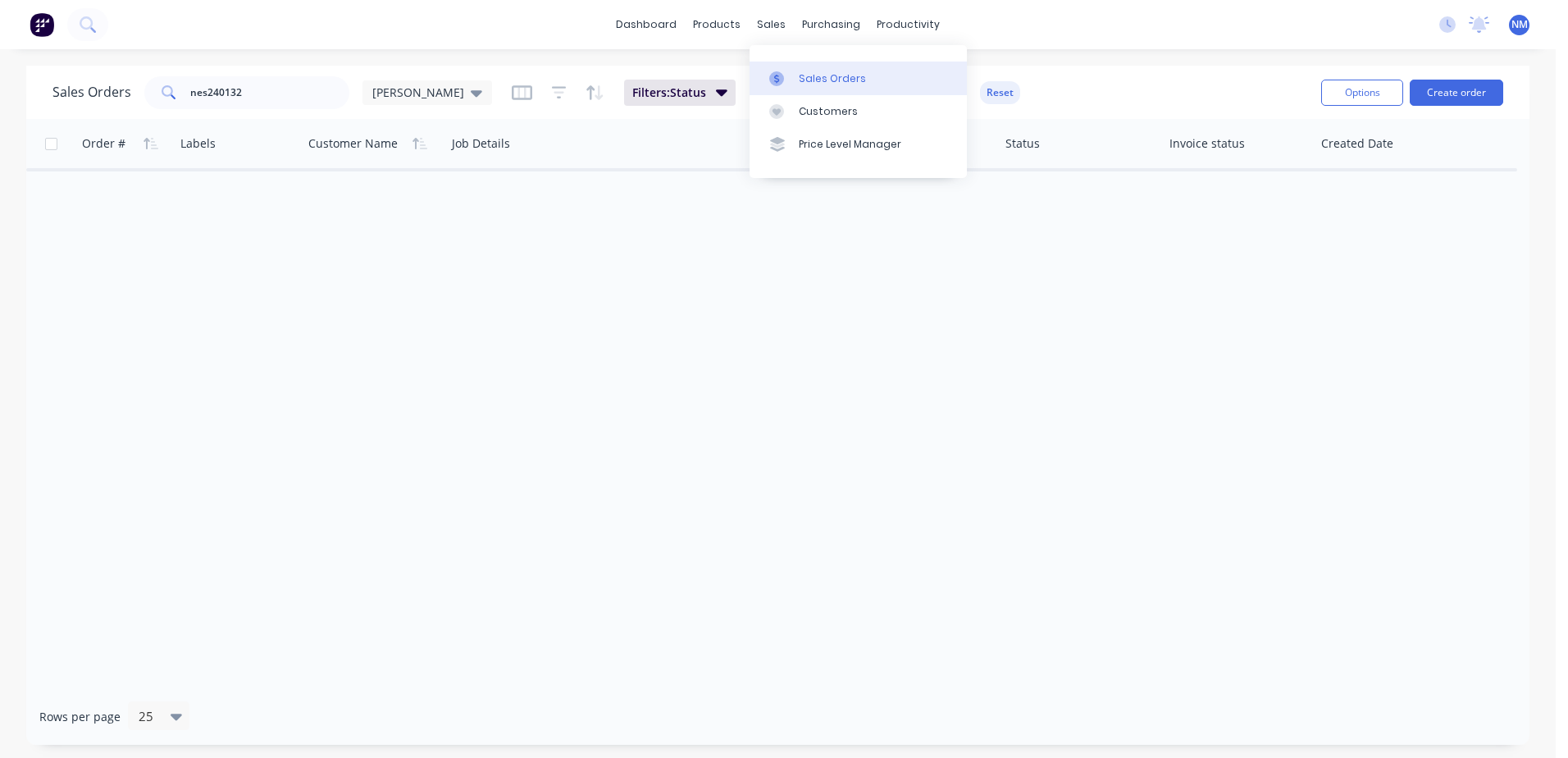
click at [799, 81] on div "Sales Orders" at bounding box center [833, 79] width 68 height 15
click at [268, 86] on input "nes240132" at bounding box center [270, 92] width 160 height 33
click at [808, 81] on div "Sales Orders" at bounding box center [833, 79] width 68 height 15
drag, startPoint x: 251, startPoint y: 90, endPoint x: 165, endPoint y: 98, distance: 86.4
click at [165, 98] on div "nes240132" at bounding box center [247, 92] width 205 height 33
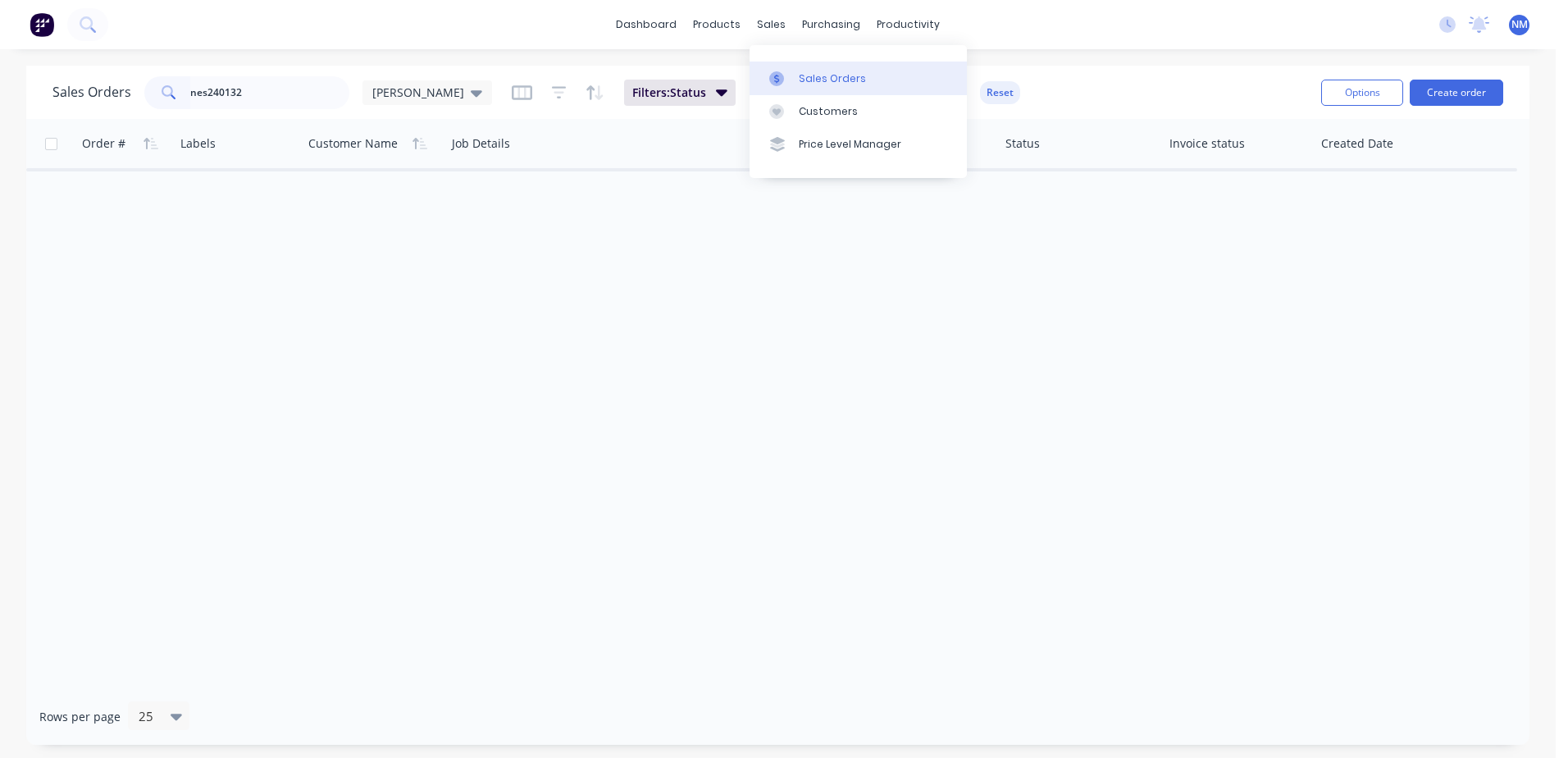
click at [817, 84] on div "Sales Orders" at bounding box center [833, 79] width 68 height 15
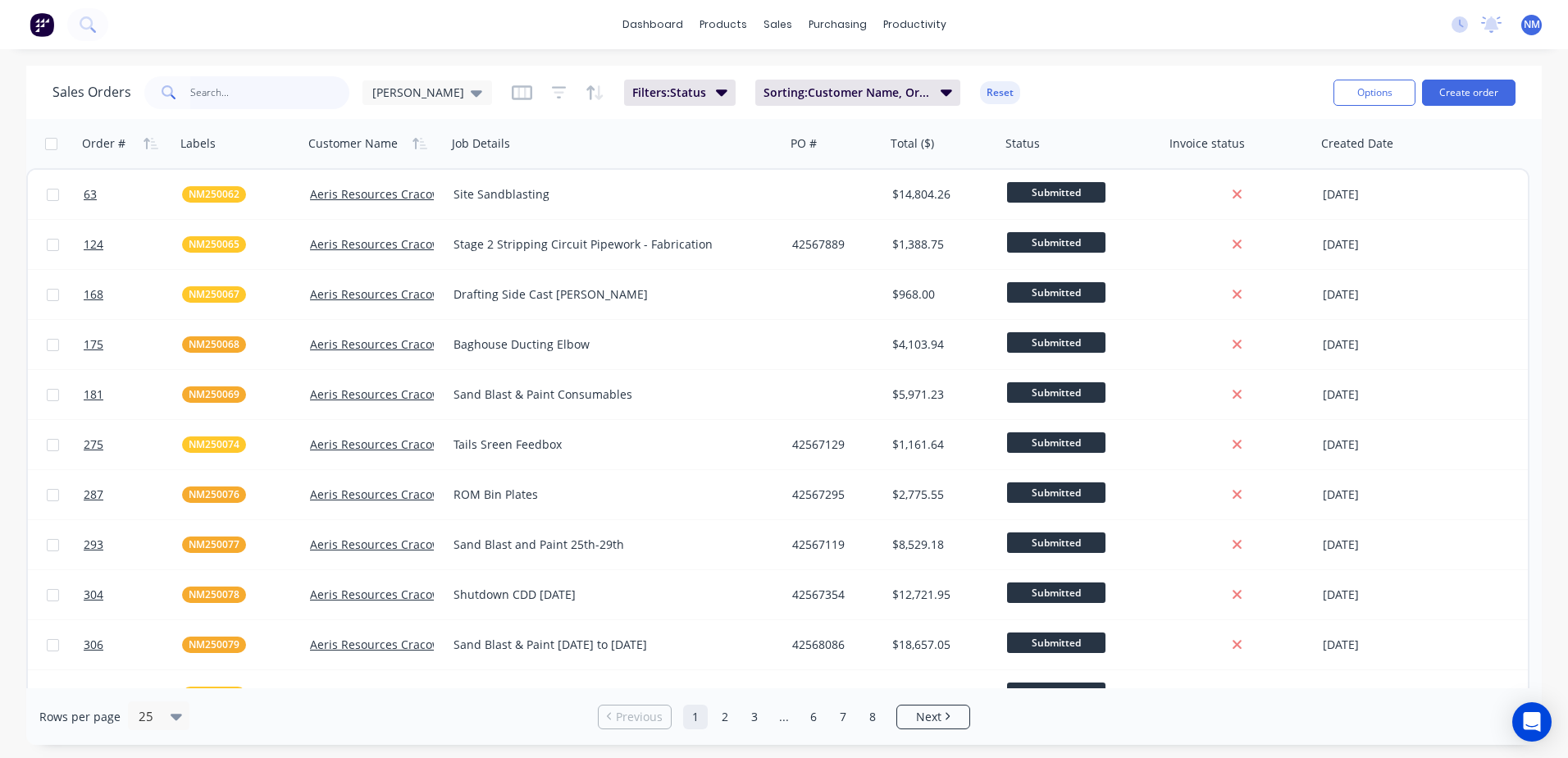
click at [257, 101] on input "text" at bounding box center [270, 92] width 160 height 33
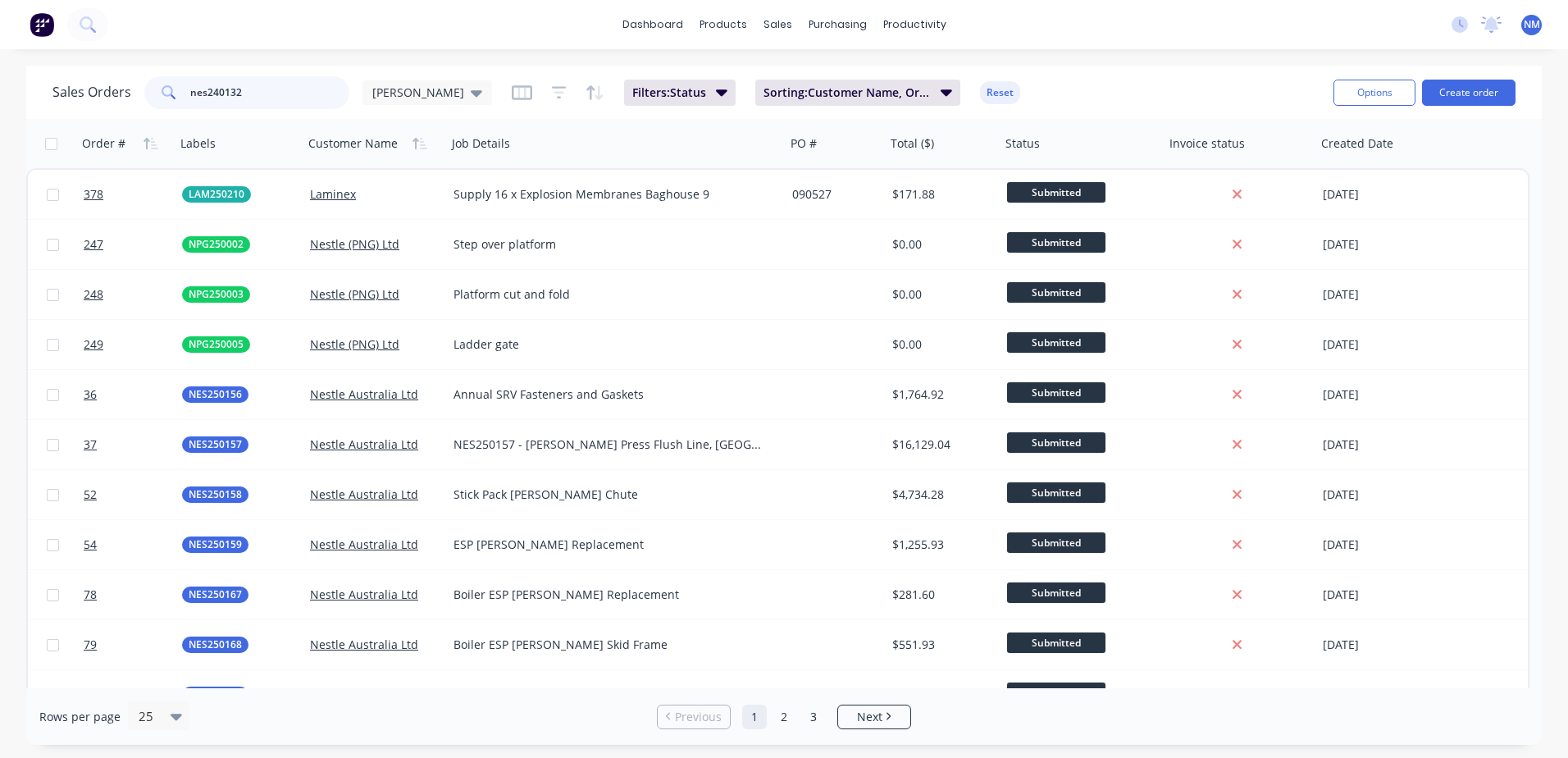
type input "nes240132"
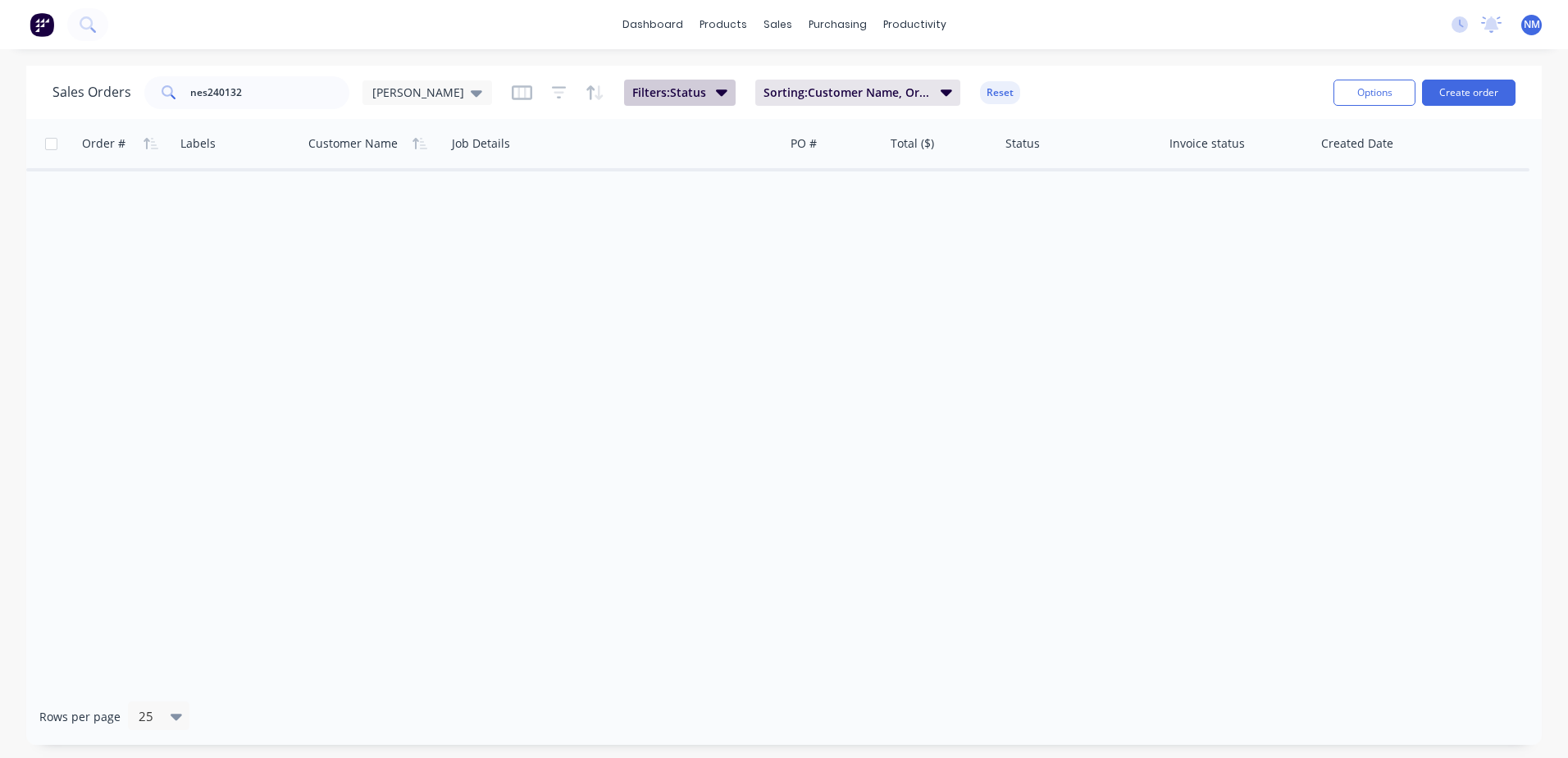
click at [716, 94] on icon "button" at bounding box center [722, 91] width 11 height 18
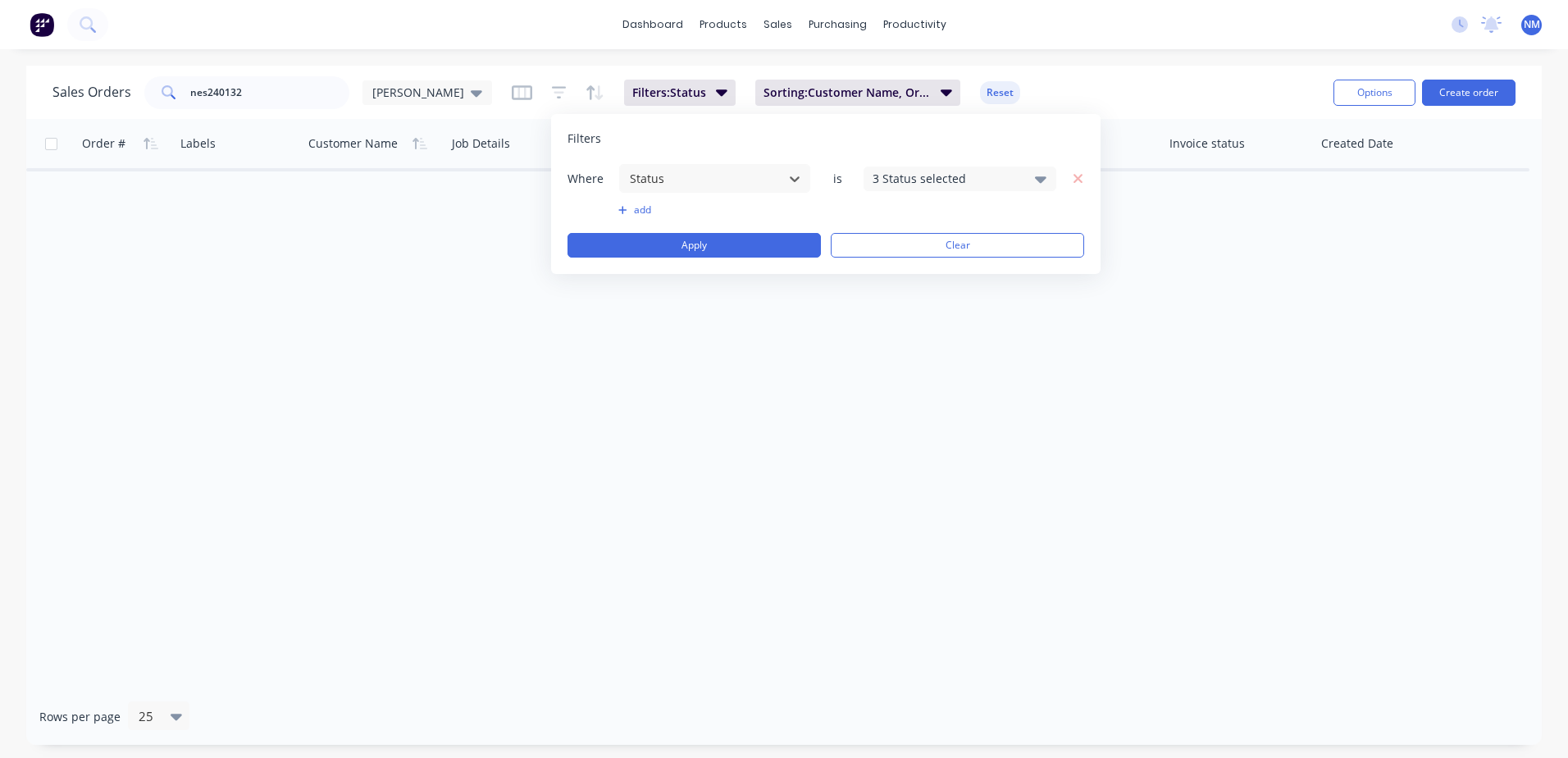
click at [1045, 181] on icon at bounding box center [1040, 178] width 11 height 18
click at [887, 434] on div at bounding box center [890, 433] width 33 height 33
click at [715, 250] on button "Apply" at bounding box center [695, 245] width 254 height 24
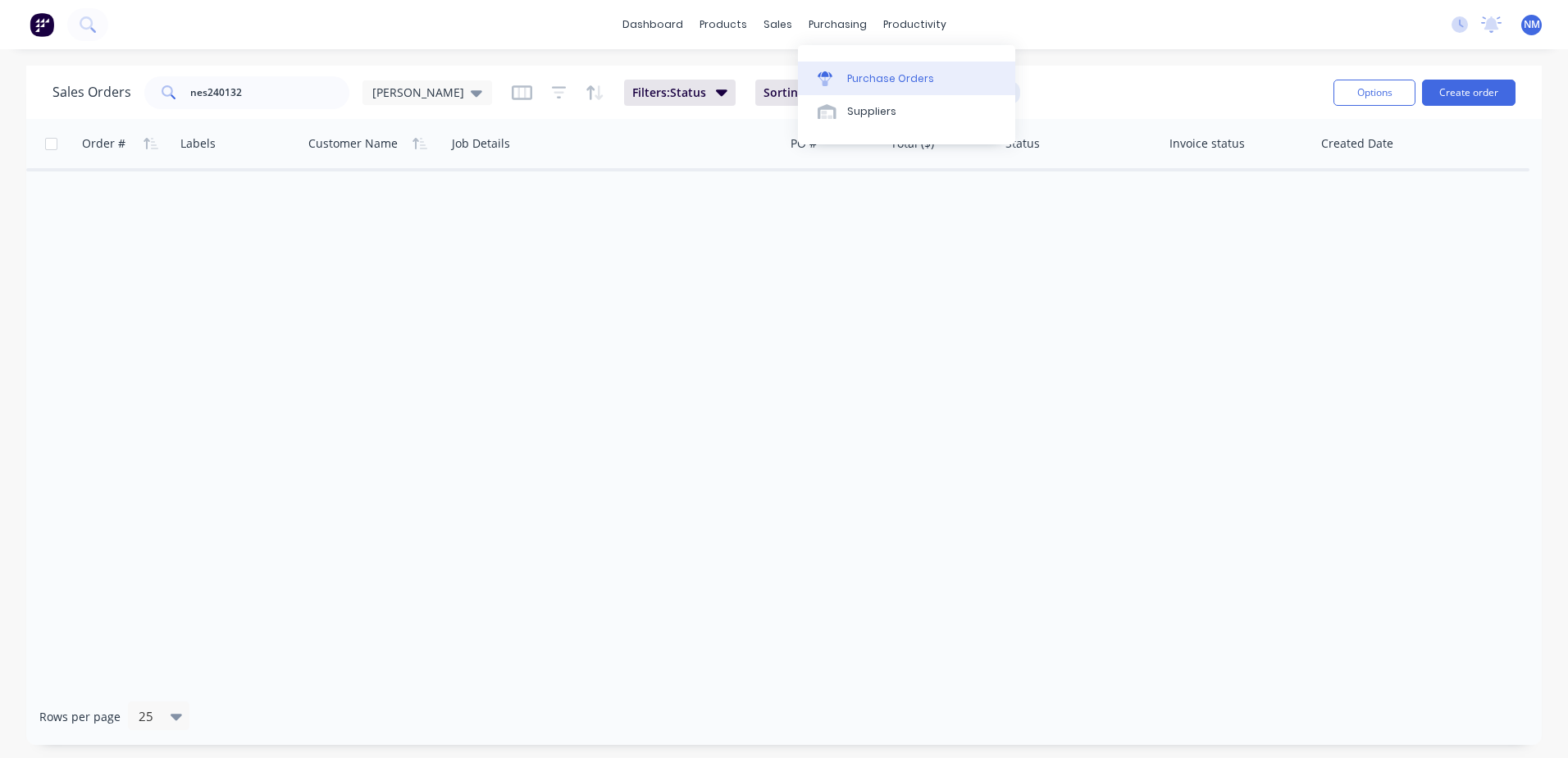
click at [886, 81] on div "Purchase Orders" at bounding box center [890, 79] width 87 height 15
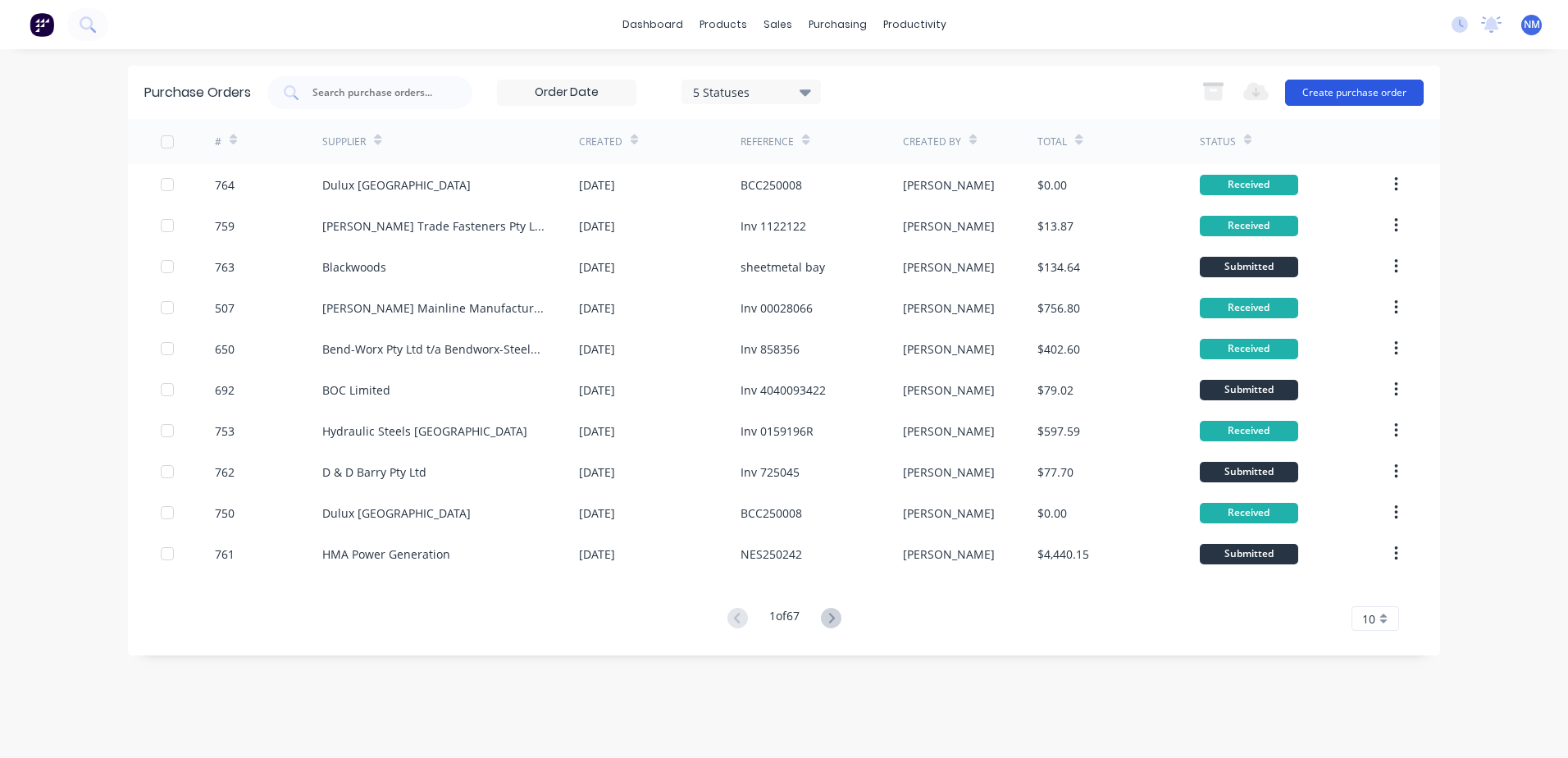
click at [1354, 83] on button "Create purchase order" at bounding box center [1355, 93] width 139 height 26
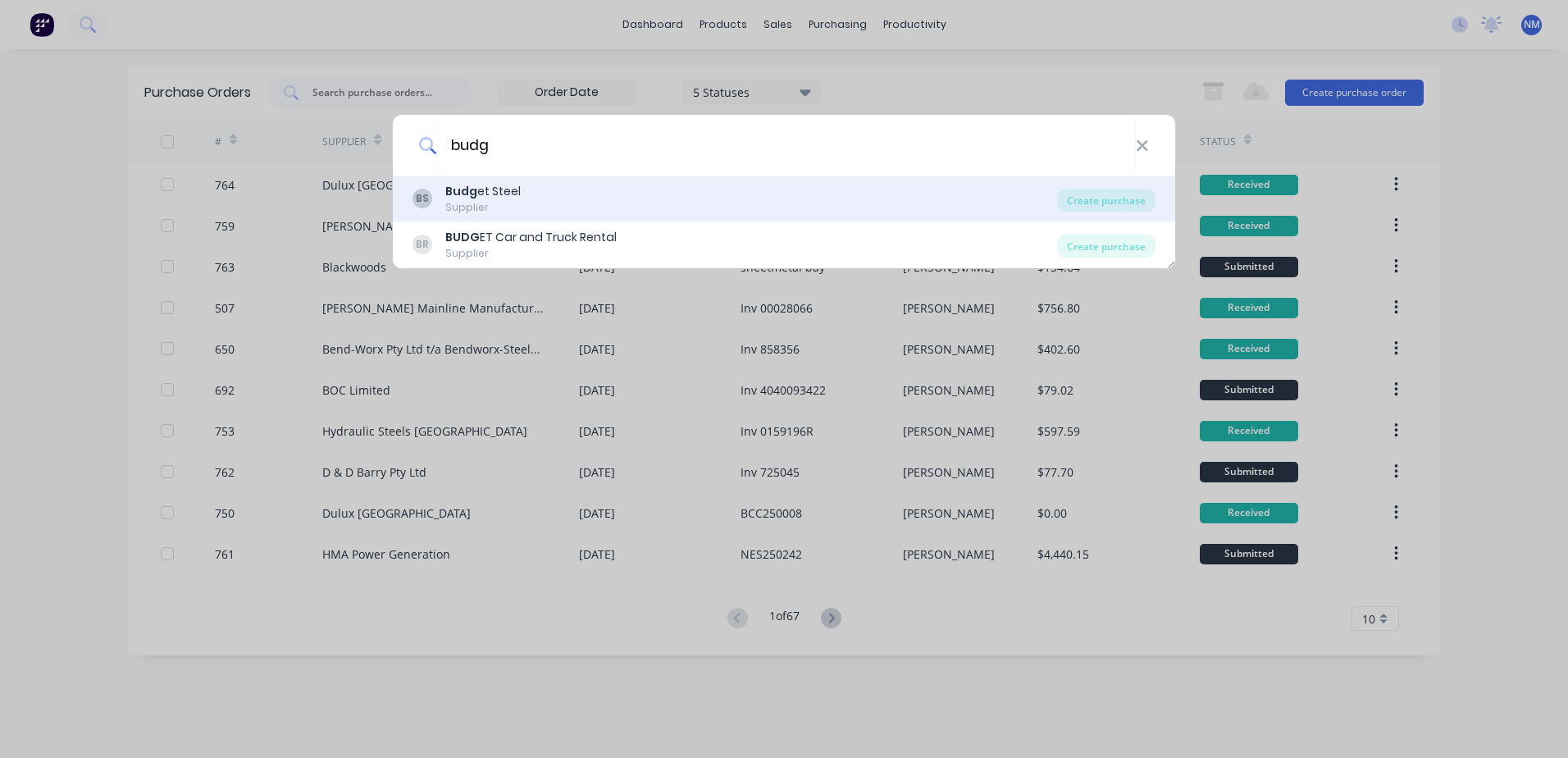
type input "budg"
click at [500, 205] on div "Supplier" at bounding box center [483, 208] width 75 height 15
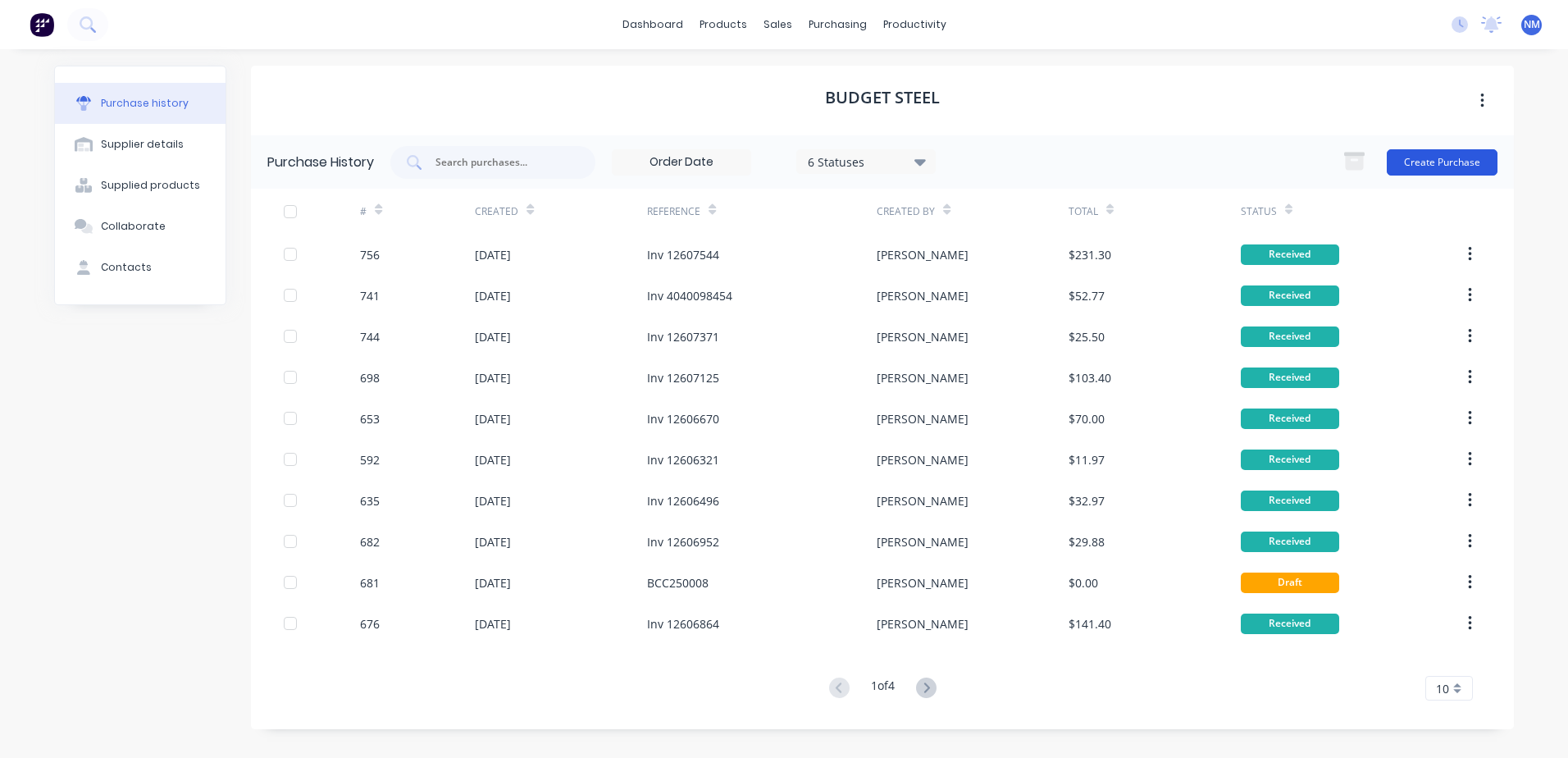
click at [1450, 156] on button "Create Purchase" at bounding box center [1442, 162] width 111 height 26
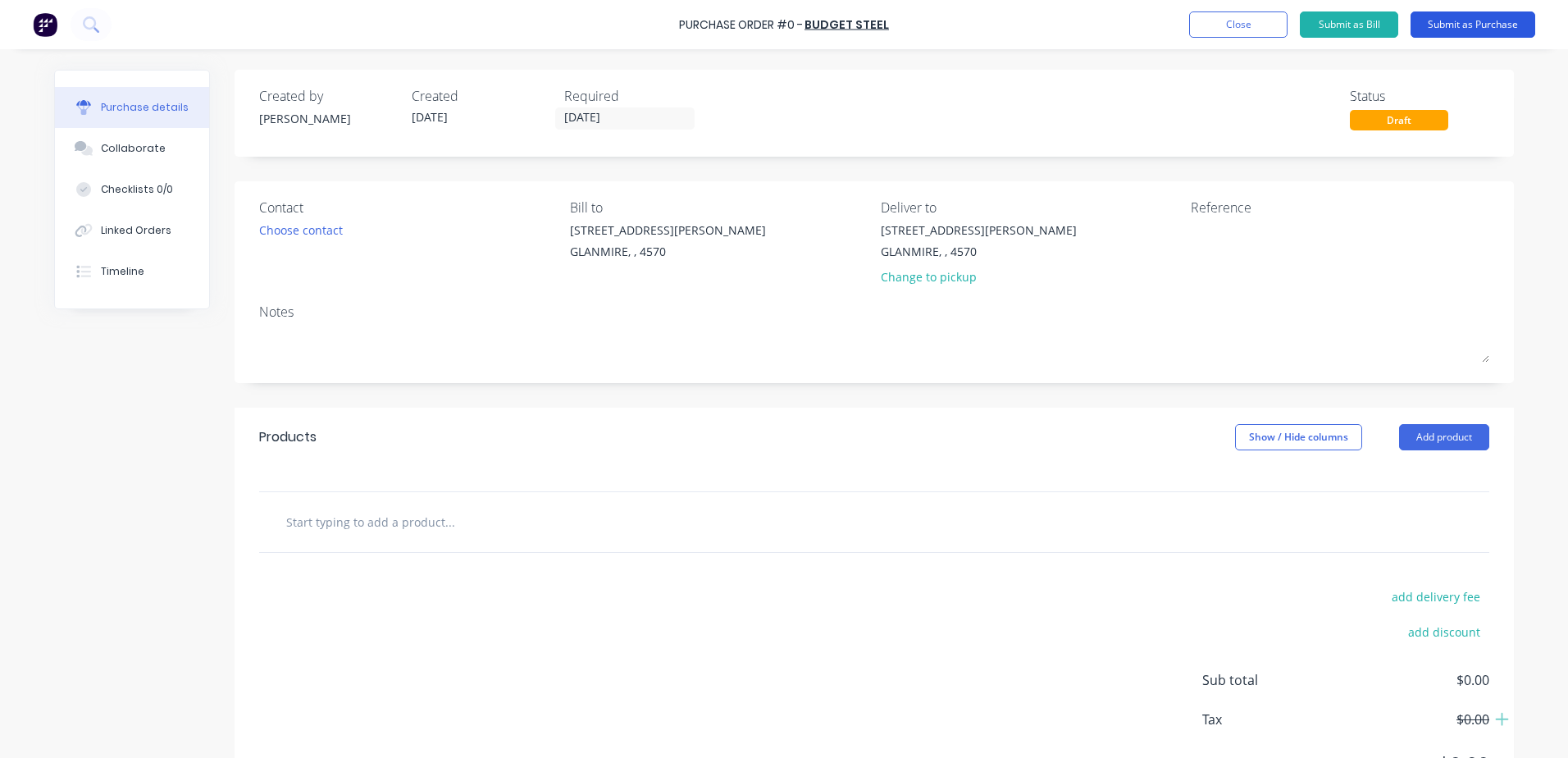
click at [1457, 29] on button "Submit as Purchase" at bounding box center [1473, 24] width 125 height 26
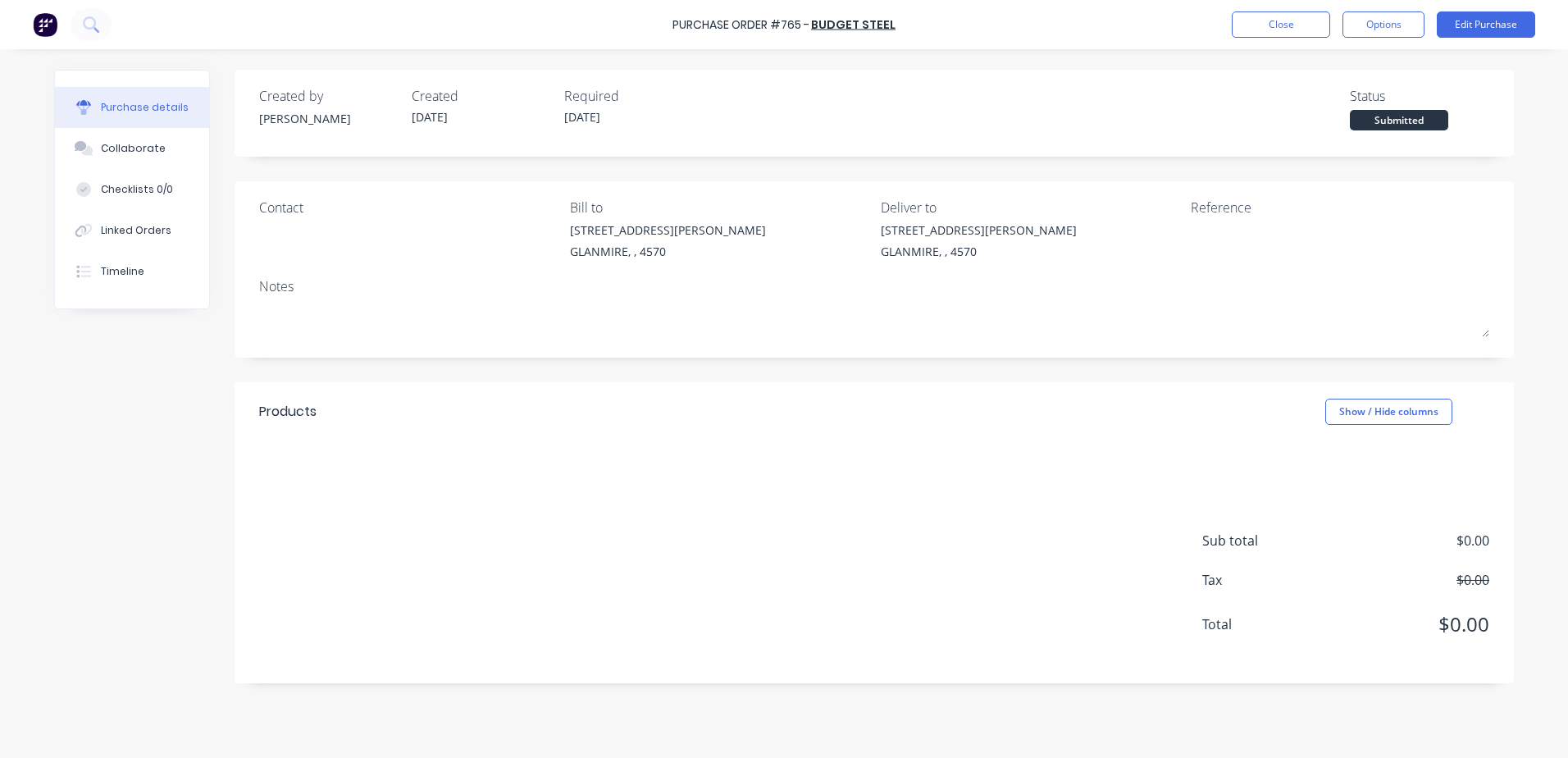
click at [315, 456] on div at bounding box center [874, 454] width 1280 height 24
click at [315, 443] on div at bounding box center [874, 454] width 1280 height 24
